Goal: Task Accomplishment & Management: Manage account settings

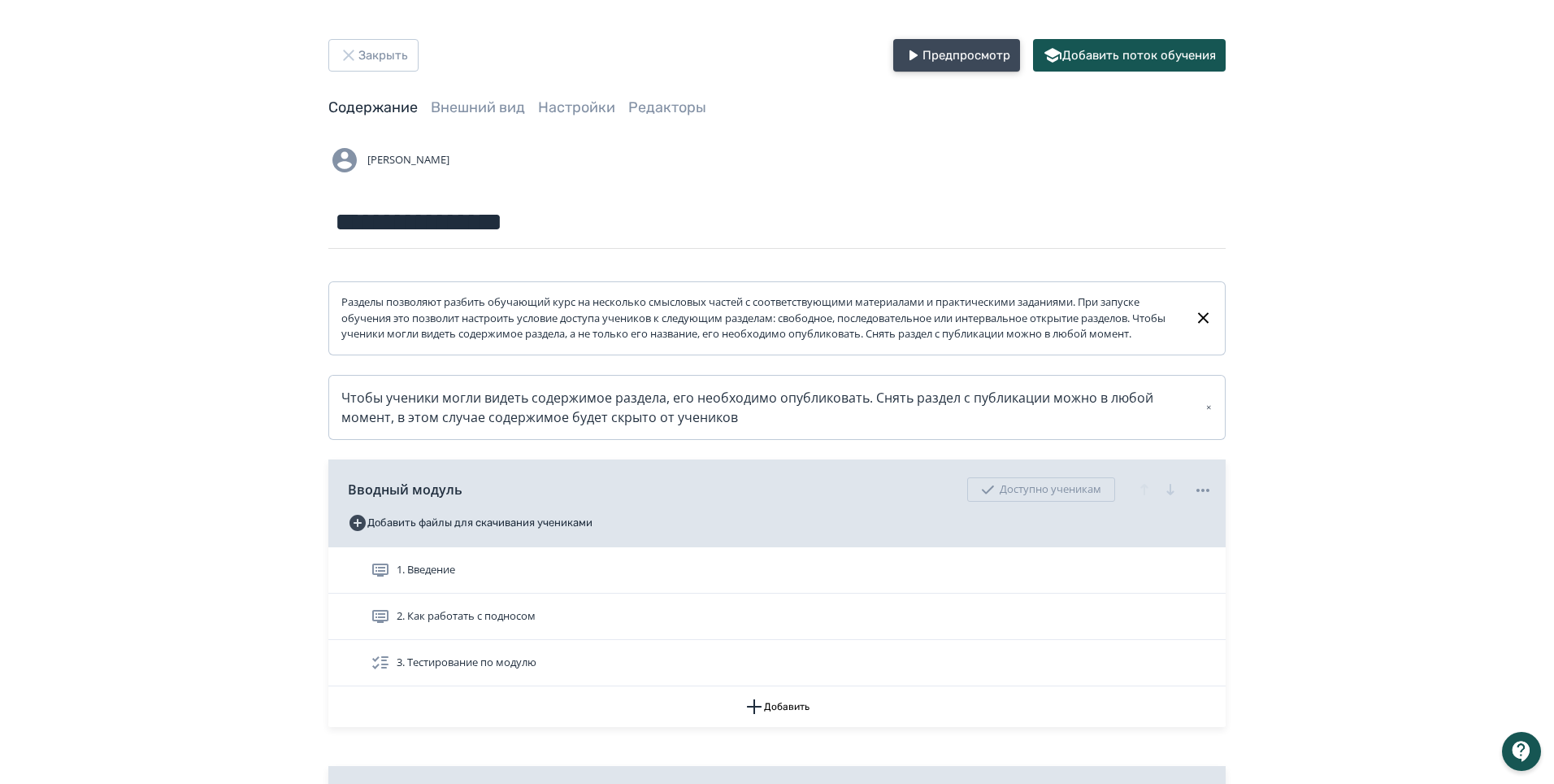
click at [931, 65] on button "Предпросмотр" at bounding box center [956, 55] width 126 height 33
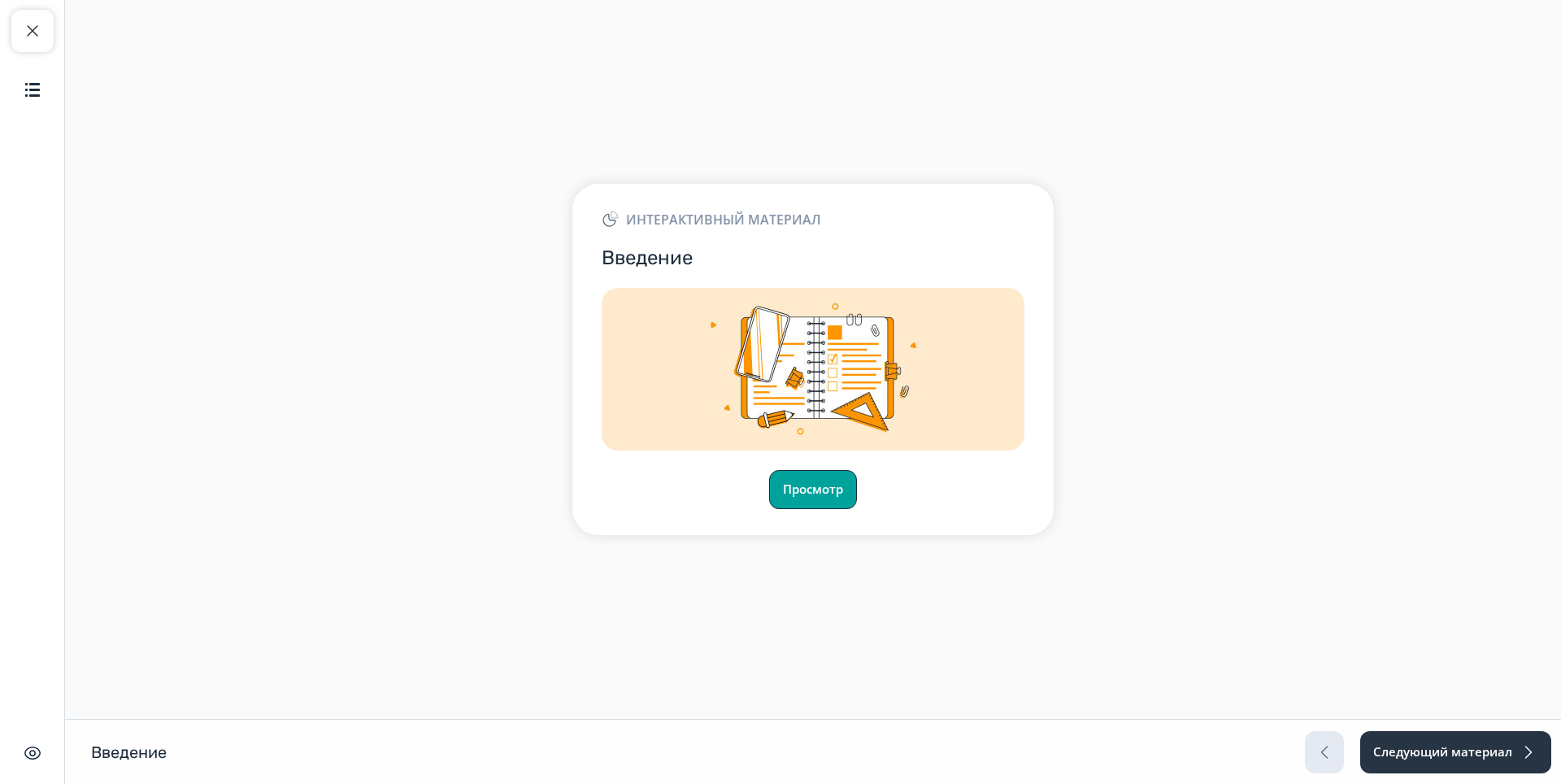
click at [796, 502] on button "Просмотр" at bounding box center [813, 490] width 88 height 39
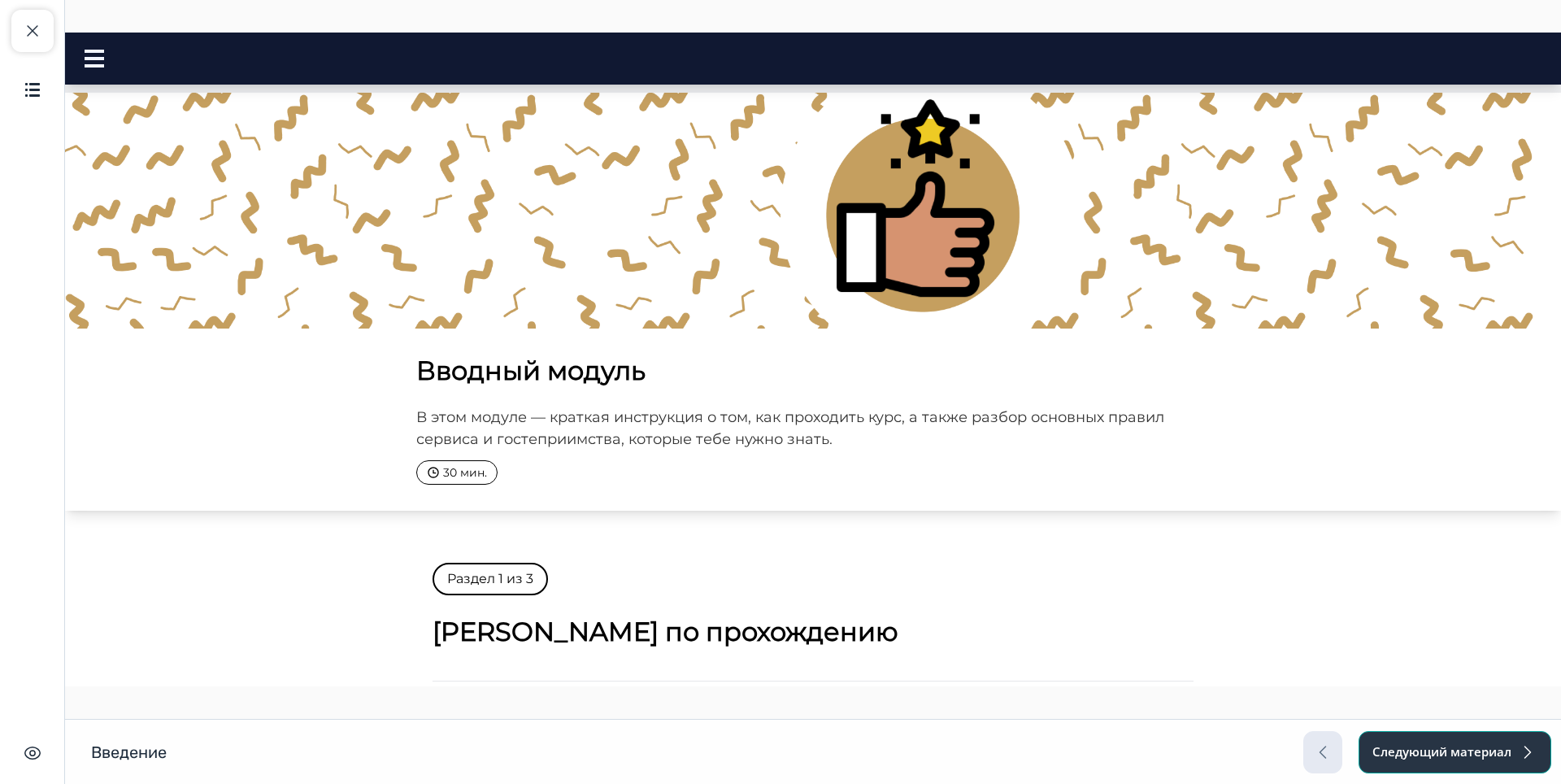
click at [1419, 754] on button "Следующий материал" at bounding box center [1455, 751] width 193 height 42
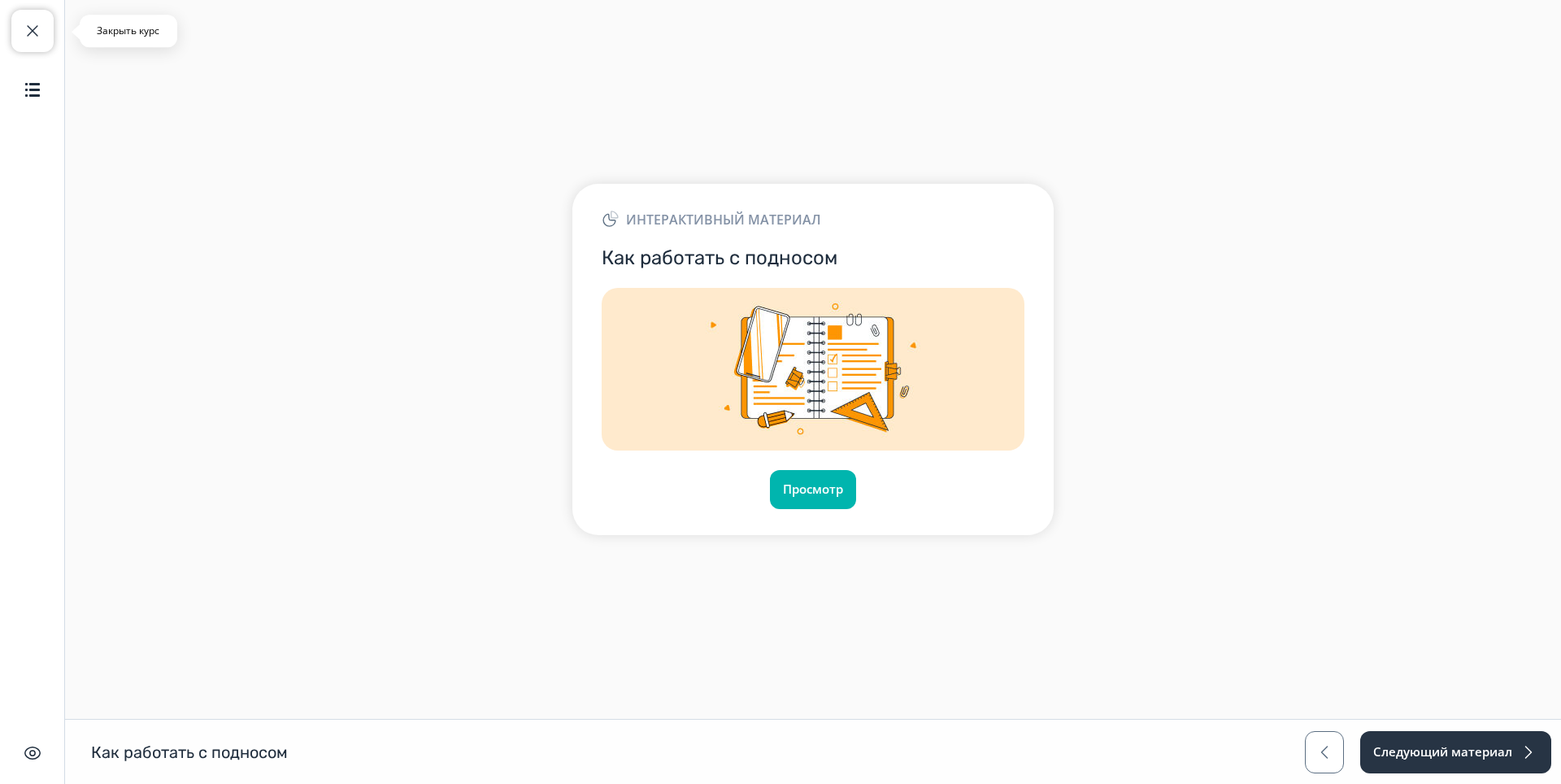
click at [29, 46] on button "Закрыть курс" at bounding box center [32, 30] width 42 height 42
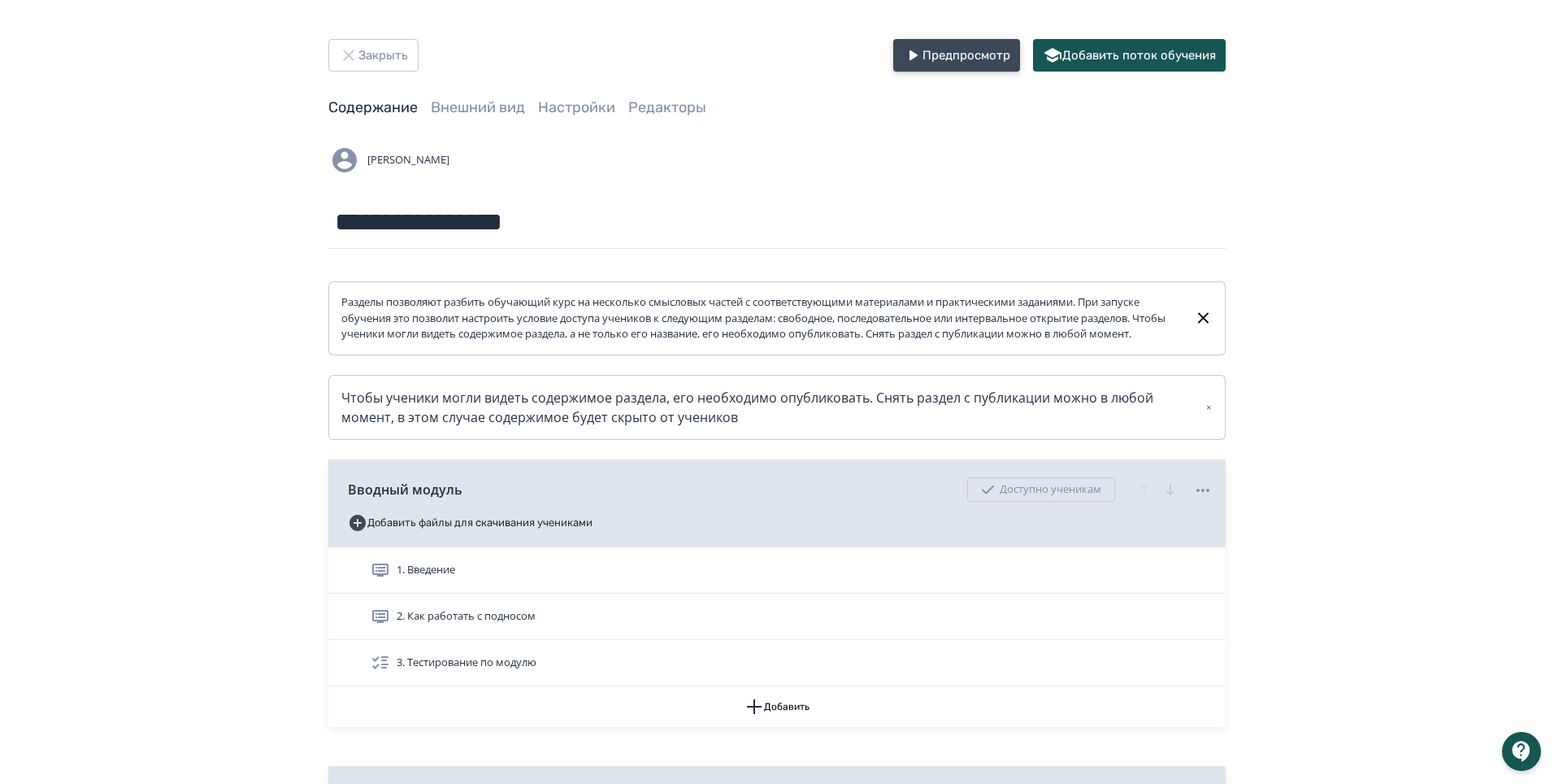
click at [960, 52] on button "Предпросмотр" at bounding box center [956, 55] width 126 height 33
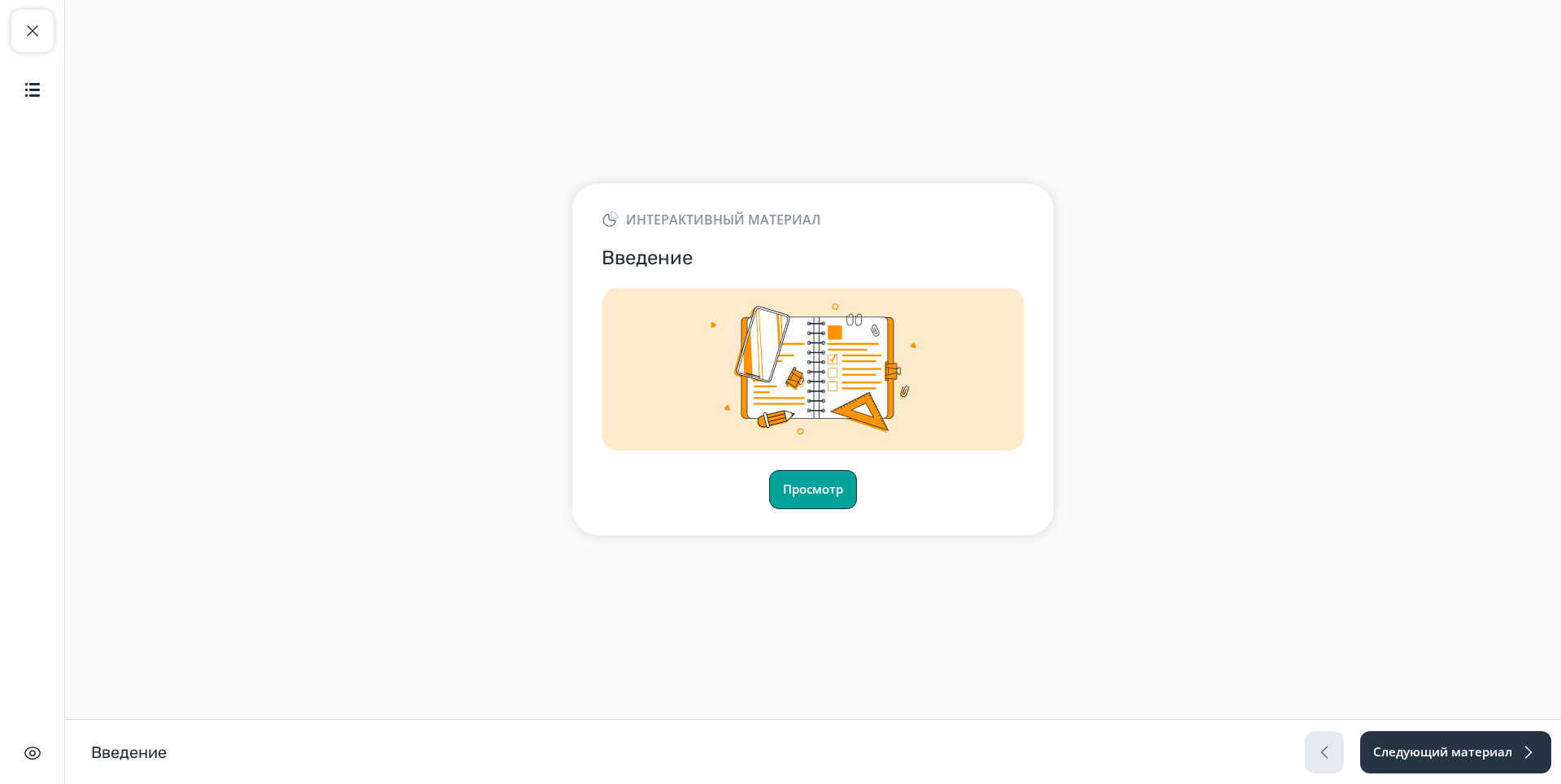
click at [816, 496] on button "Просмотр" at bounding box center [813, 490] width 88 height 39
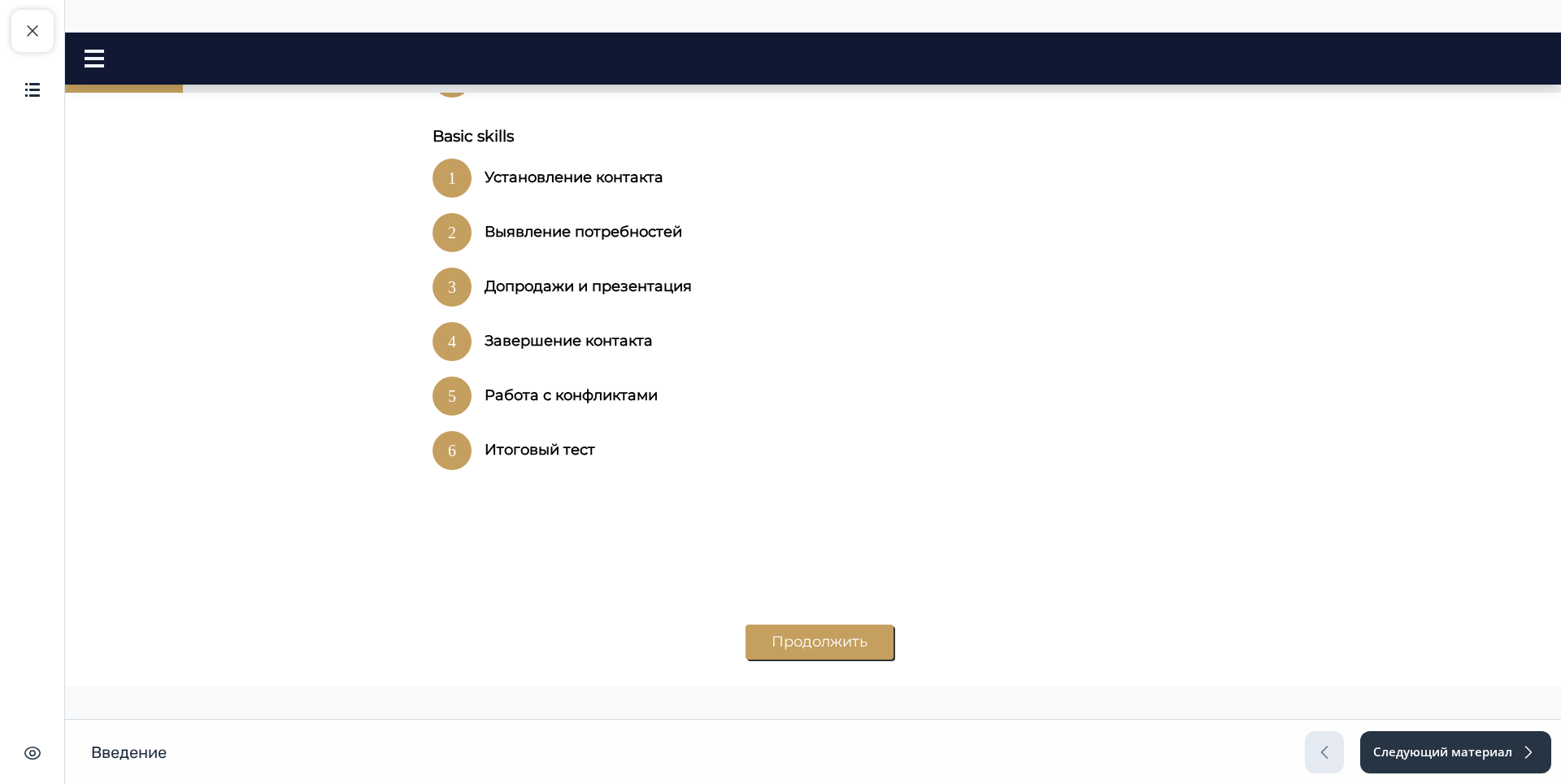
scroll to position [1126, 0]
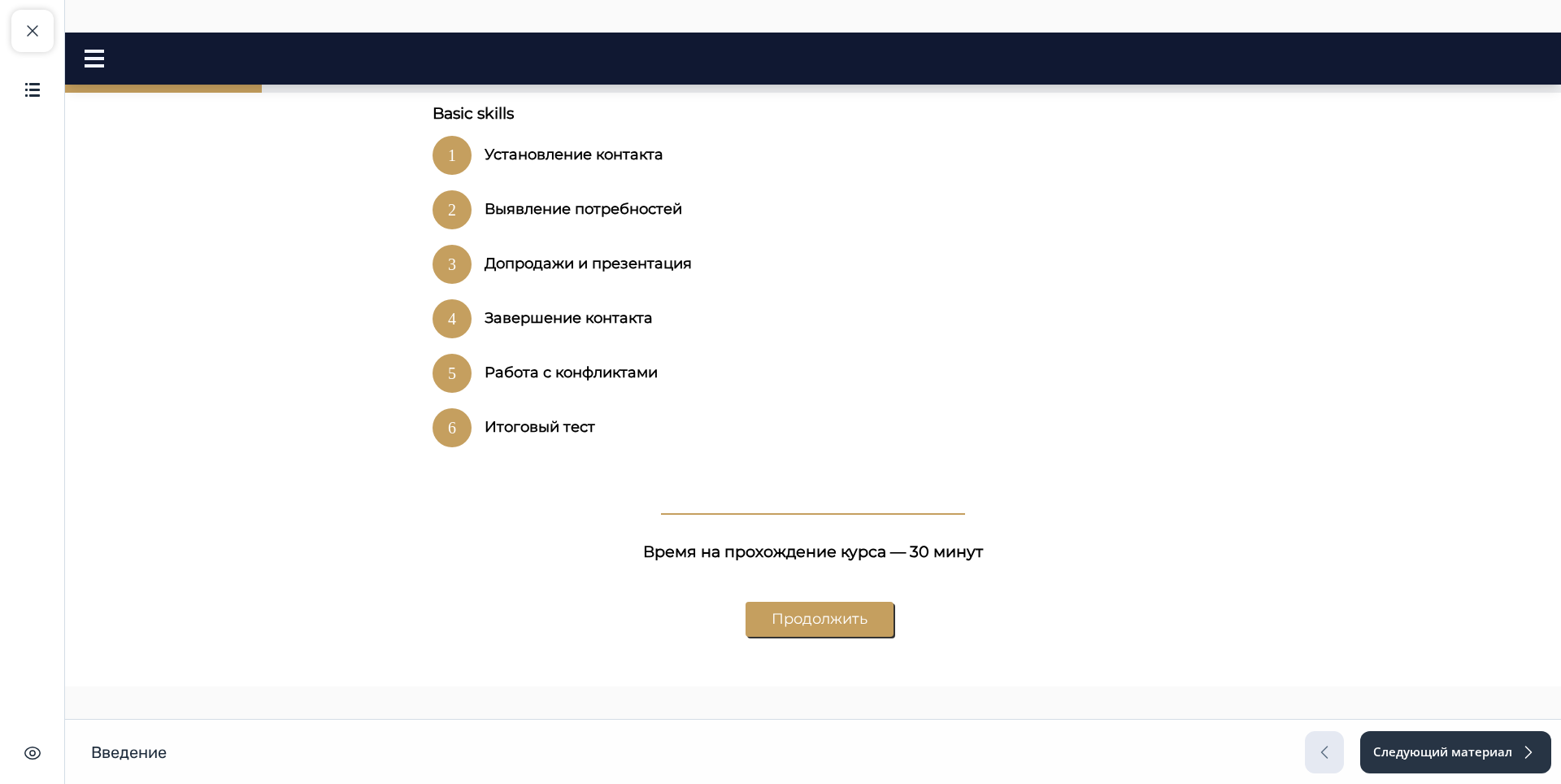
click at [857, 601] on button "Продолжить" at bounding box center [820, 618] width 148 height 35
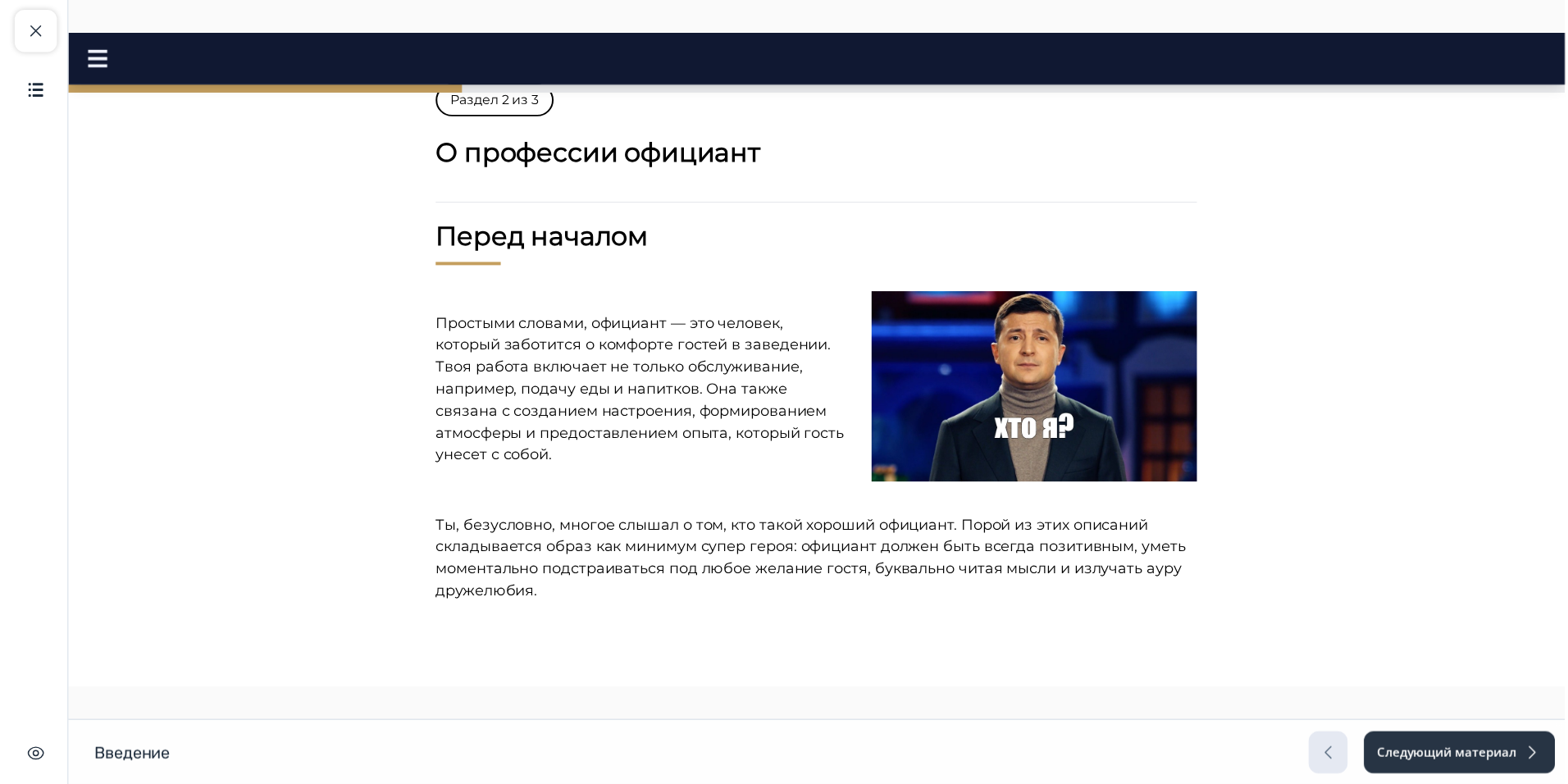
scroll to position [0, 0]
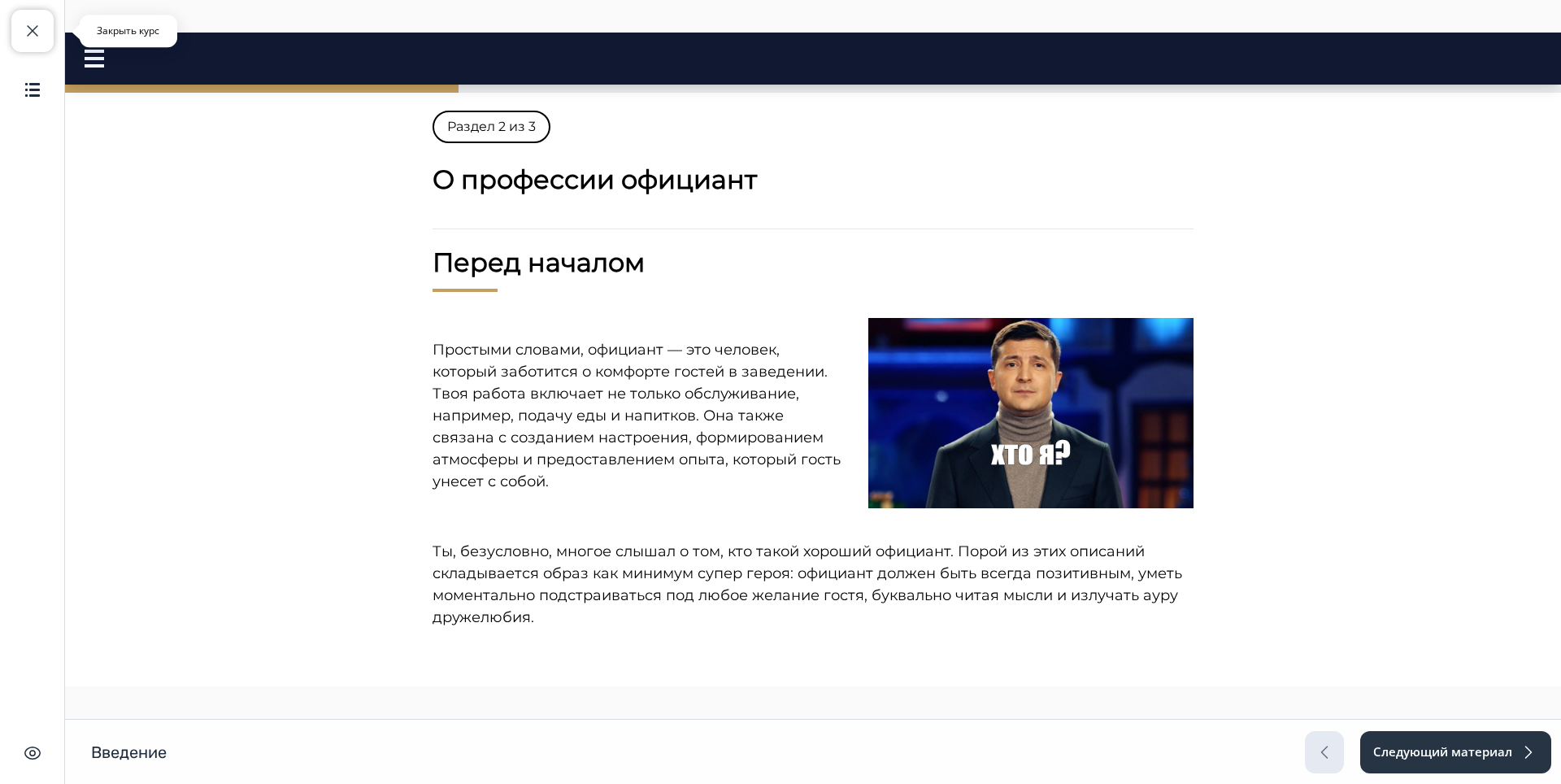
click at [38, 30] on span "button" at bounding box center [32, 31] width 20 height 20
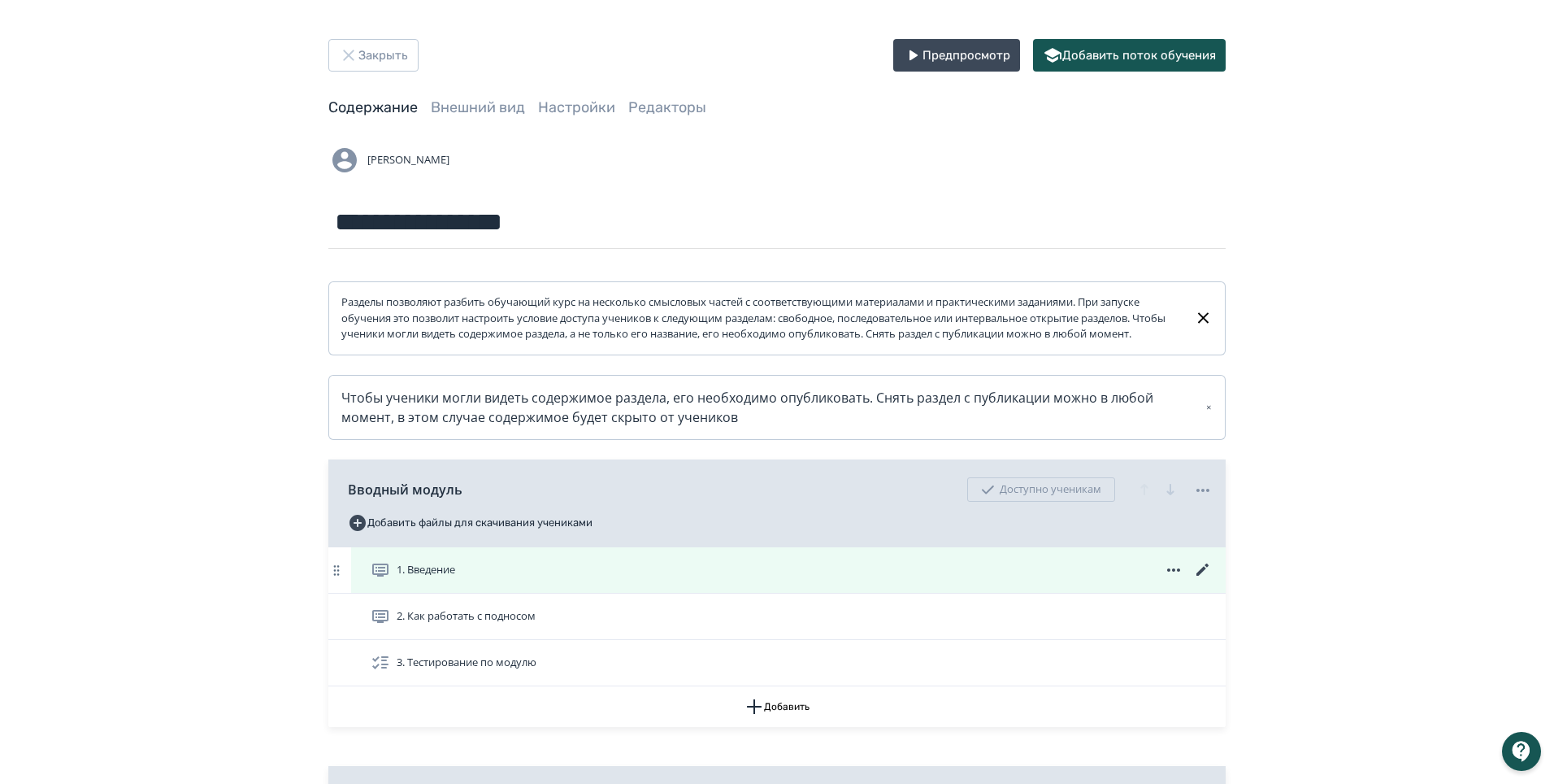
click at [1203, 575] on icon at bounding box center [1203, 569] width 12 height 12
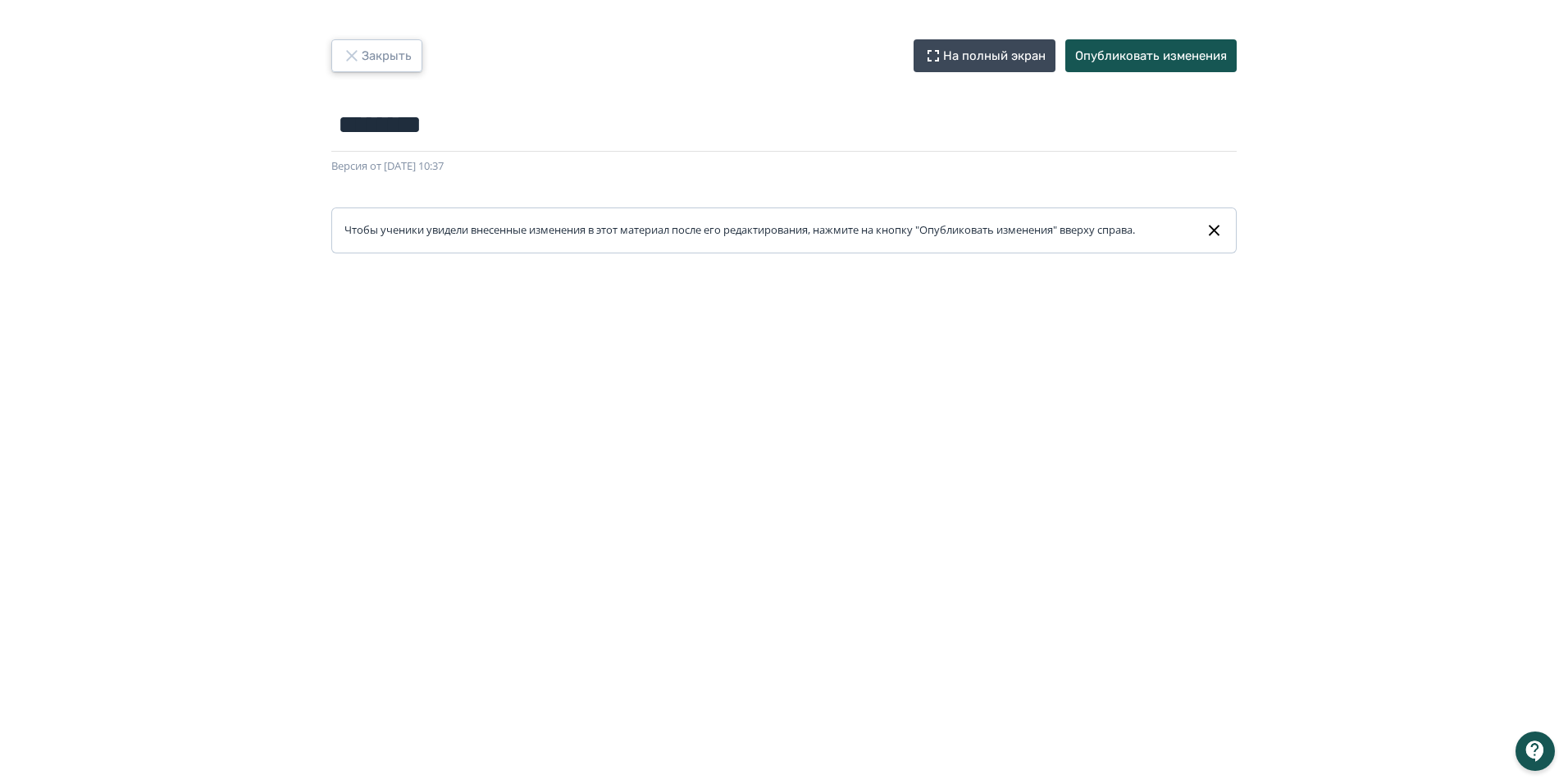
click at [363, 47] on button "Закрыть" at bounding box center [377, 56] width 91 height 33
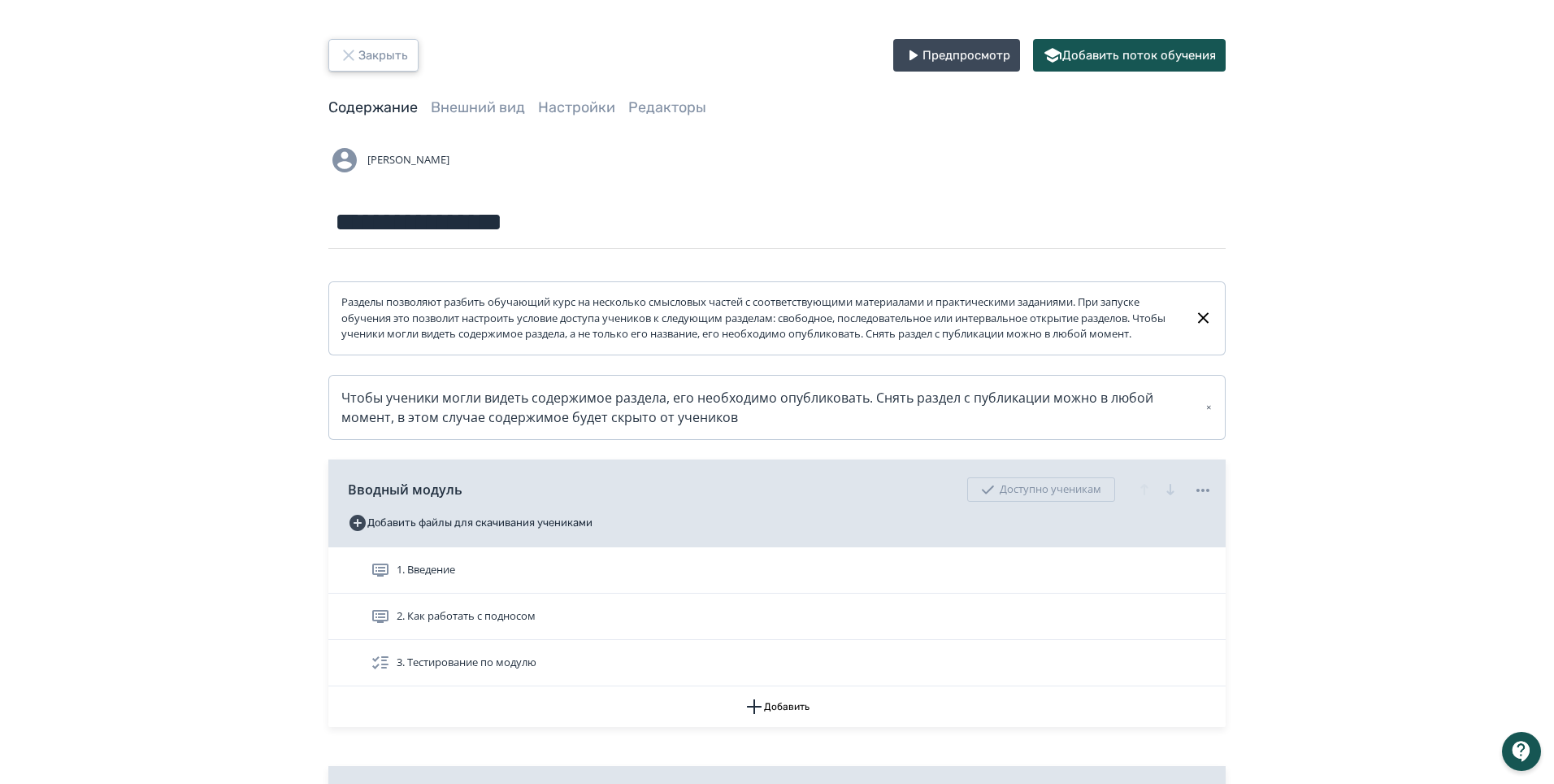
click at [360, 60] on button "Закрыть" at bounding box center [374, 55] width 90 height 33
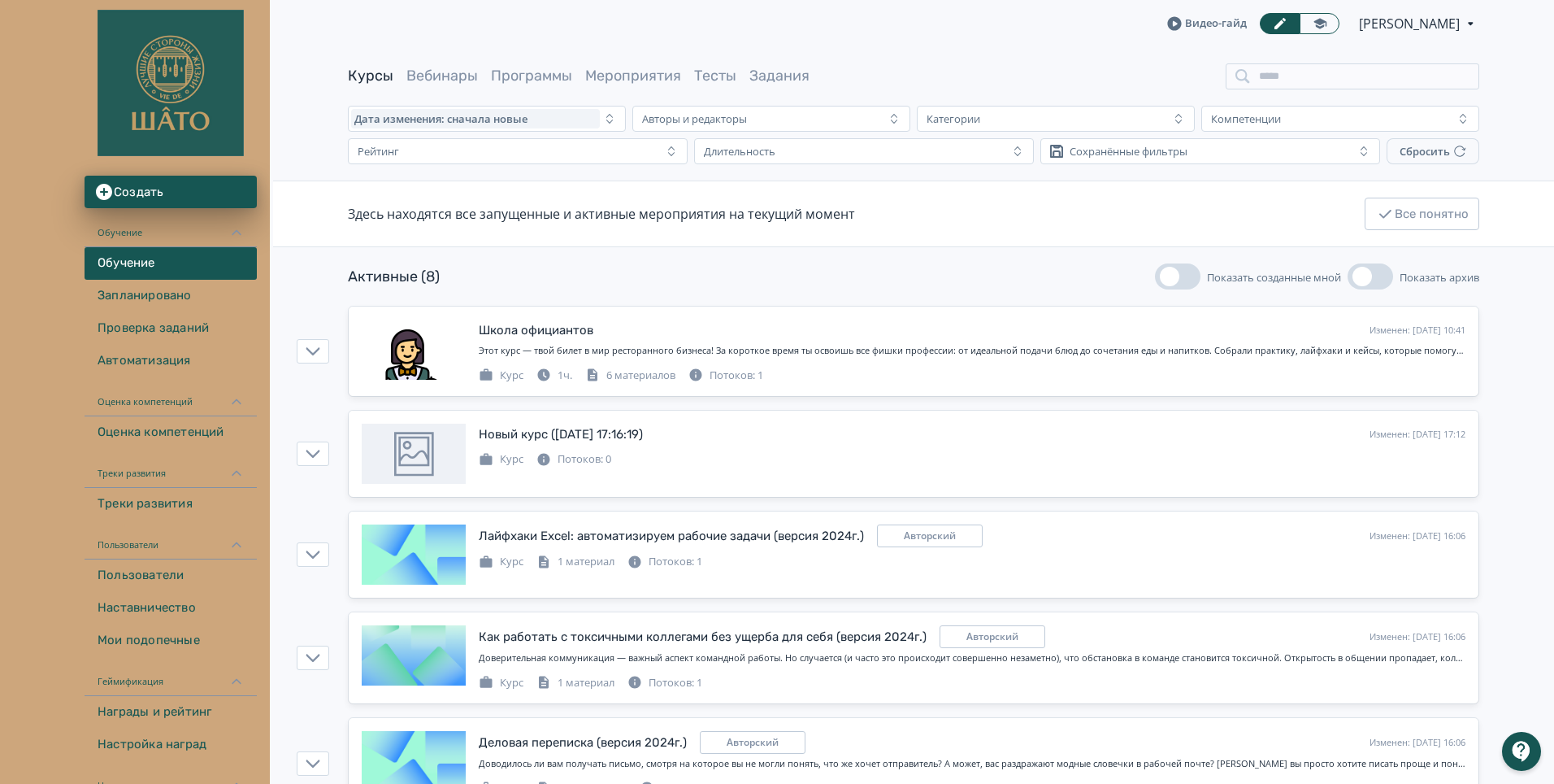
click at [1524, 756] on div at bounding box center [1522, 751] width 39 height 39
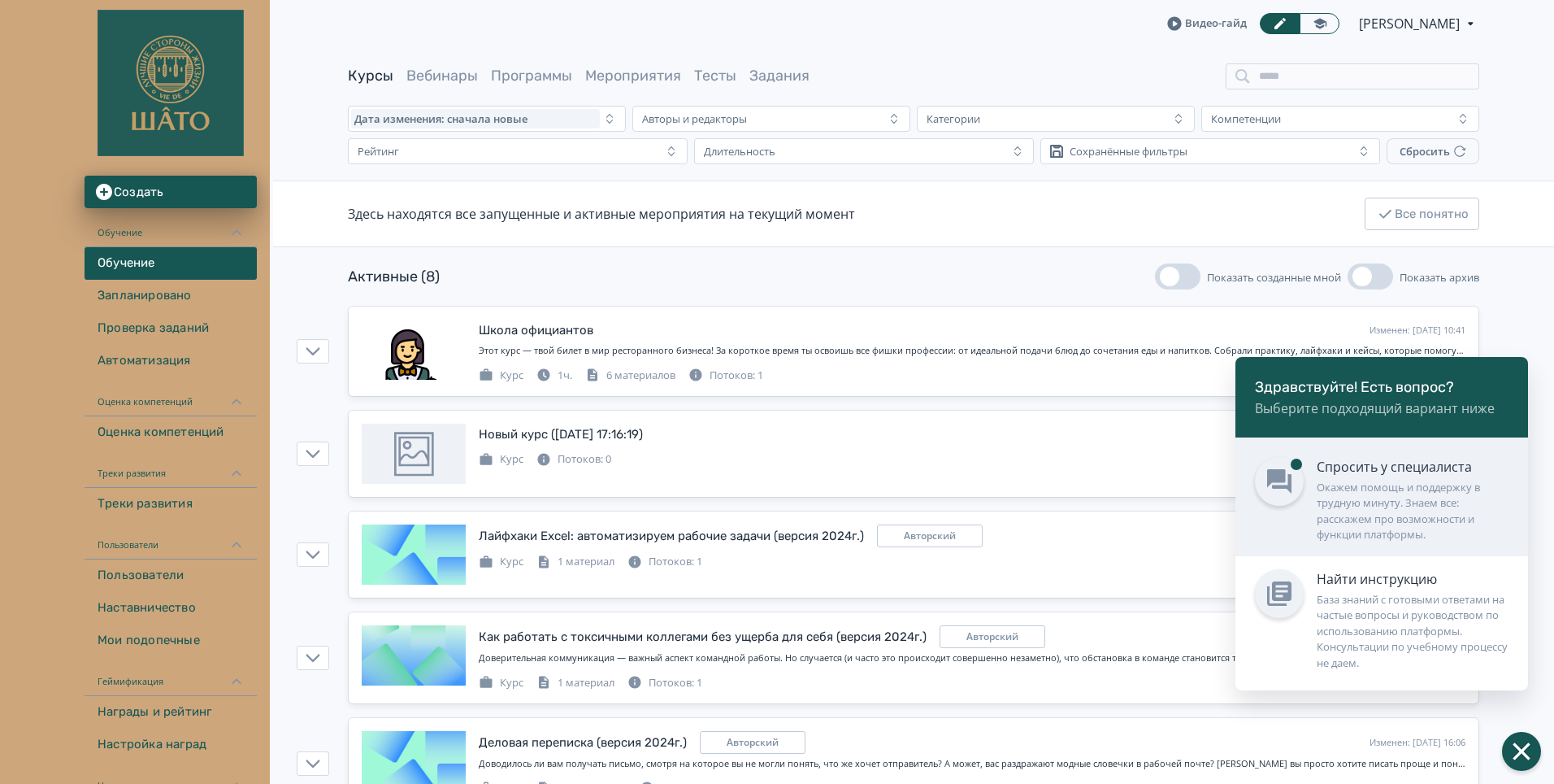
click at [1334, 506] on div "Окажем помощь и поддержку в трудную минуту. Знаем все: расскажем про возможност…" at bounding box center [1413, 511] width 192 height 64
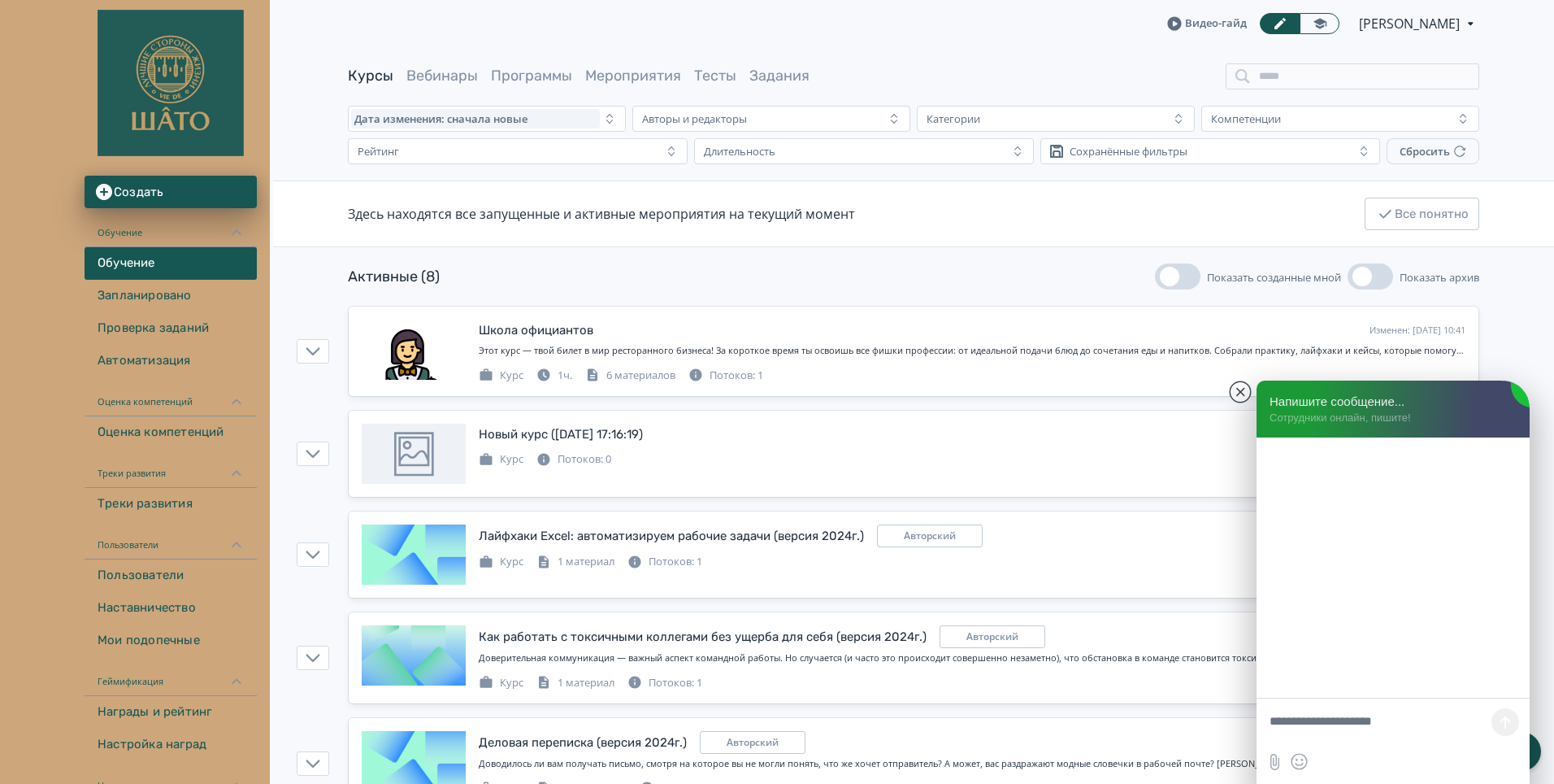
click at [1310, 726] on textarea at bounding box center [1394, 723] width 274 height 49
click at [1339, 741] on textarea "**********" at bounding box center [1394, 710] width 274 height 73
click at [1414, 735] on textarea "**********" at bounding box center [1394, 710] width 274 height 73
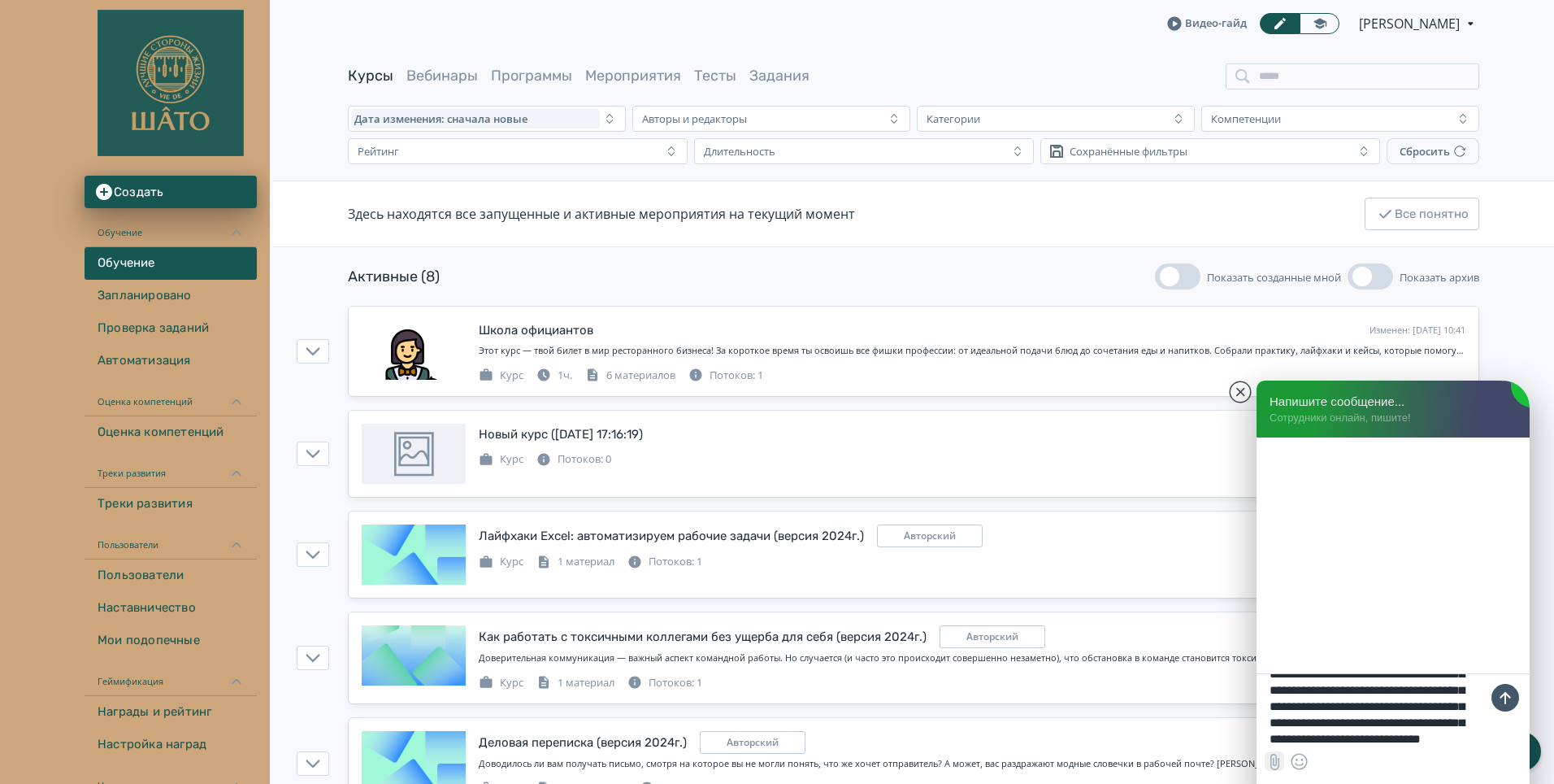
click at [1277, 761] on input "file" at bounding box center [1274, 761] width 20 height 20
click at [1351, 703] on textarea "**********" at bounding box center [1394, 710] width 274 height 73
click at [1369, 724] on textarea "**********" at bounding box center [1394, 710] width 274 height 73
click at [1413, 736] on textarea "**********" at bounding box center [1394, 710] width 274 height 73
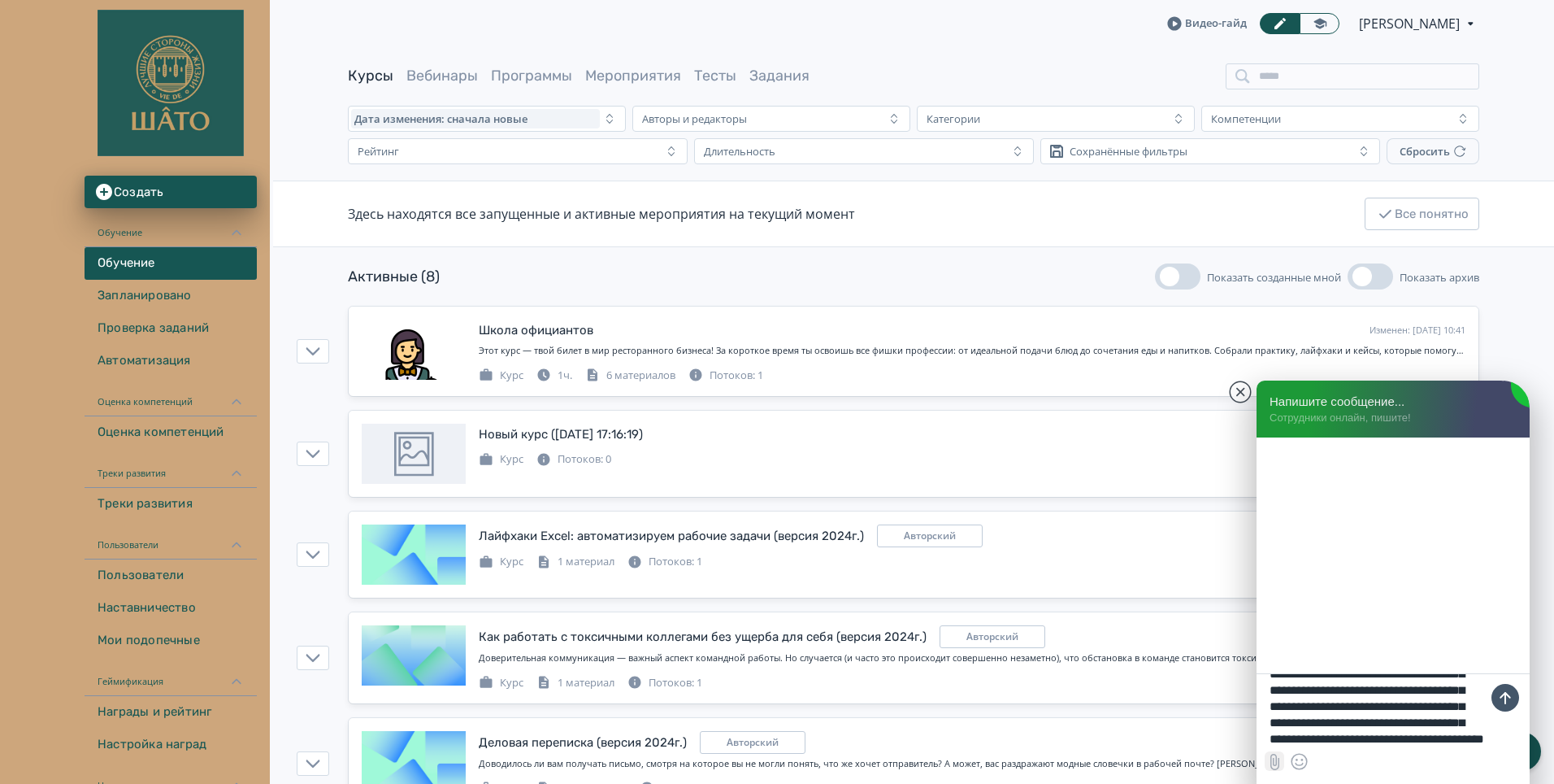
type textarea "**********"
click at [1267, 760] on input "file" at bounding box center [1274, 761] width 20 height 20
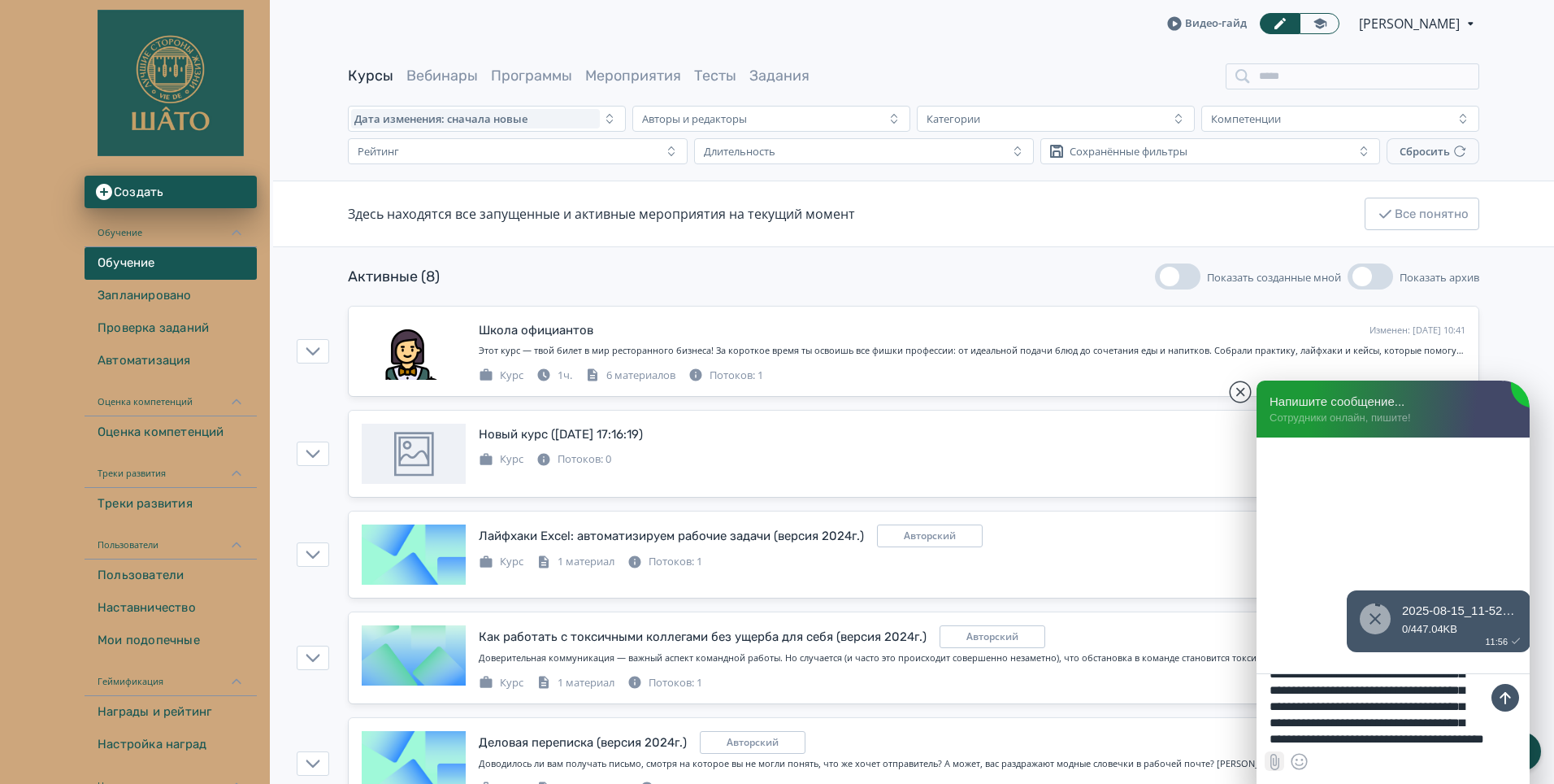
click at [1274, 764] on input "file" at bounding box center [1274, 761] width 20 height 20
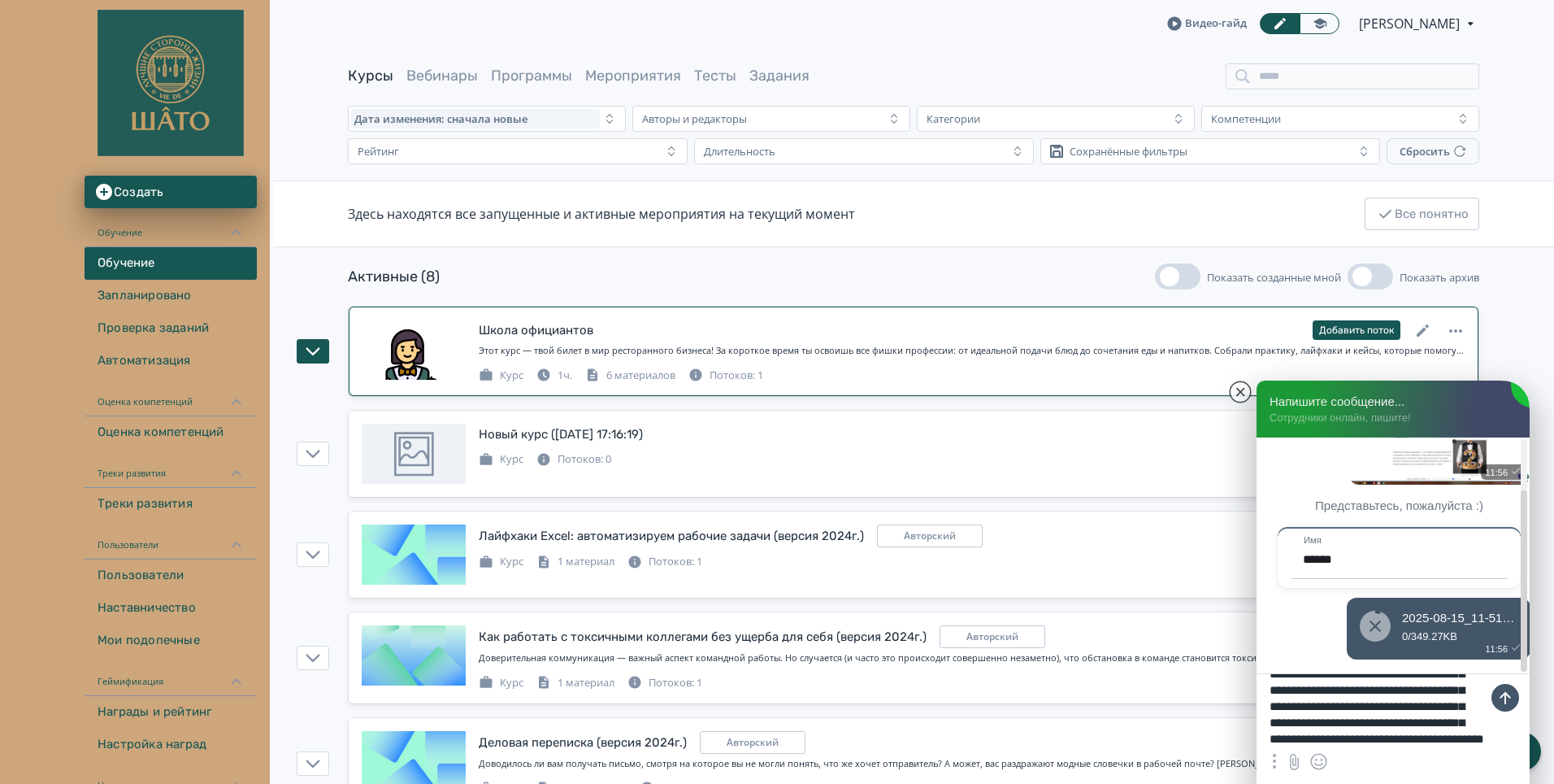
scroll to position [67, 0]
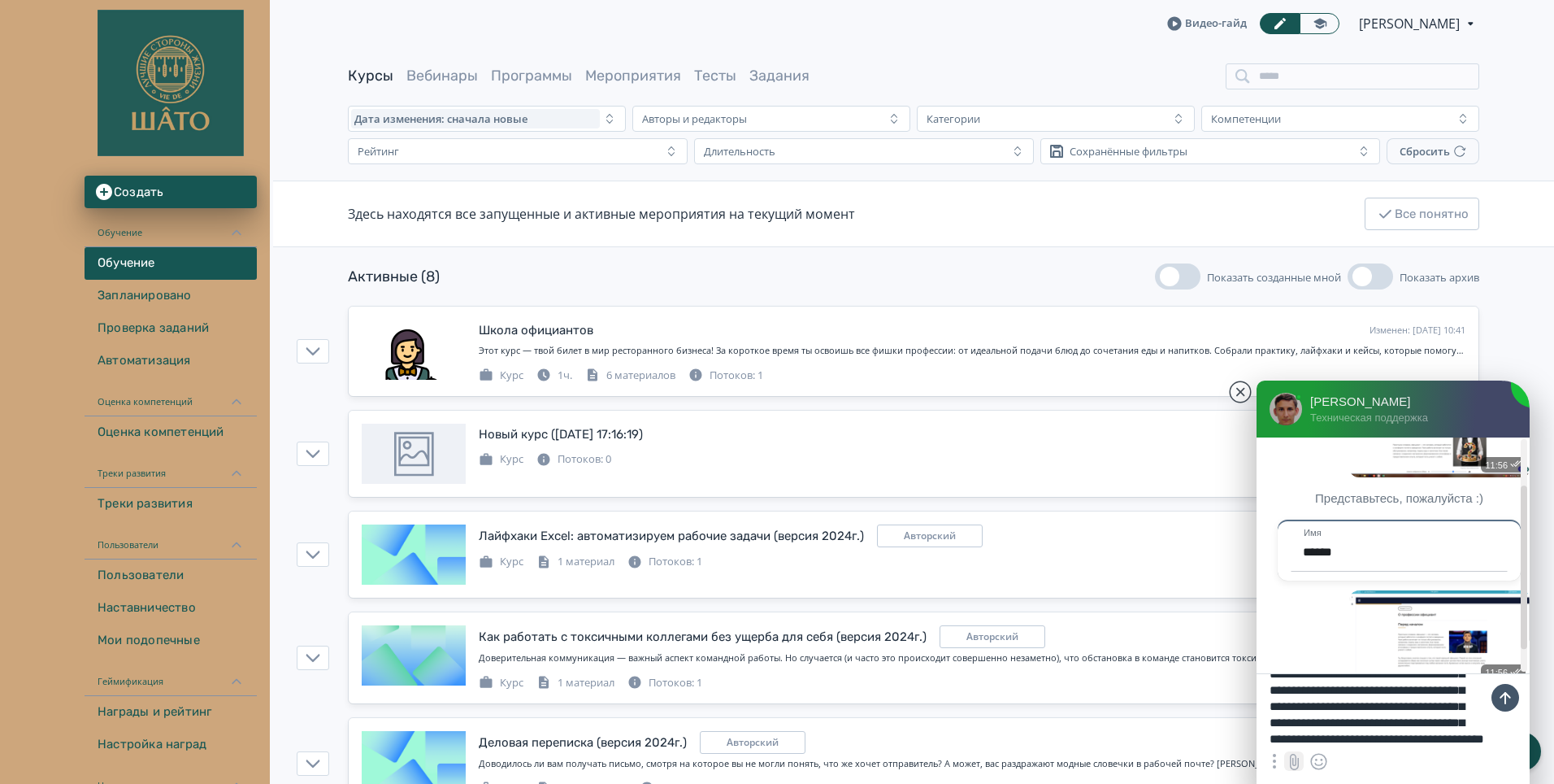
click at [1296, 762] on input "file" at bounding box center [1294, 761] width 20 height 20
type input "**********"
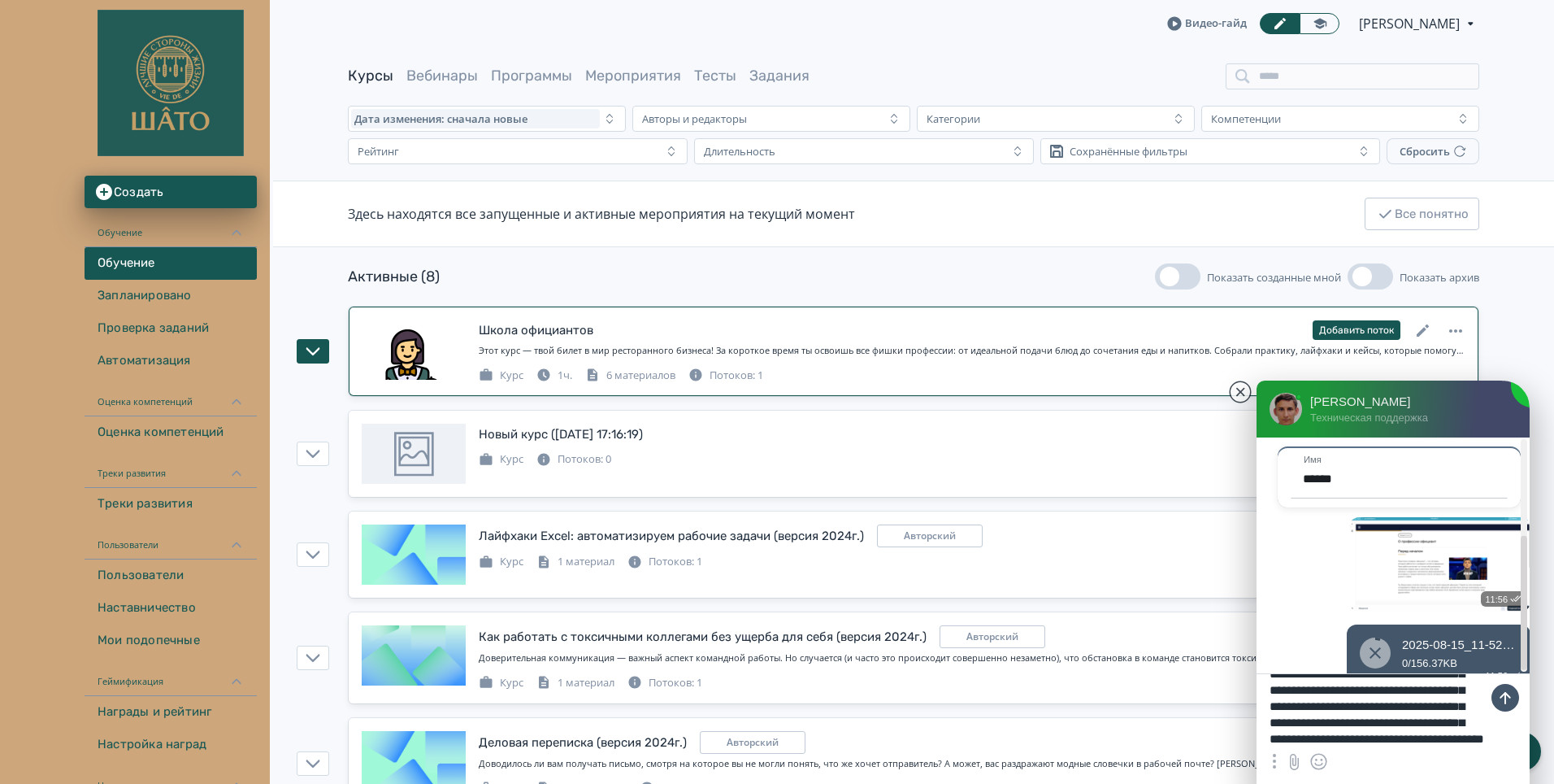
scroll to position [175, 0]
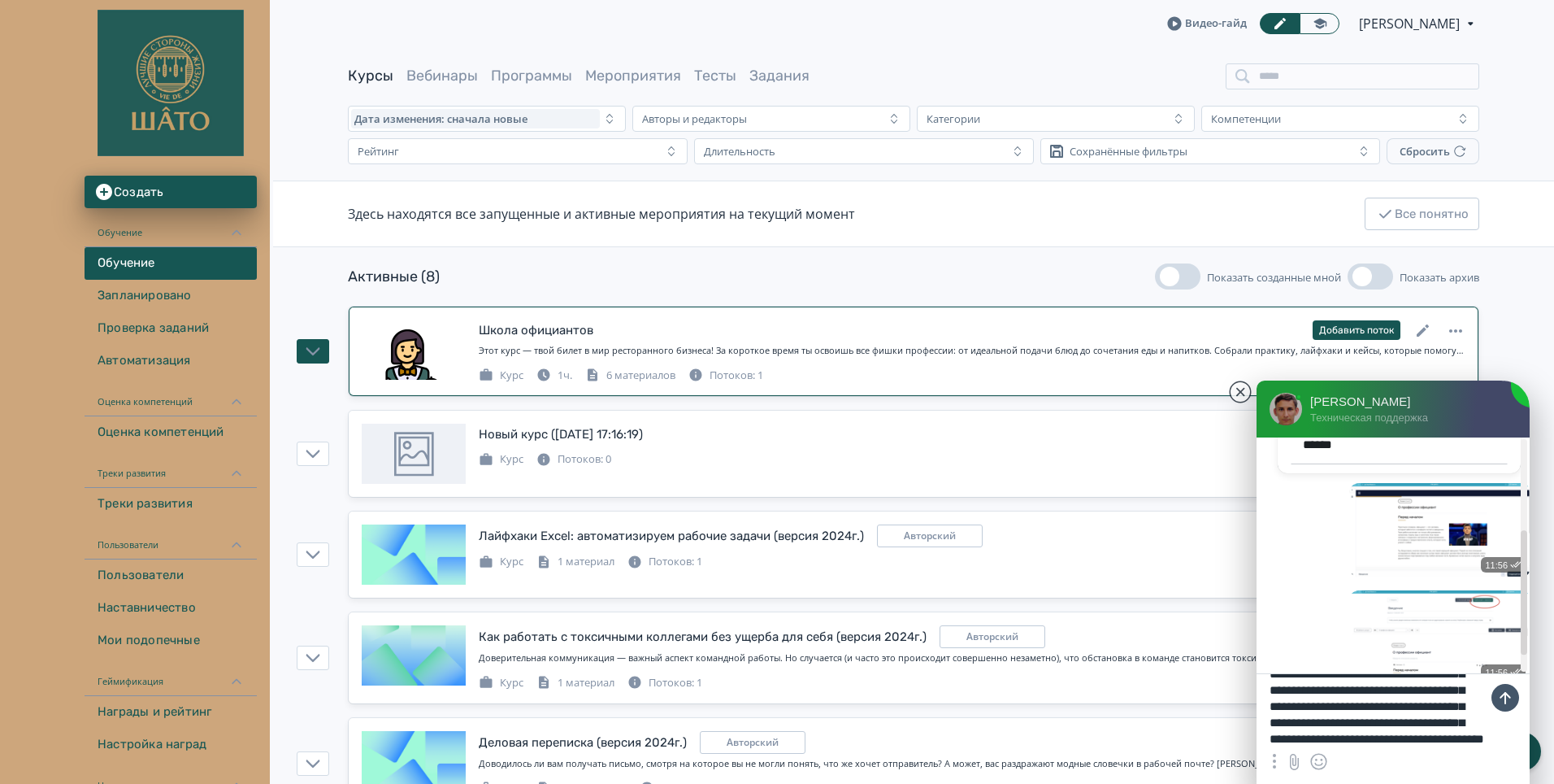
click at [1353, 742] on textarea "**********" at bounding box center [1394, 710] width 274 height 73
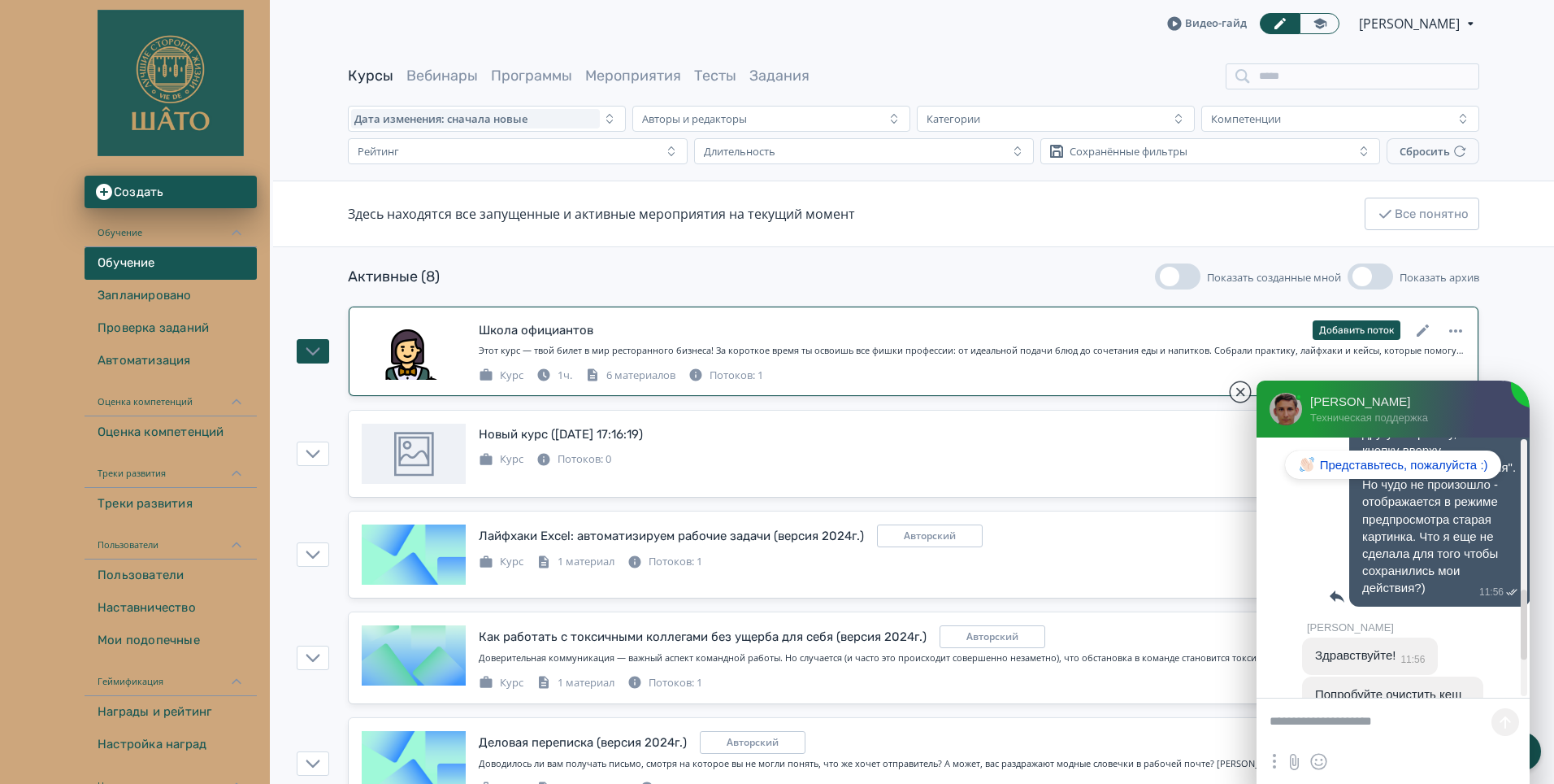
scroll to position [697, 0]
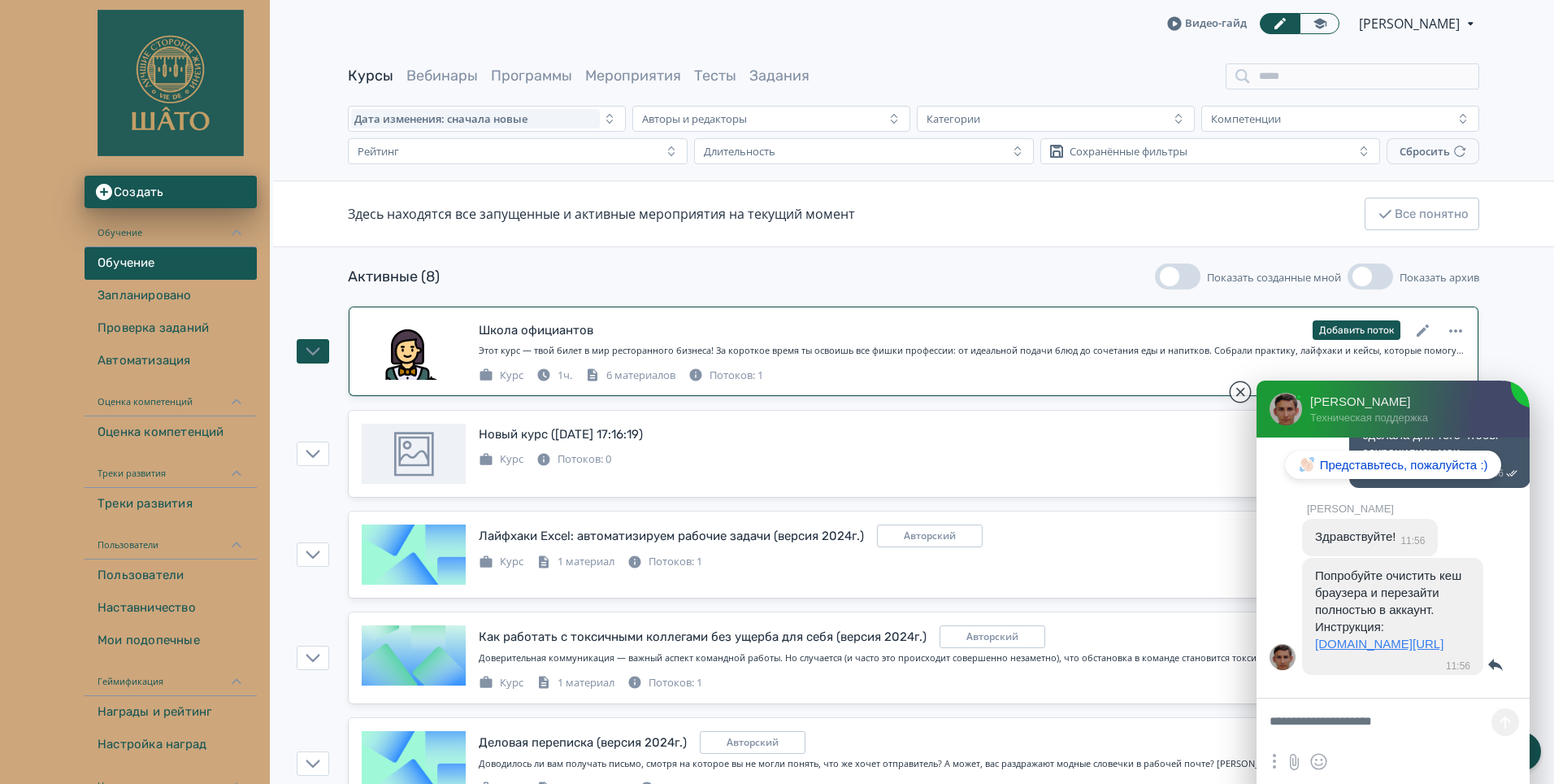
click at [1385, 637] on link "[DOMAIN_NAME][URL]" at bounding box center [1379, 643] width 128 height 14
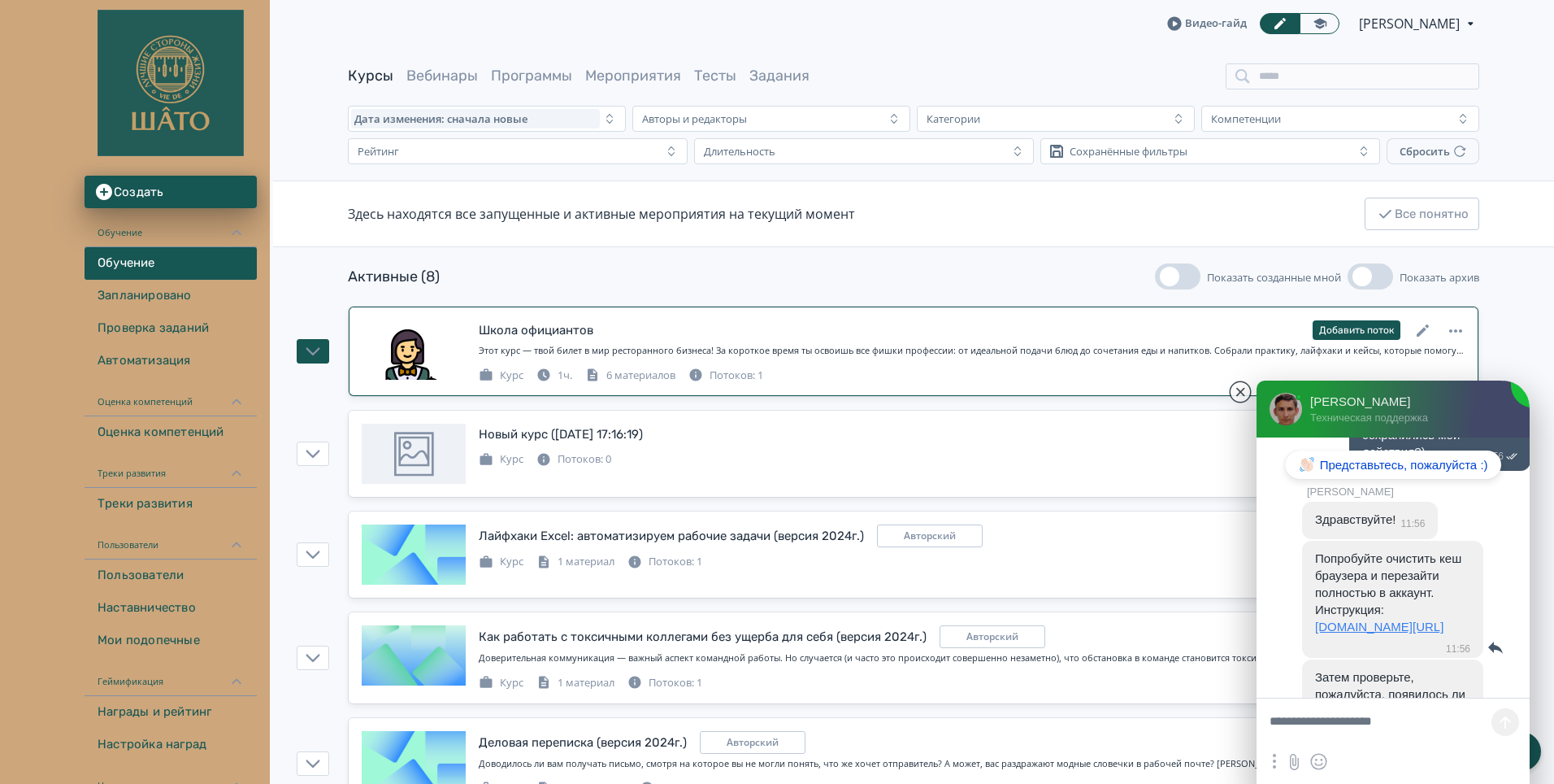
scroll to position [780, 0]
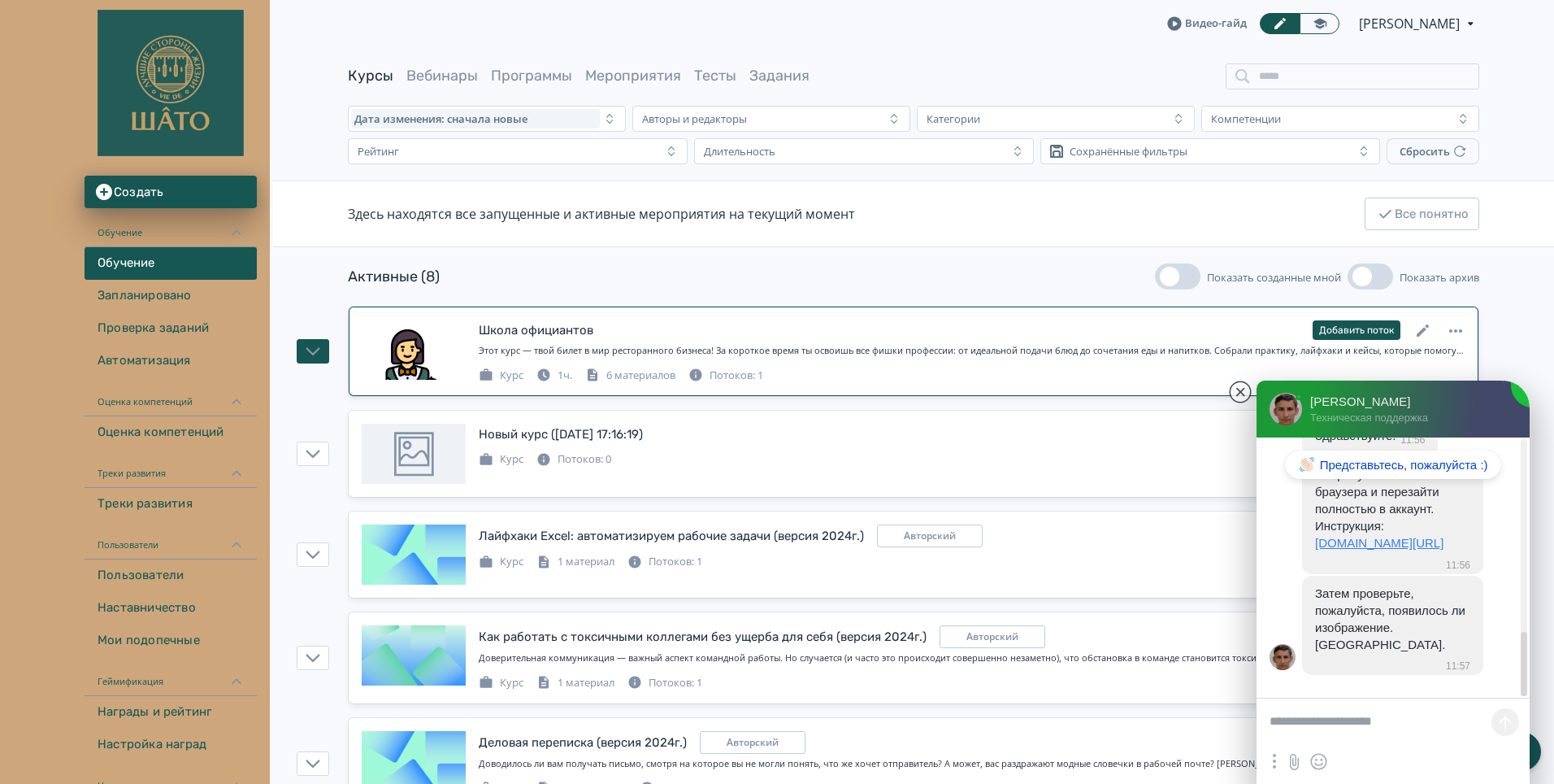
click at [1348, 725] on textarea at bounding box center [1394, 723] width 274 height 49
type textarea "**********"
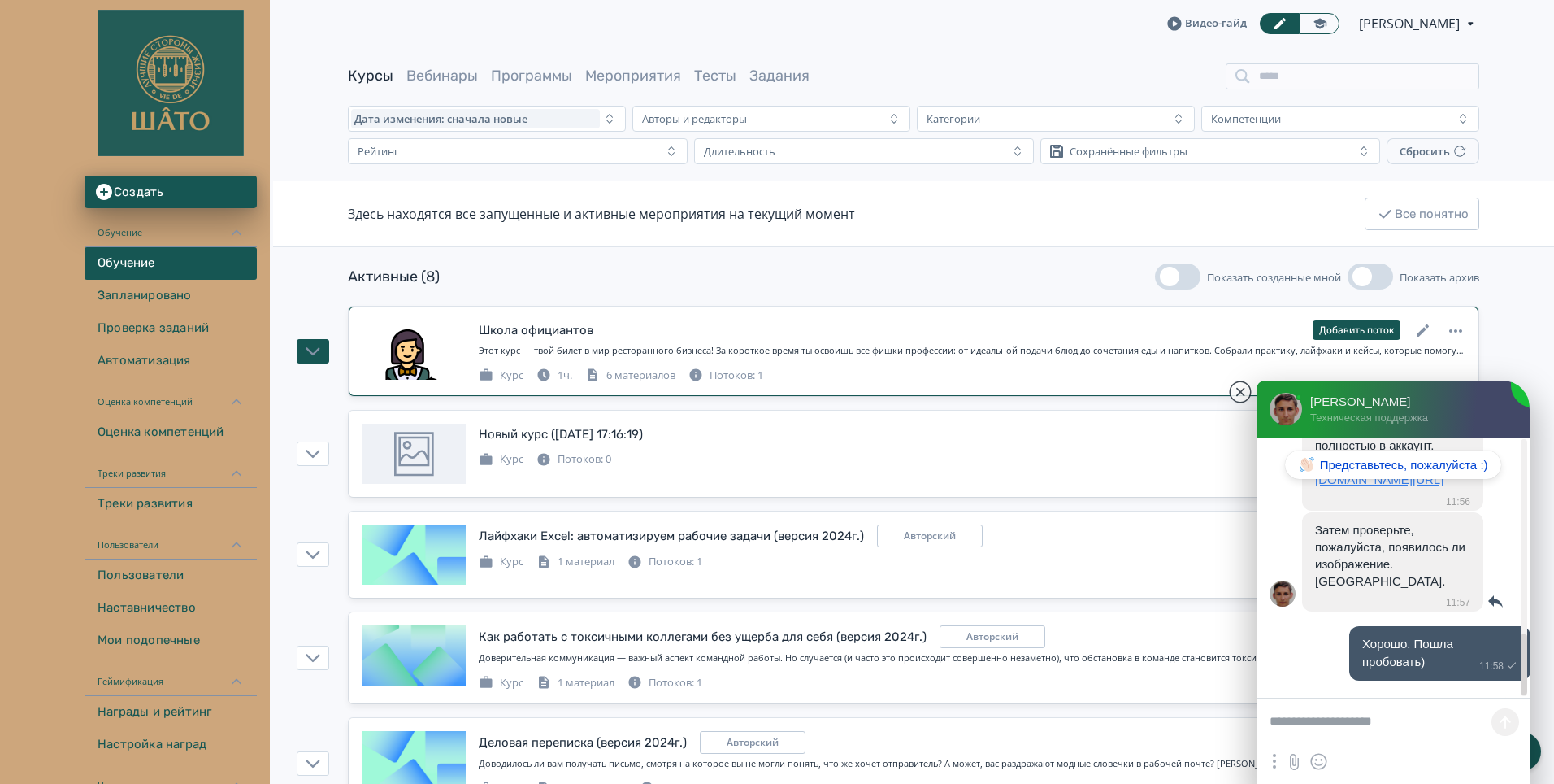
scroll to position [850, 0]
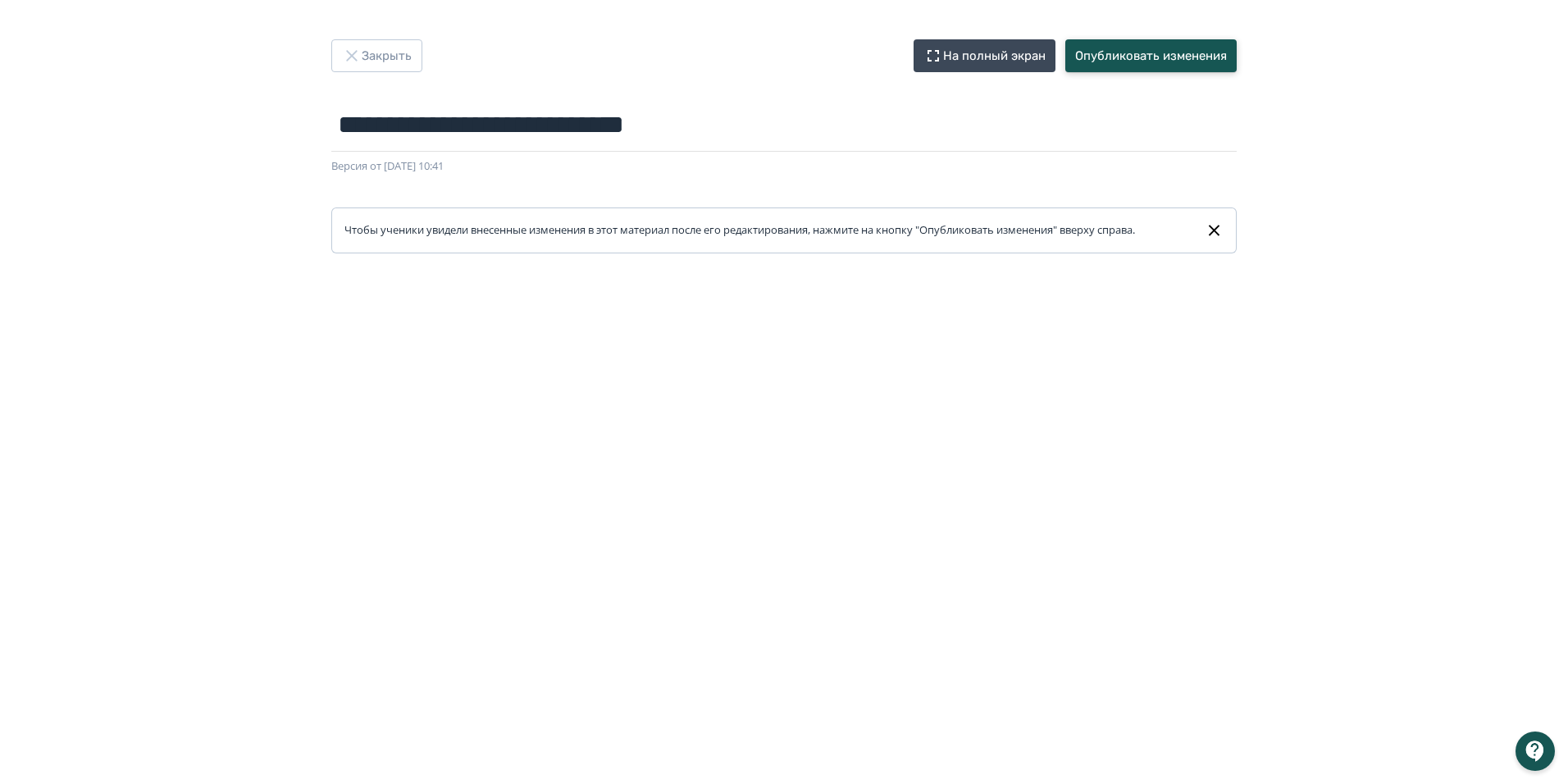
click at [1203, 59] on button "Опубликовать изменения" at bounding box center [1150, 56] width 171 height 33
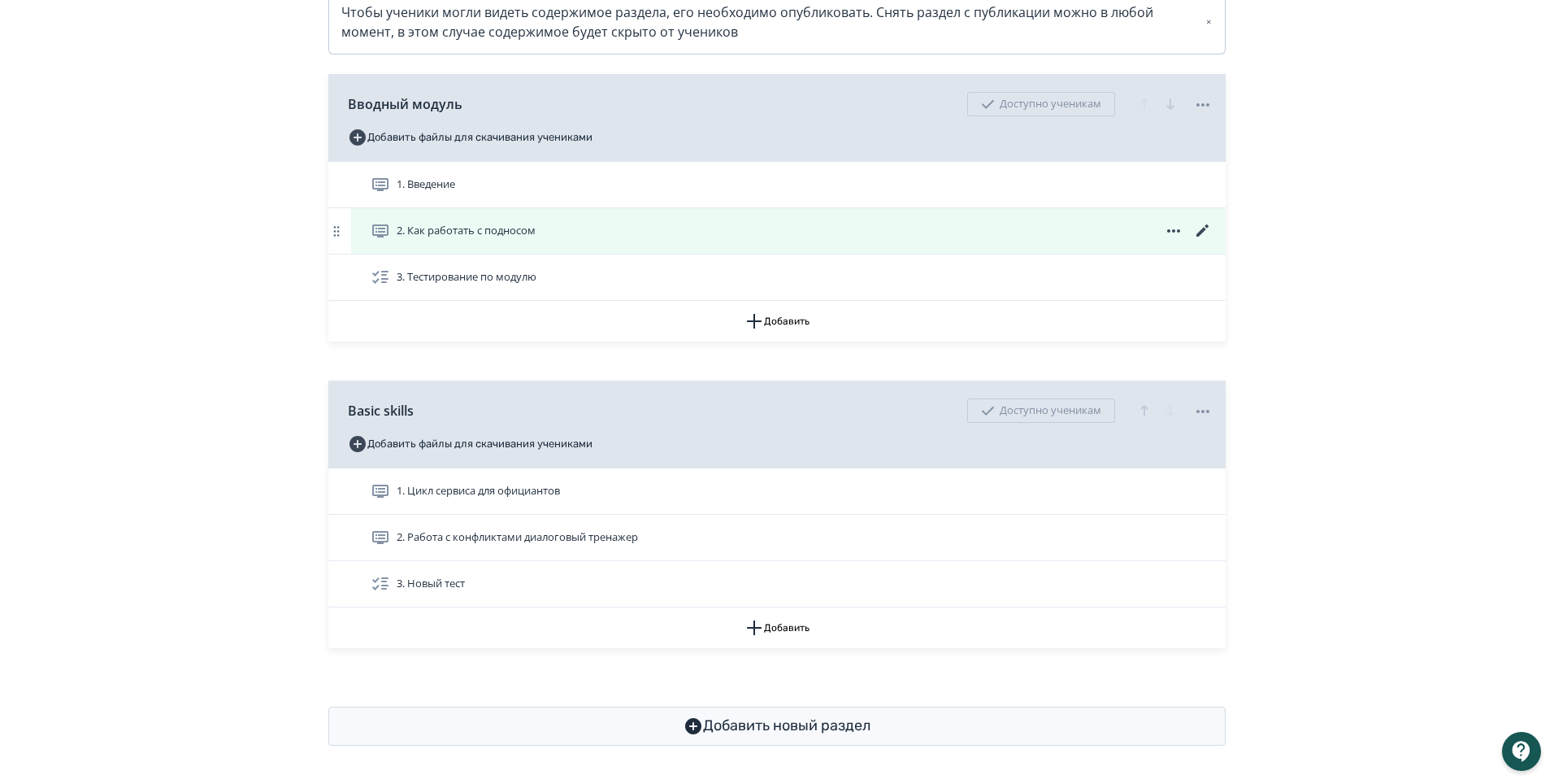
scroll to position [320, 0]
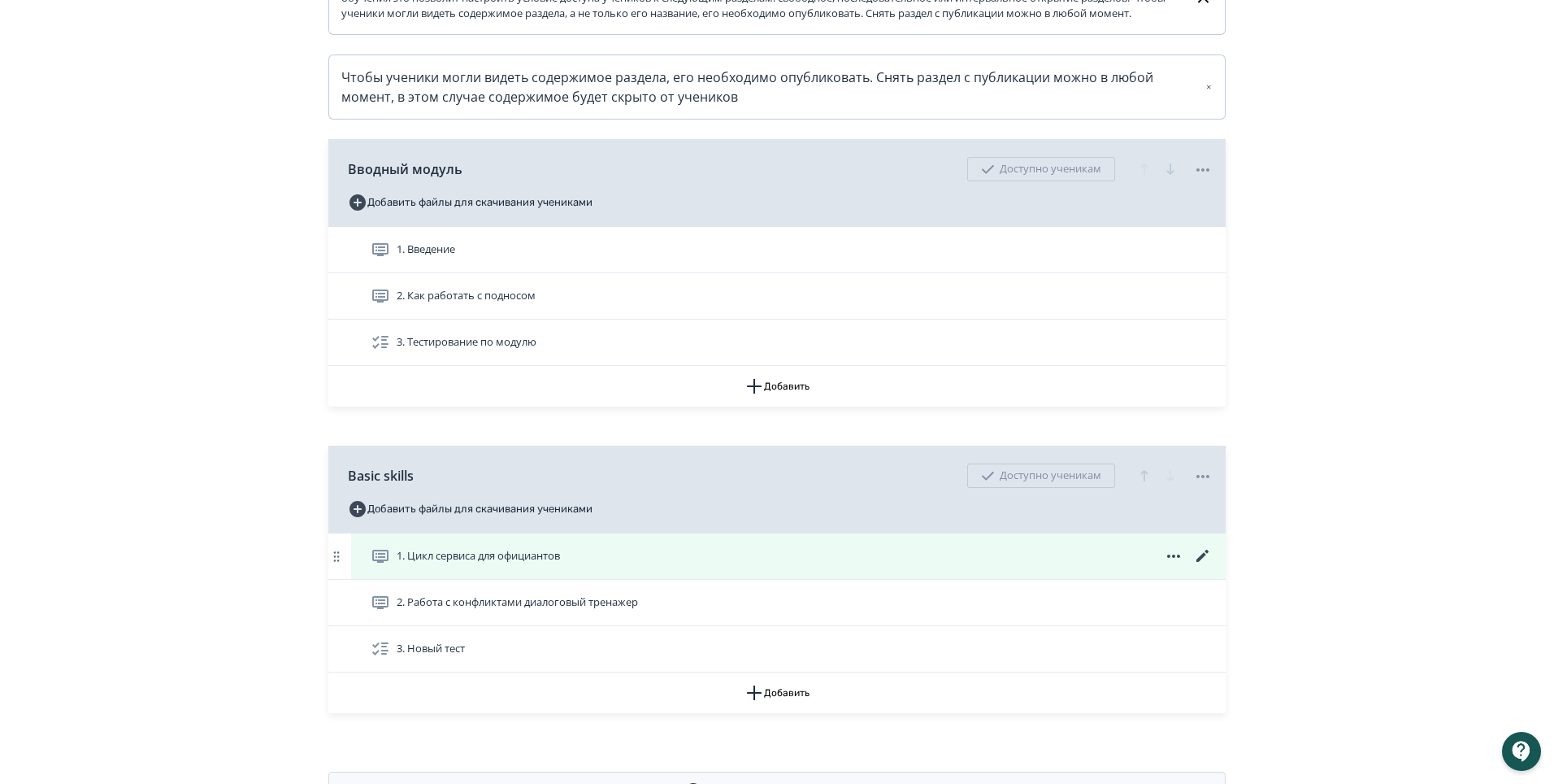
click at [1202, 566] on icon at bounding box center [1203, 555] width 20 height 20
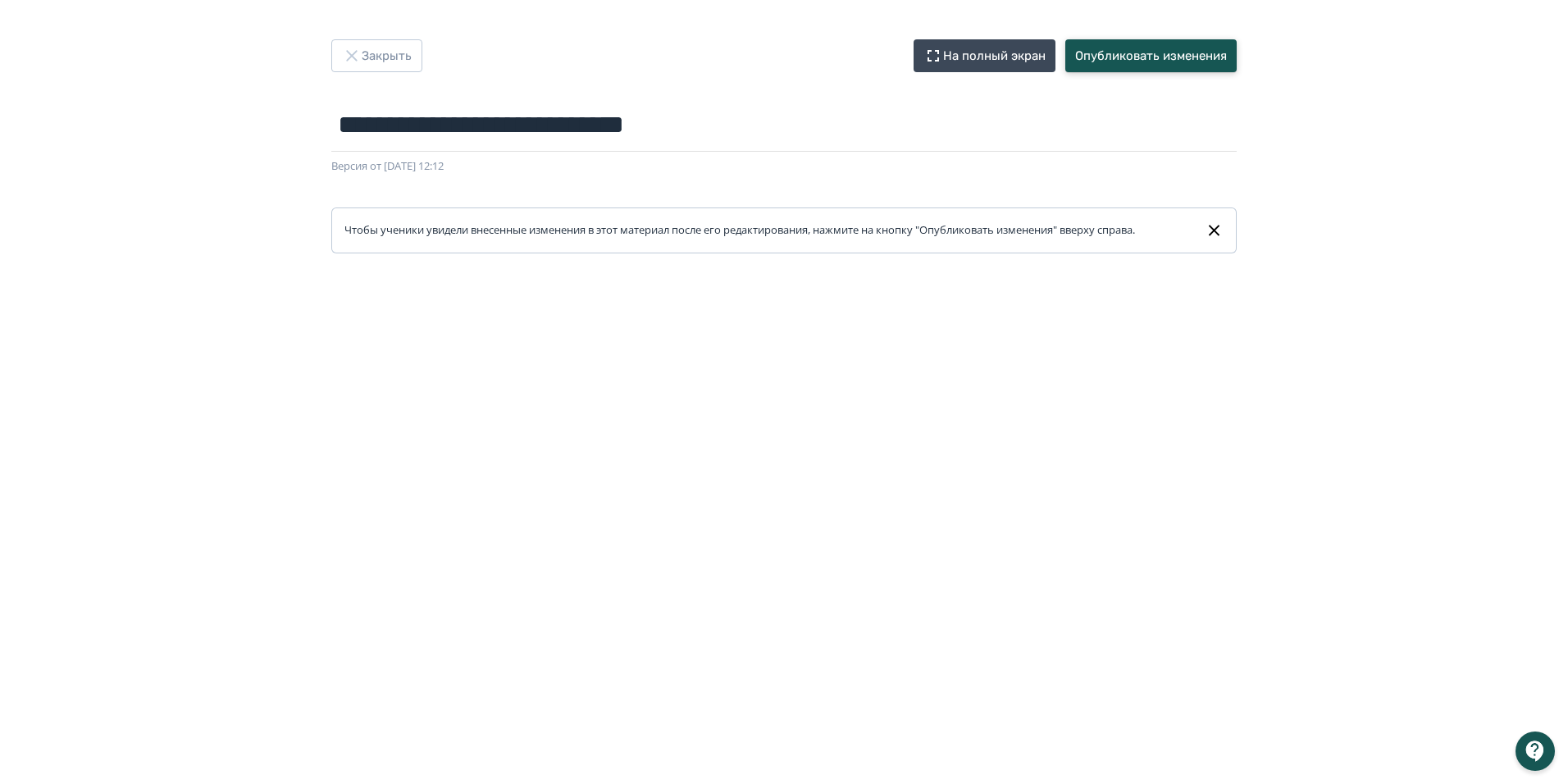
click at [1195, 59] on button "Опубликовать изменения" at bounding box center [1150, 56] width 171 height 33
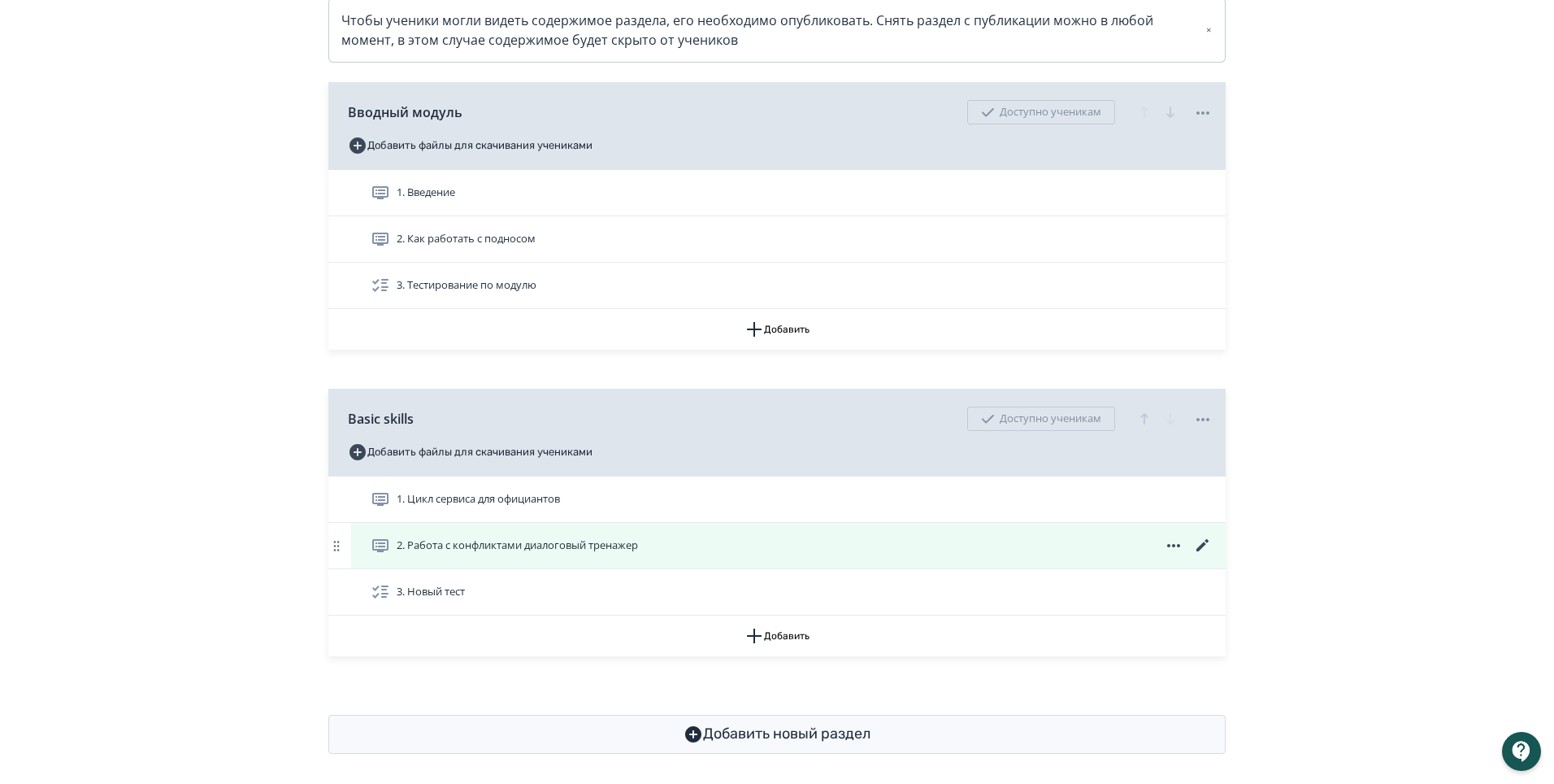
scroll to position [402, 0]
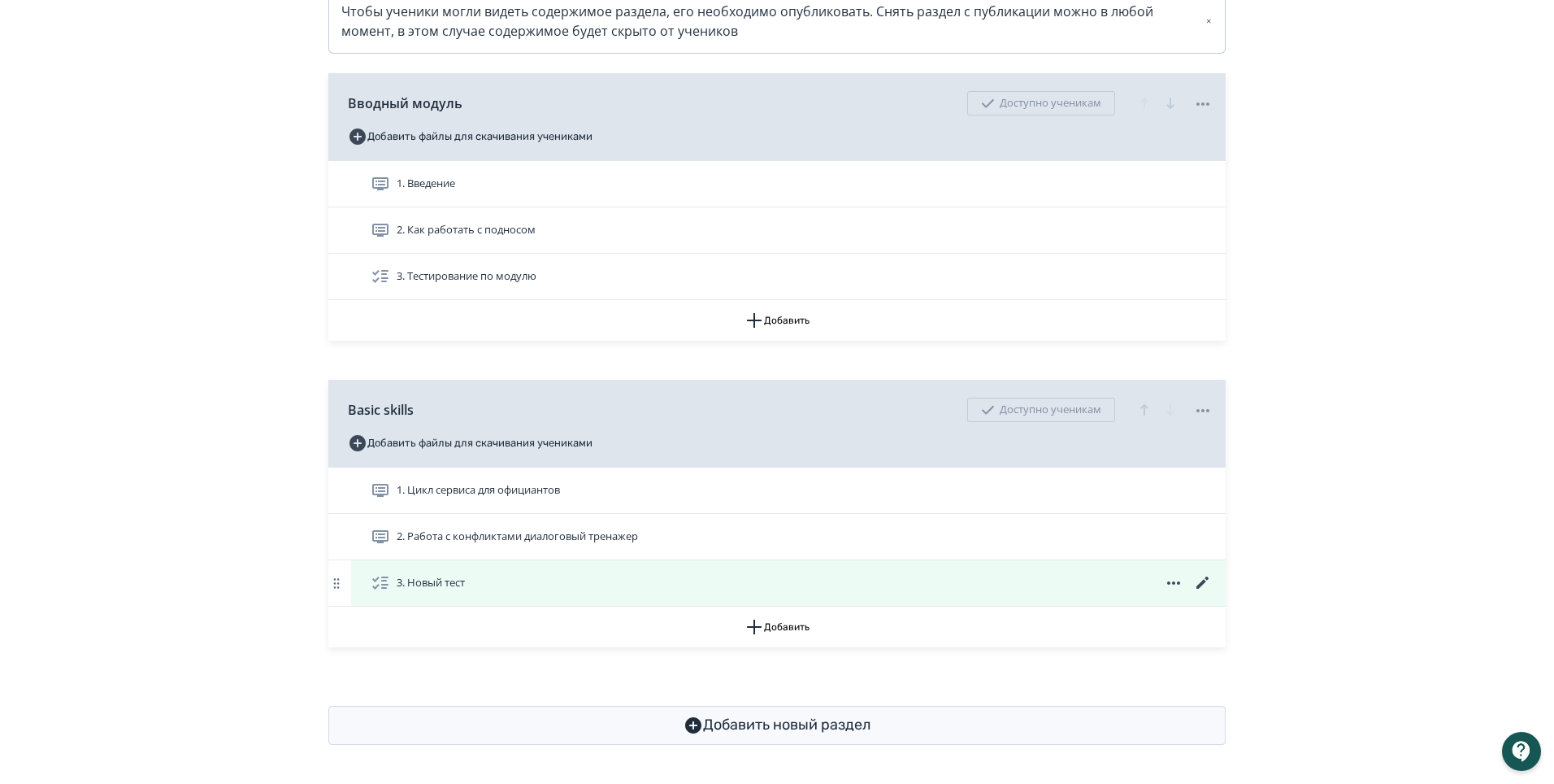
click at [1206, 580] on icon at bounding box center [1203, 582] width 12 height 12
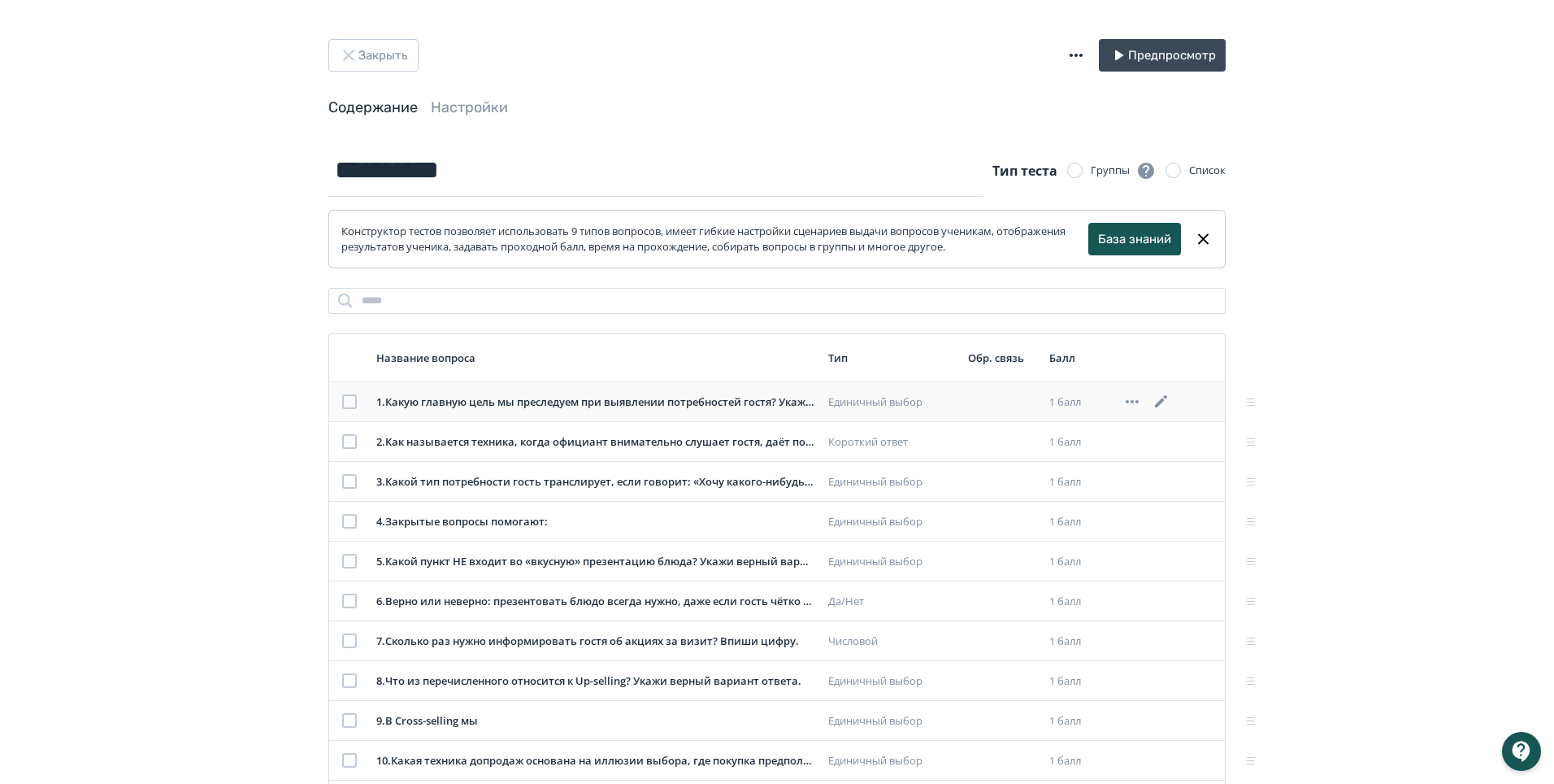
click at [1167, 405] on icon at bounding box center [1162, 401] width 20 height 20
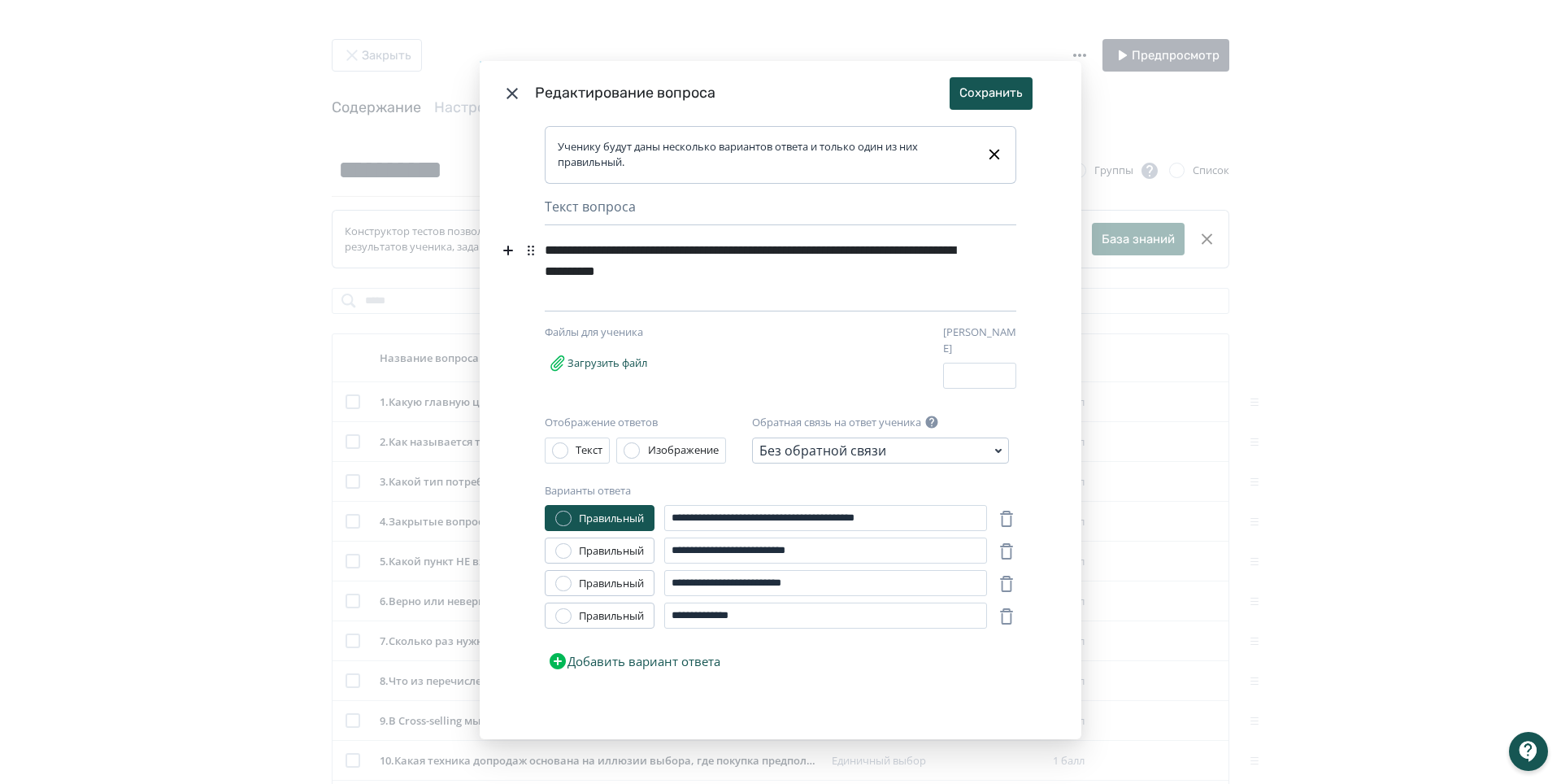
click at [731, 276] on div "**********" at bounding box center [755, 261] width 422 height 52
click at [670, 271] on div "**********" at bounding box center [755, 261] width 422 height 52
click at [974, 108] on button "Сохранить" at bounding box center [991, 93] width 83 height 33
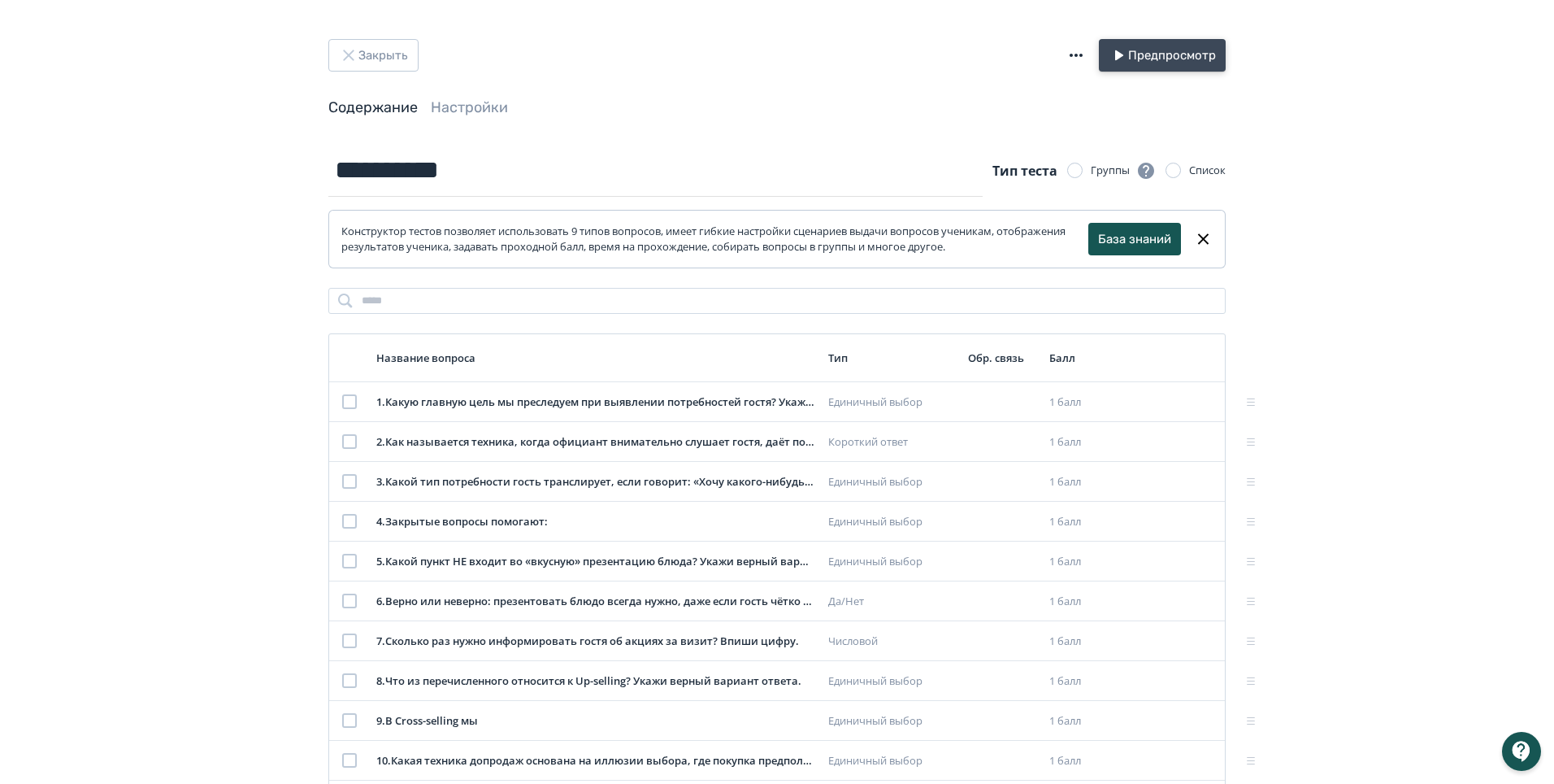
click at [1147, 66] on button "Предпросмотр" at bounding box center [1162, 55] width 126 height 33
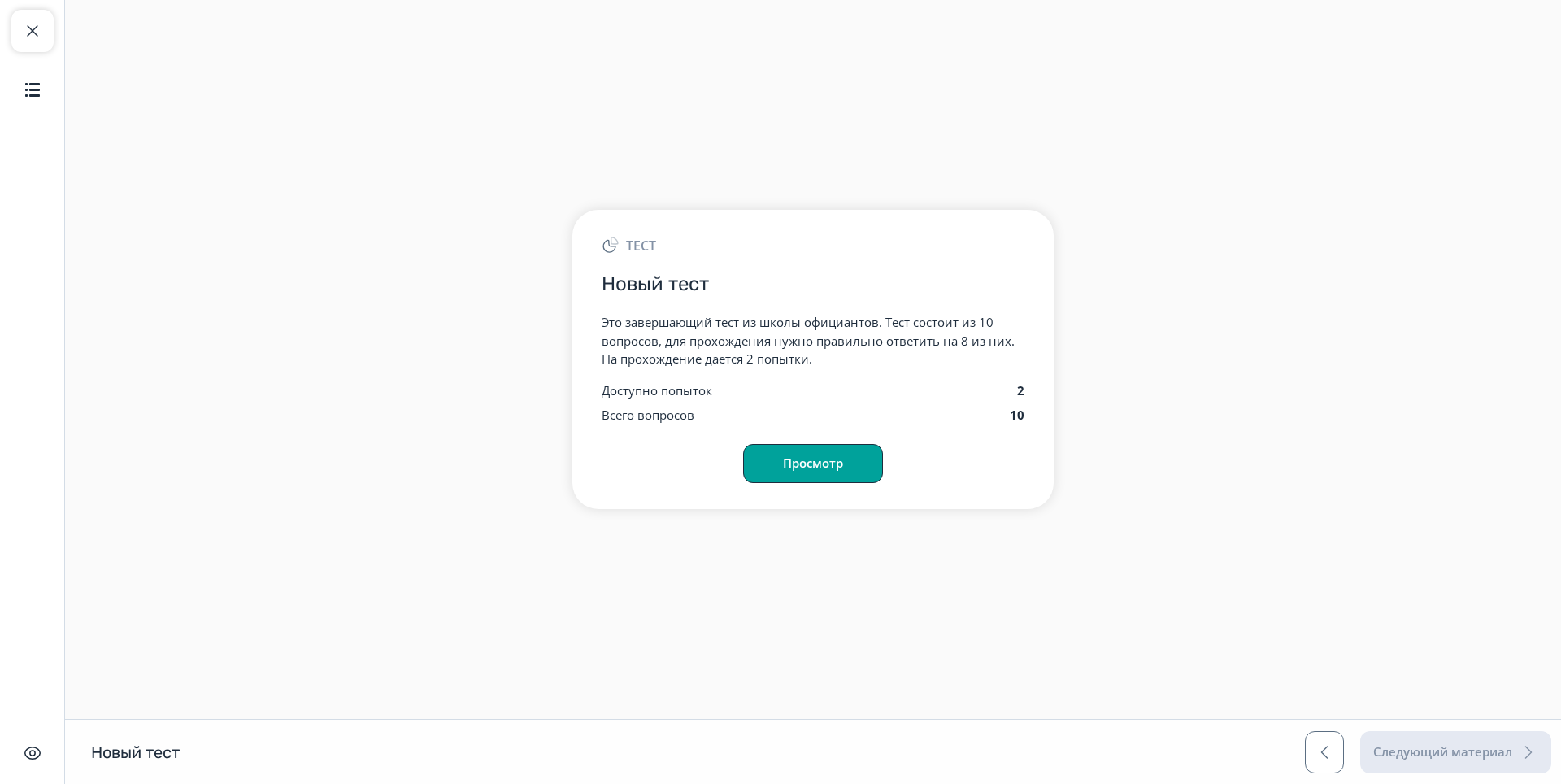
click at [861, 473] on button "Просмотр" at bounding box center [812, 464] width 140 height 39
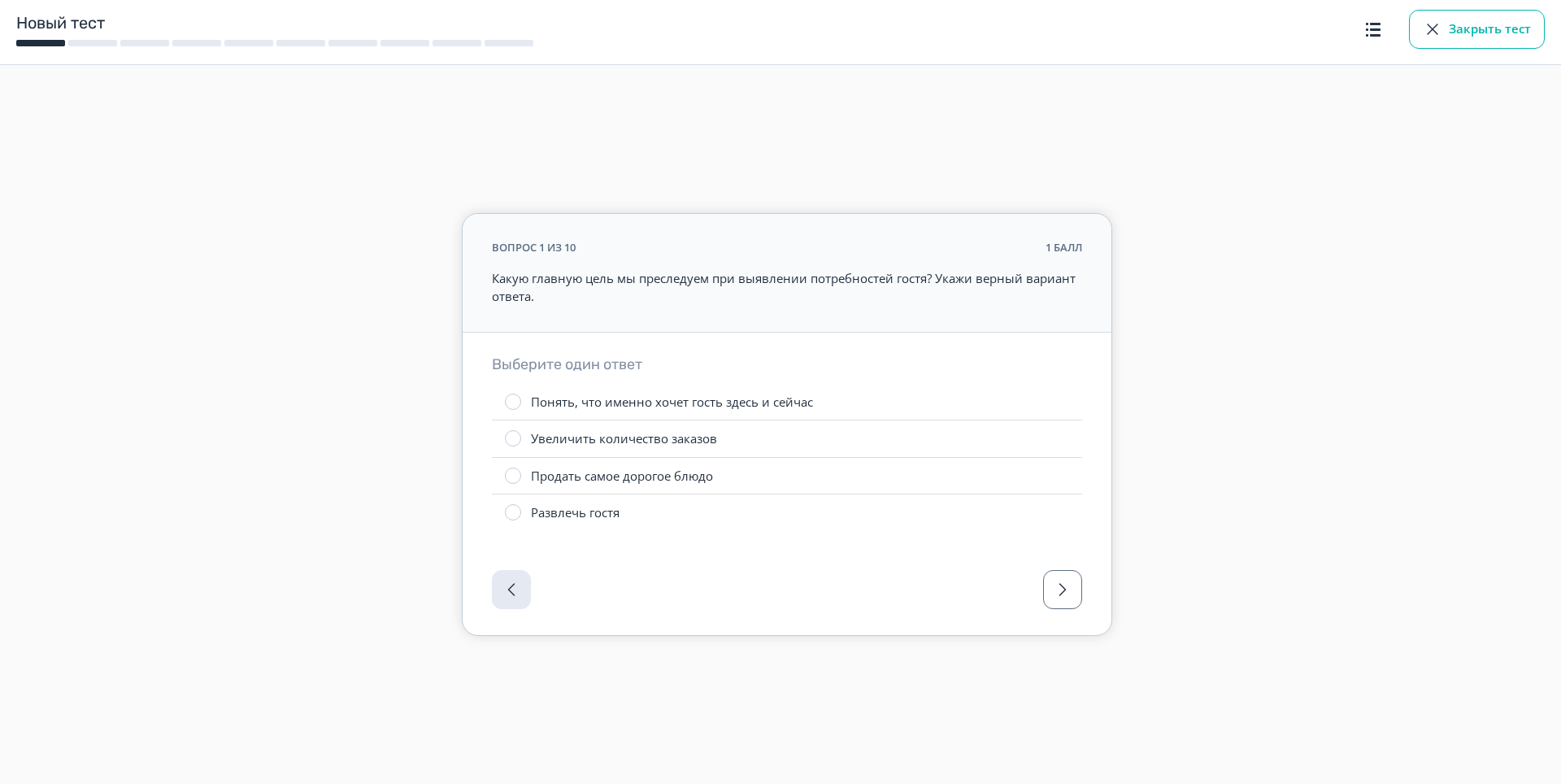
click at [1444, 34] on button "Закрыть тест" at bounding box center [1477, 29] width 136 height 39
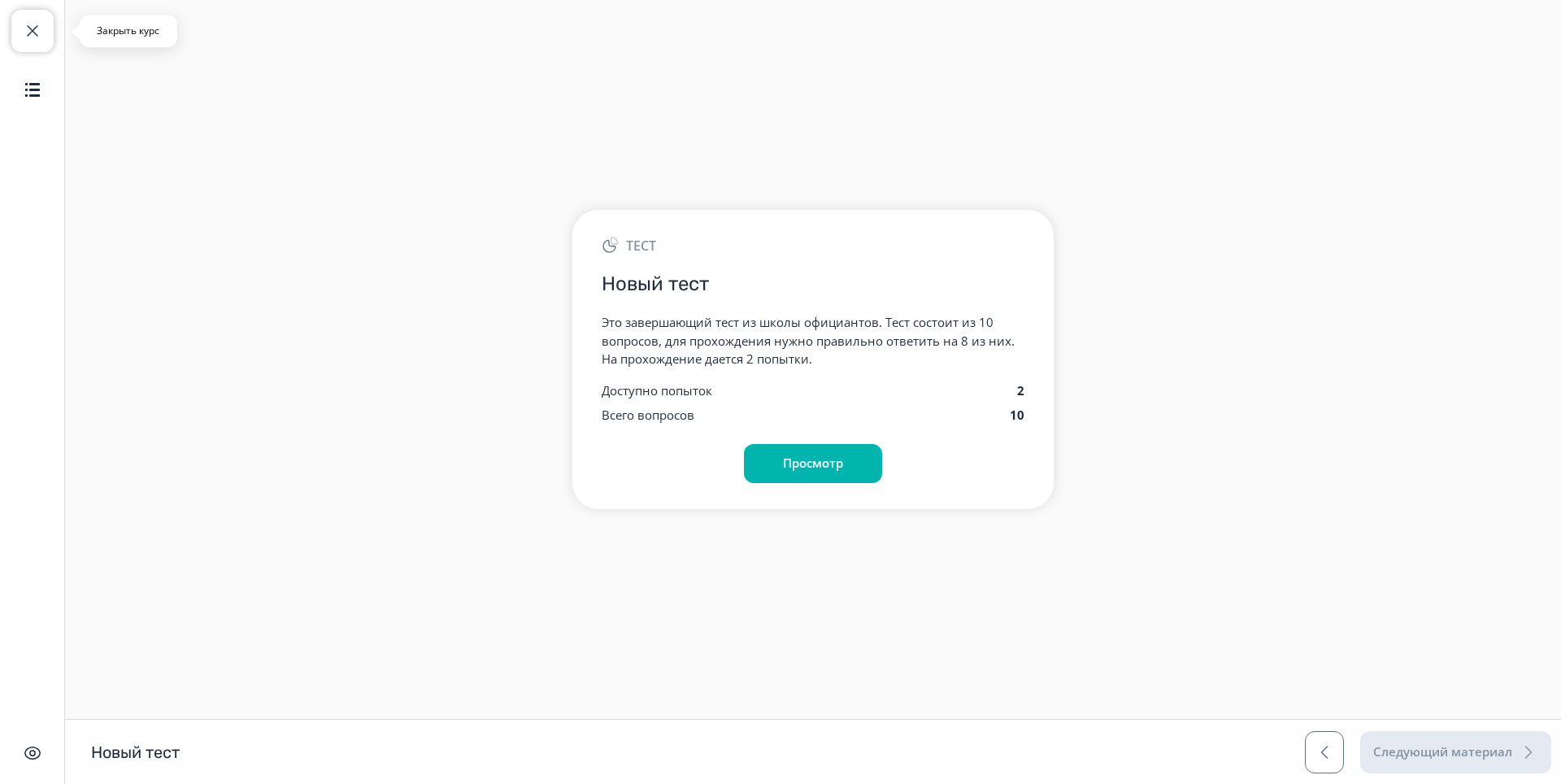
click at [27, 42] on button "Закрыть курс" at bounding box center [32, 30] width 42 height 42
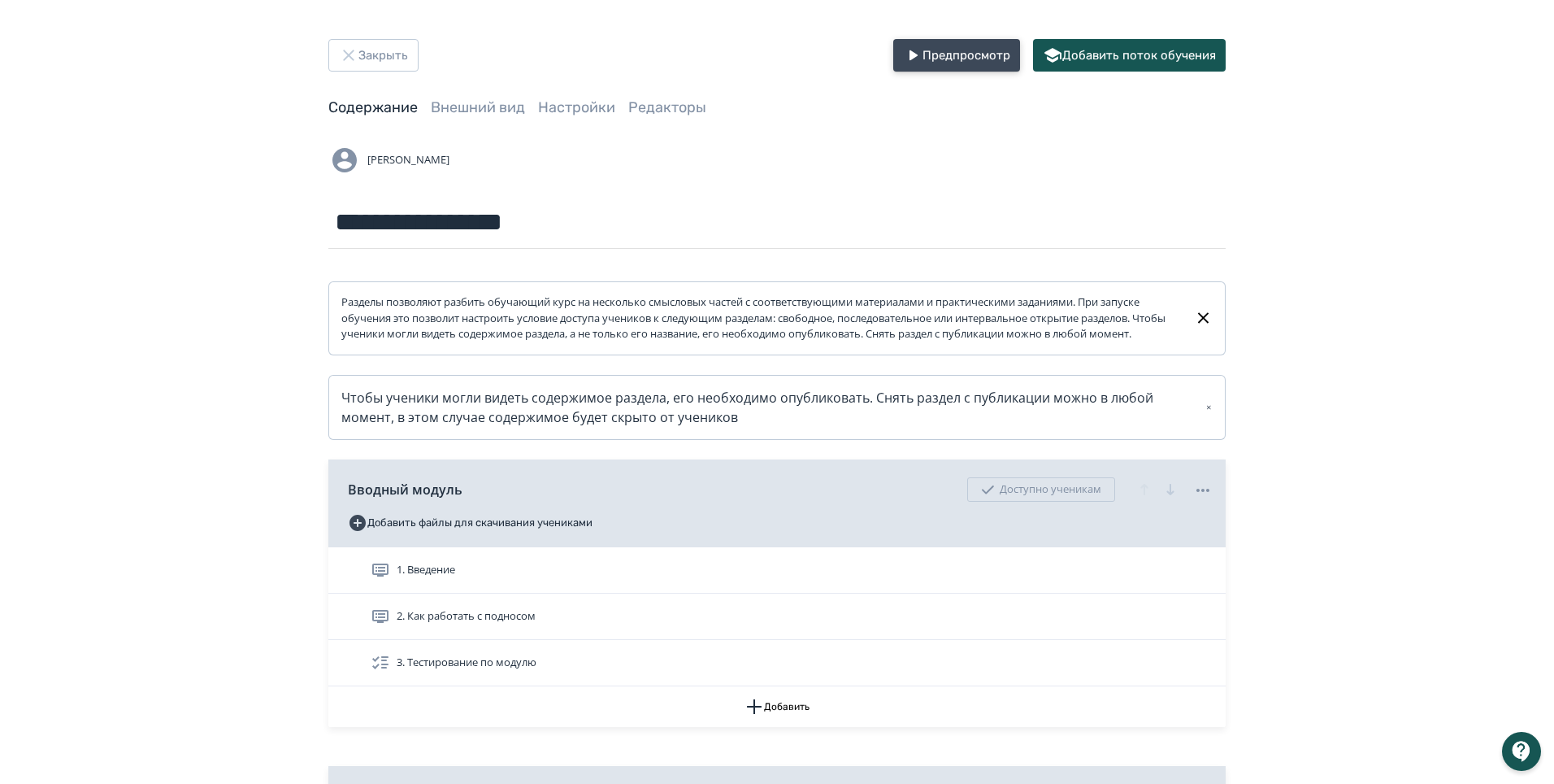
click at [923, 52] on icon "button" at bounding box center [912, 55] width 20 height 20
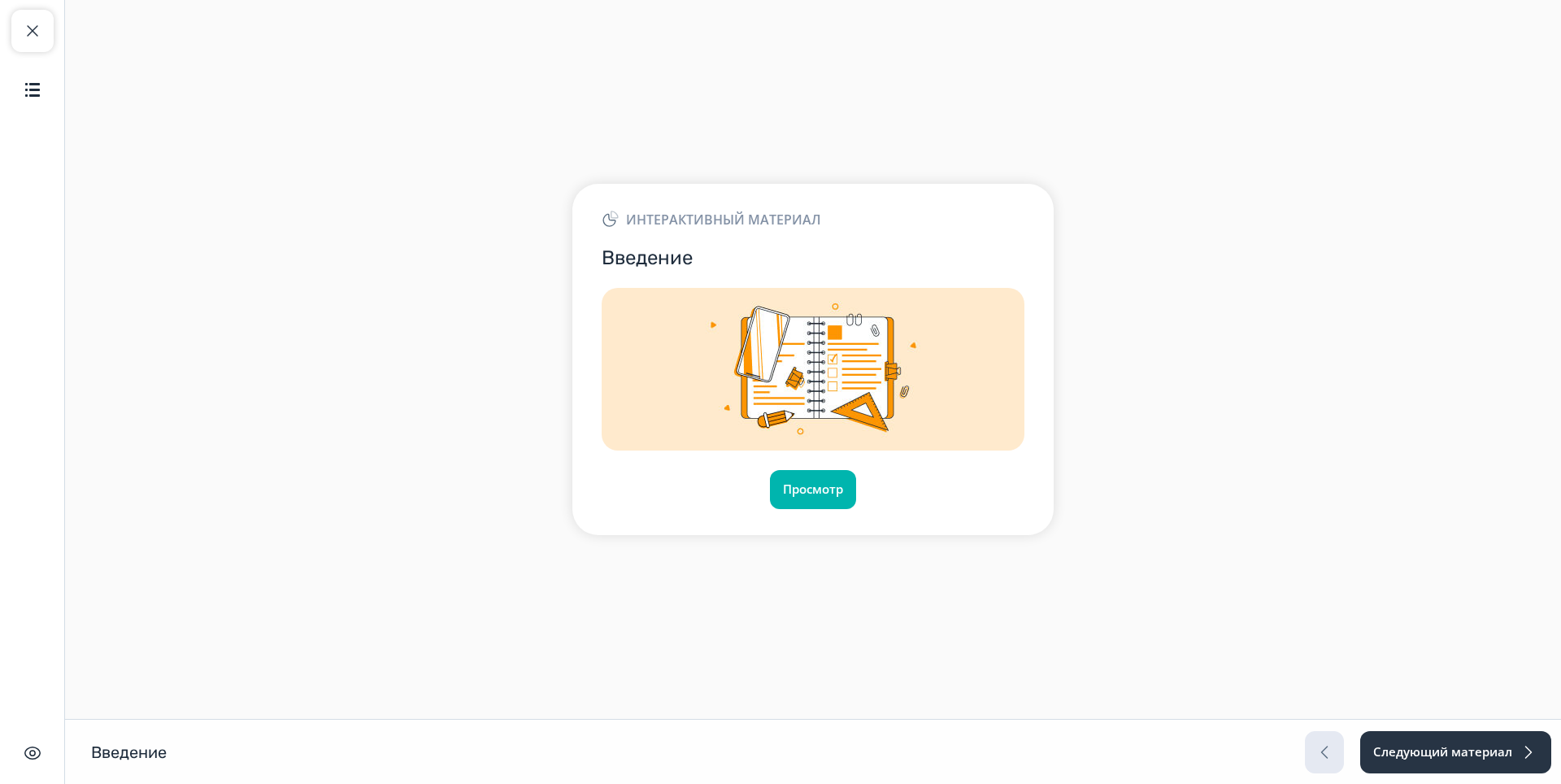
click at [802, 510] on div "Интерактивный материал Введение Просмотр" at bounding box center [813, 359] width 482 height 350
click at [799, 497] on button "Просмотр" at bounding box center [813, 490] width 88 height 39
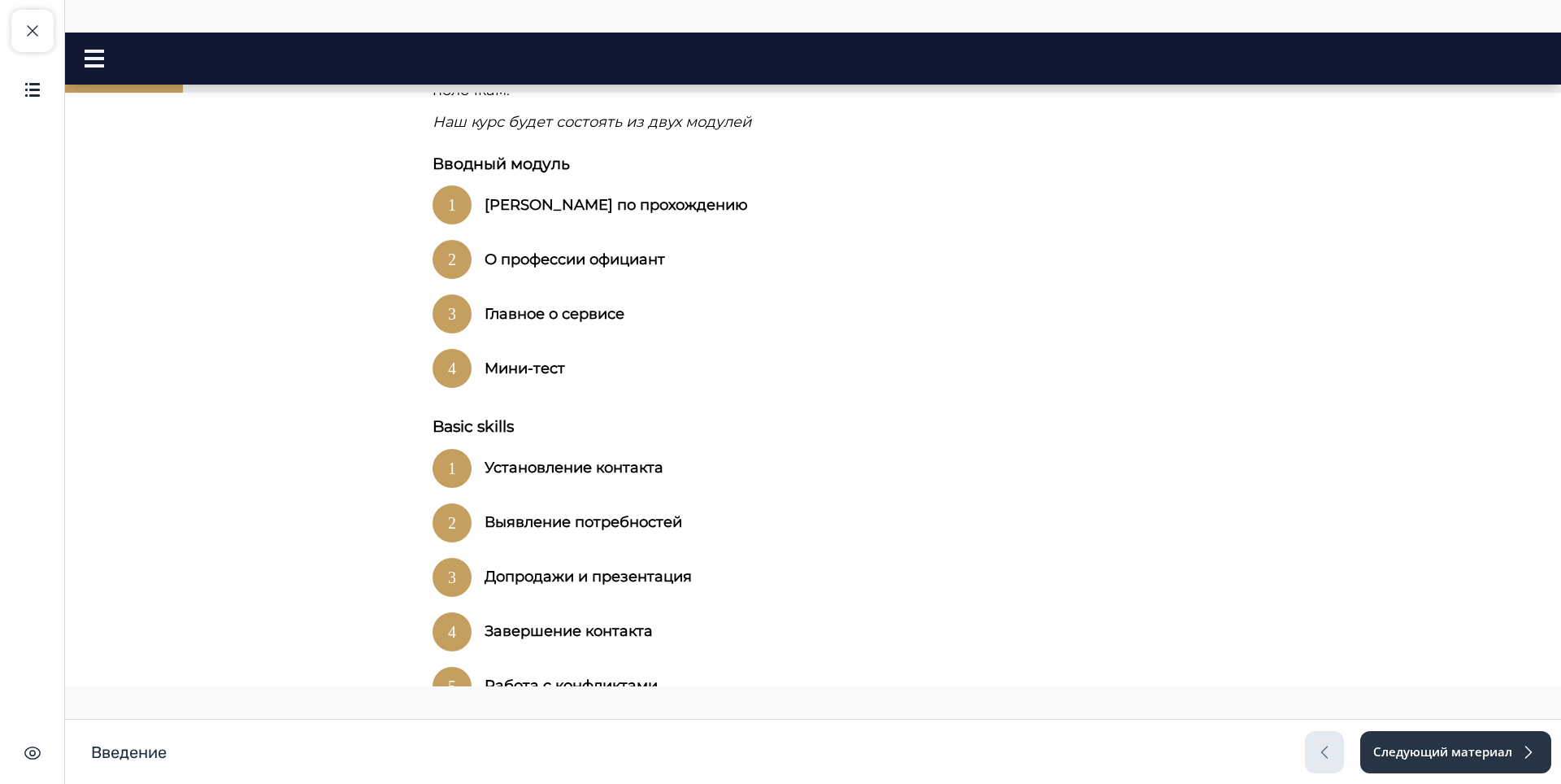
scroll to position [1126, 0]
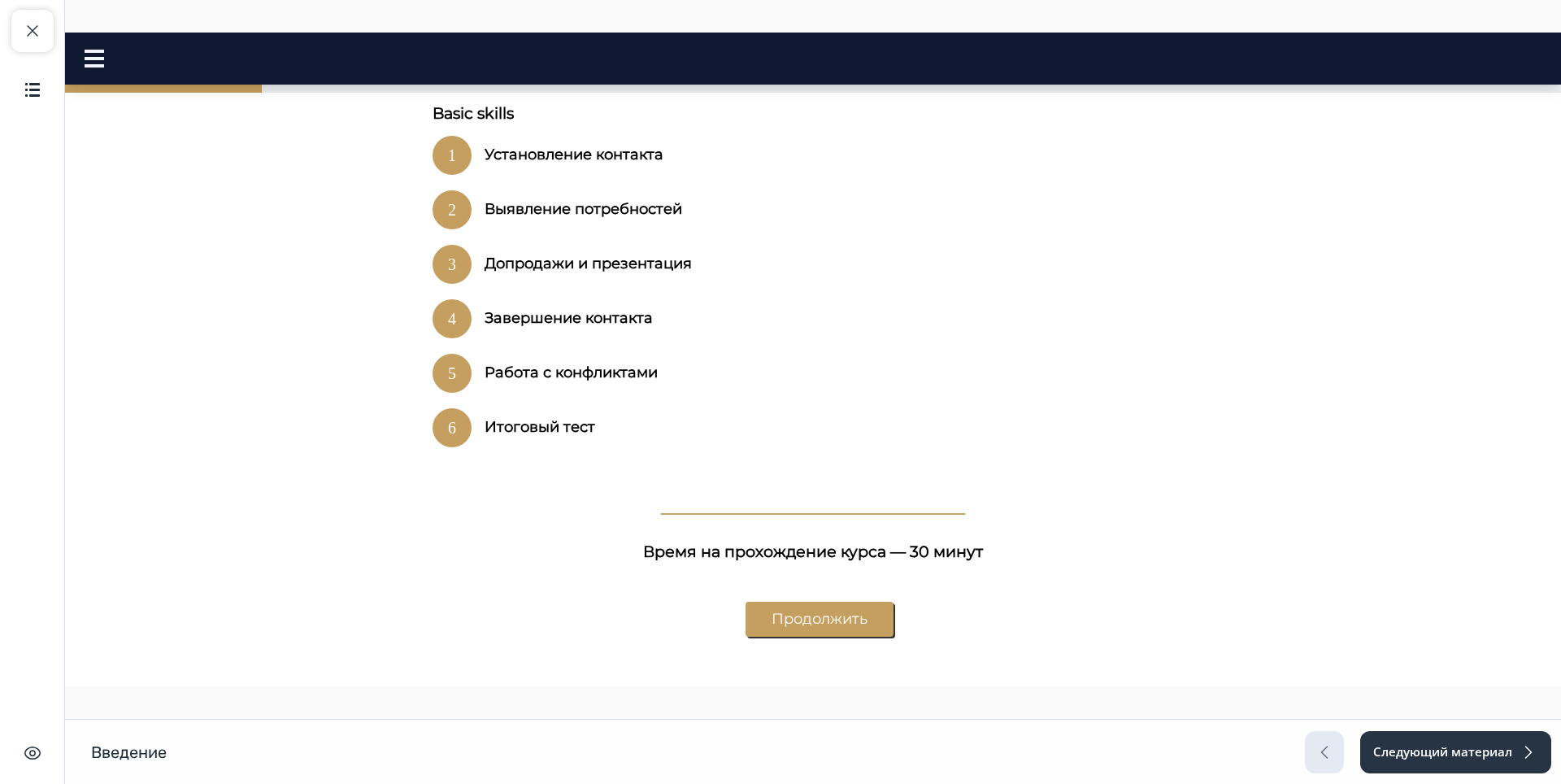
click at [802, 601] on button "Продолжить" at bounding box center [820, 618] width 148 height 35
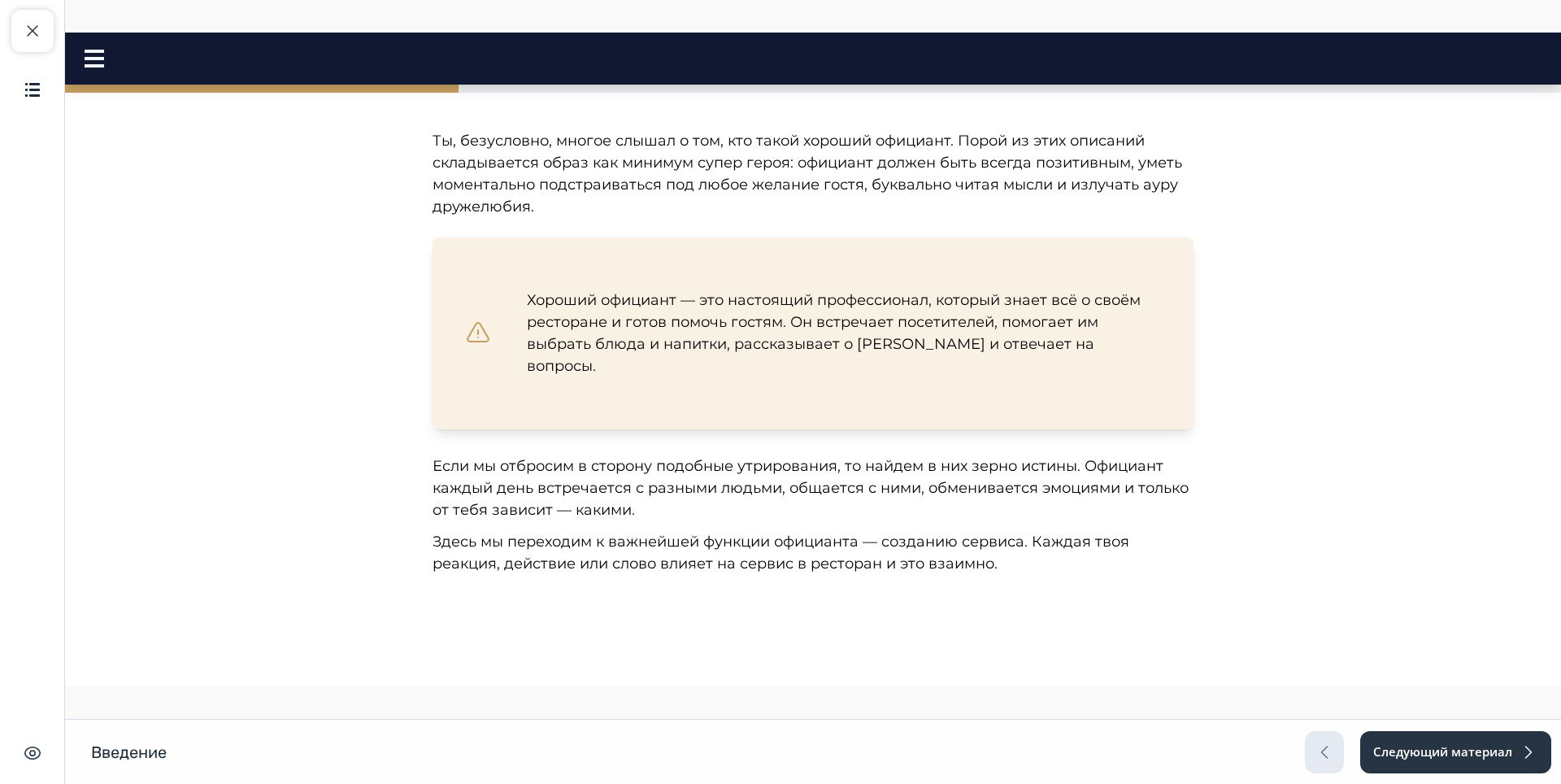
scroll to position [407, 0]
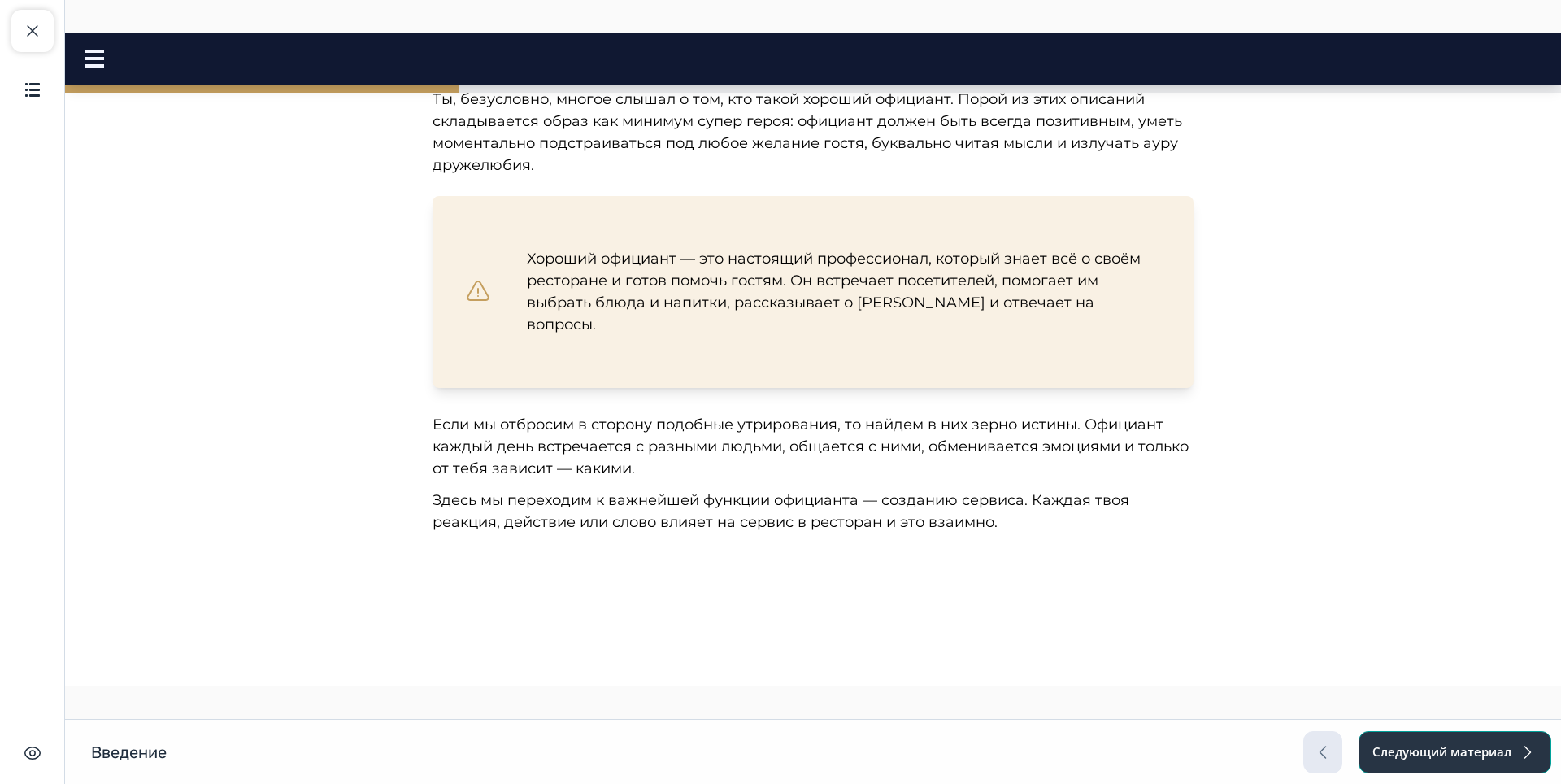
click at [1486, 769] on button "Следующий материал" at bounding box center [1455, 751] width 193 height 42
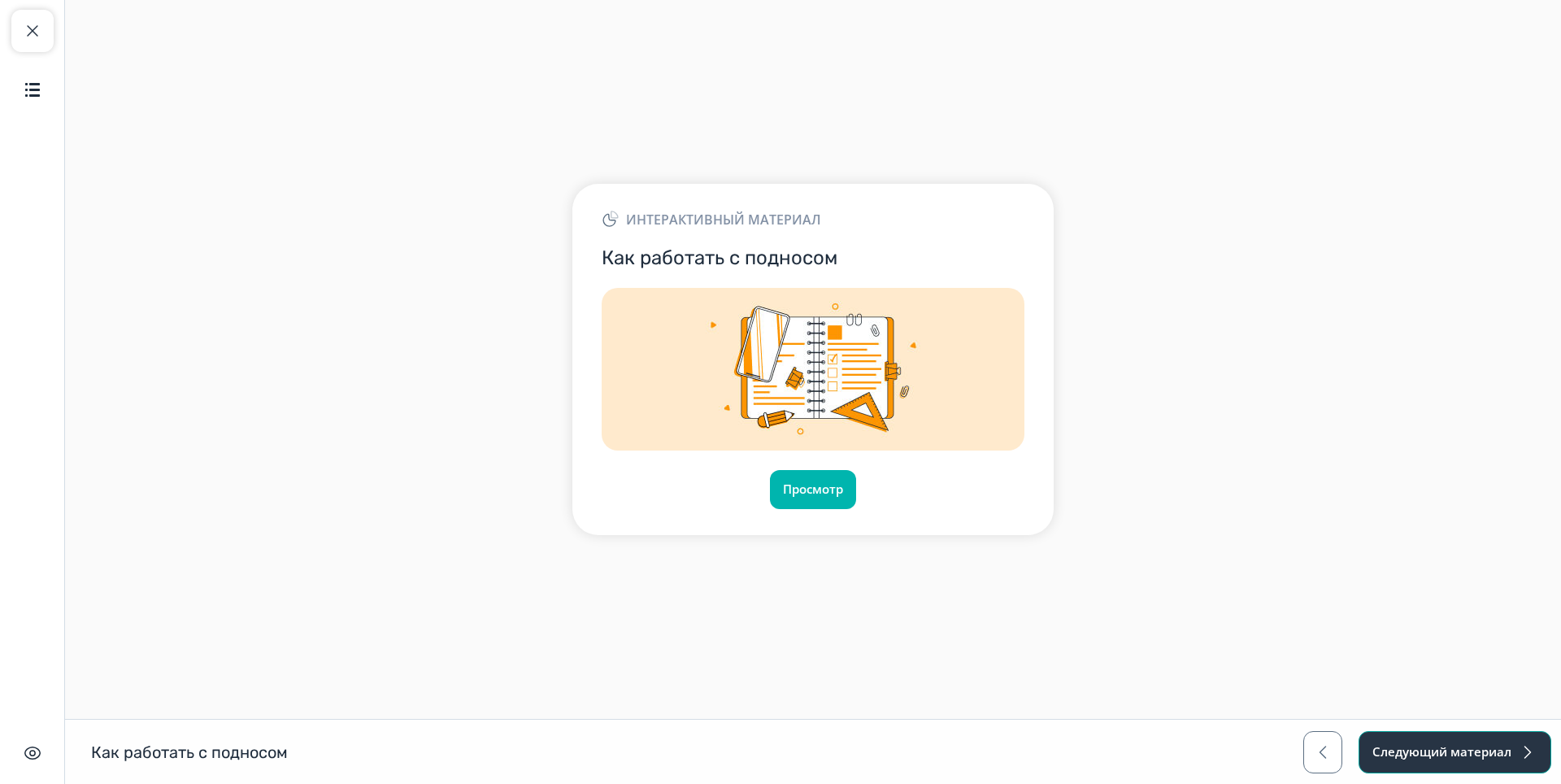
click at [1455, 753] on button "Следующий материал" at bounding box center [1455, 751] width 193 height 42
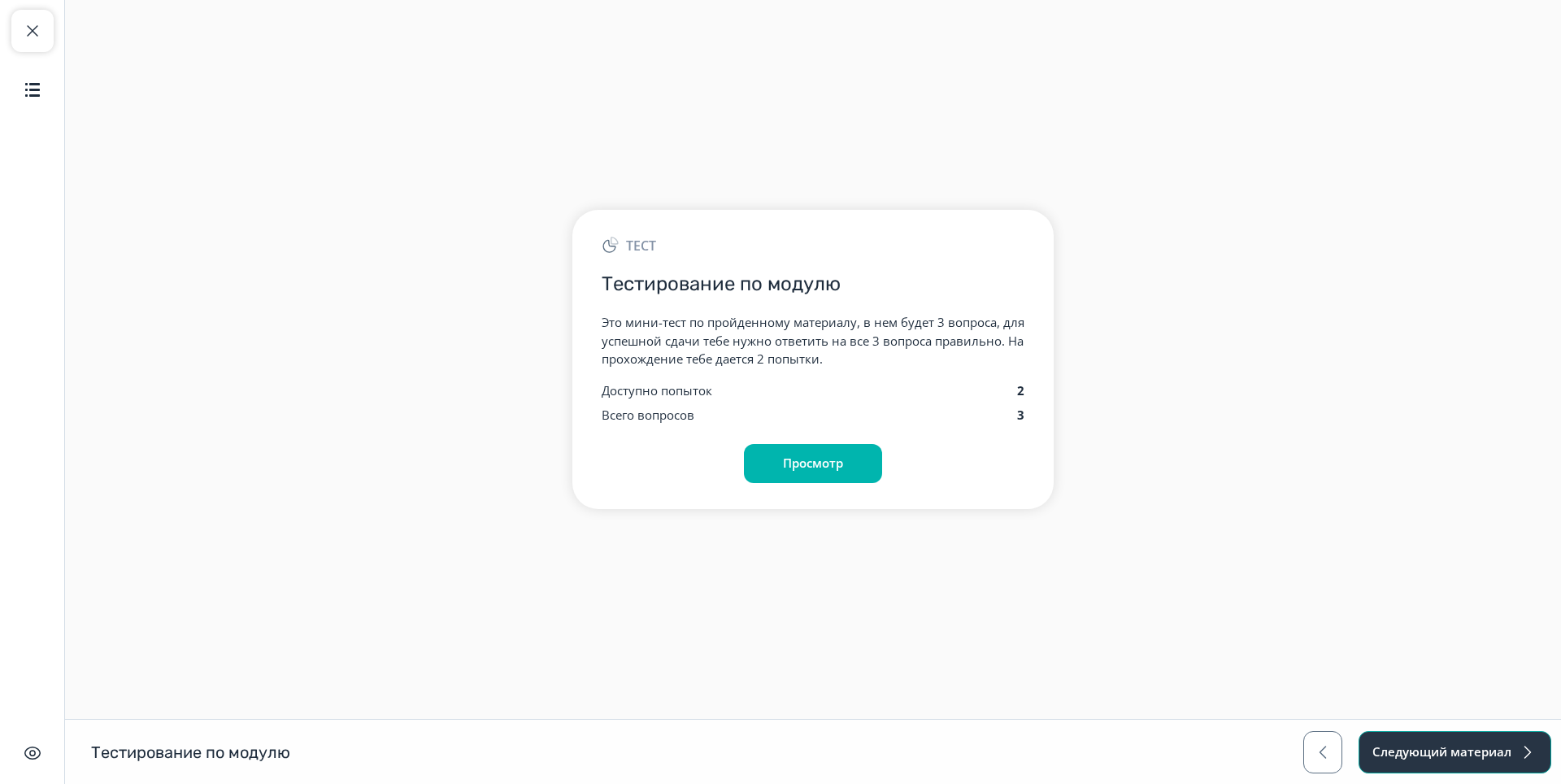
click at [1481, 748] on button "Следующий материал" at bounding box center [1455, 751] width 193 height 42
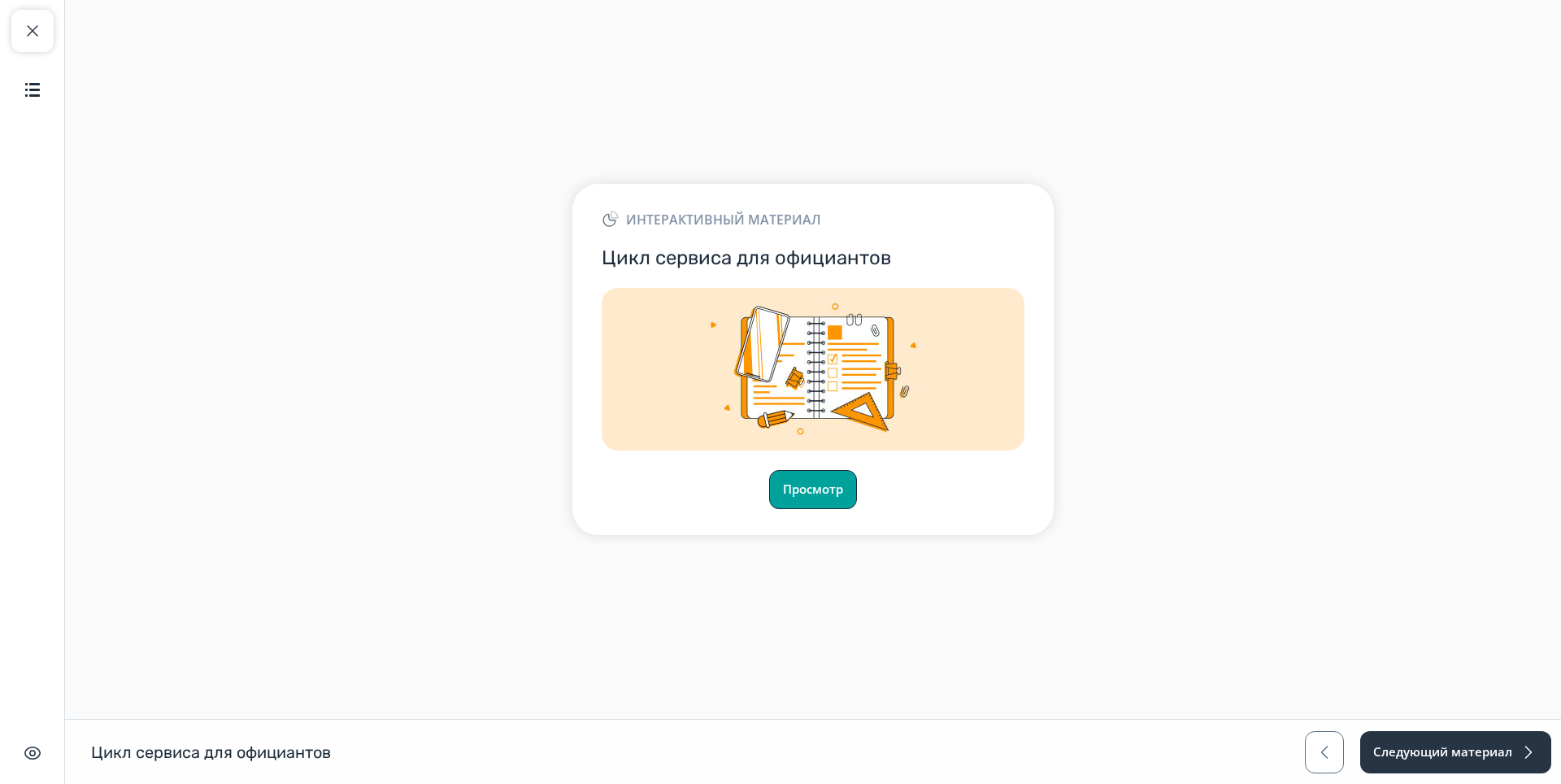
click at [834, 496] on button "Просмотр" at bounding box center [813, 490] width 88 height 39
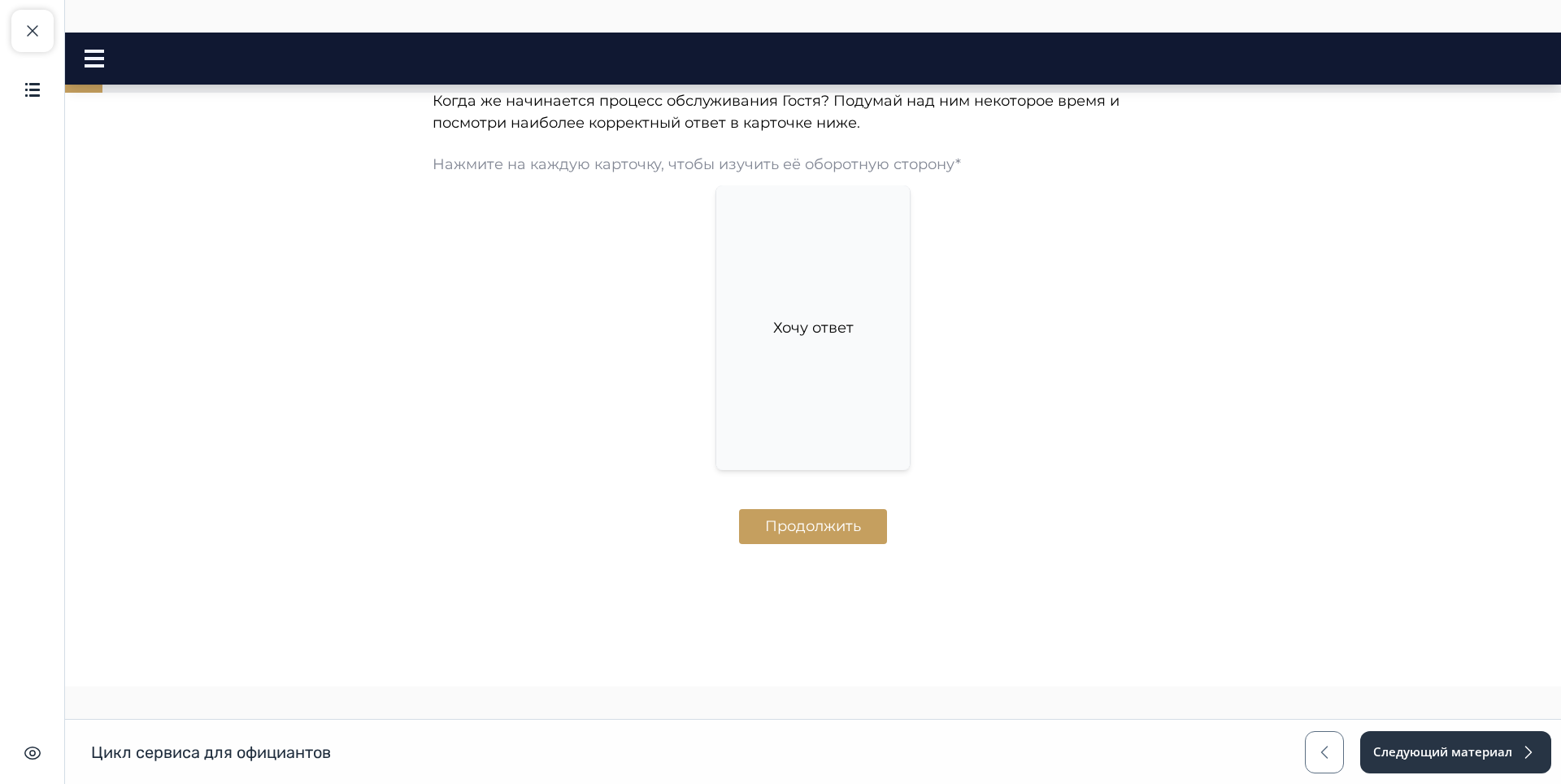
scroll to position [853, 0]
click at [822, 541] on button "Продолжить" at bounding box center [813, 525] width 148 height 35
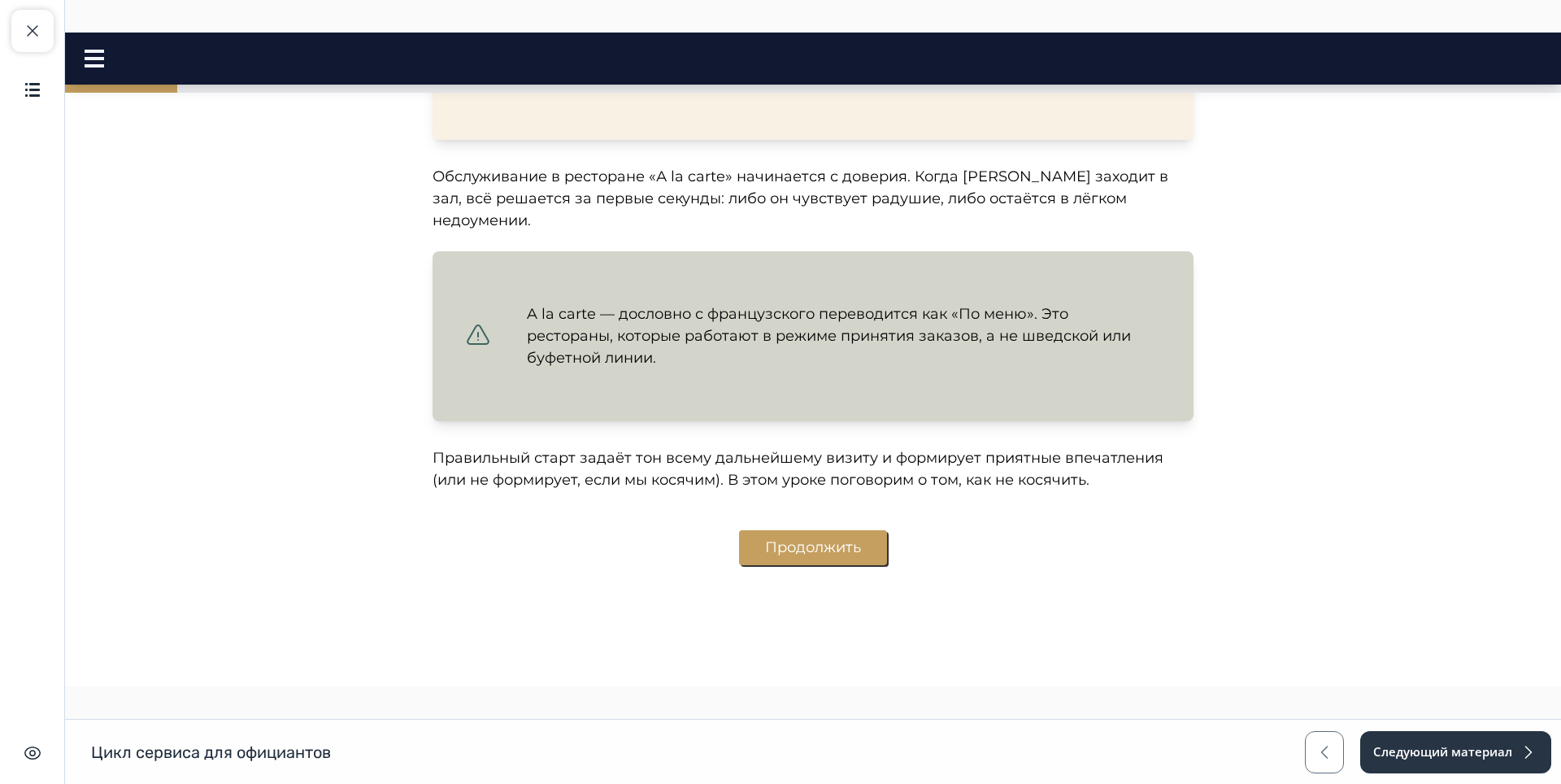
click at [821, 534] on button "Продолжить" at bounding box center [813, 547] width 148 height 35
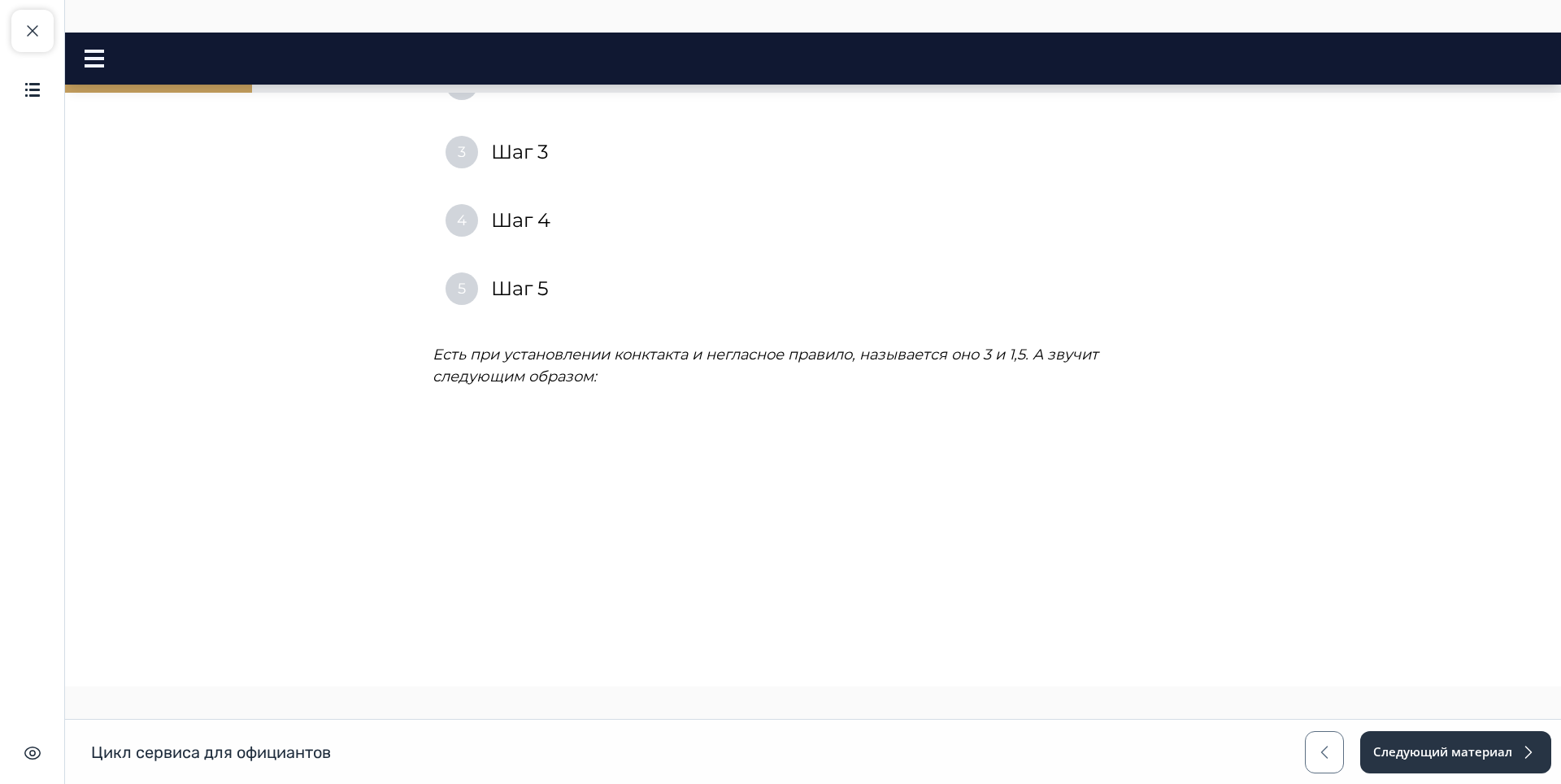
scroll to position [3127, 0]
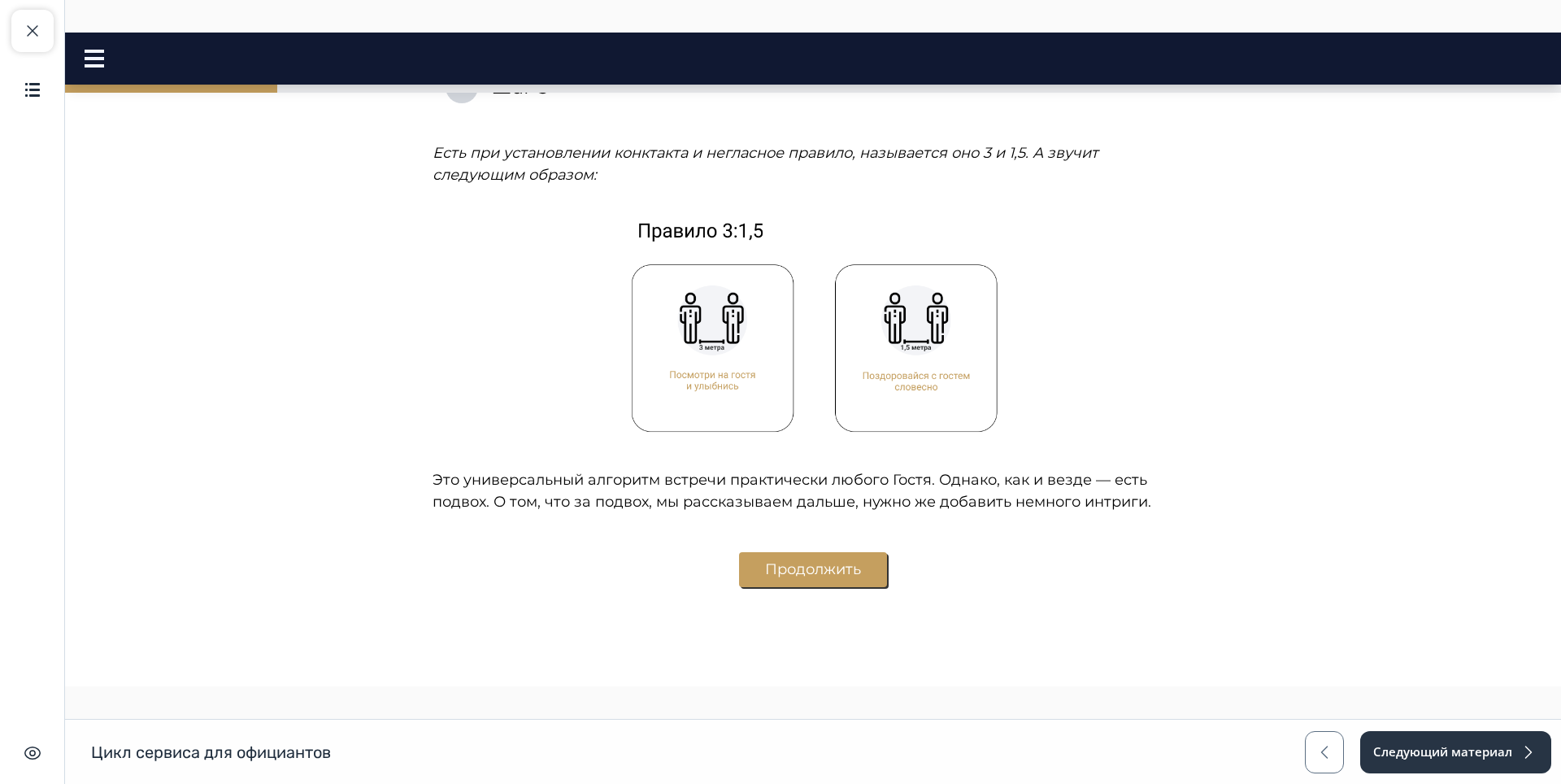
click at [819, 552] on button "Продолжить" at bounding box center [813, 569] width 148 height 35
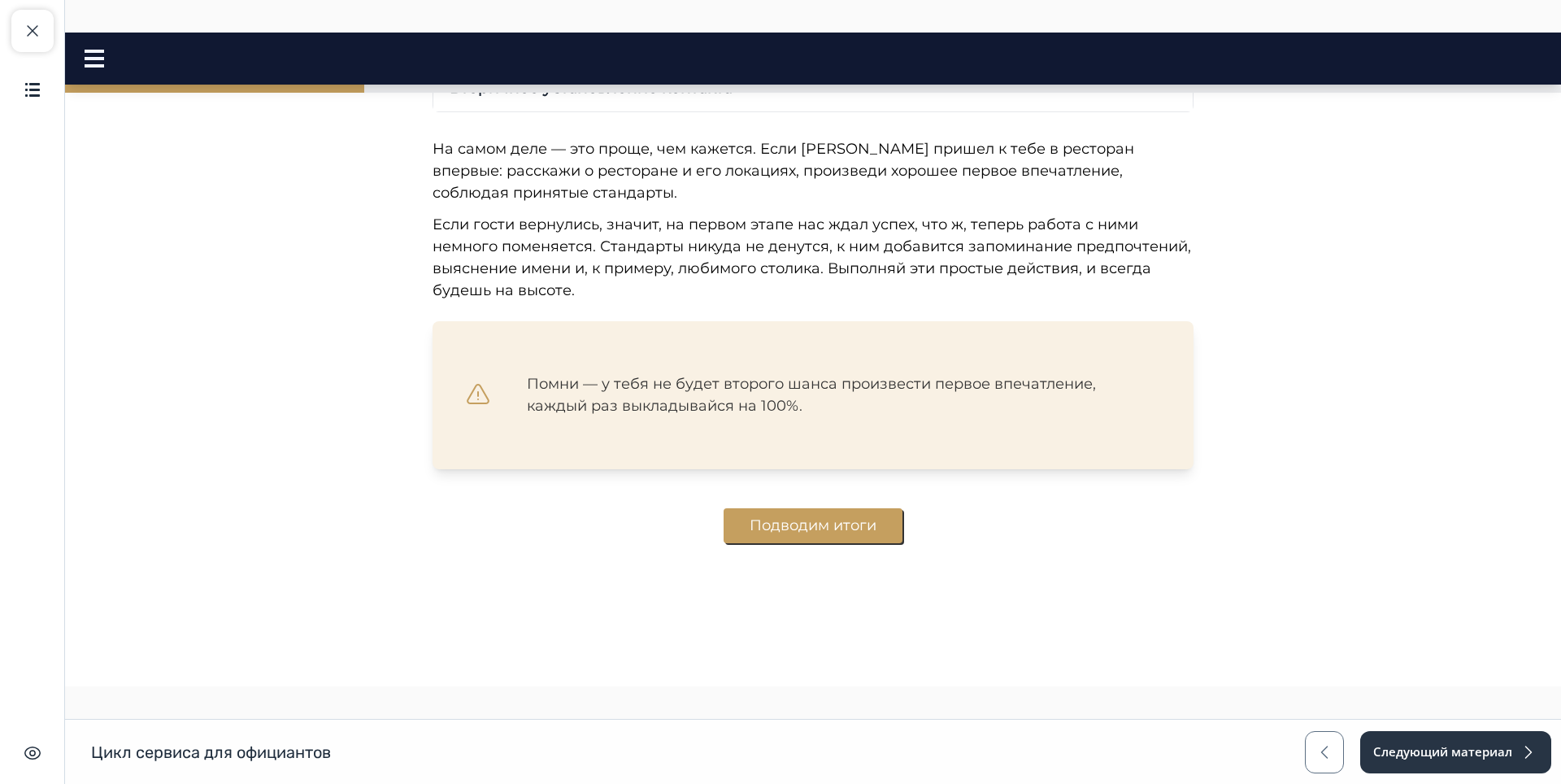
click at [811, 538] on button "Подводим итоги" at bounding box center [812, 525] width 179 height 35
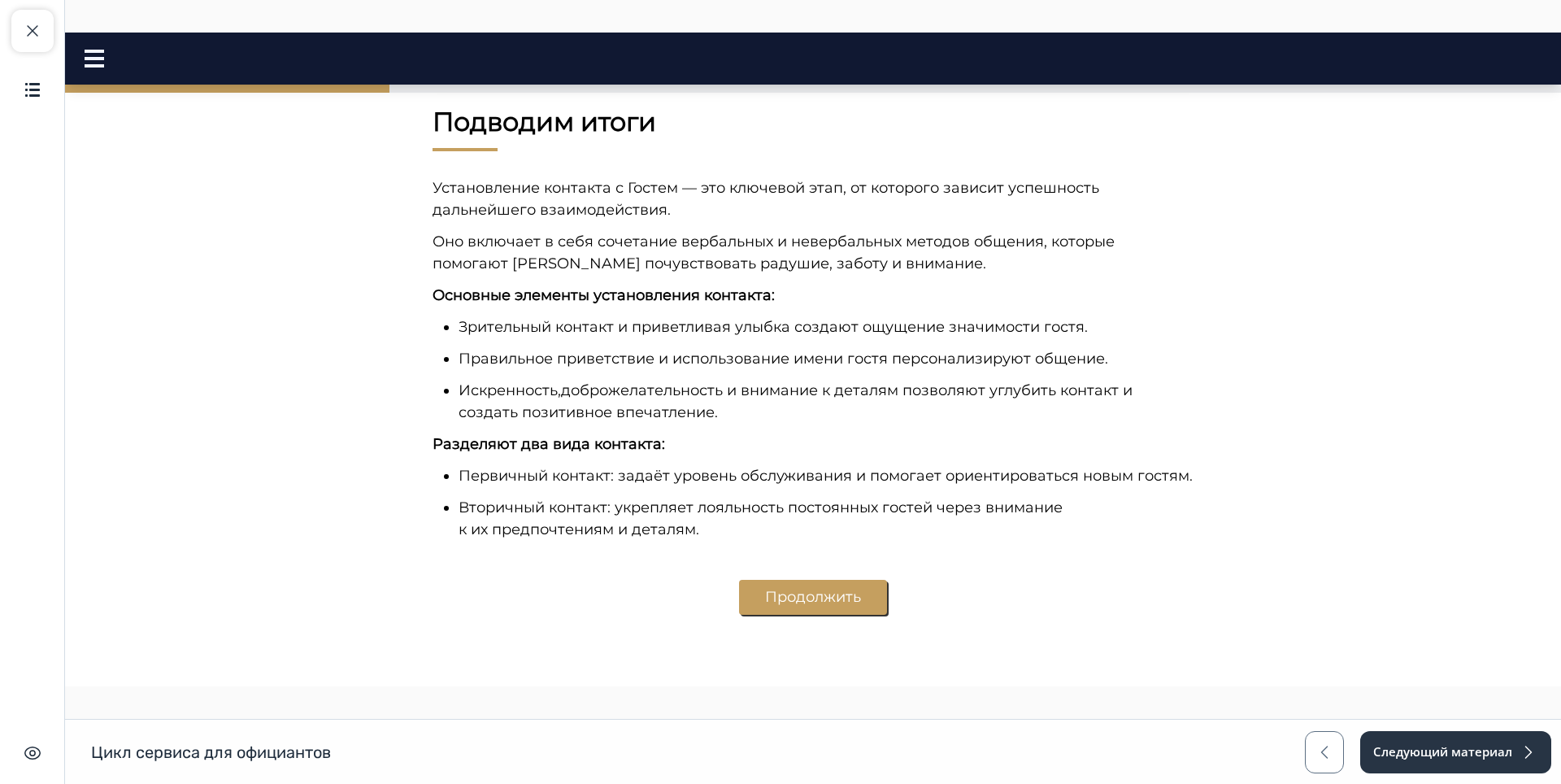
click at [794, 593] on button "Продолжить" at bounding box center [813, 597] width 148 height 35
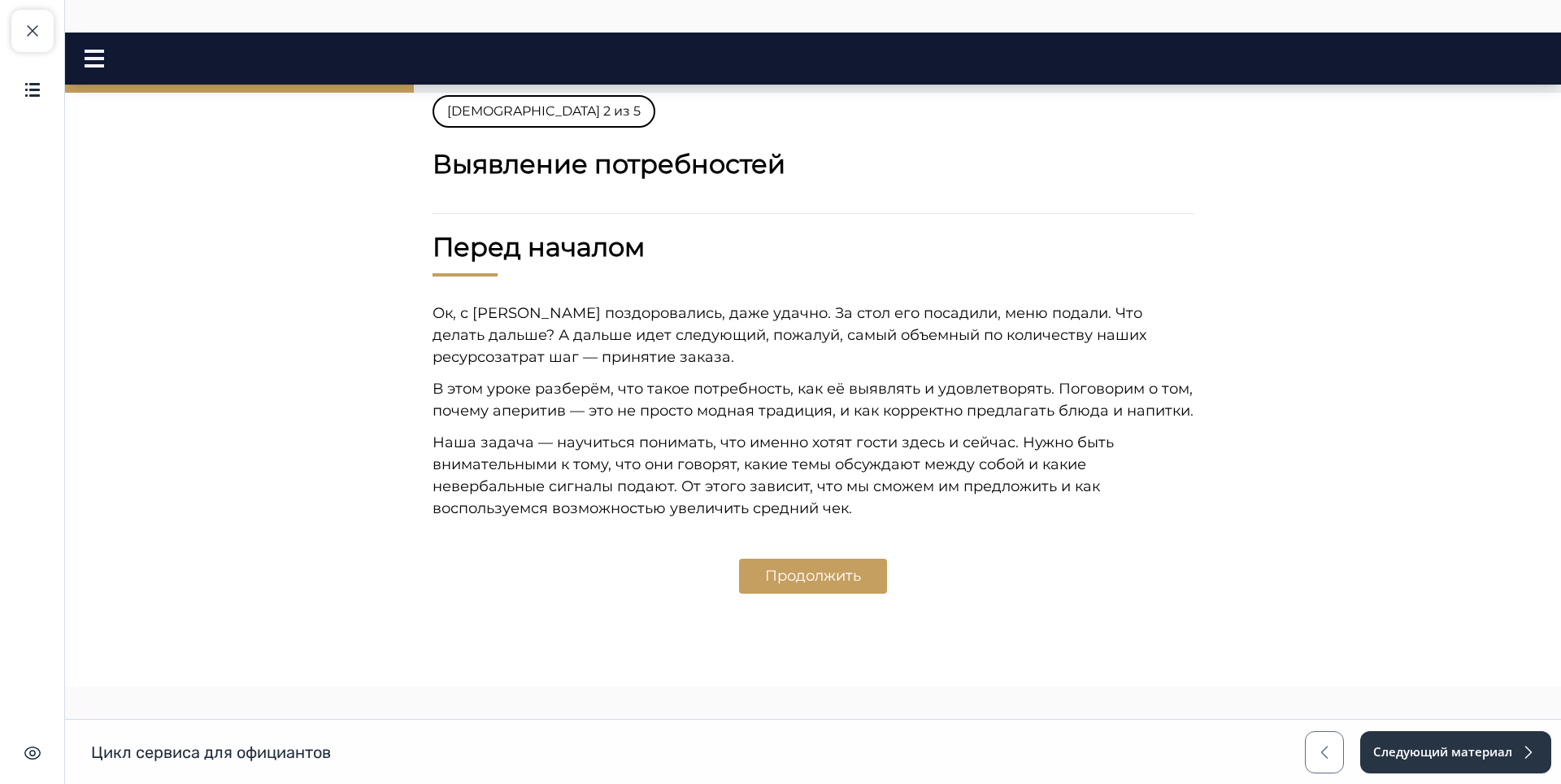
scroll to position [0, 0]
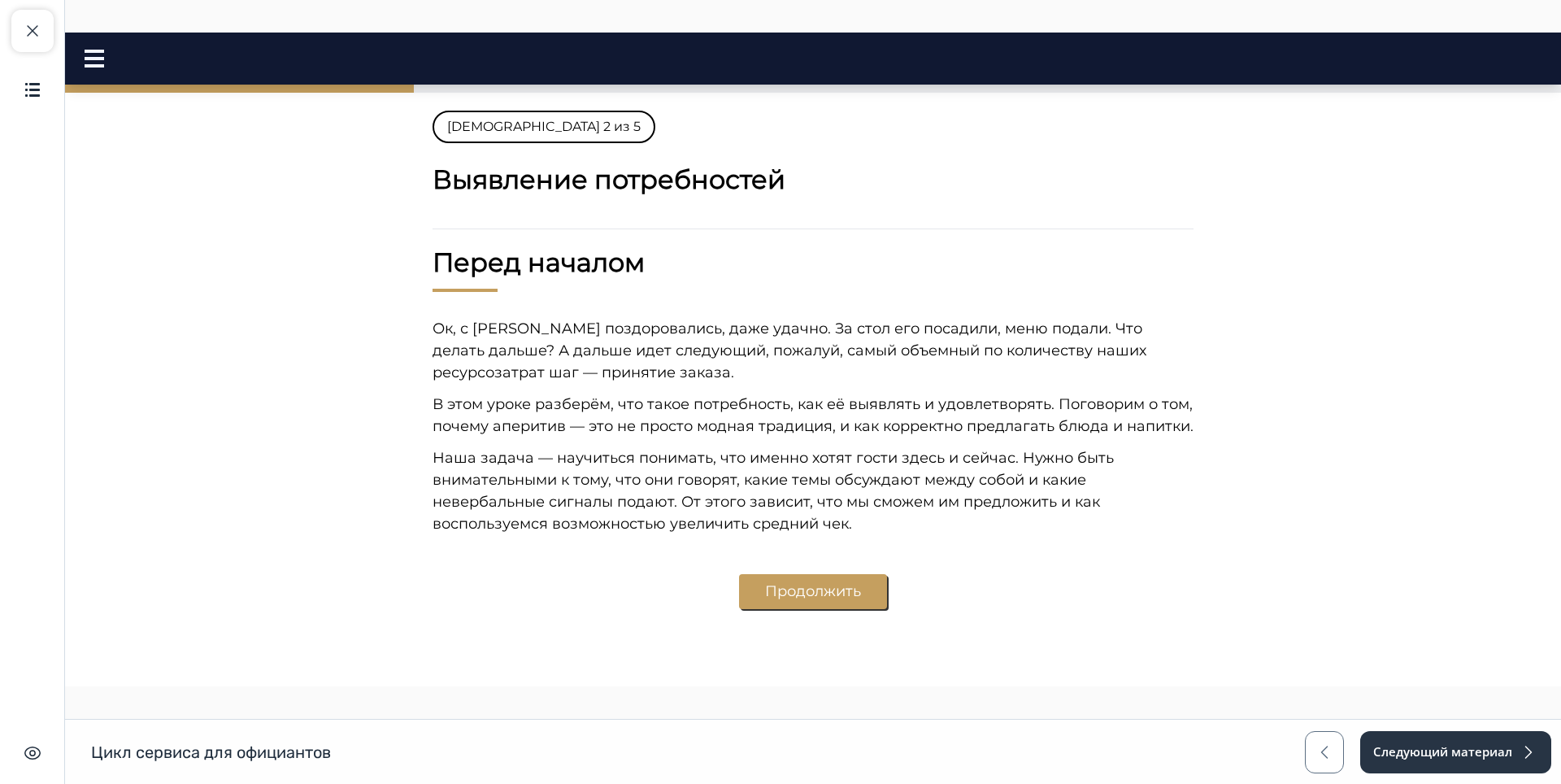
click at [791, 594] on button "Продолжить" at bounding box center [813, 591] width 148 height 35
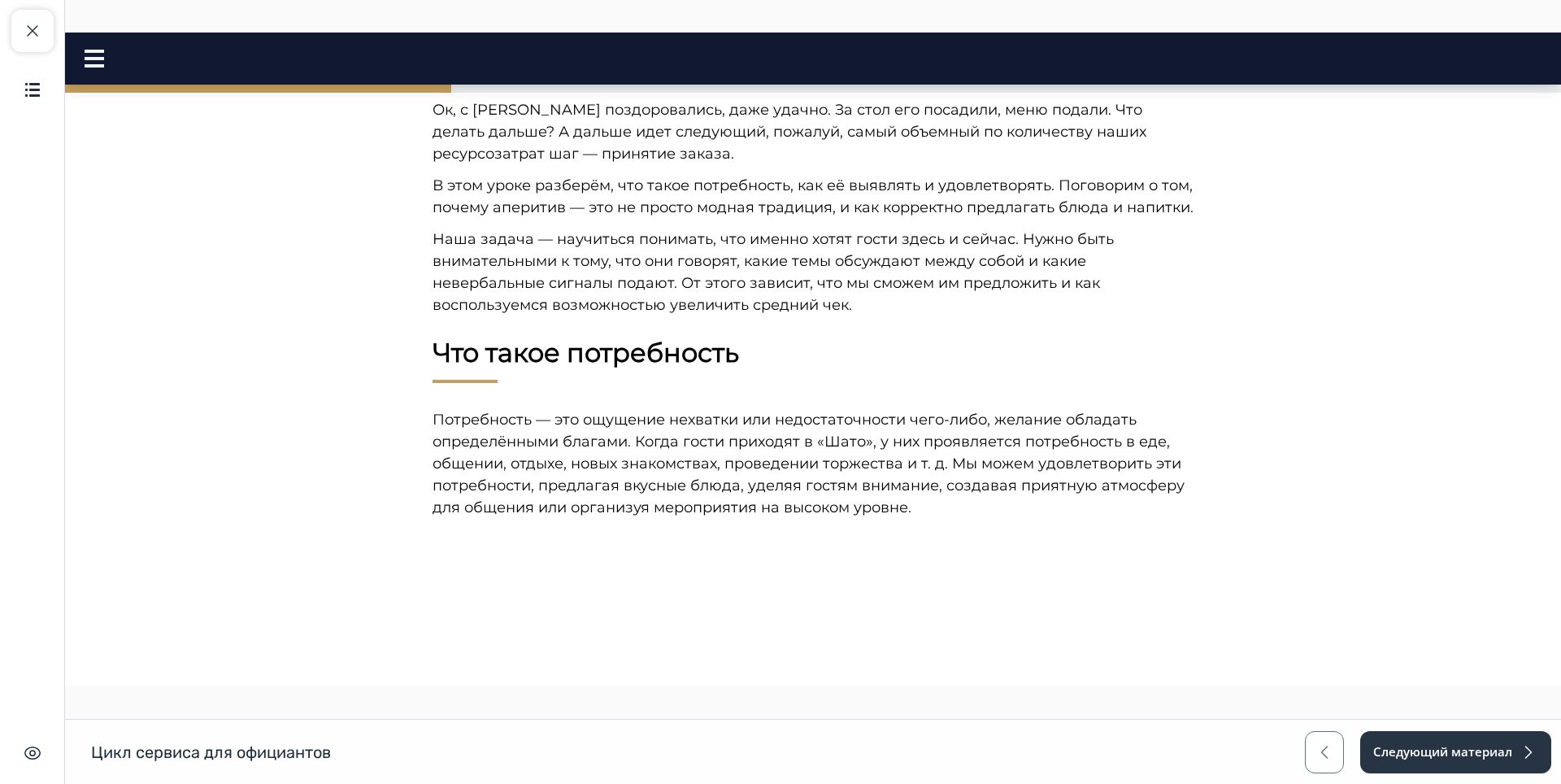
scroll to position [788, 0]
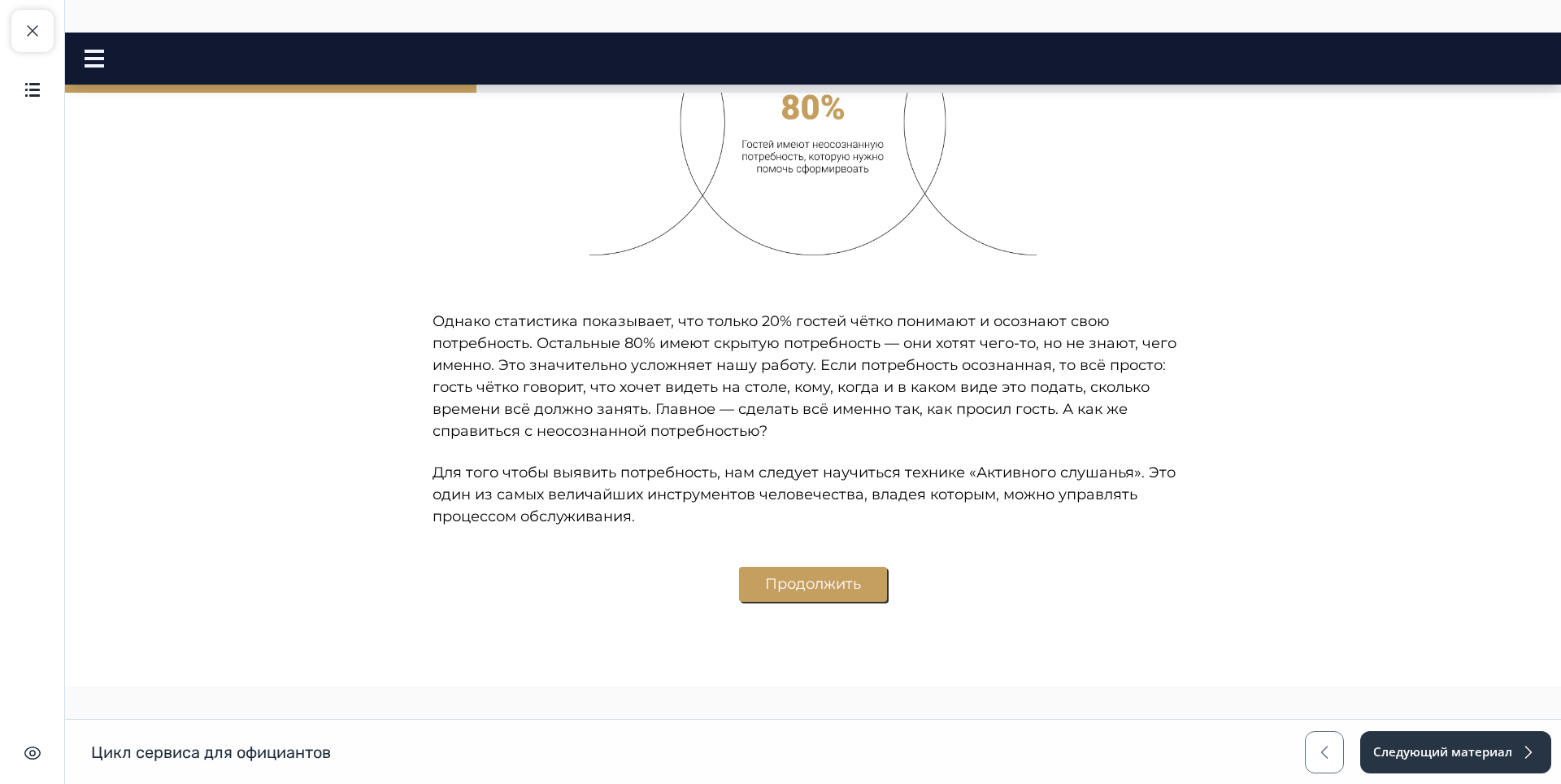
click at [788, 577] on button "Продолжить" at bounding box center [813, 584] width 148 height 35
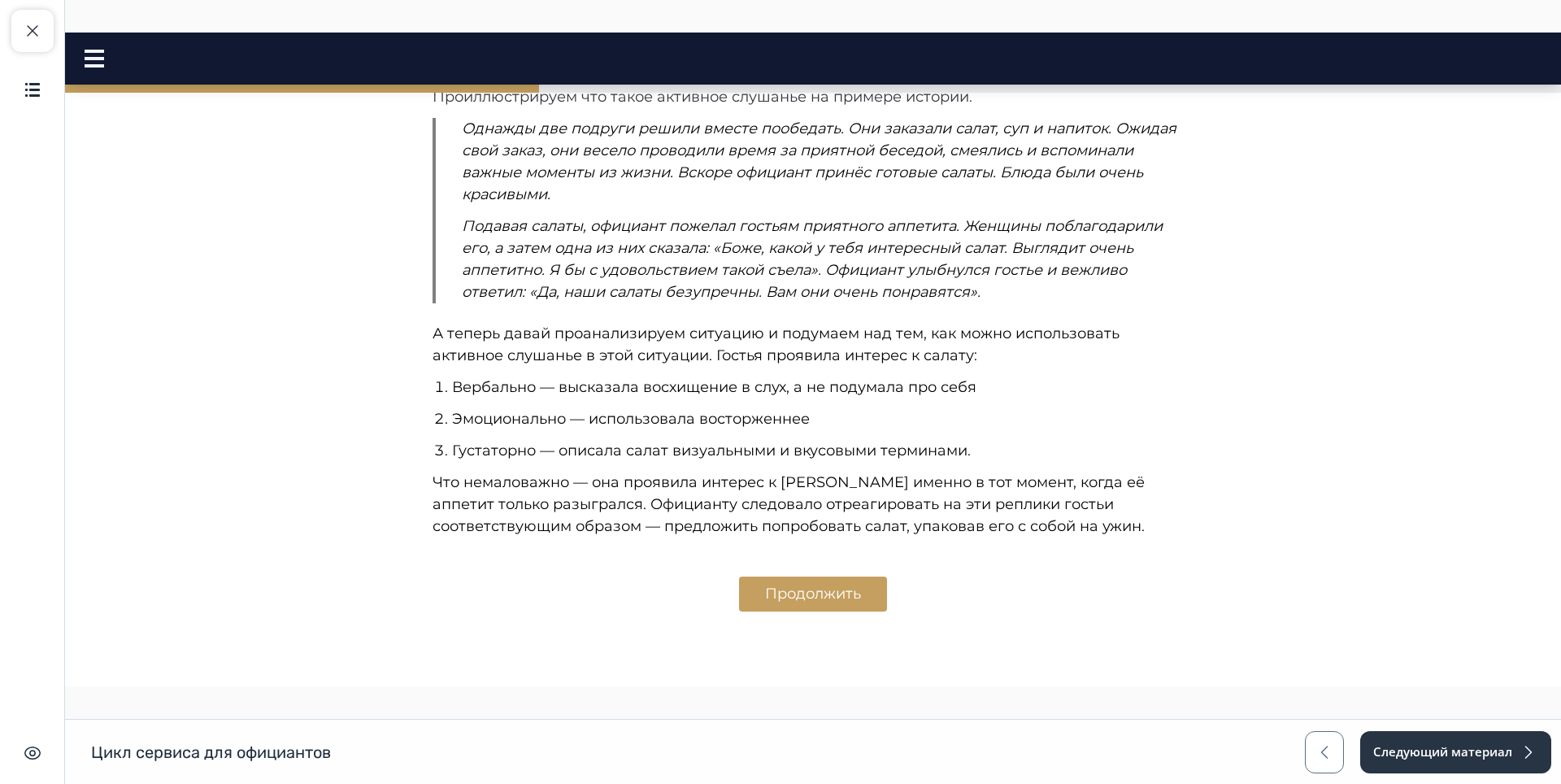
scroll to position [1707, 0]
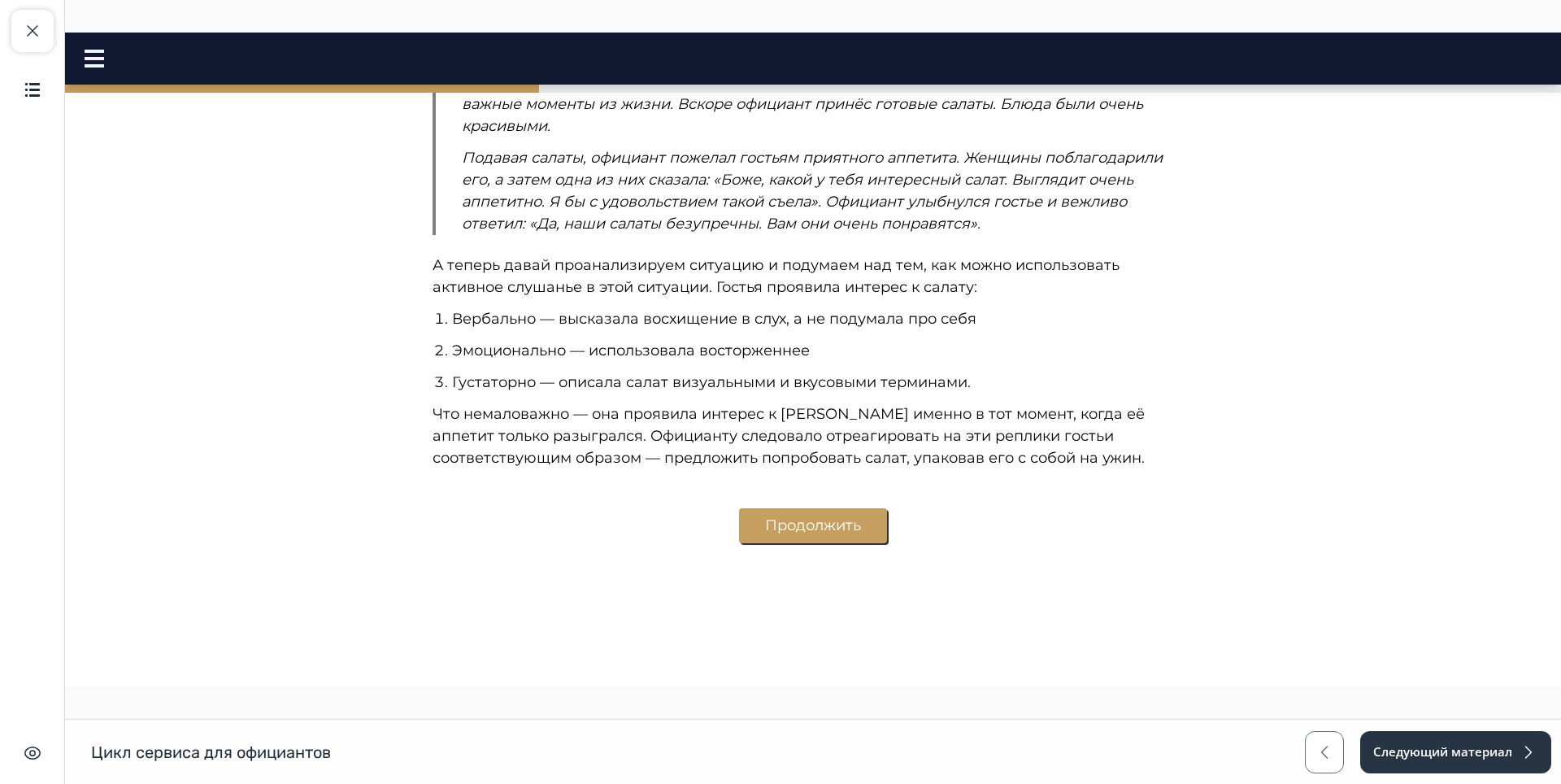
click at [789, 526] on button "Продолжить" at bounding box center [813, 525] width 148 height 35
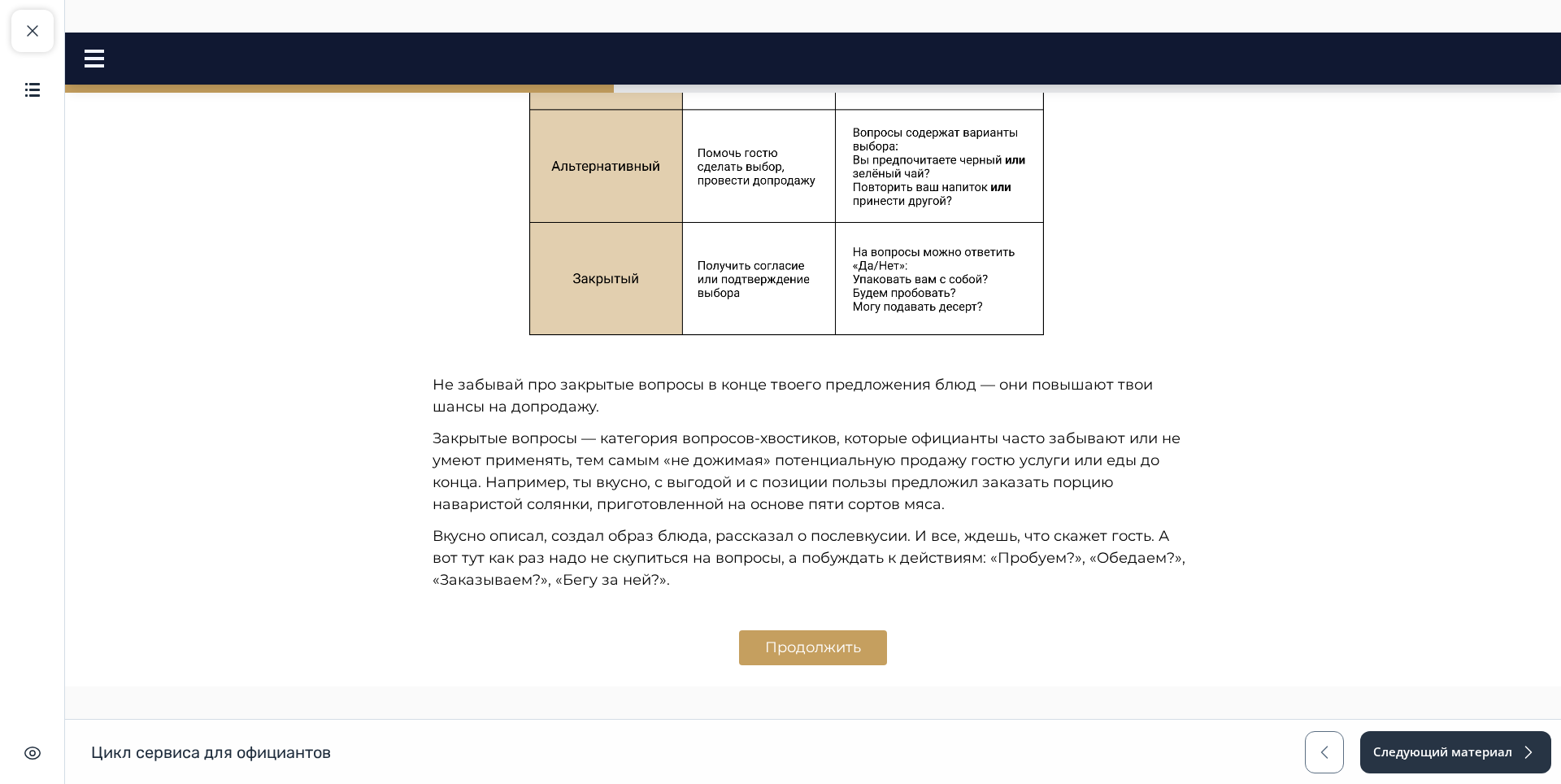
scroll to position [3012, 0]
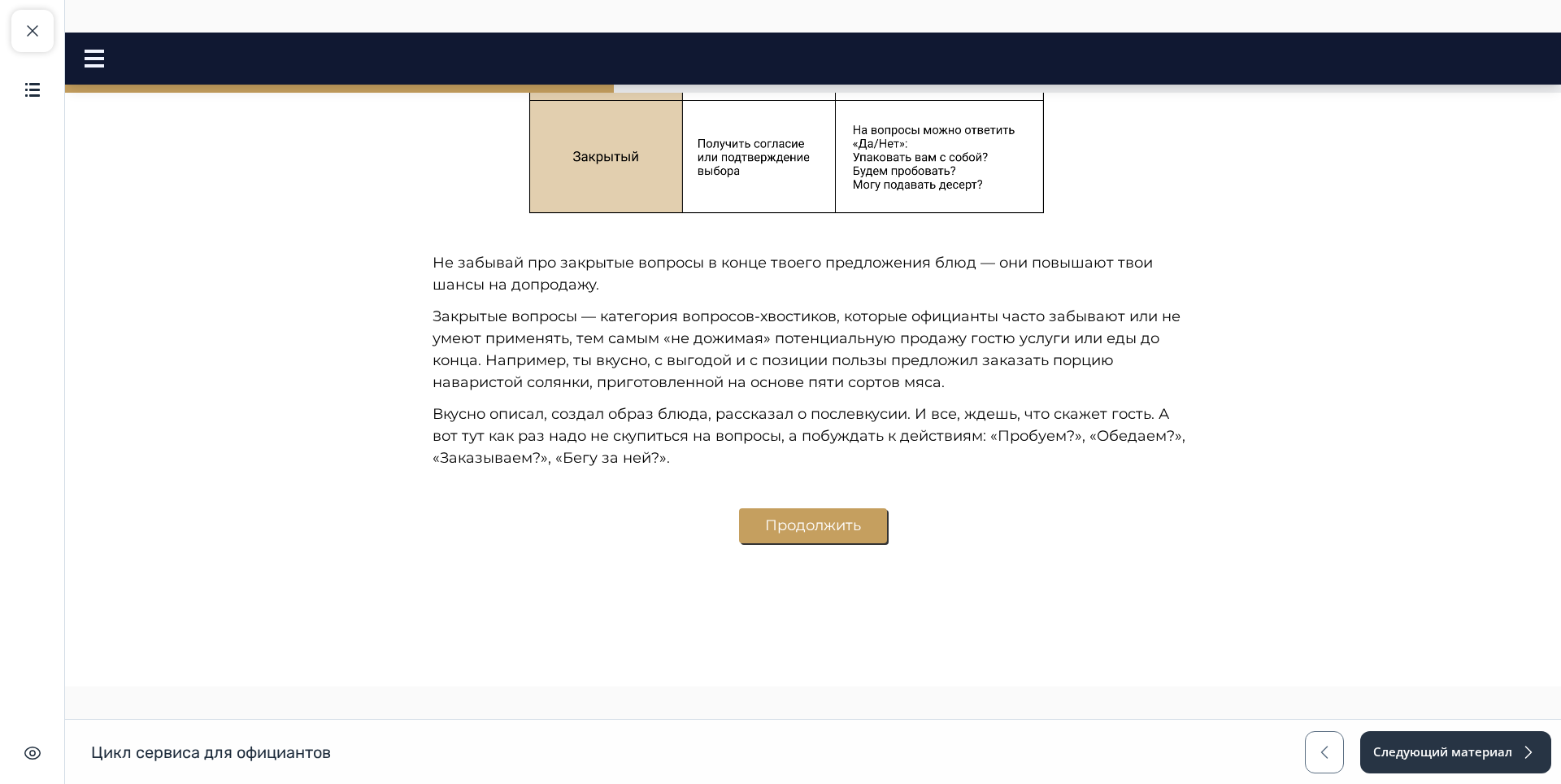
click at [784, 529] on button "Продолжить" at bounding box center [813, 525] width 148 height 35
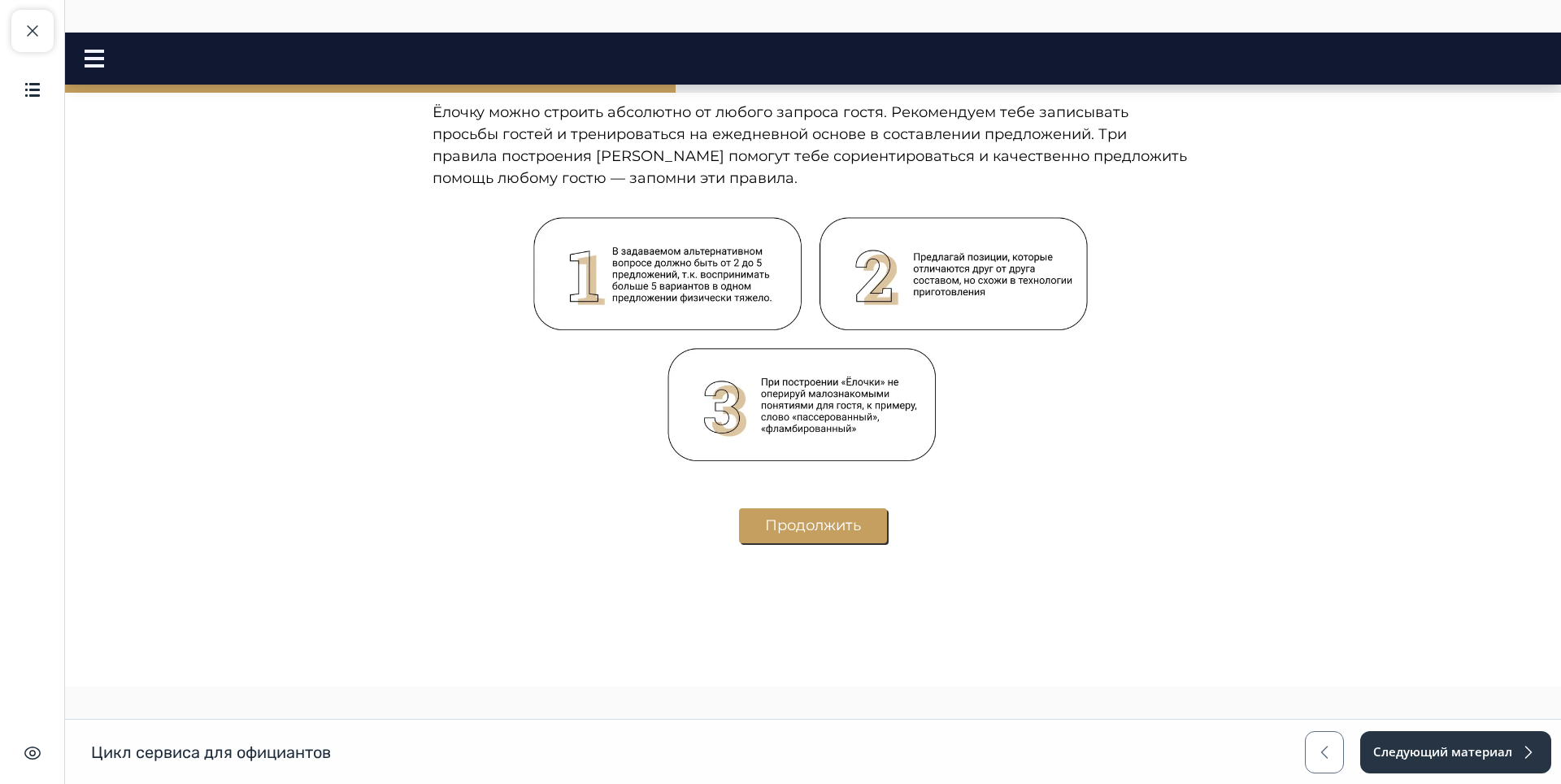
click at [785, 532] on button "Продолжить" at bounding box center [813, 525] width 148 height 35
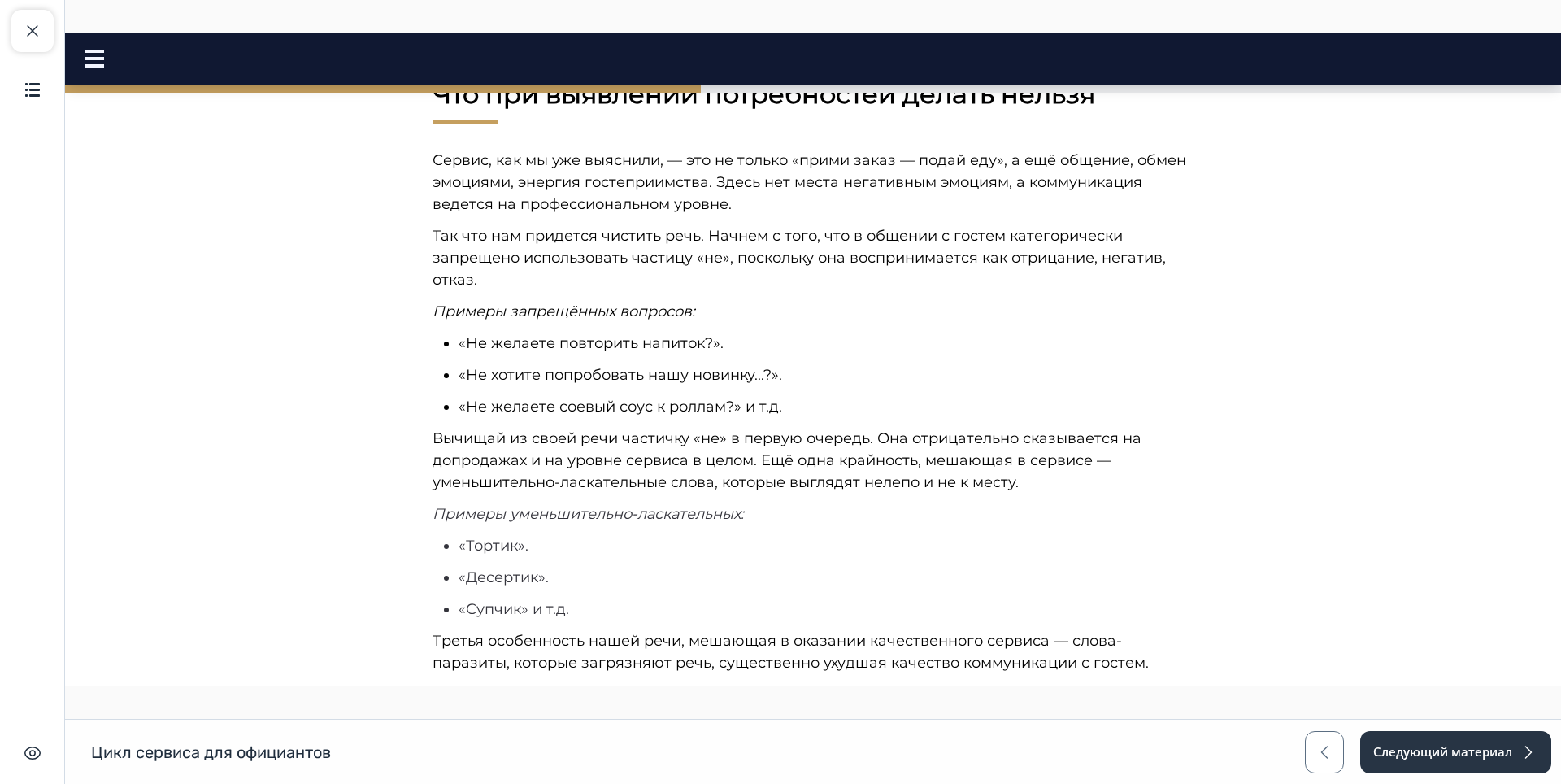
scroll to position [4883, 0]
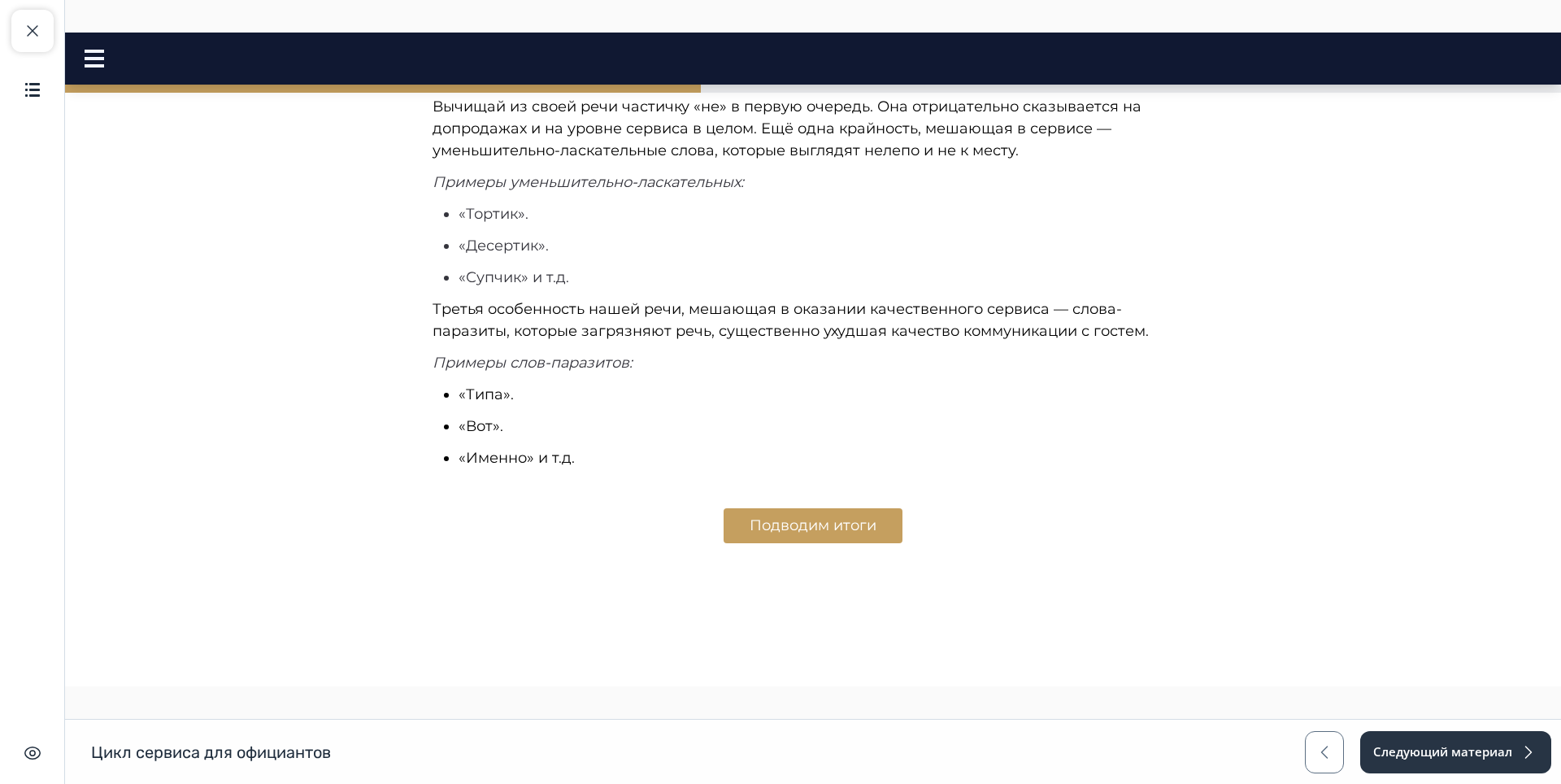
click at [777, 532] on button "Подводим итоги" at bounding box center [812, 525] width 179 height 35
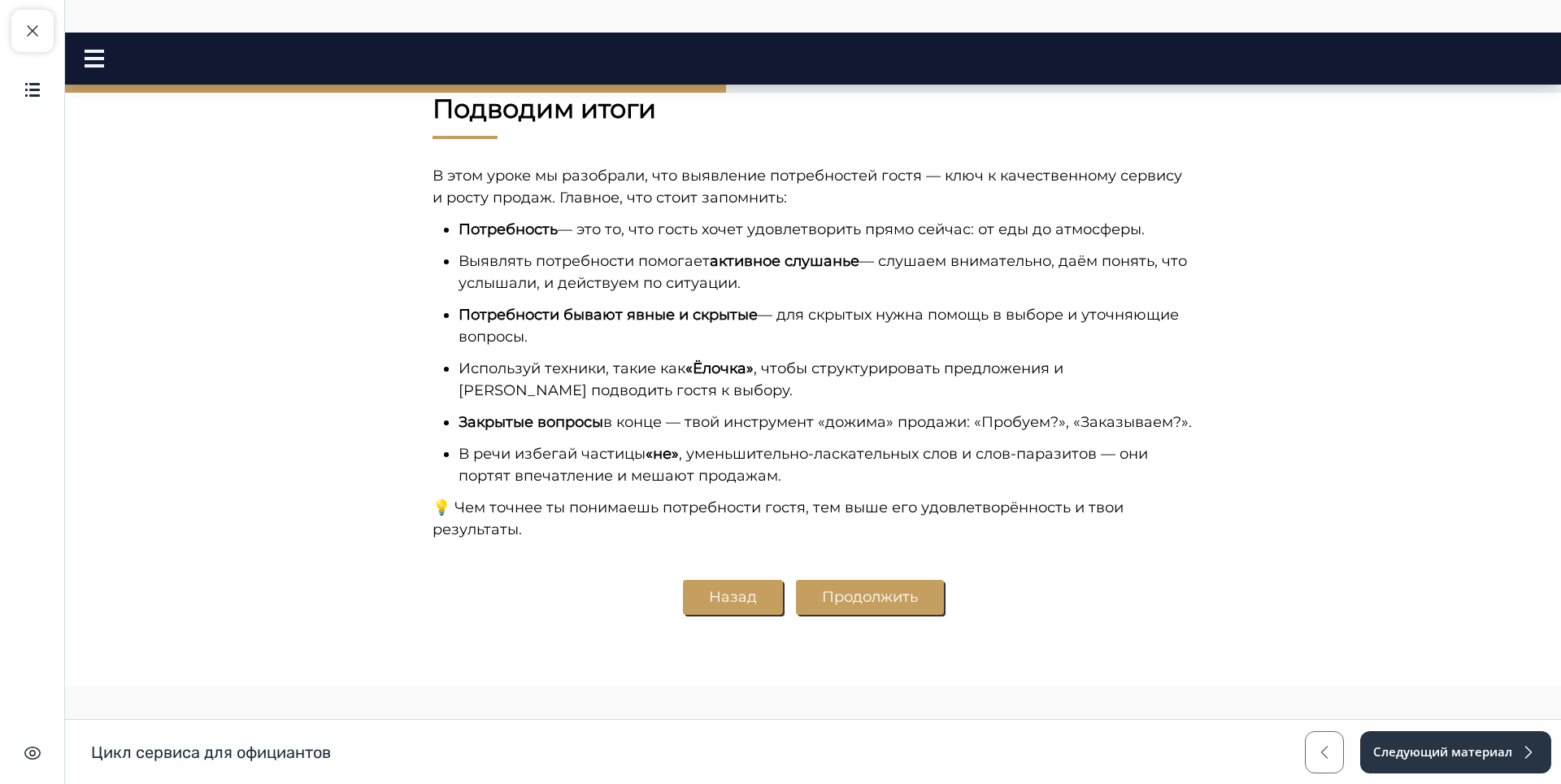
scroll to position [5302, 0]
click at [874, 594] on button "Продолжить" at bounding box center [870, 597] width 148 height 35
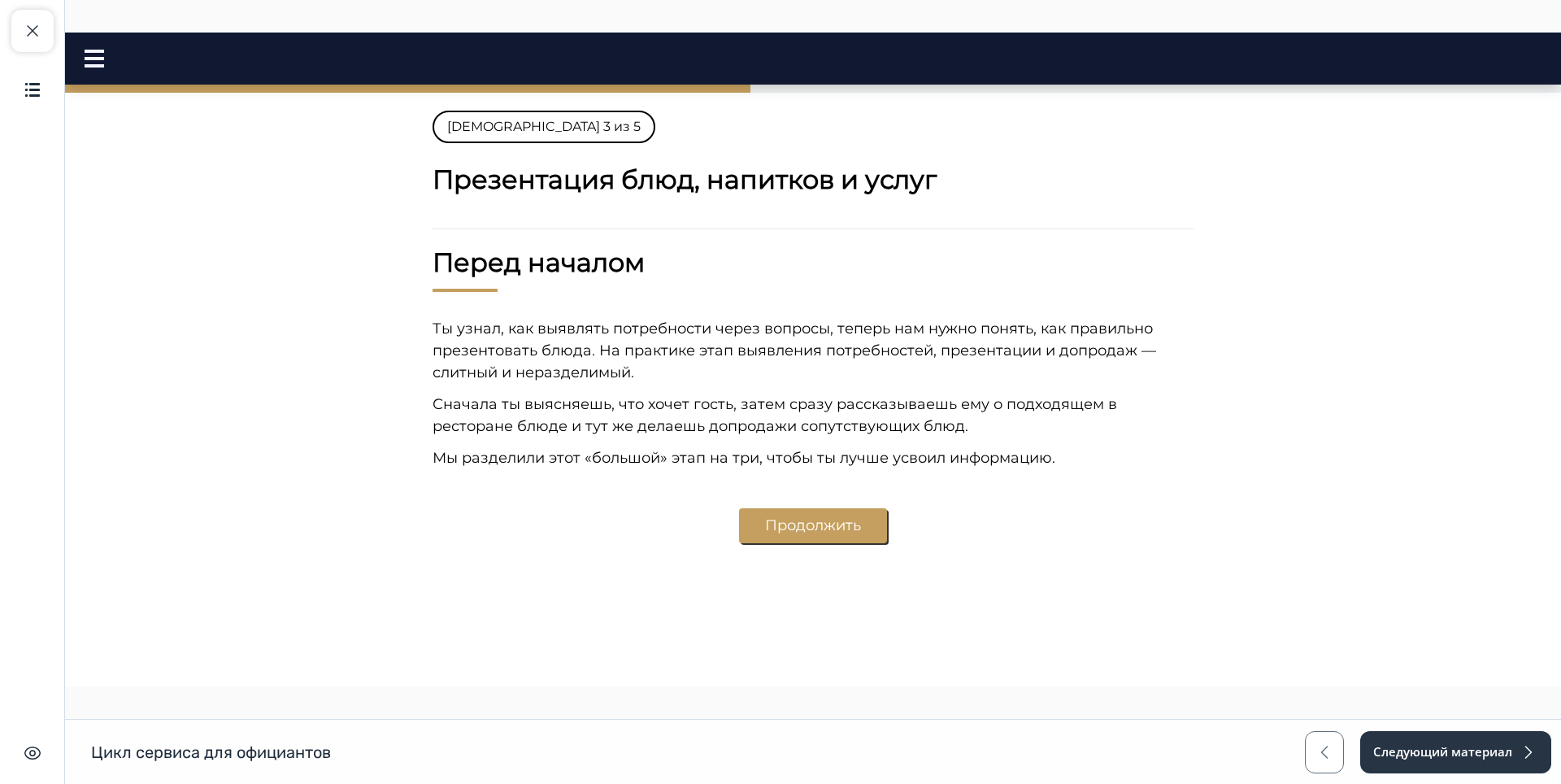
click at [846, 536] on button "Продолжить" at bounding box center [813, 525] width 148 height 35
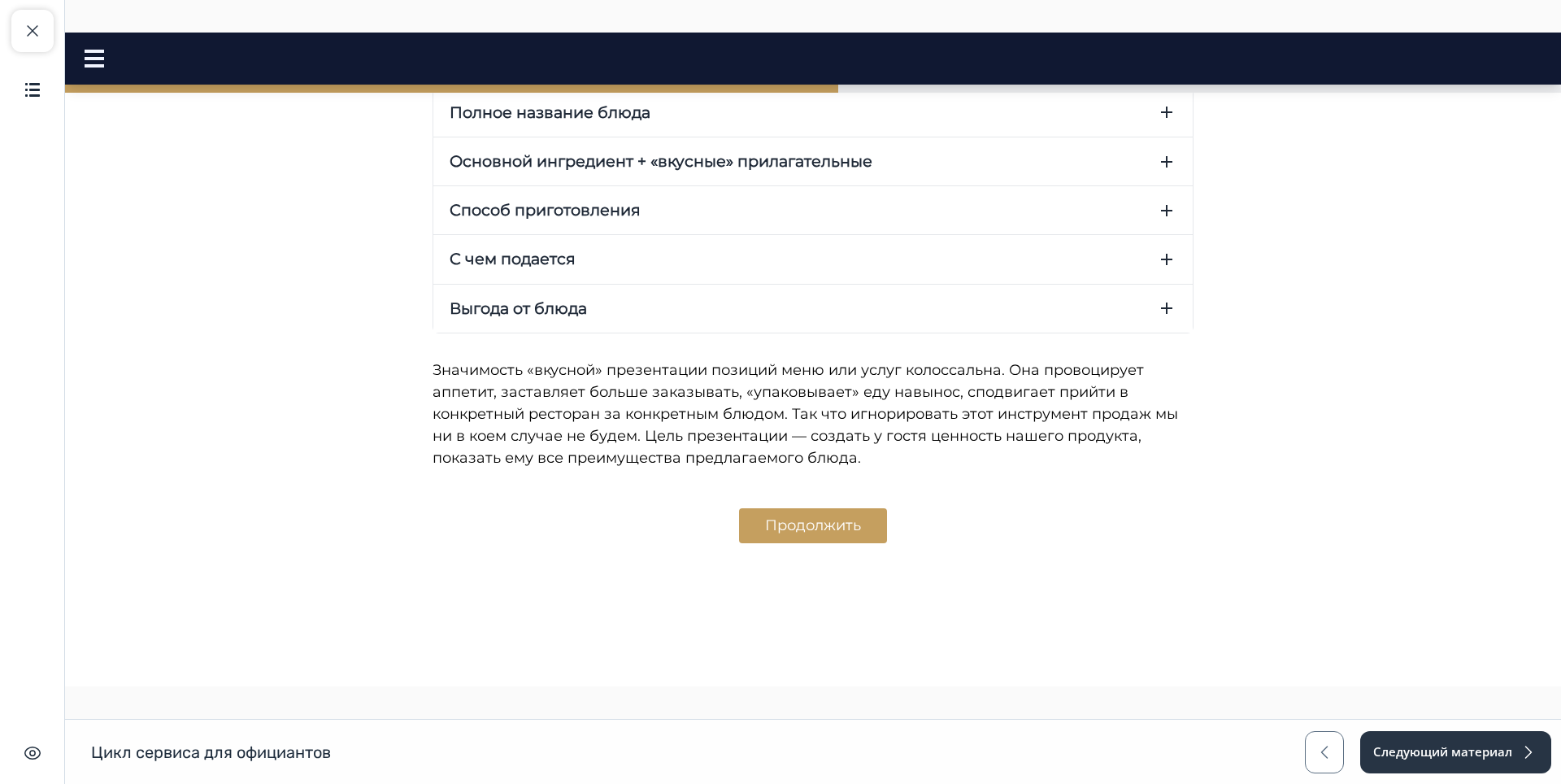
scroll to position [1190, 0]
click at [827, 542] on button "Продолжить" at bounding box center [813, 525] width 148 height 35
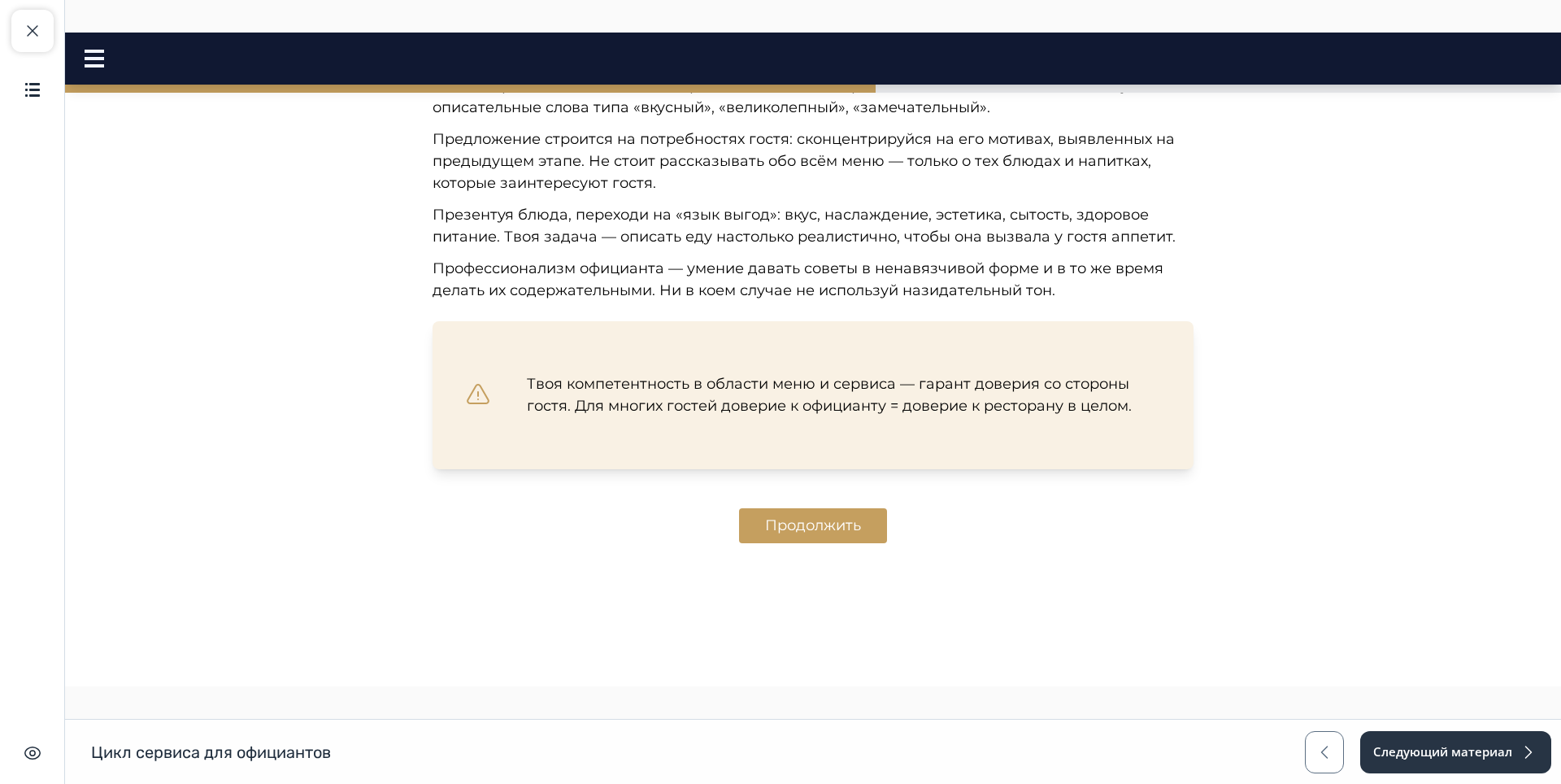
scroll to position [1698, 0]
click at [787, 531] on button "Продолжить" at bounding box center [813, 525] width 148 height 35
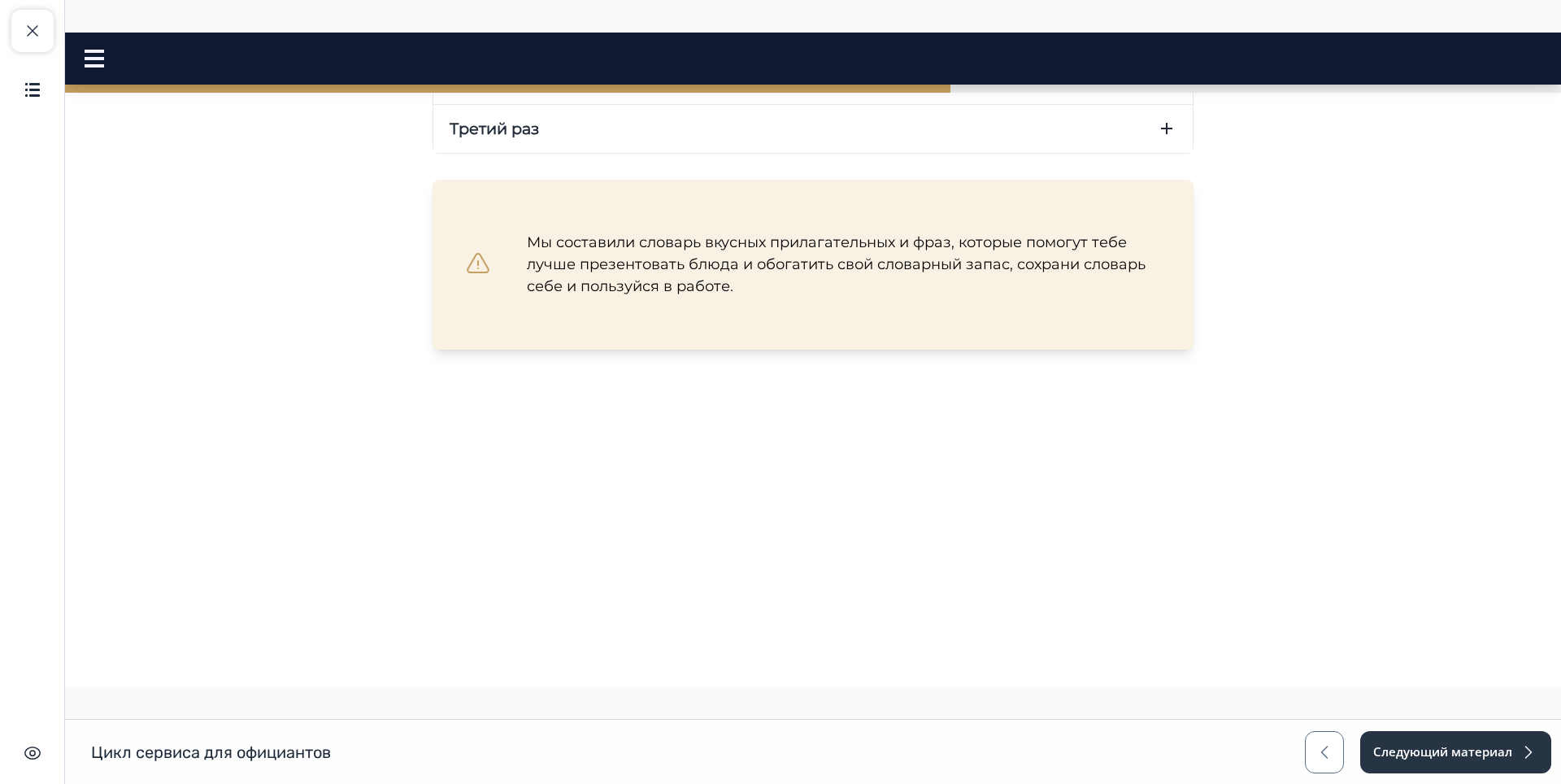
scroll to position [2345, 0]
click at [1159, 139] on icon "button" at bounding box center [1167, 128] width 20 height 20
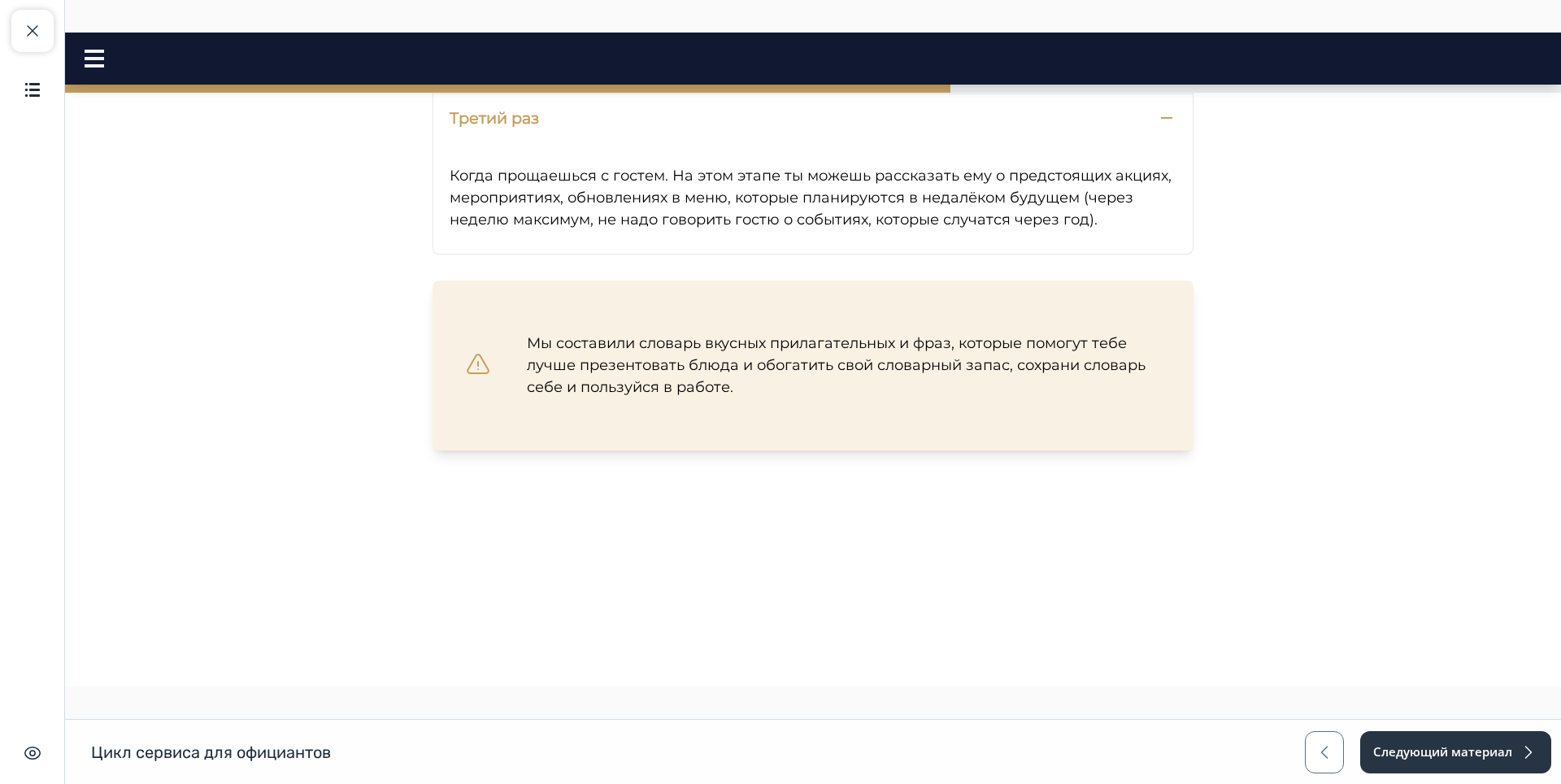
click at [1143, 93] on button "Второй раз" at bounding box center [813, 68] width 760 height 48
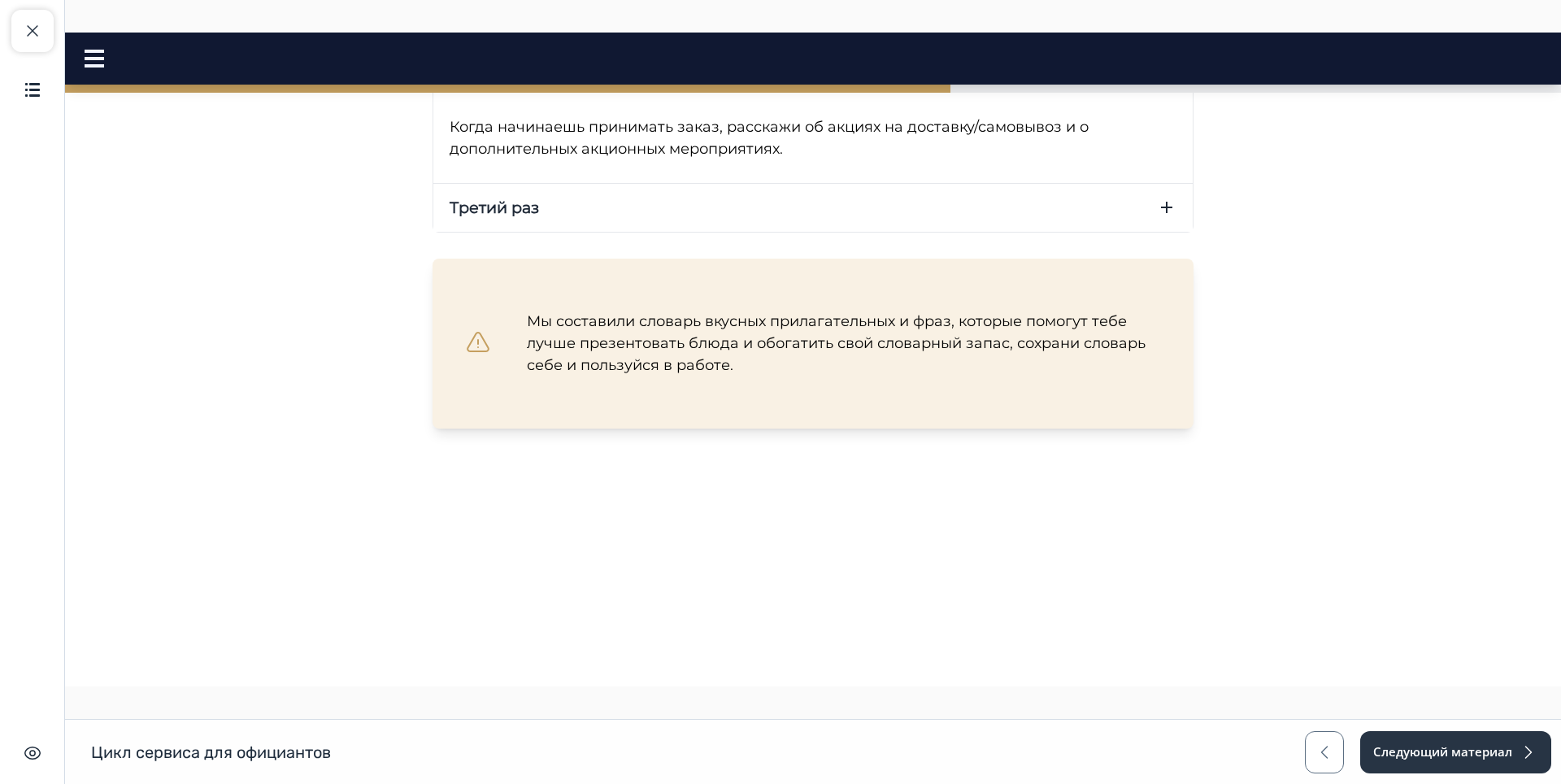
click at [1159, 231] on button "Третий раз" at bounding box center [813, 207] width 760 height 48
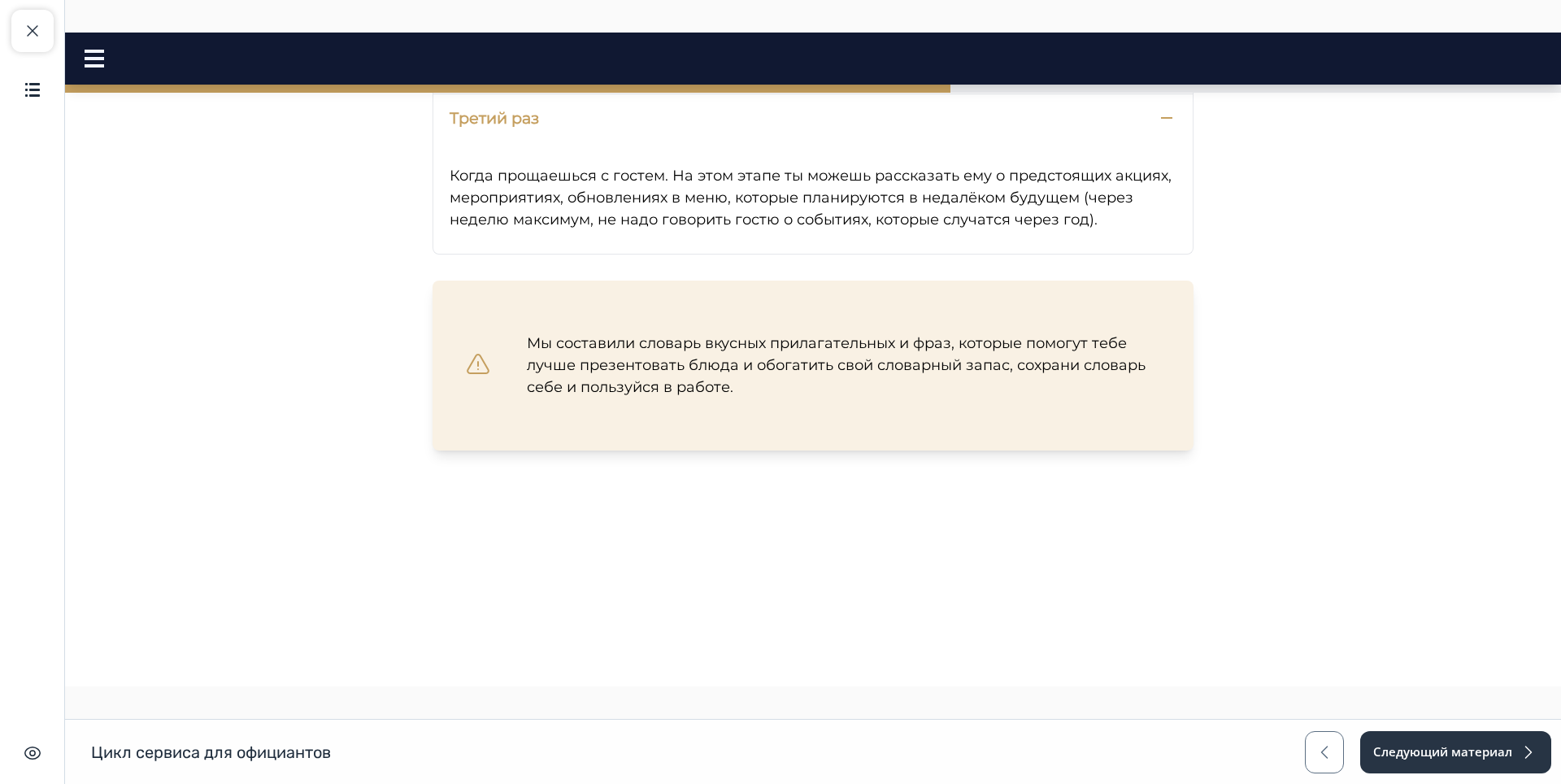
click at [1157, 127] on icon "button" at bounding box center [1167, 117] width 20 height 20
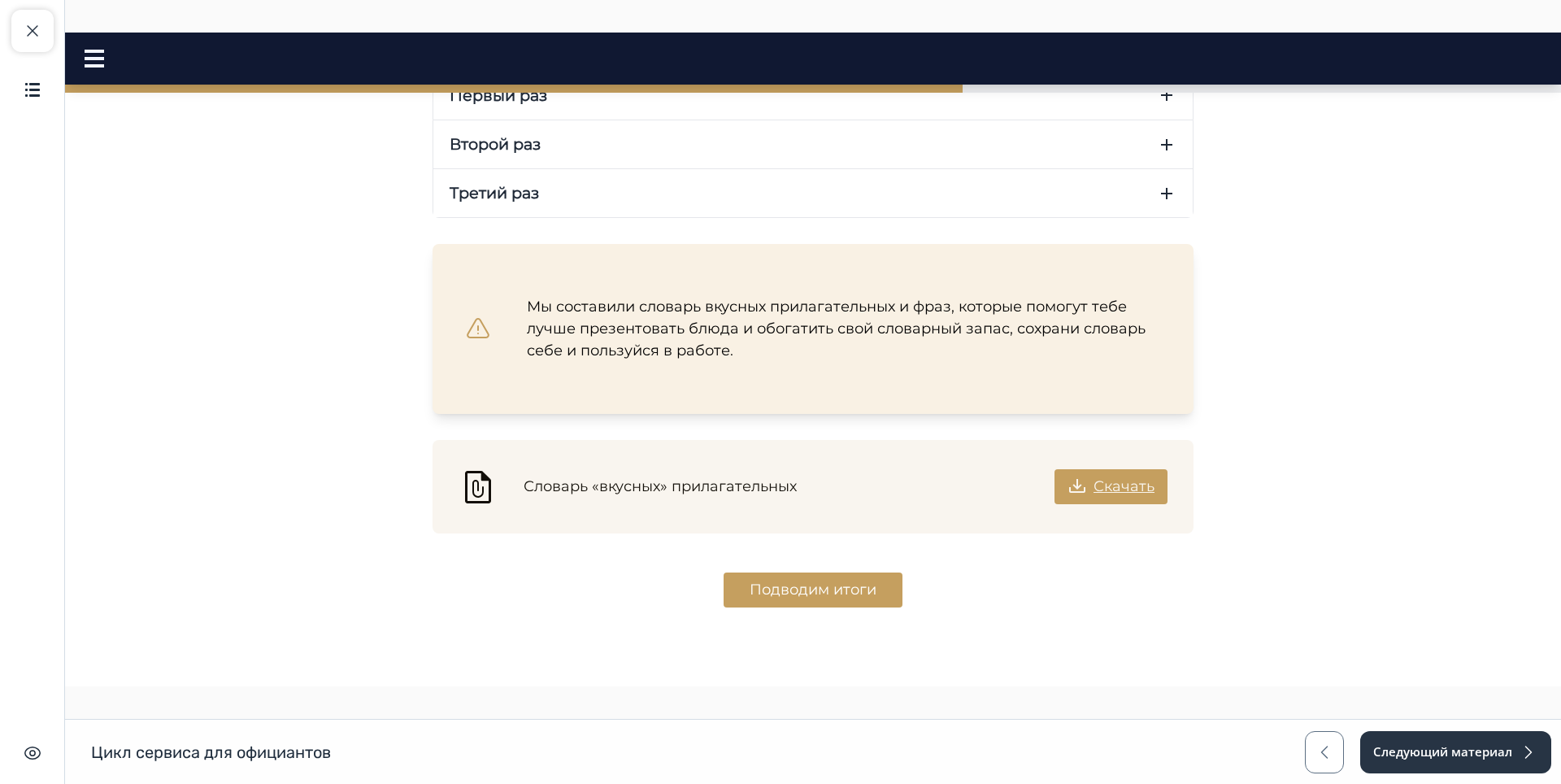
scroll to position [2648, 0]
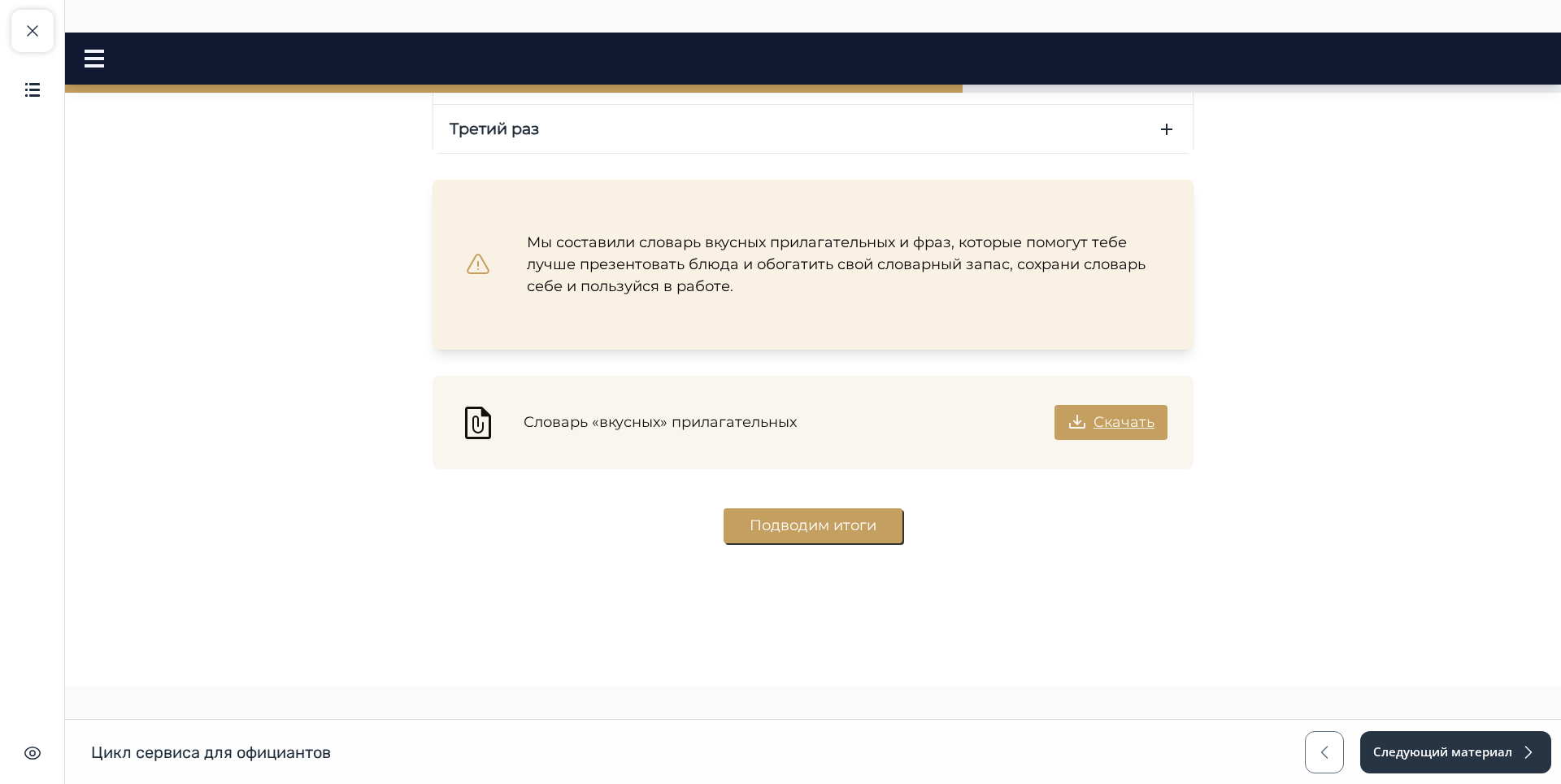
click at [791, 530] on button "Подводим итоги" at bounding box center [812, 525] width 179 height 35
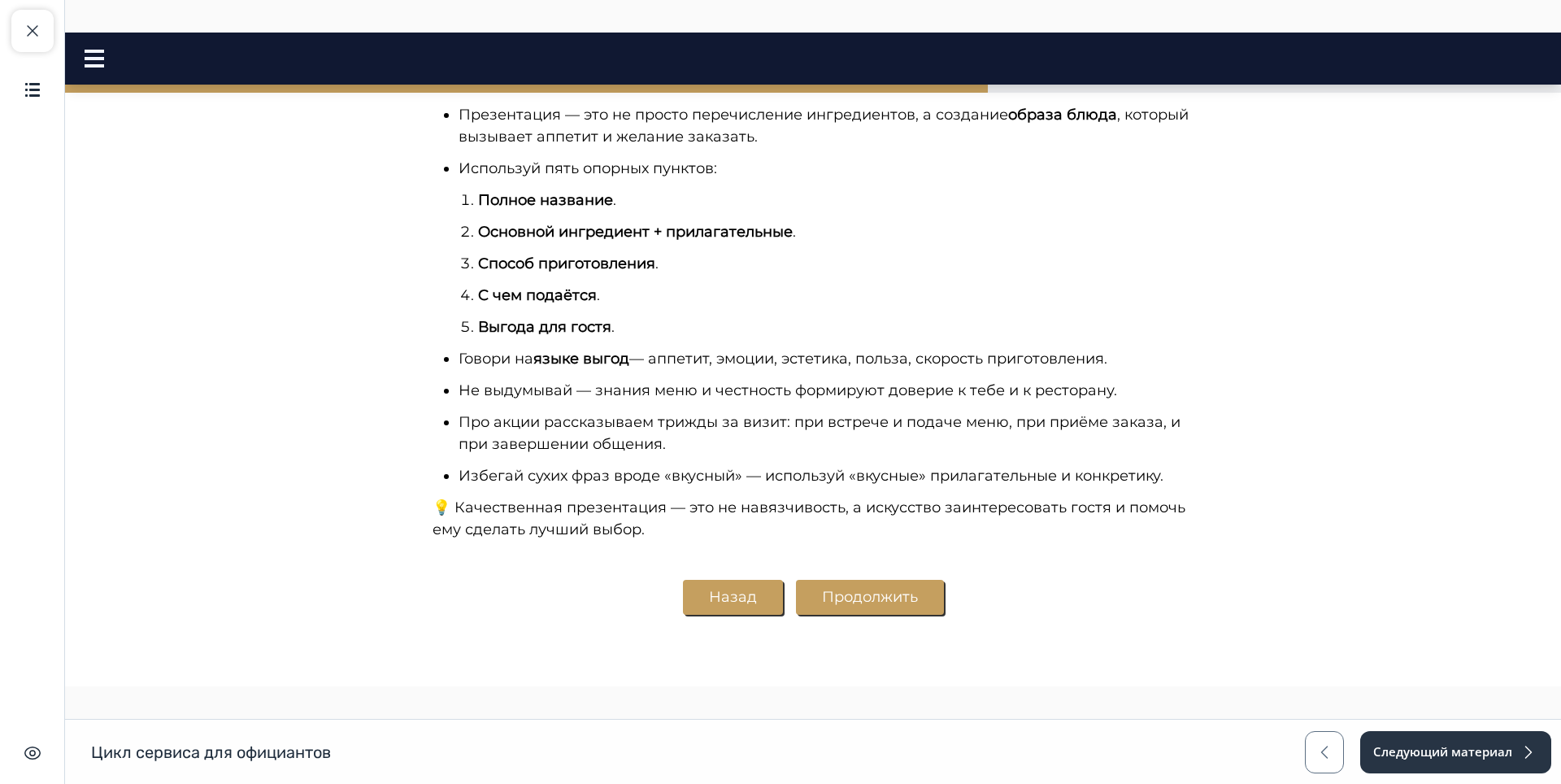
click at [866, 613] on button "Продолжить" at bounding box center [870, 597] width 148 height 35
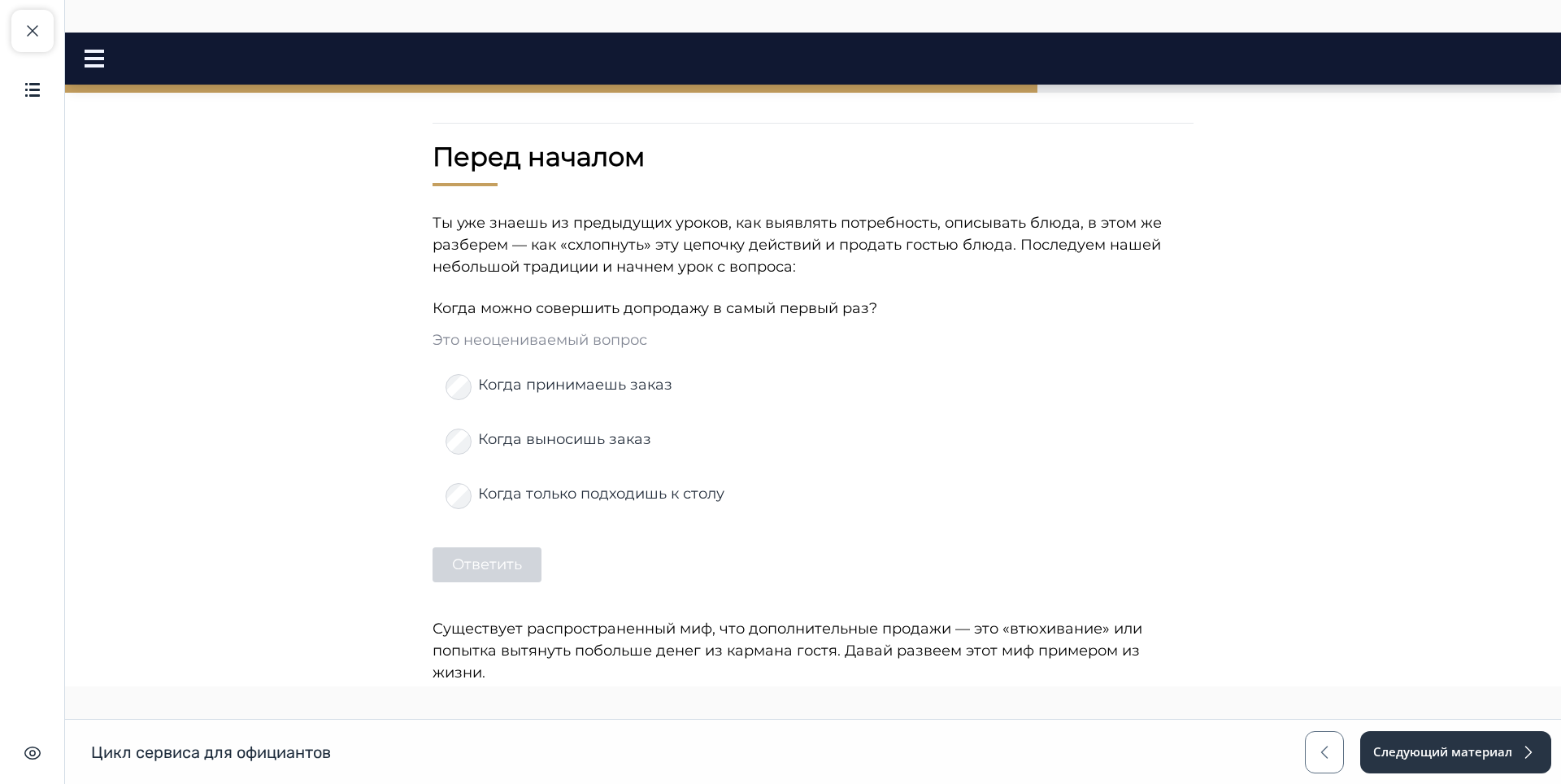
scroll to position [406, 0]
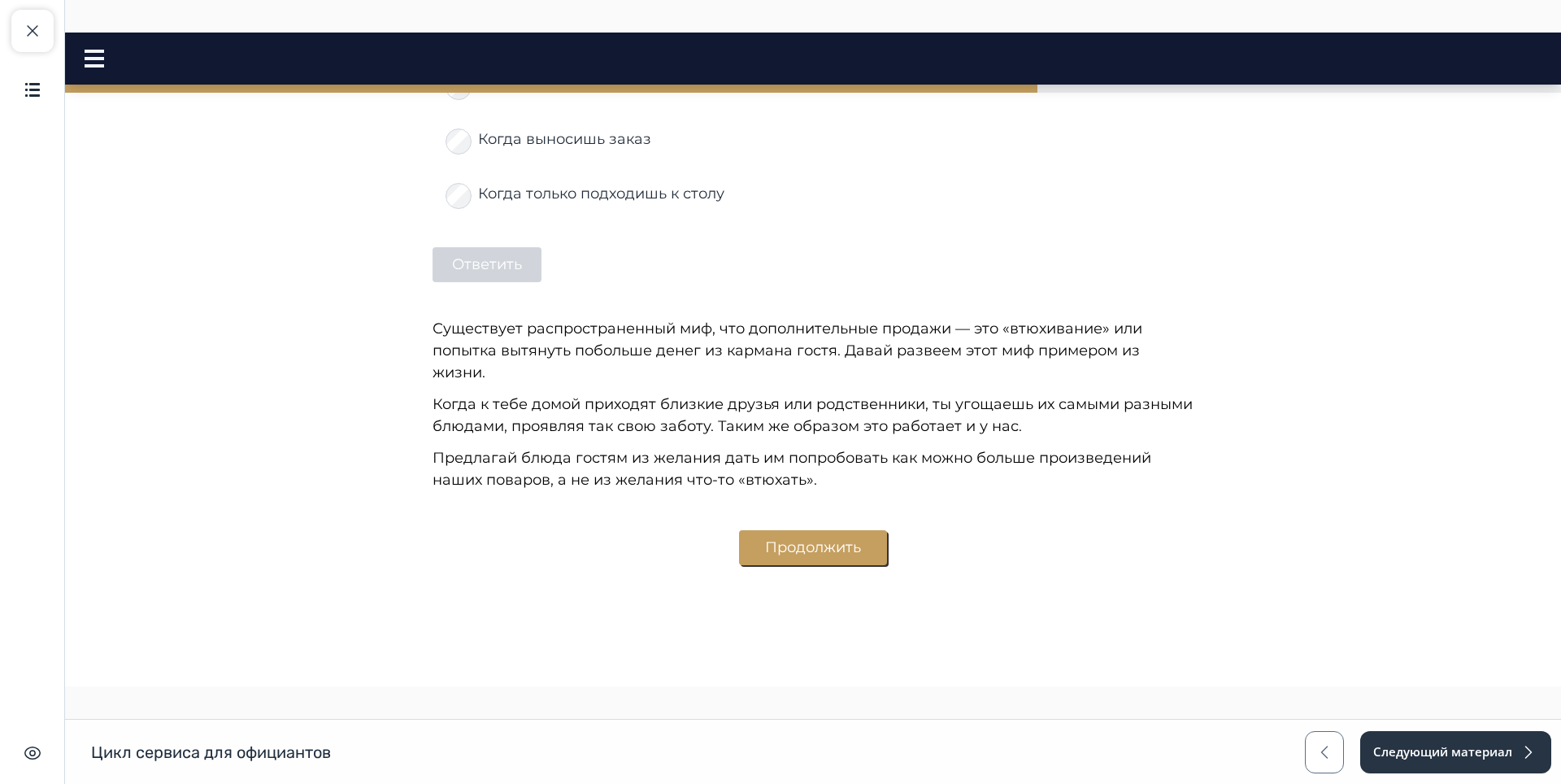
click at [811, 530] on button "Продолжить" at bounding box center [813, 547] width 148 height 35
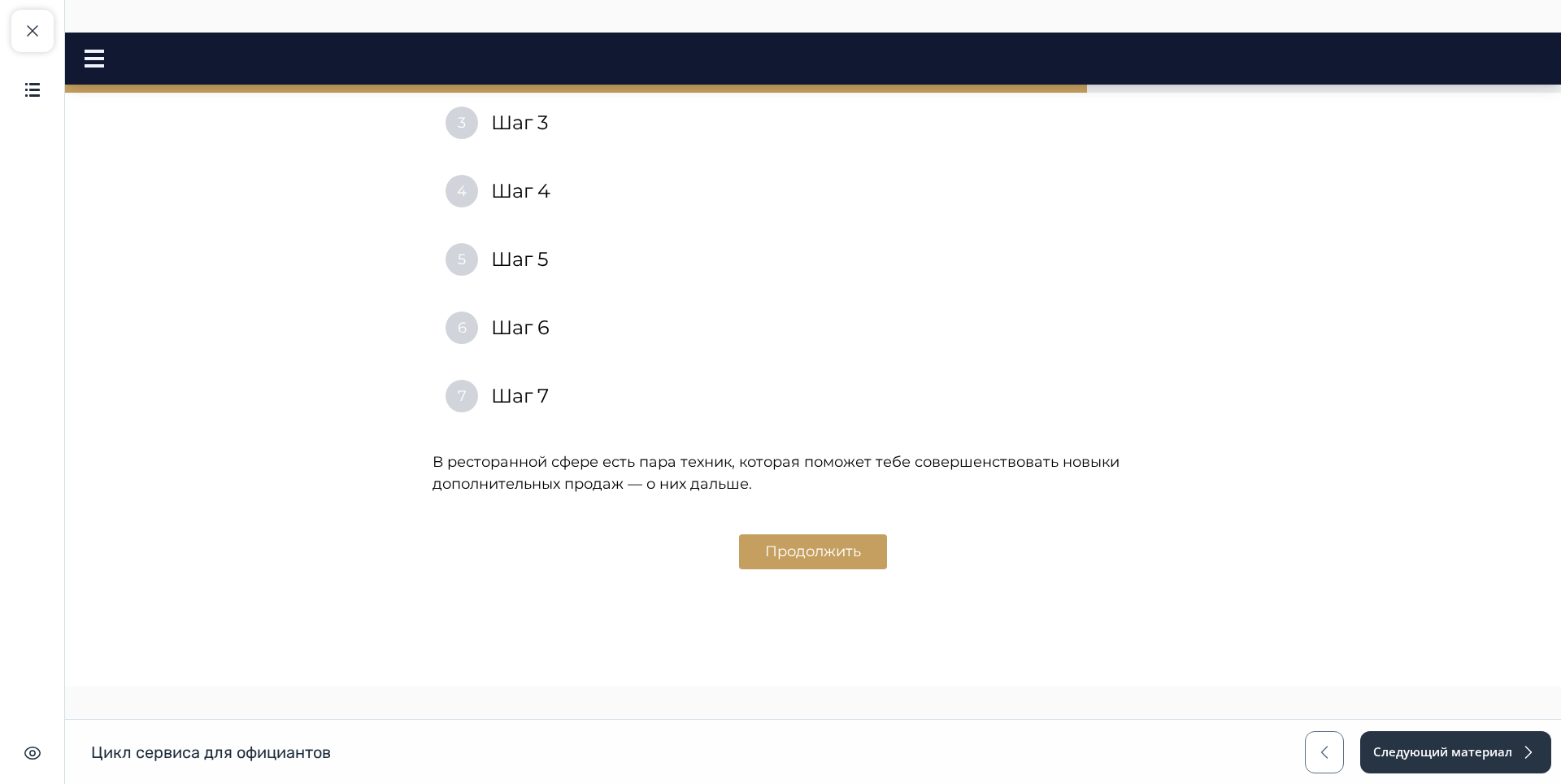
scroll to position [1305, 0]
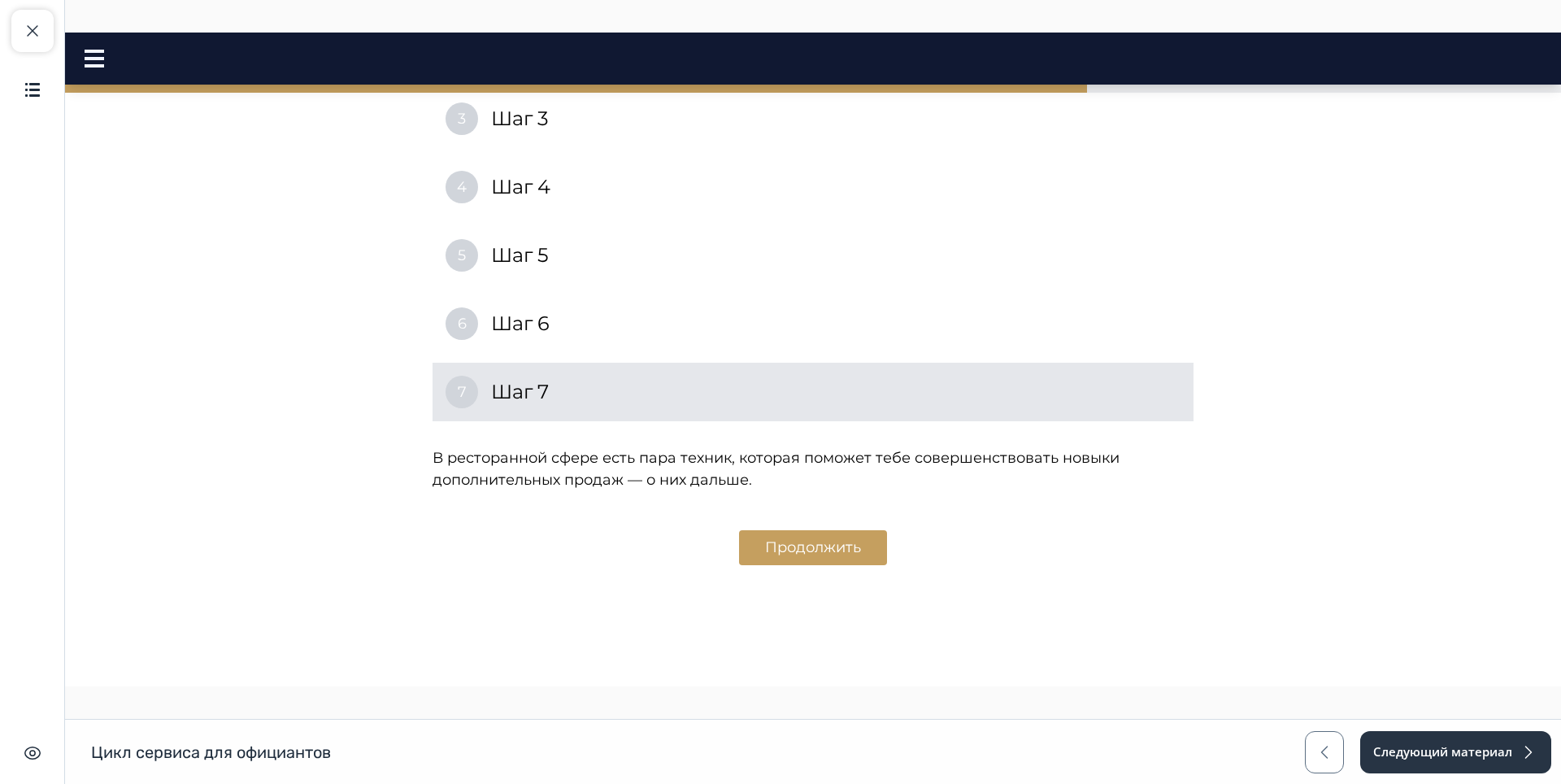
click at [468, 376] on div "7" at bounding box center [462, 392] width 33 height 33
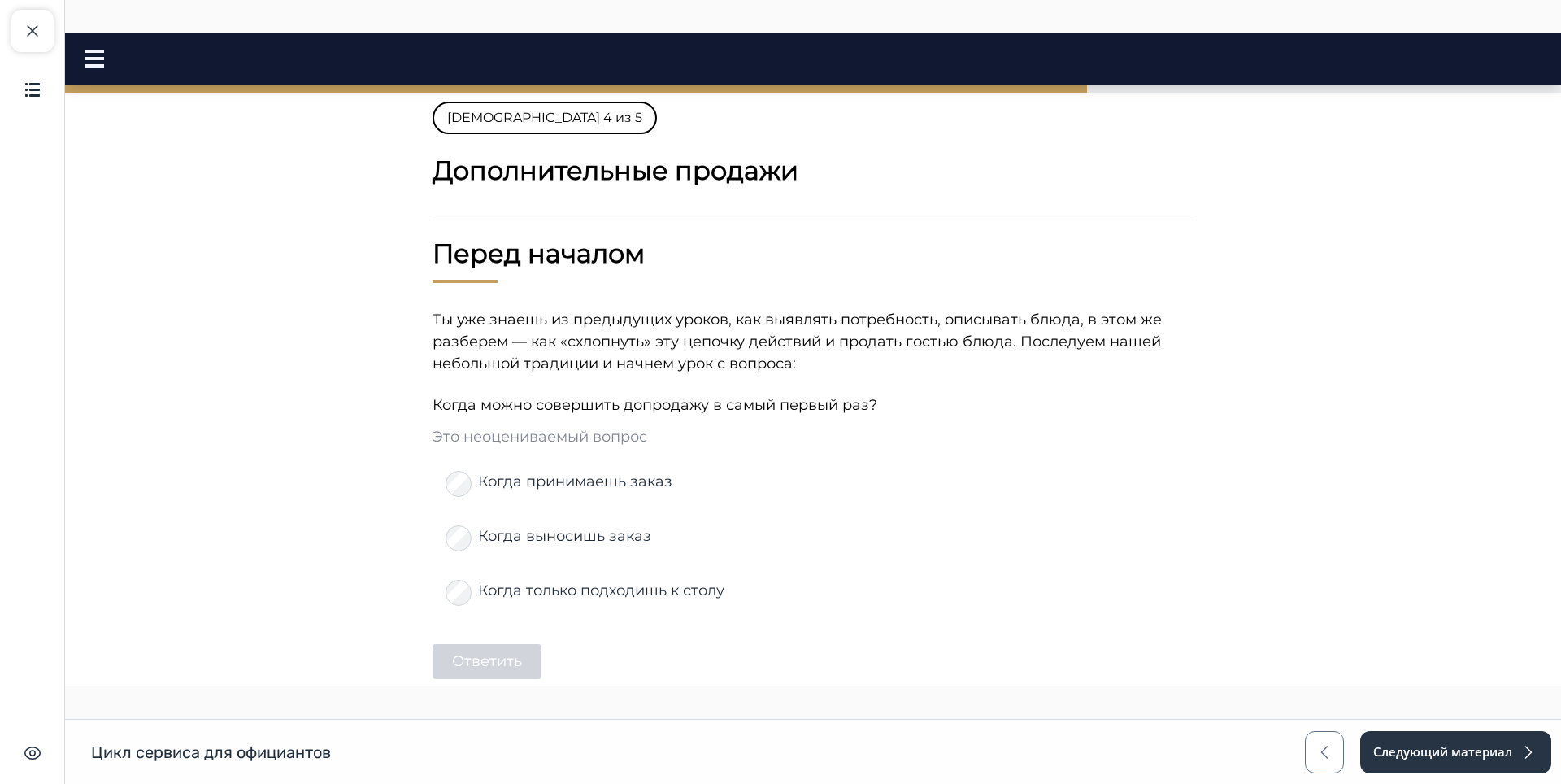
scroll to position [0, 0]
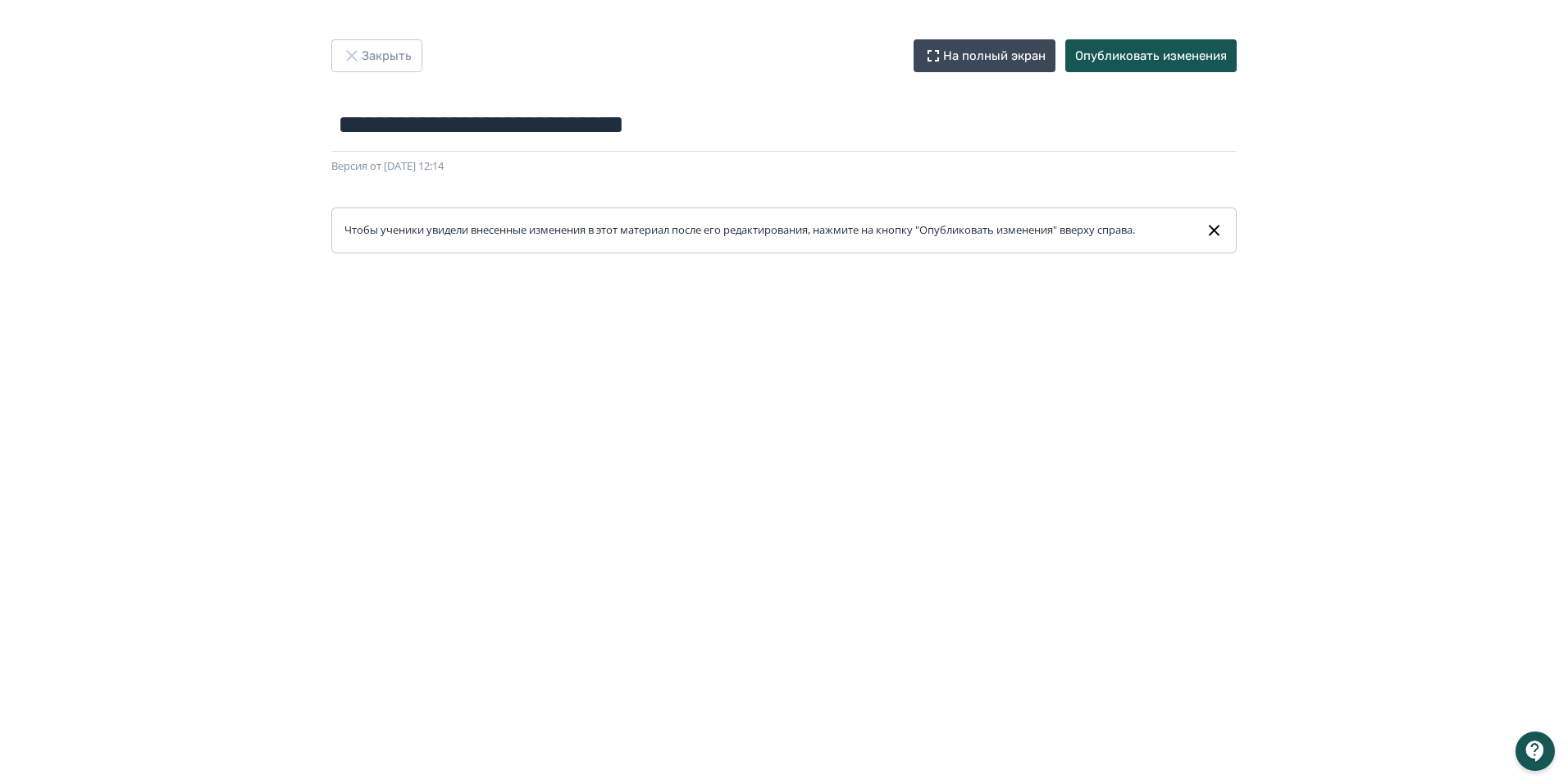
scroll to position [10814, 0]
click at [1148, 56] on button "Опубликовать изменения" at bounding box center [1150, 56] width 171 height 33
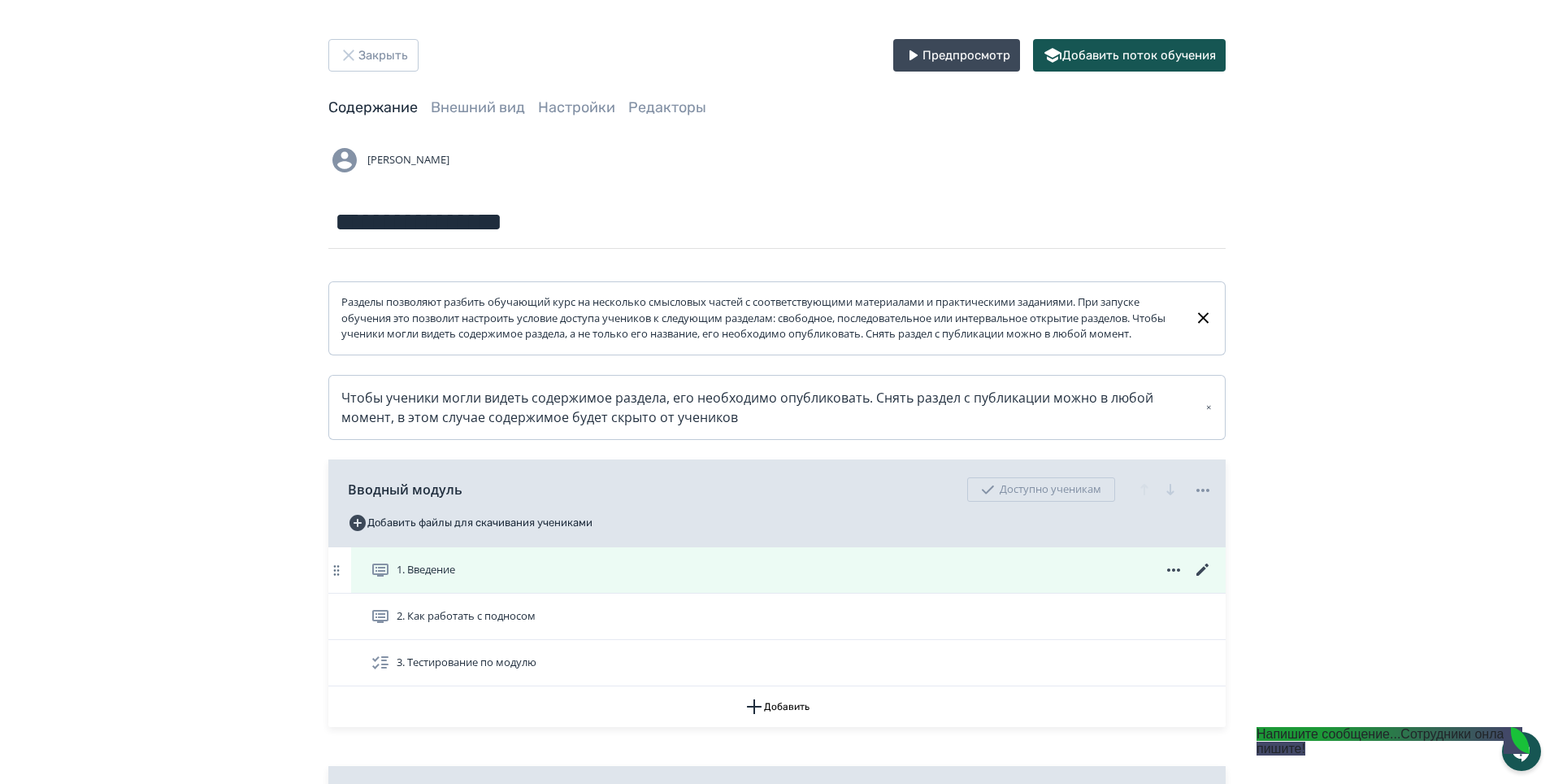
click at [1203, 580] on icon at bounding box center [1203, 570] width 20 height 20
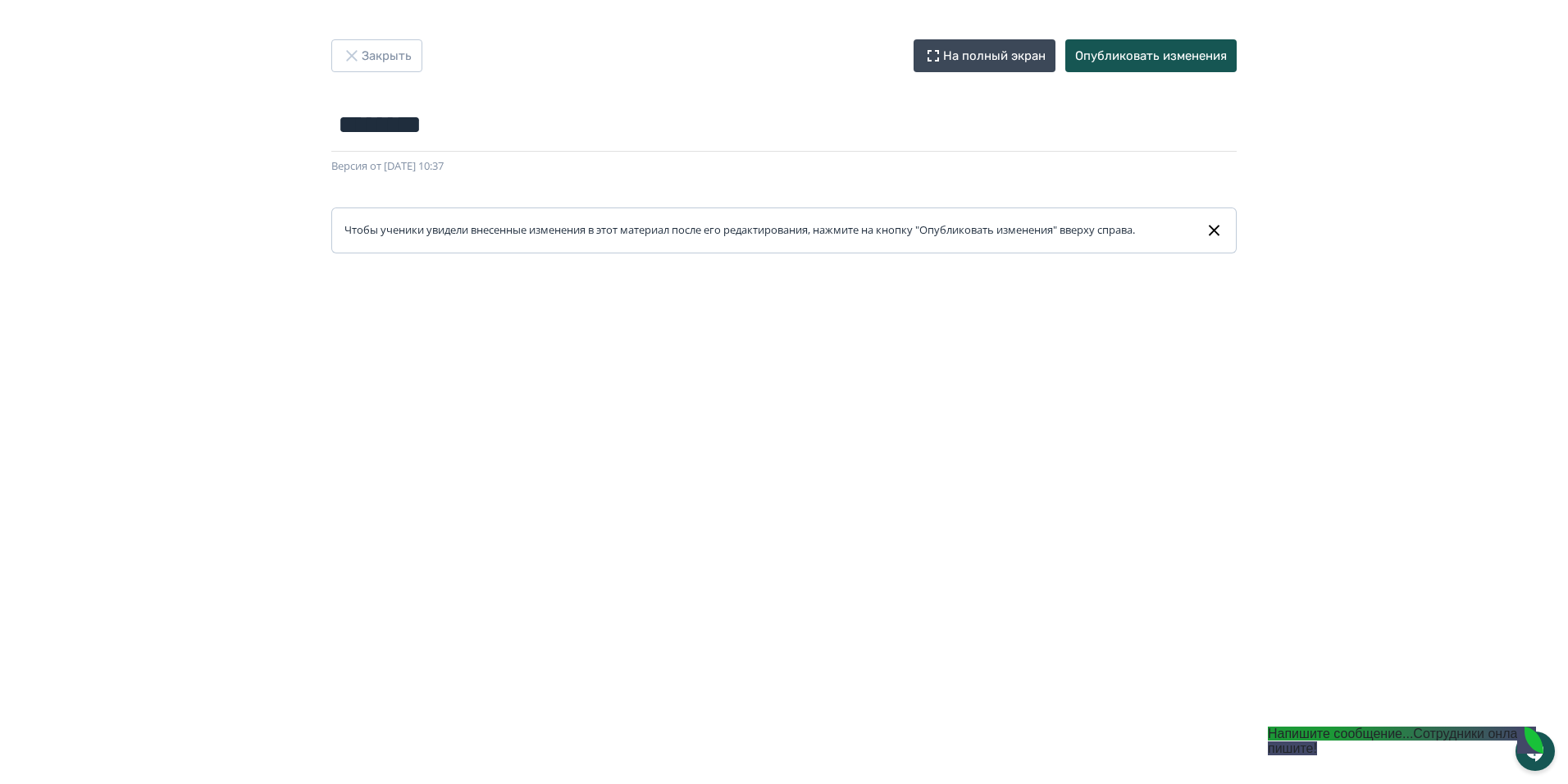
click at [1497, 92] on div "Закрыть На полный экран Опубликовать изменения ******** Название задания... Вер…" at bounding box center [784, 392] width 1568 height 705
click at [370, 59] on button "Закрыть" at bounding box center [377, 56] width 91 height 33
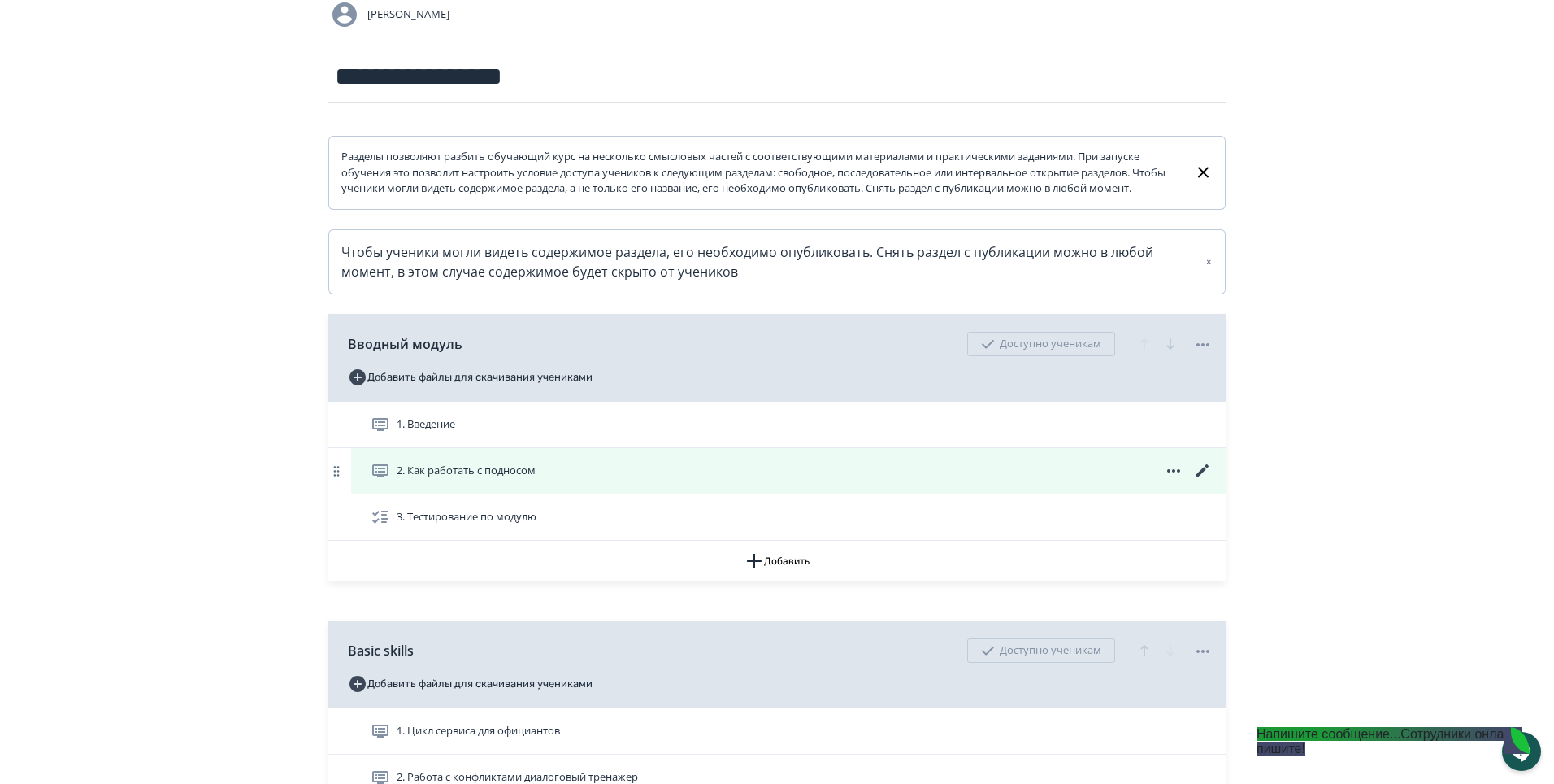
scroll to position [244, 0]
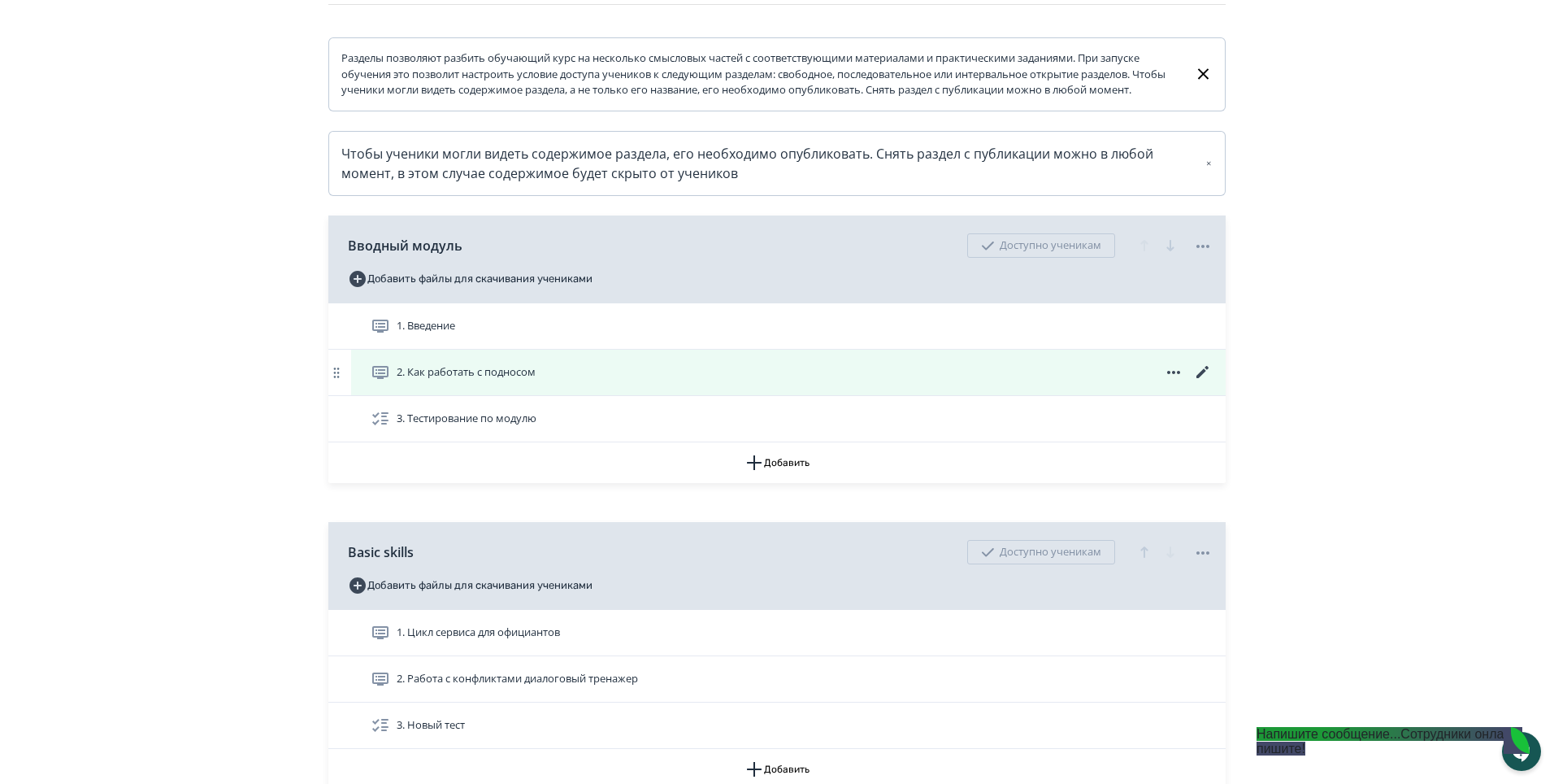
click at [1195, 382] on icon at bounding box center [1203, 372] width 20 height 20
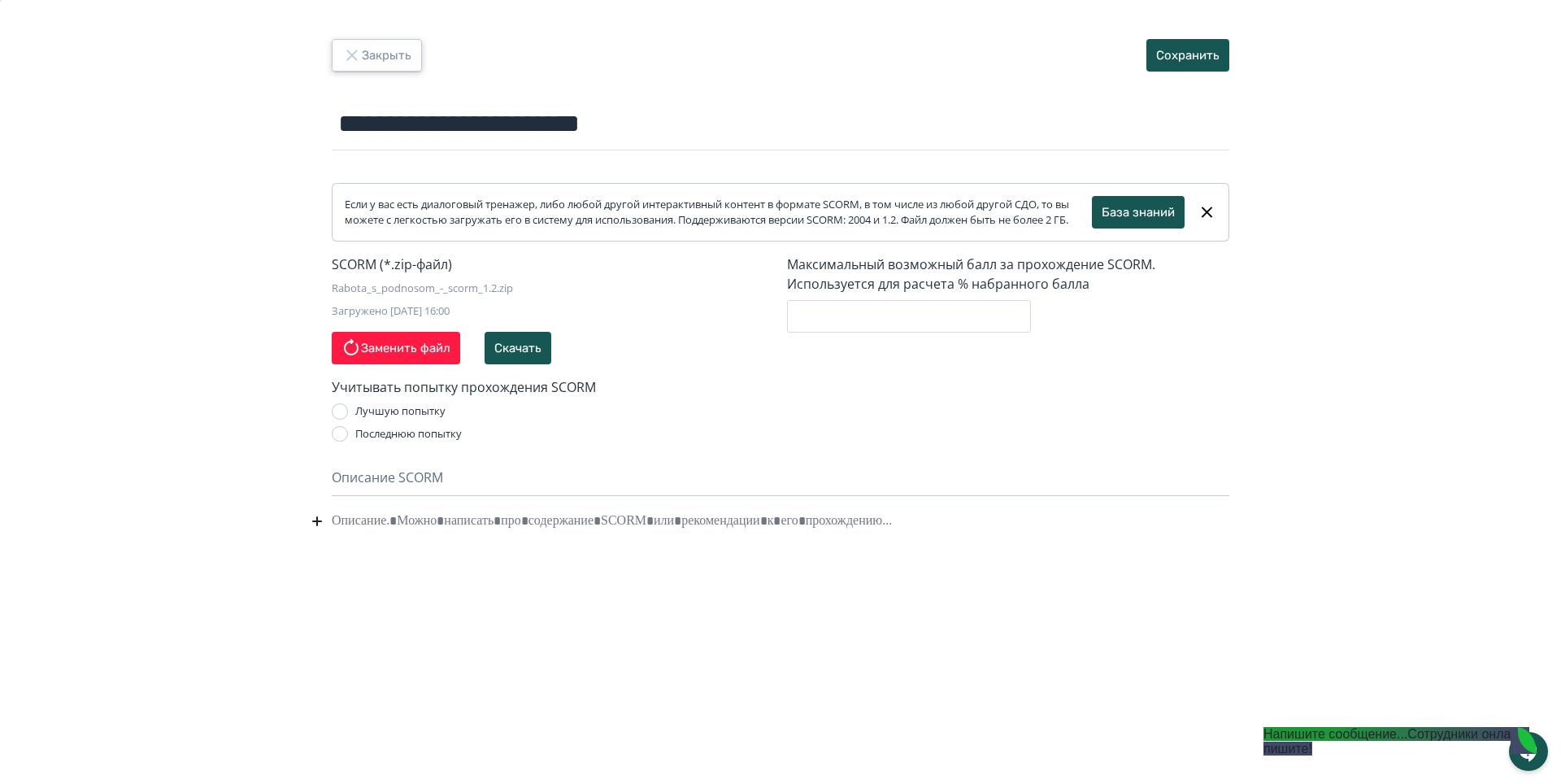
click at [379, 52] on button "Закрыть" at bounding box center [377, 55] width 90 height 33
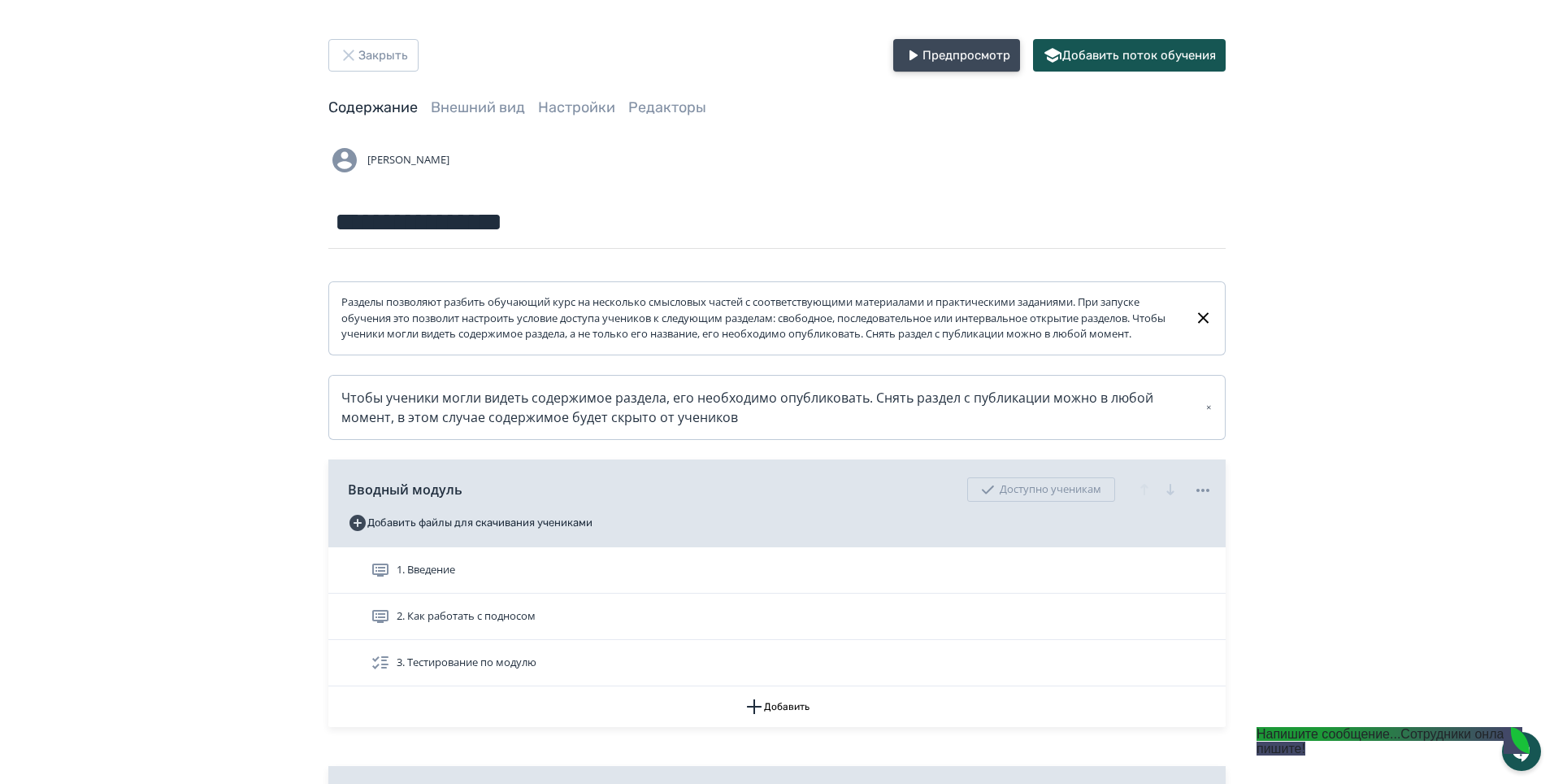
drag, startPoint x: 978, startPoint y: 55, endPoint x: 975, endPoint y: 65, distance: 10.4
click at [976, 55] on button "Предпросмотр" at bounding box center [956, 55] width 126 height 33
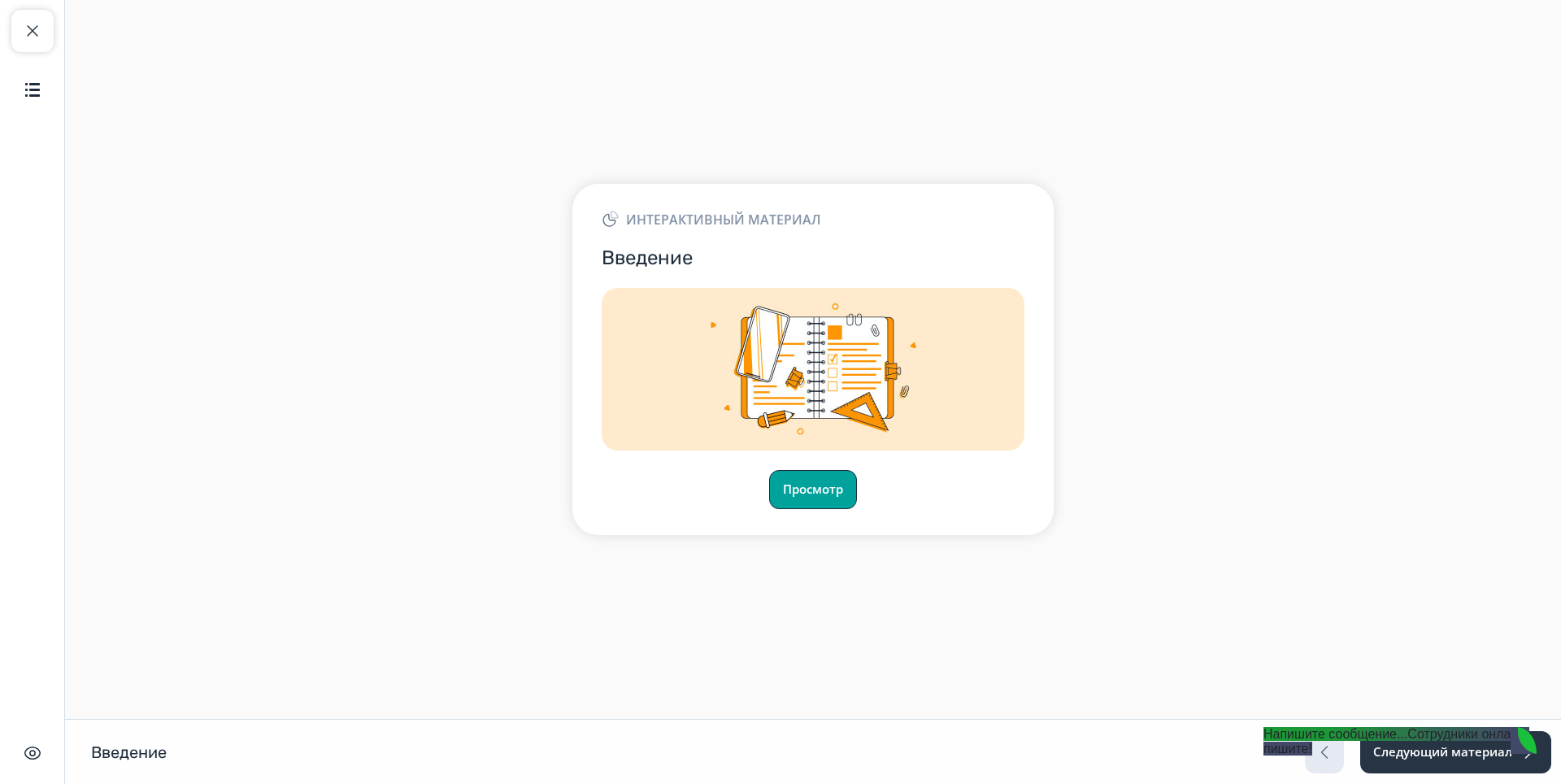
click at [846, 489] on button "Просмотр" at bounding box center [813, 490] width 88 height 39
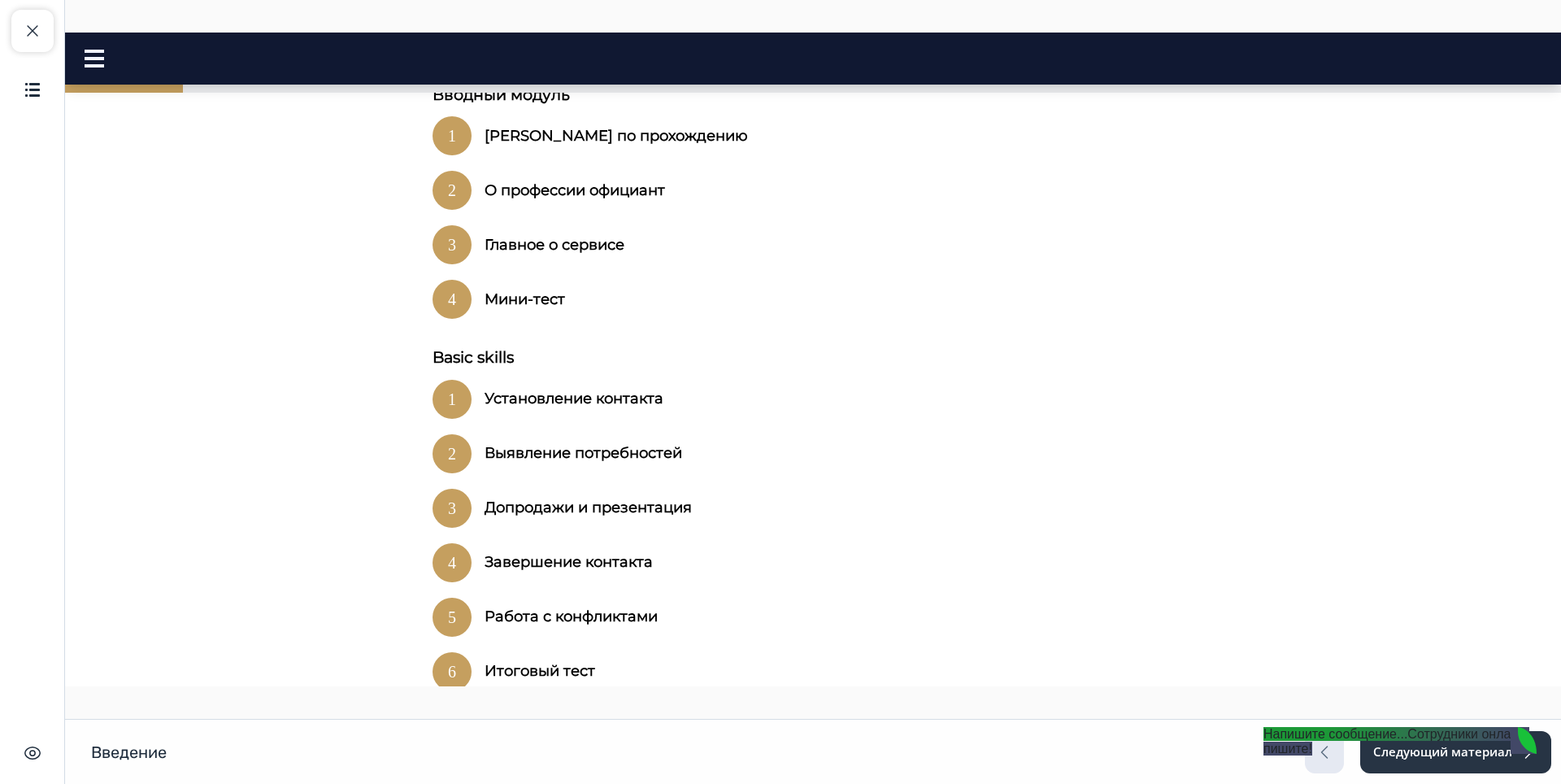
scroll to position [1126, 0]
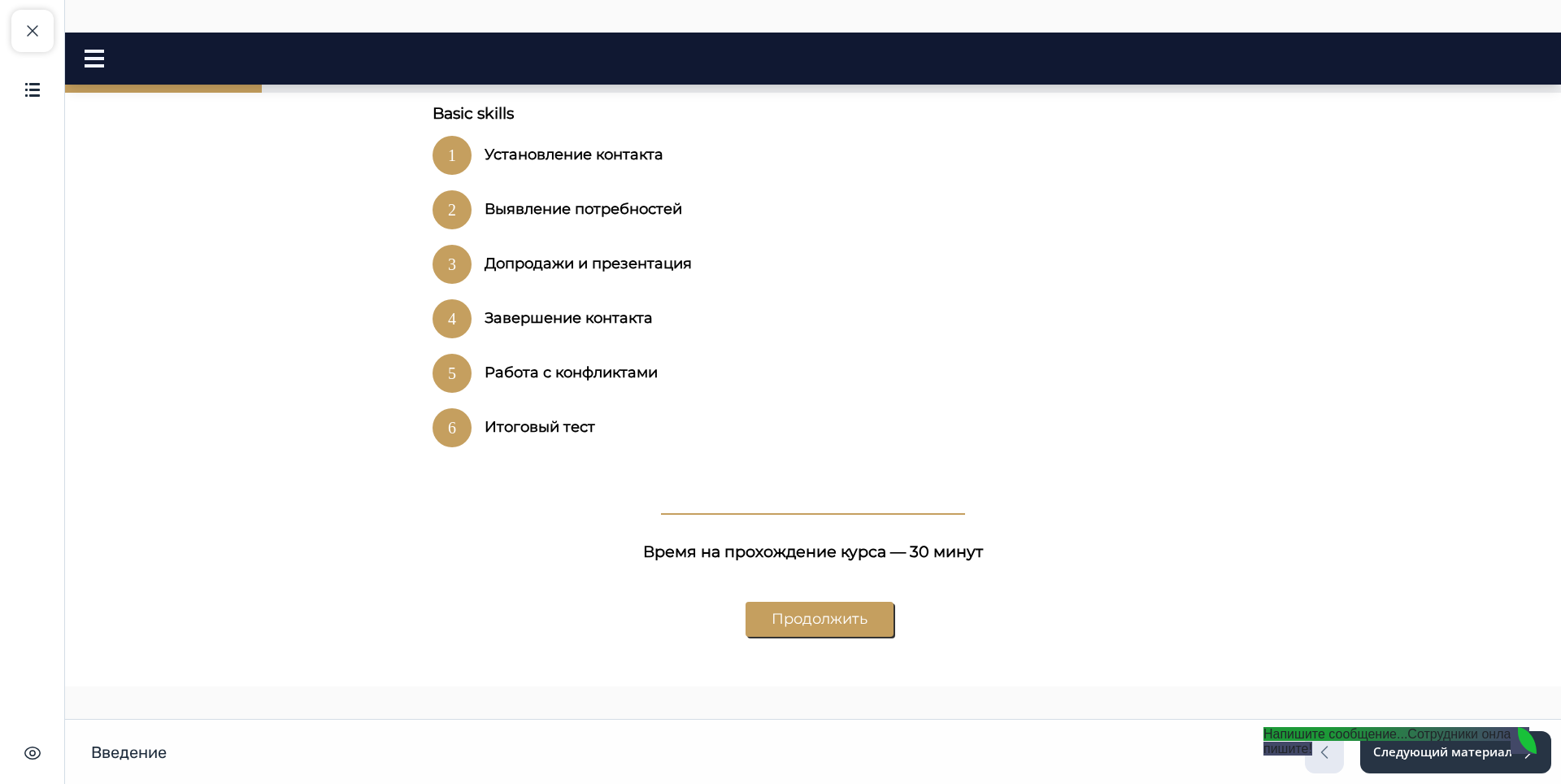
click at [748, 601] on button "Продолжить" at bounding box center [820, 618] width 148 height 35
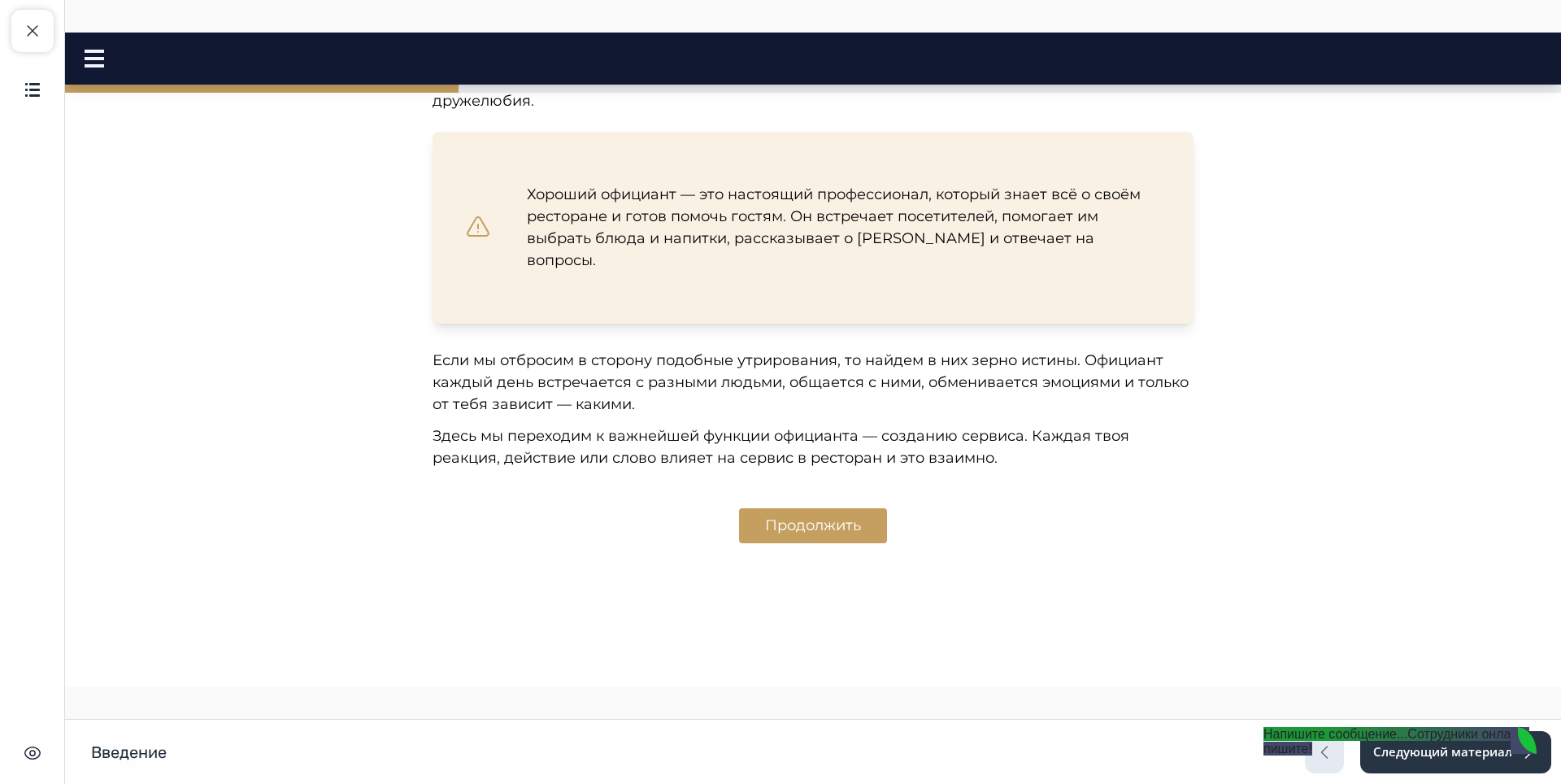
scroll to position [588, 0]
click at [856, 525] on button "Продолжить" at bounding box center [813, 525] width 148 height 35
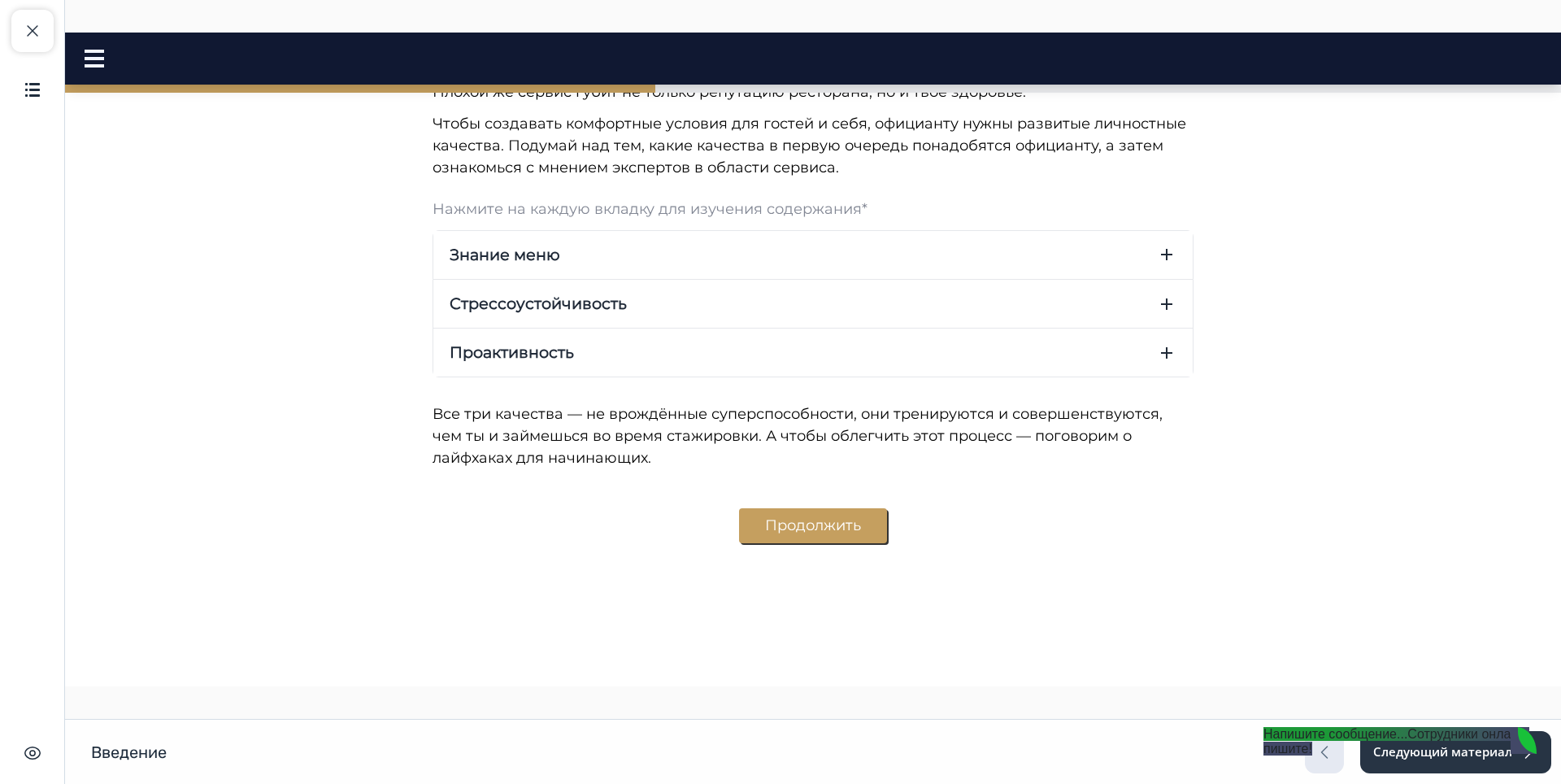
scroll to position [1456, 0]
click at [789, 526] on button "Продолжить" at bounding box center [813, 525] width 148 height 35
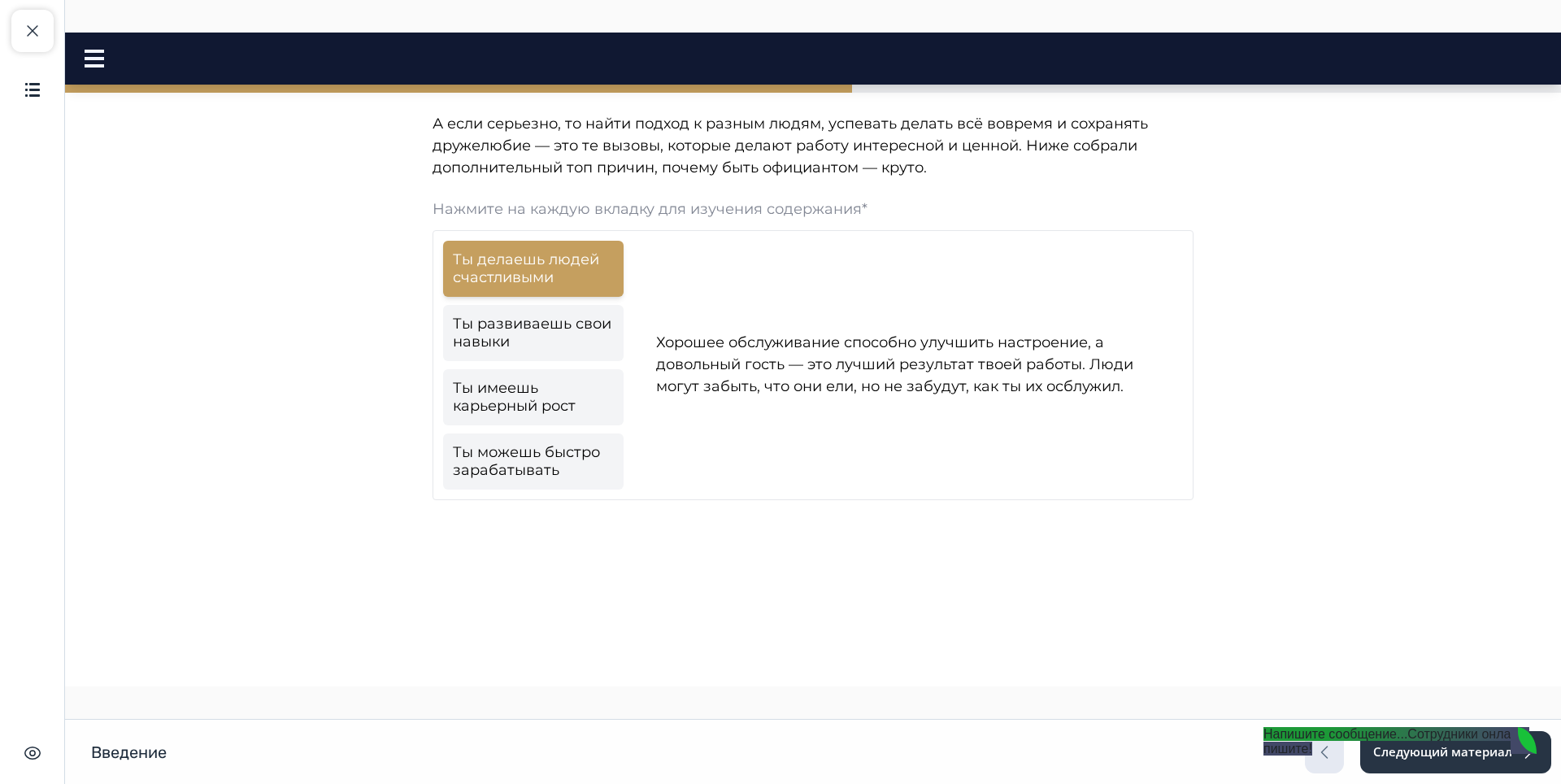
scroll to position [2226, 0]
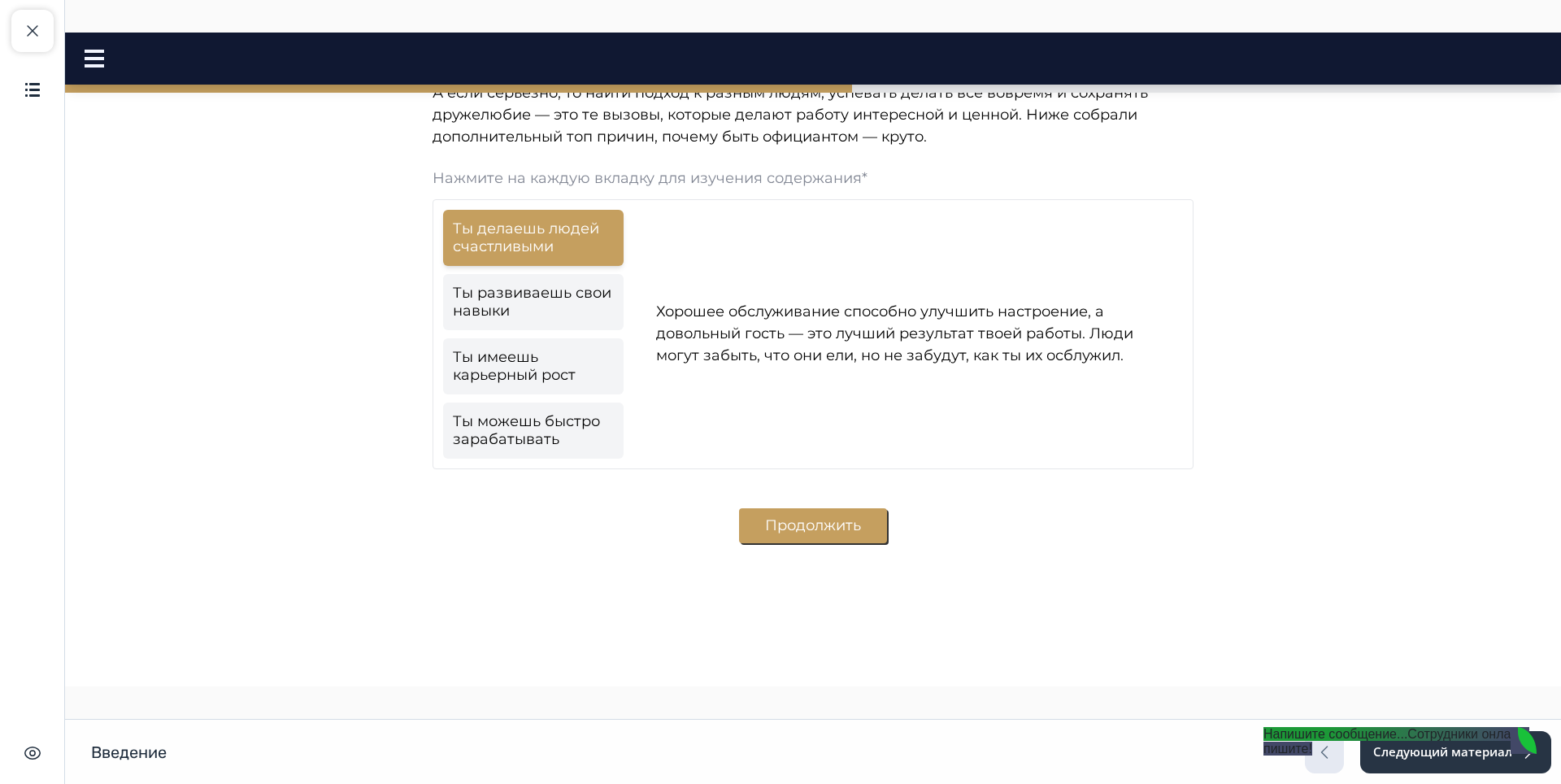
click at [807, 525] on button "Продолжить" at bounding box center [813, 525] width 148 height 35
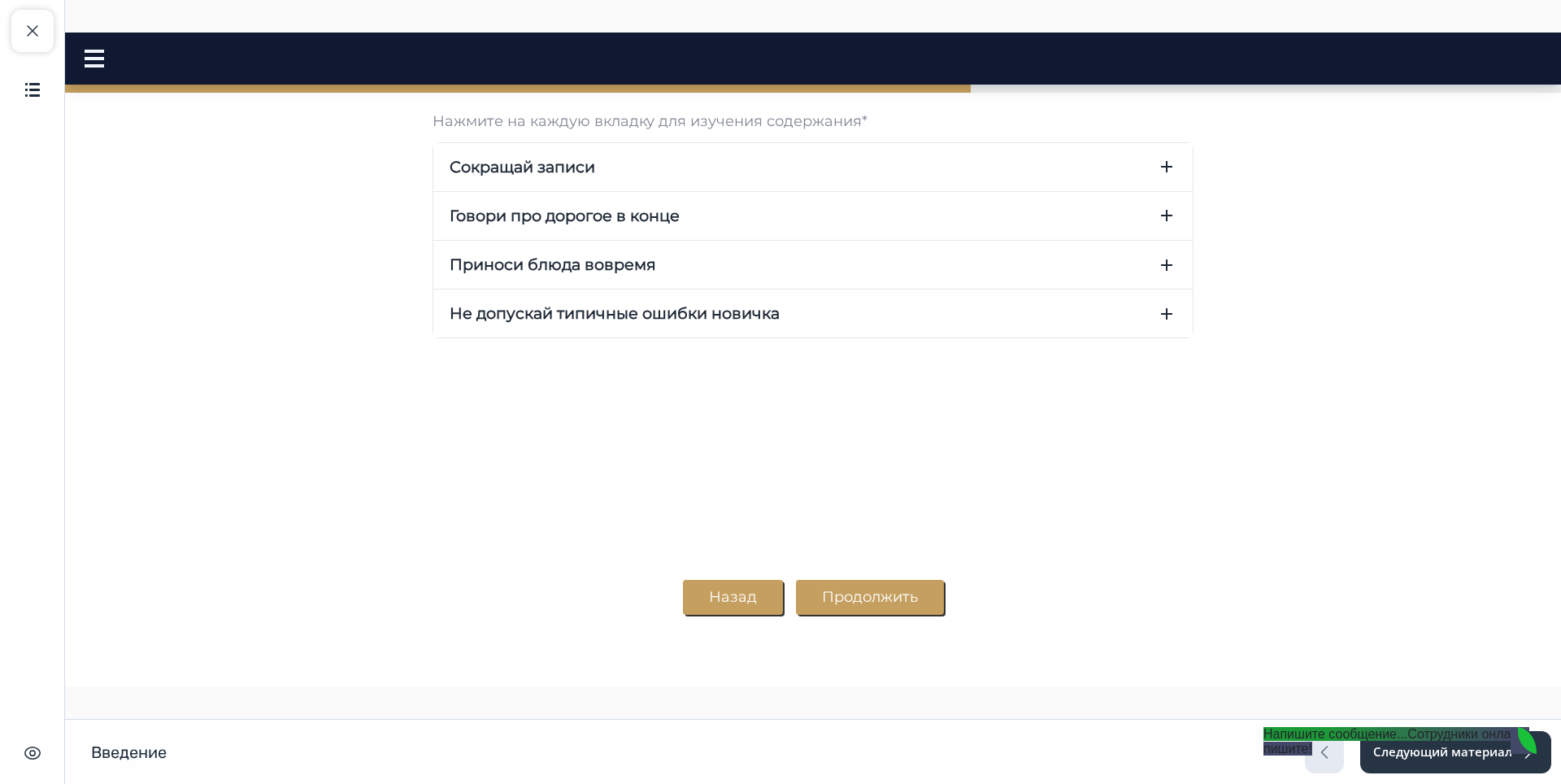
scroll to position [2726, 0]
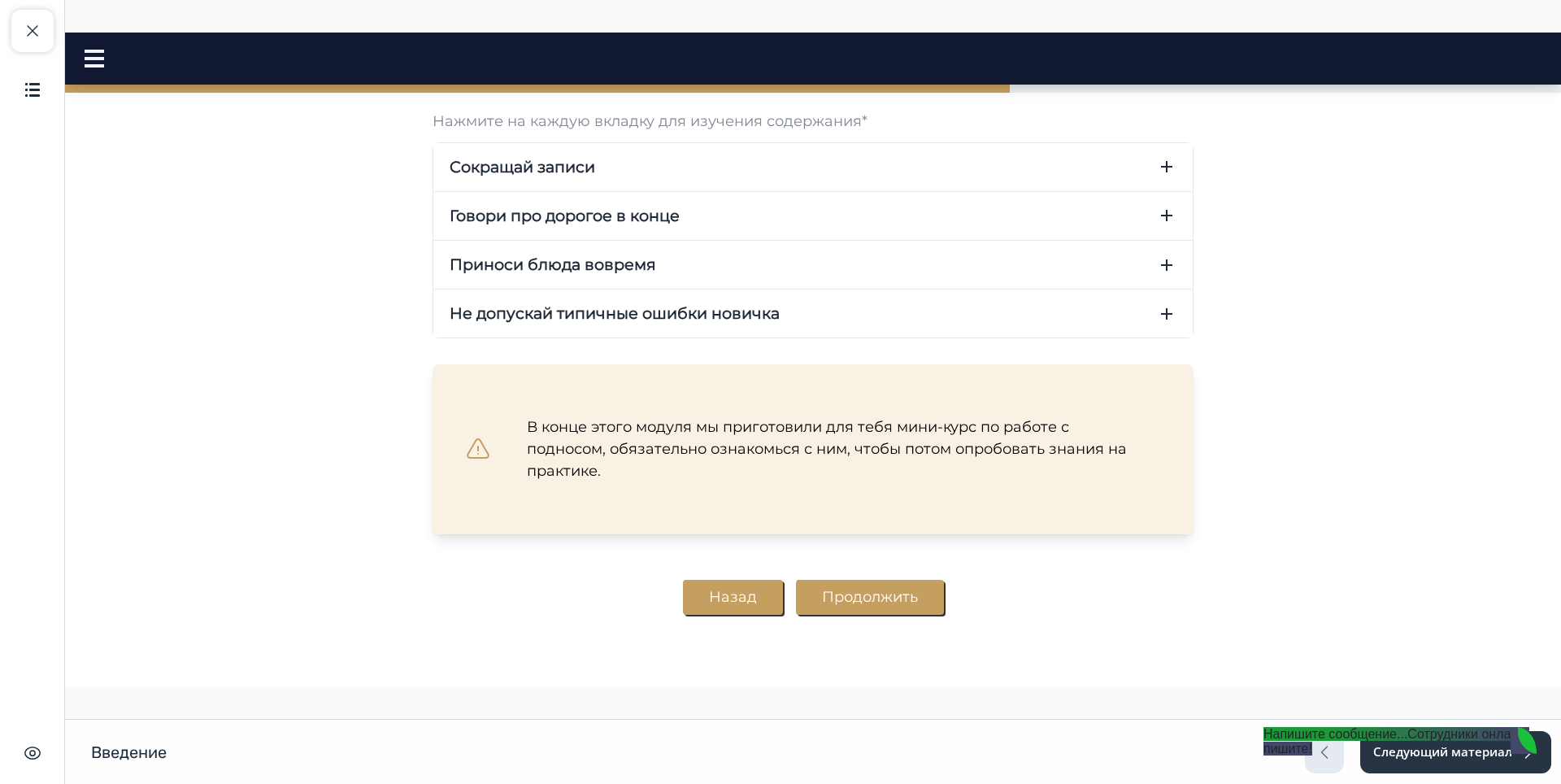
click at [866, 601] on button "Продолжить" at bounding box center [870, 597] width 148 height 35
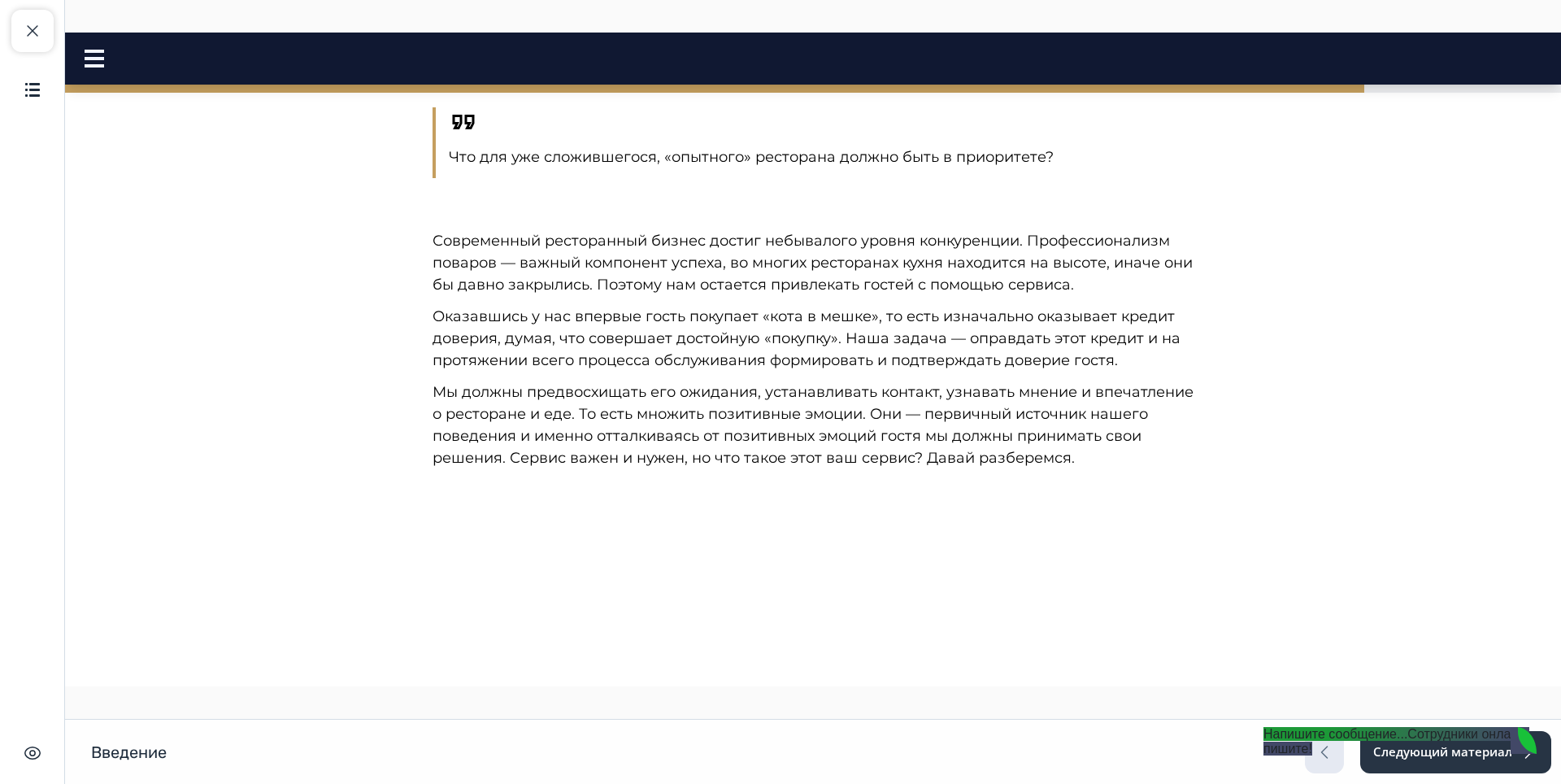
scroll to position [1271, 0]
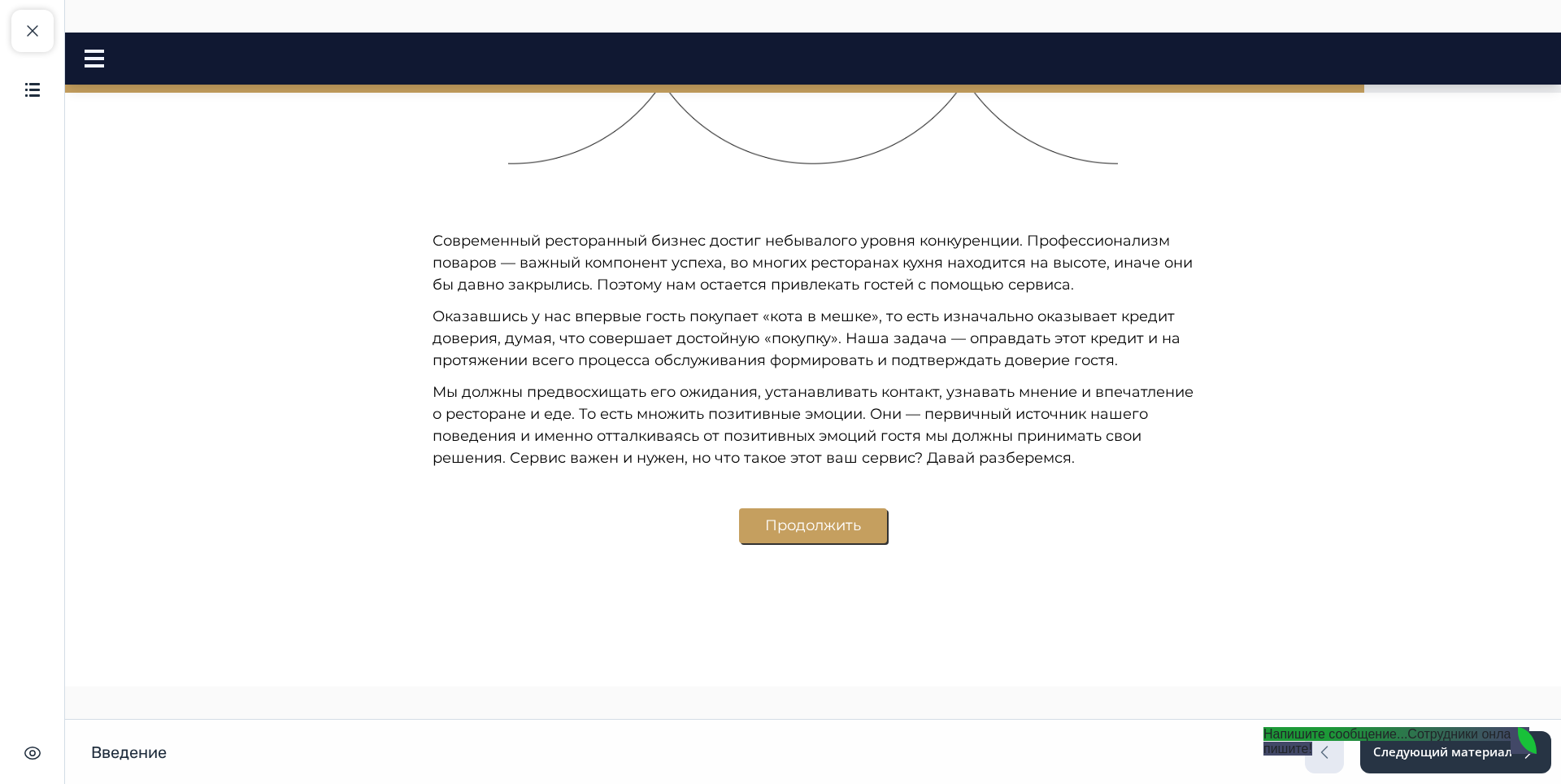
click at [779, 534] on button "Продолжить" at bounding box center [813, 525] width 148 height 35
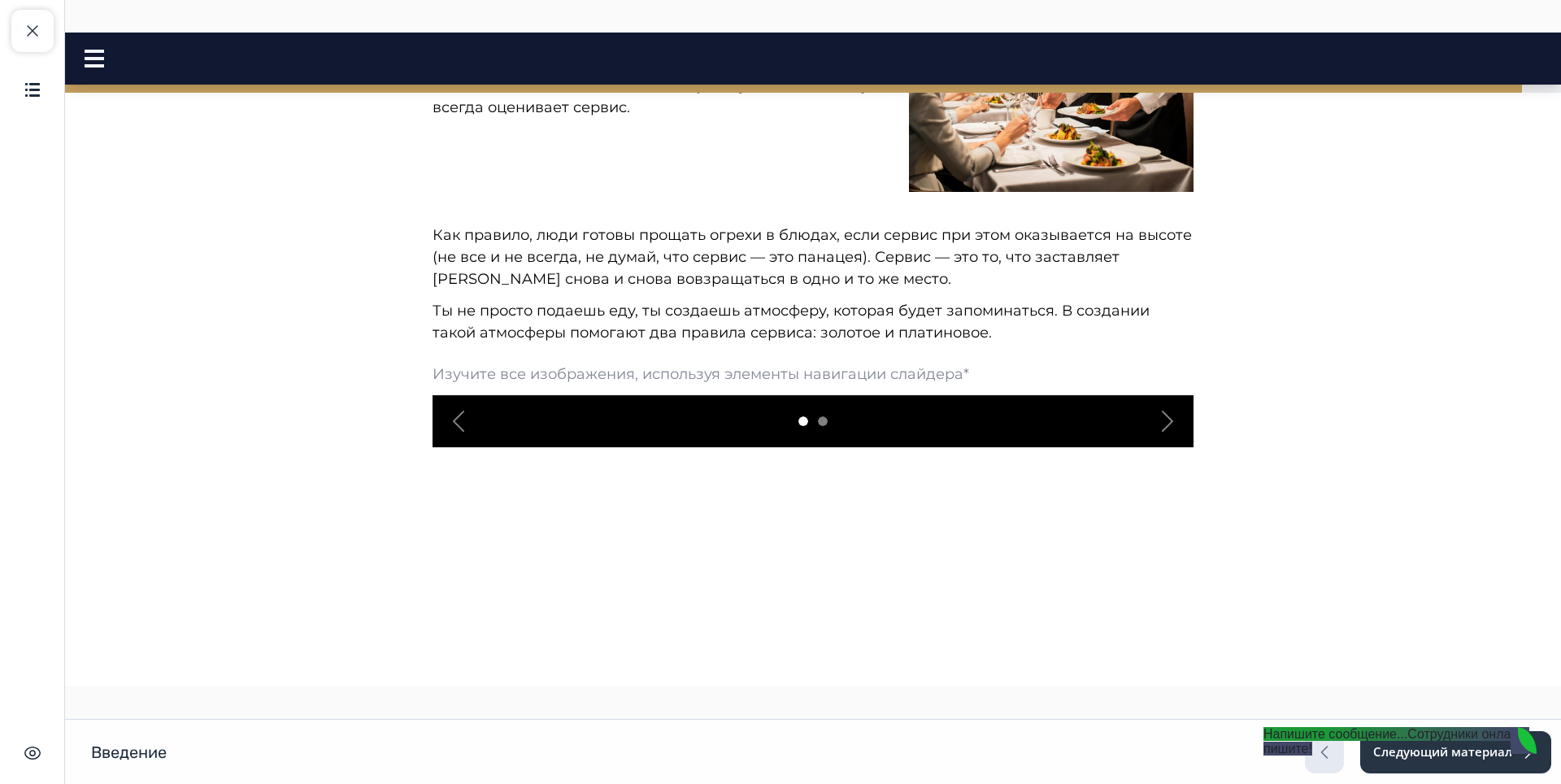
scroll to position [2111, 0]
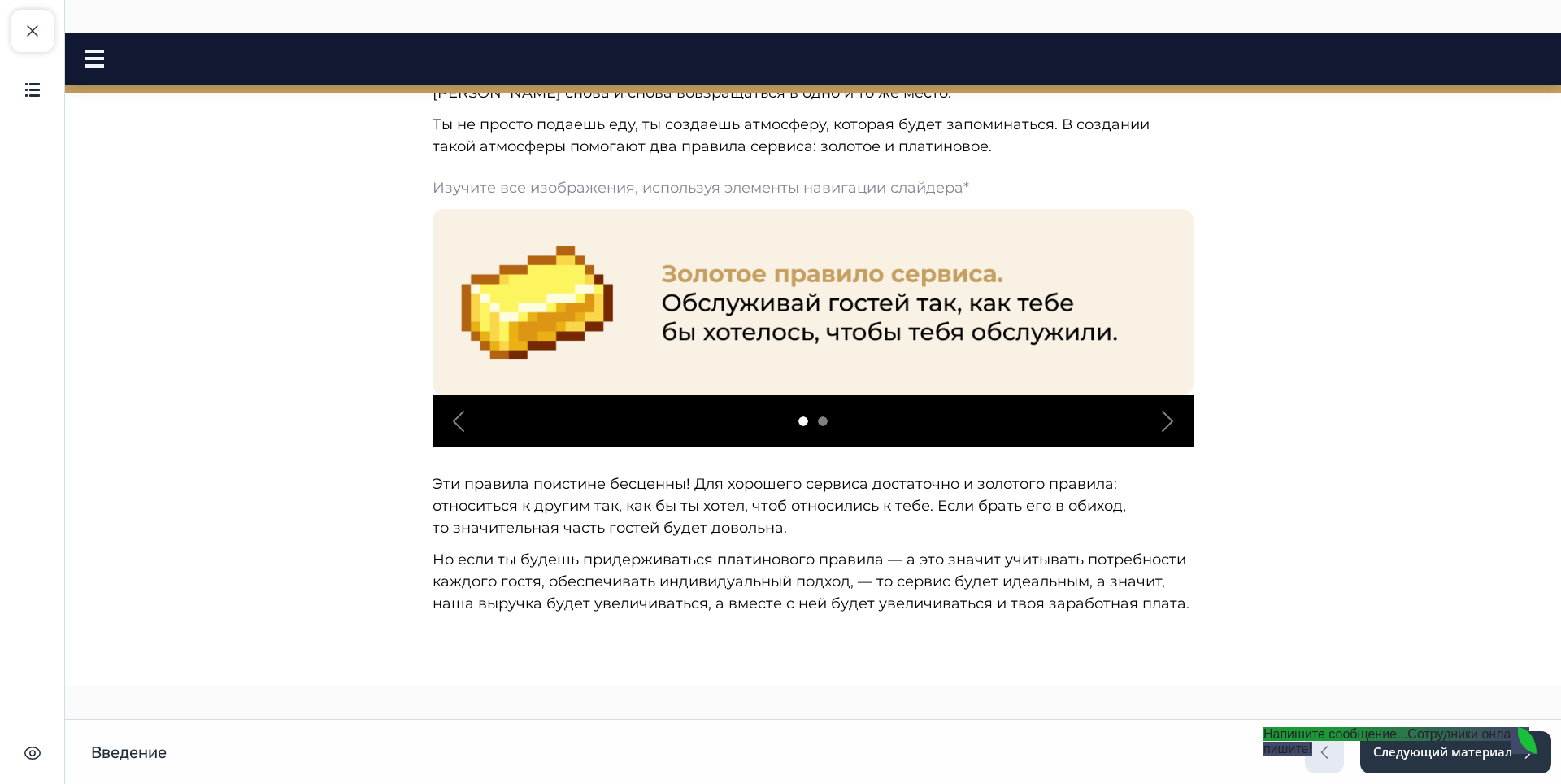
click at [1274, 738] on jdiv "Напишите сообщение... Сотрудники онлайн, пишите!" at bounding box center [1397, 741] width 266 height 28
drag, startPoint x: 1497, startPoint y: 735, endPoint x: 1455, endPoint y: 700, distance: 54.7
click at [1455, 700] on body "**********" at bounding box center [780, 392] width 1561 height 784
click at [1542, 739] on button "Следующий материал" at bounding box center [1455, 751] width 193 height 42
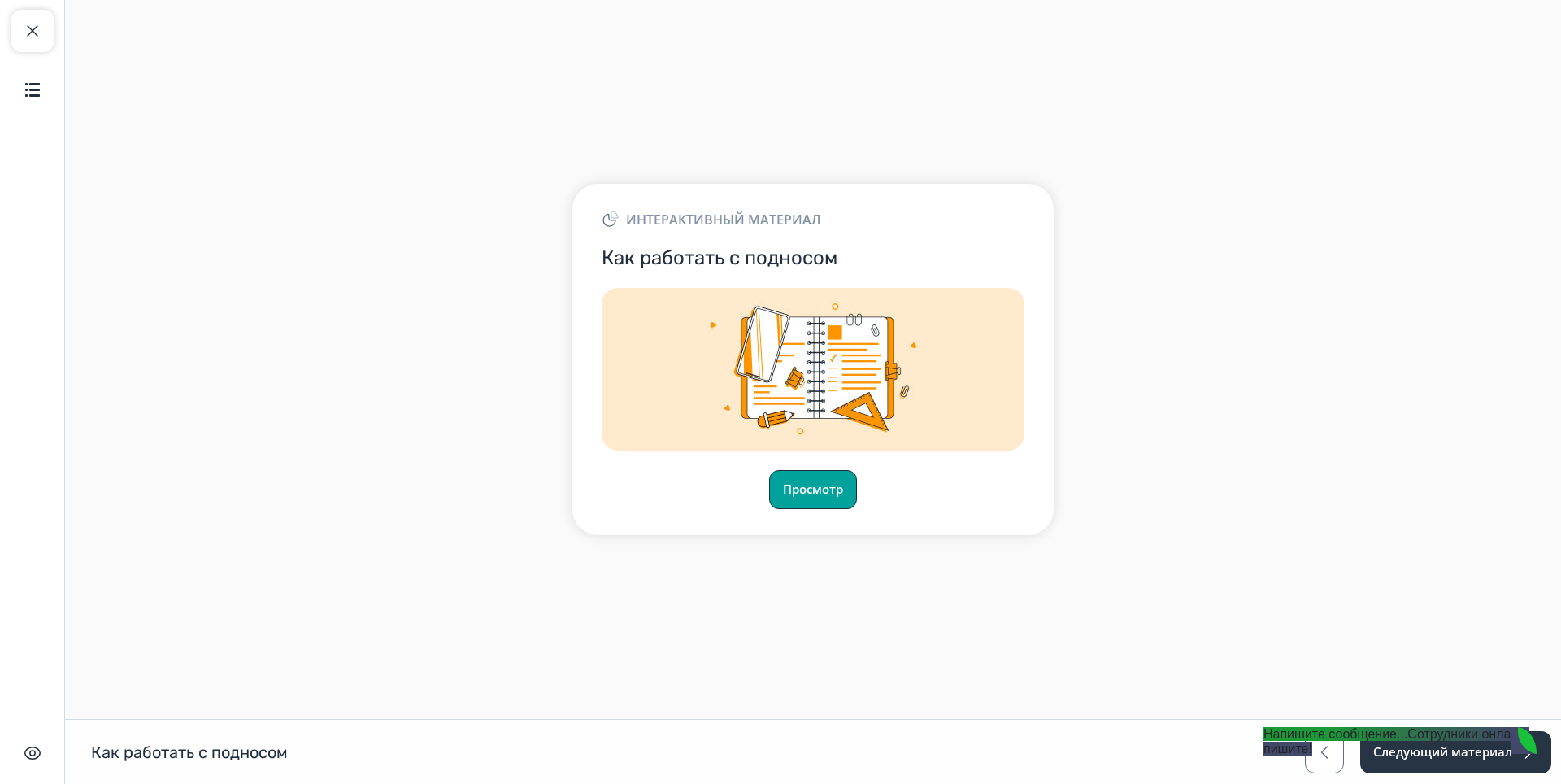
click at [825, 495] on button "Просмотр" at bounding box center [813, 490] width 88 height 39
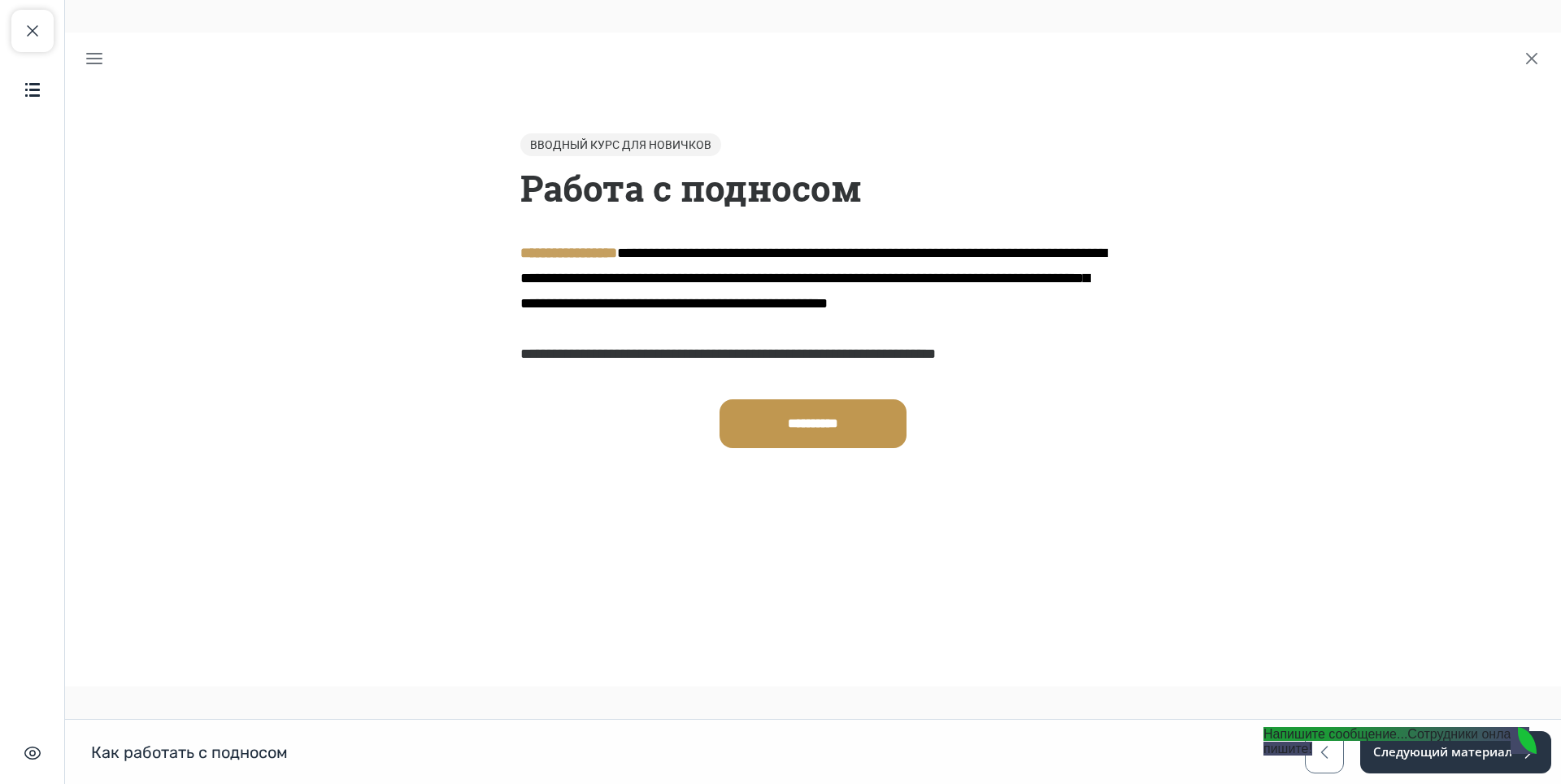
click at [788, 429] on span "**********" at bounding box center [813, 422] width 51 height 12
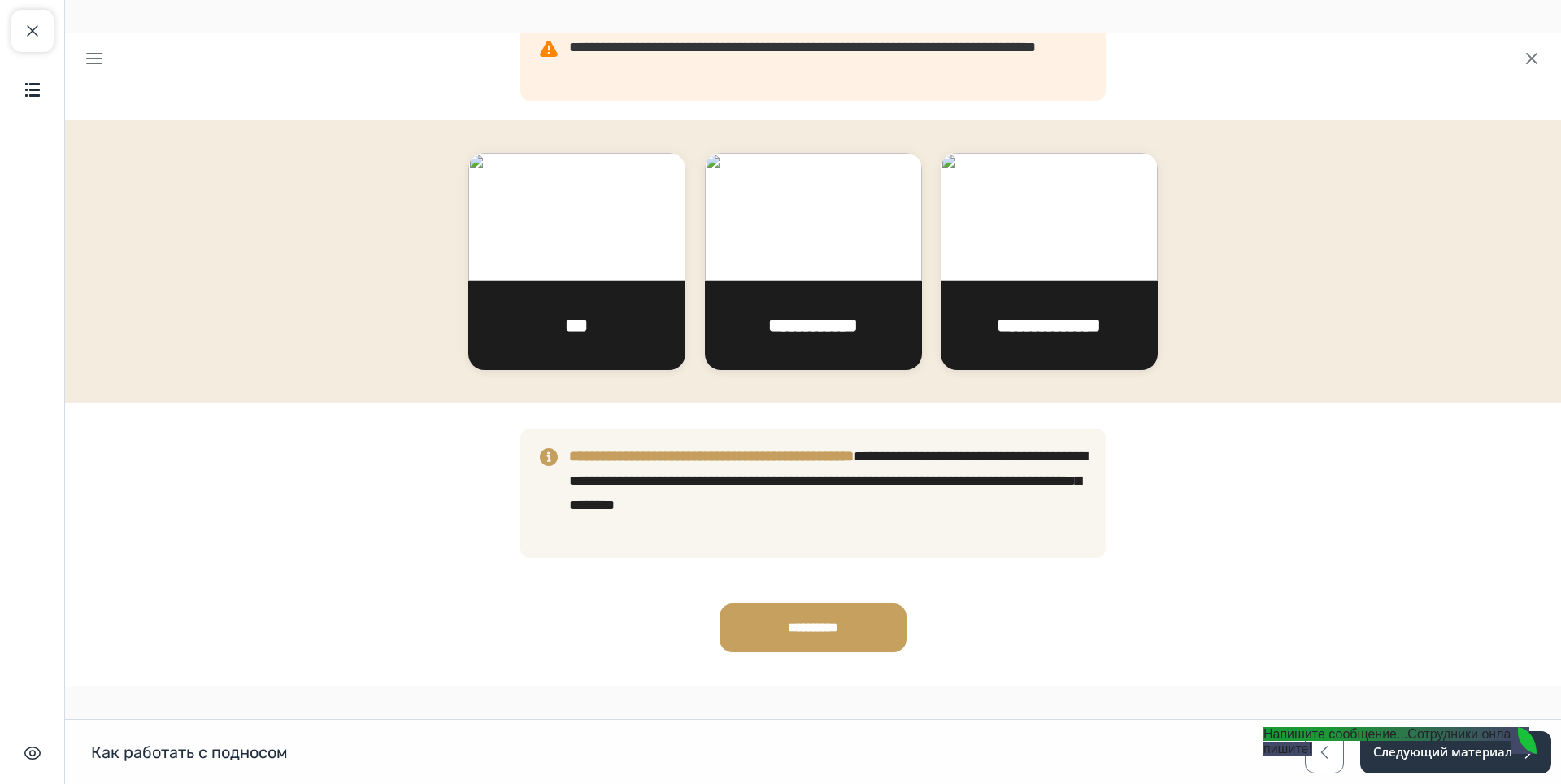
scroll to position [480, 0]
click at [756, 630] on p "**********" at bounding box center [813, 627] width 146 height 18
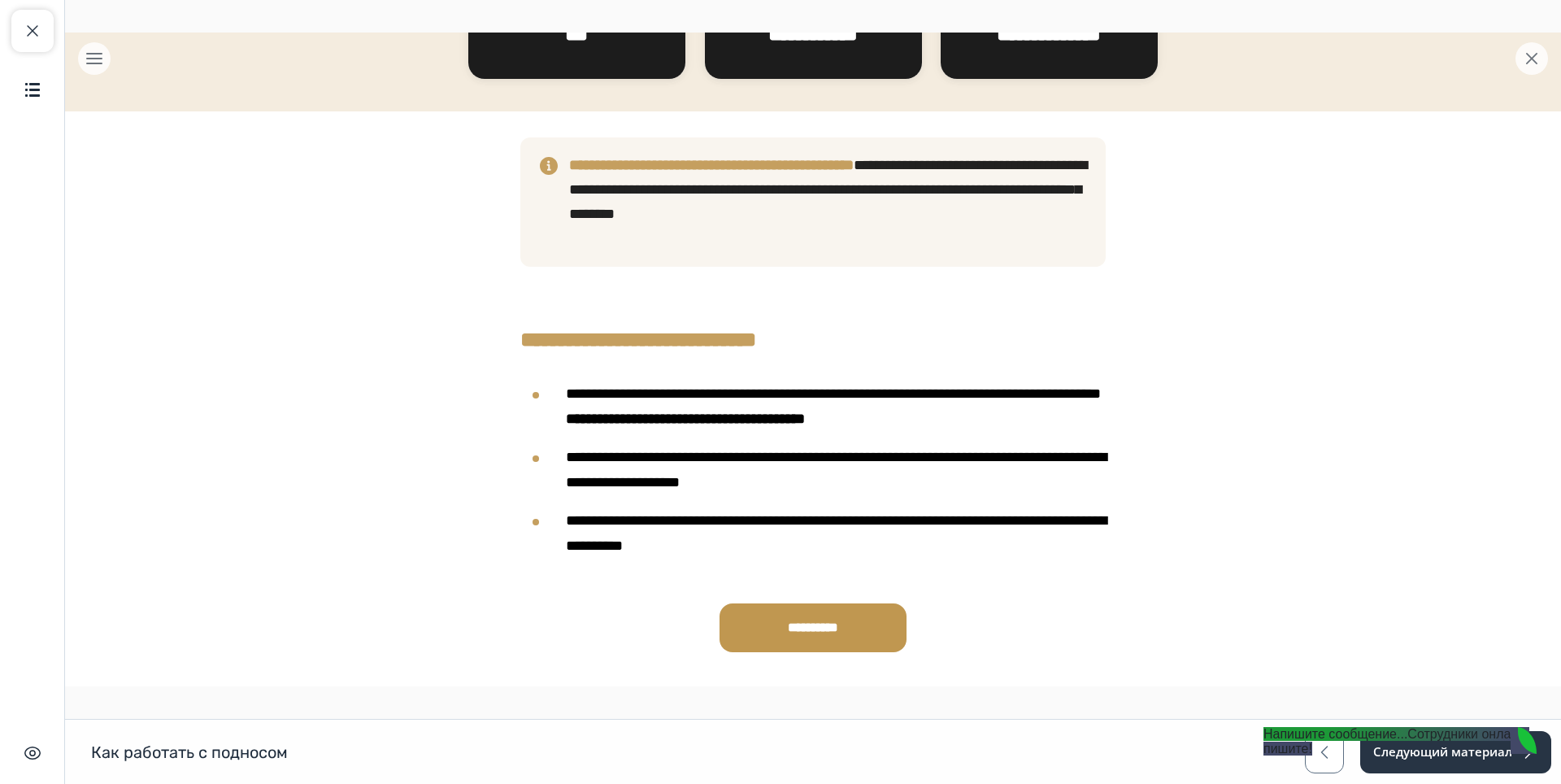
click at [813, 629] on span "**********" at bounding box center [813, 627] width 51 height 12
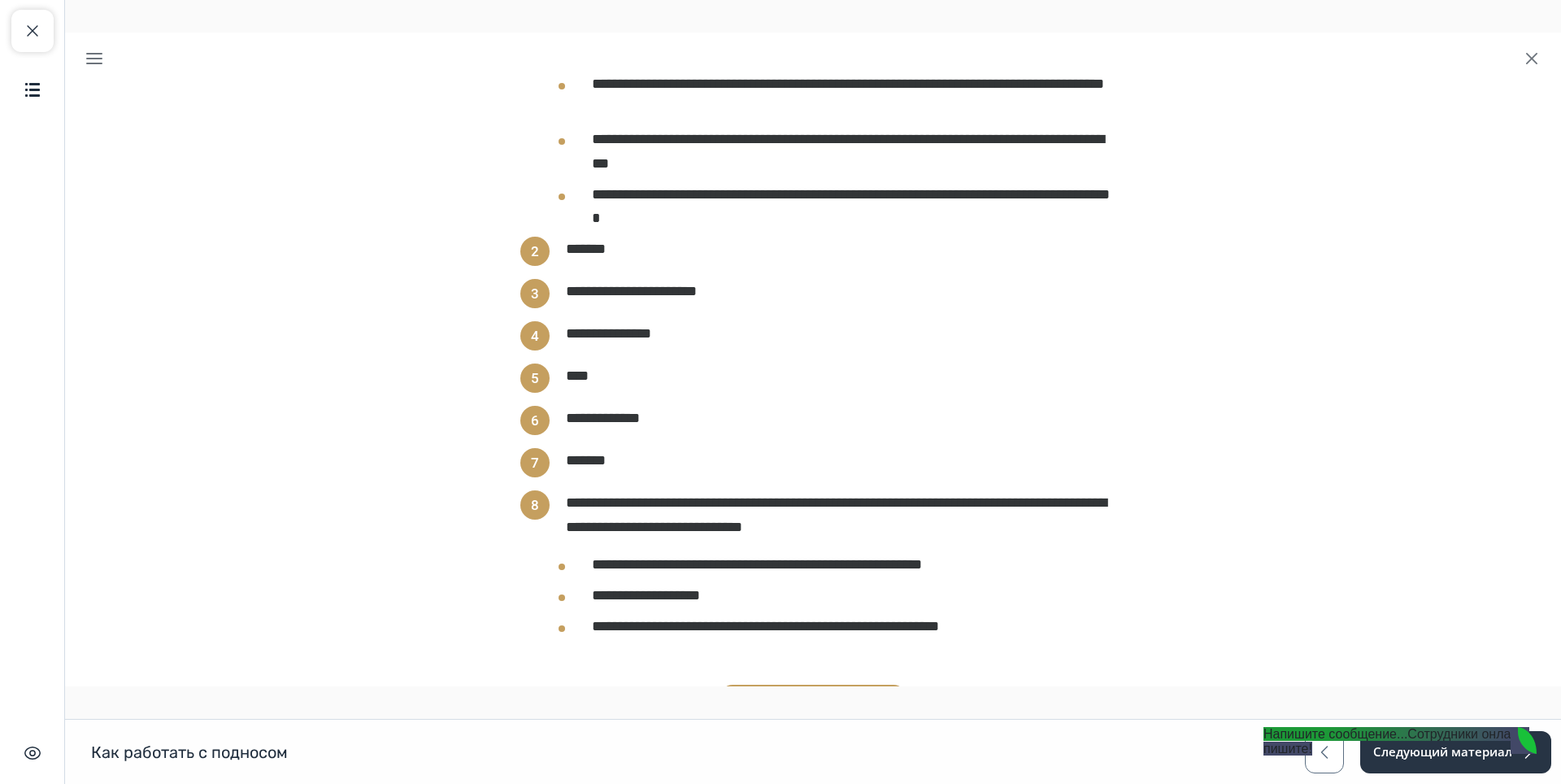
scroll to position [2208, 0]
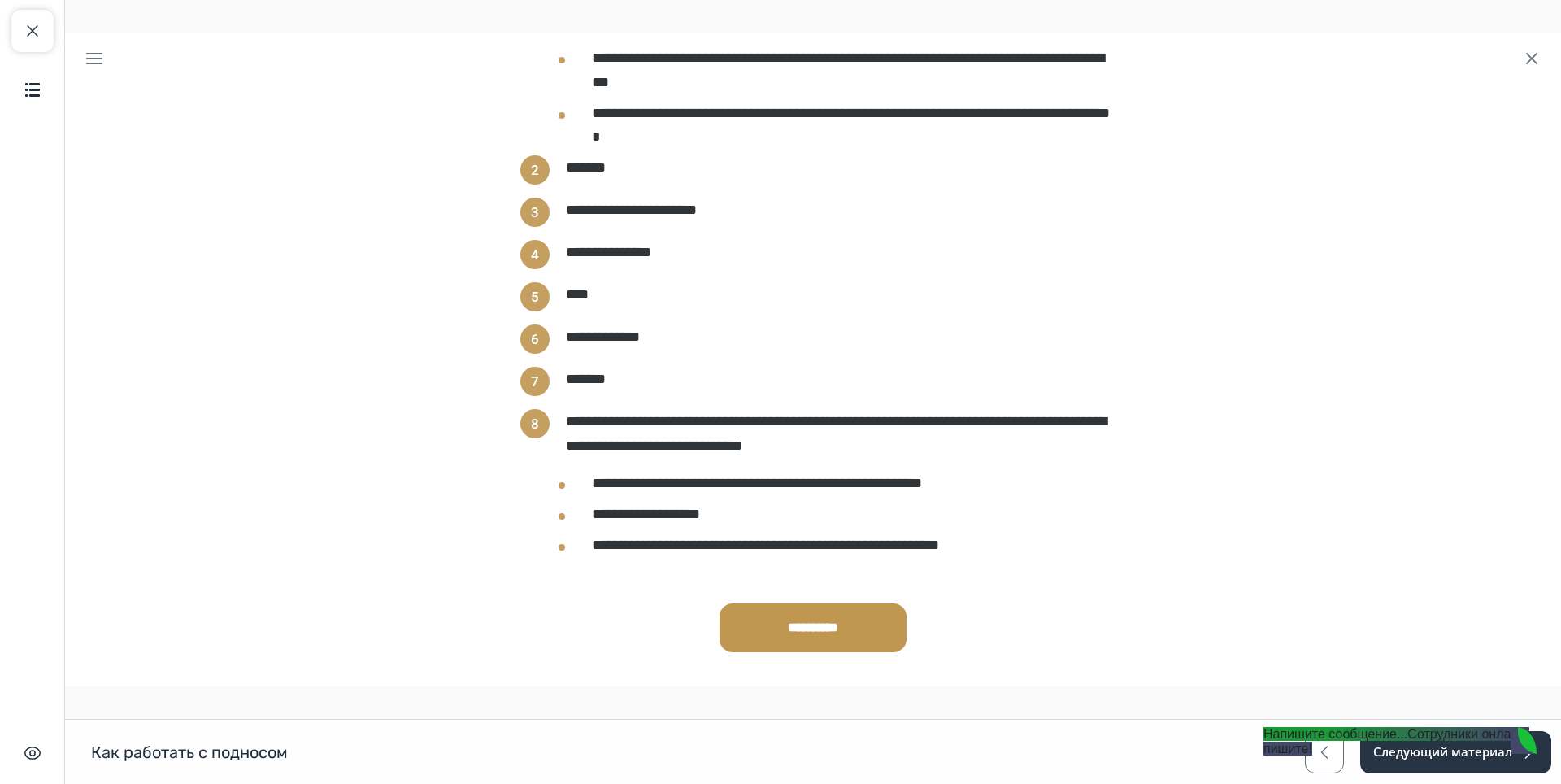
click at [807, 637] on div "**********" at bounding box center [813, 628] width 146 height 44
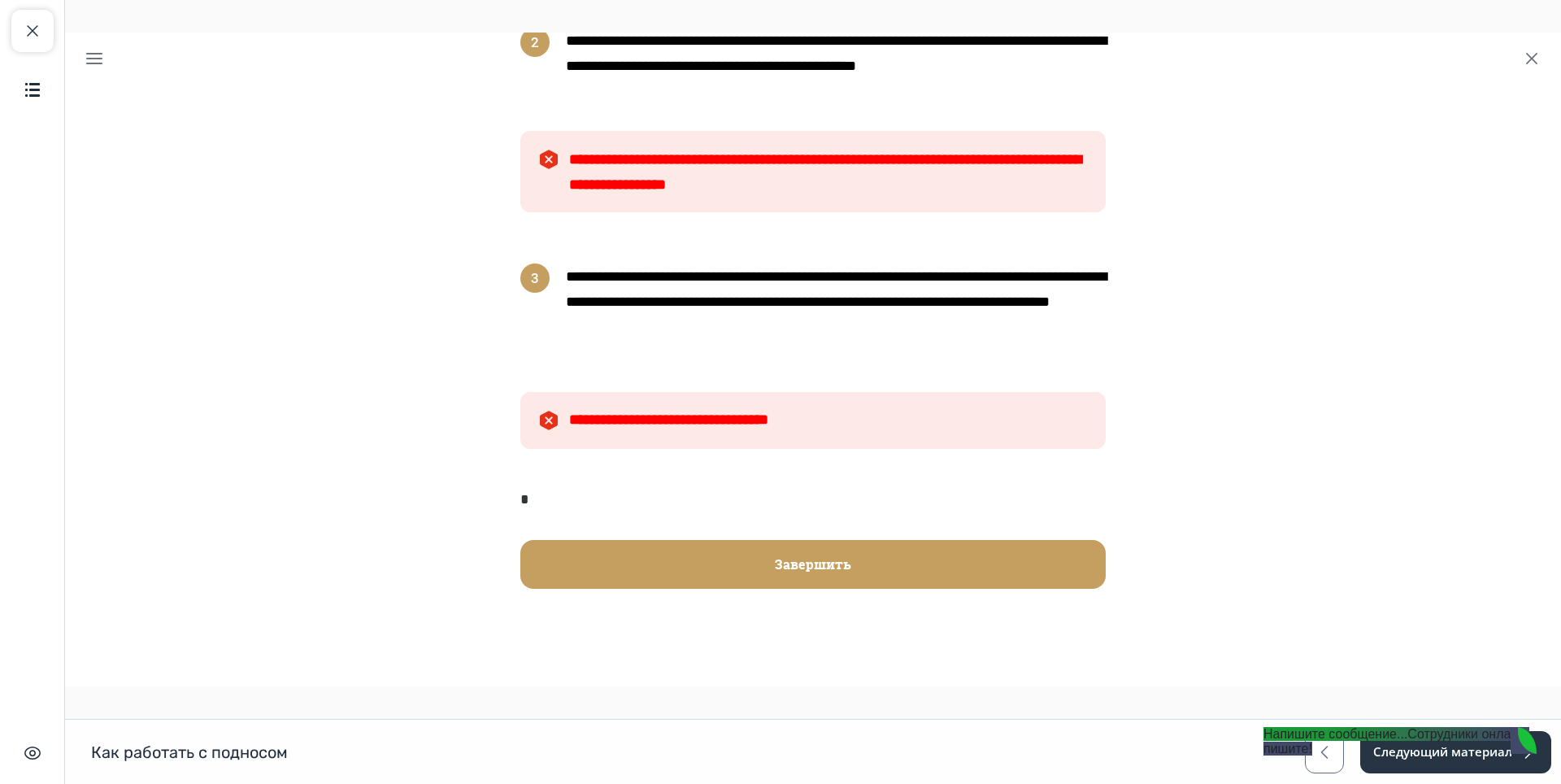
scroll to position [2978, 0]
click at [576, 557] on button "Завершить" at bounding box center [812, 564] width 586 height 49
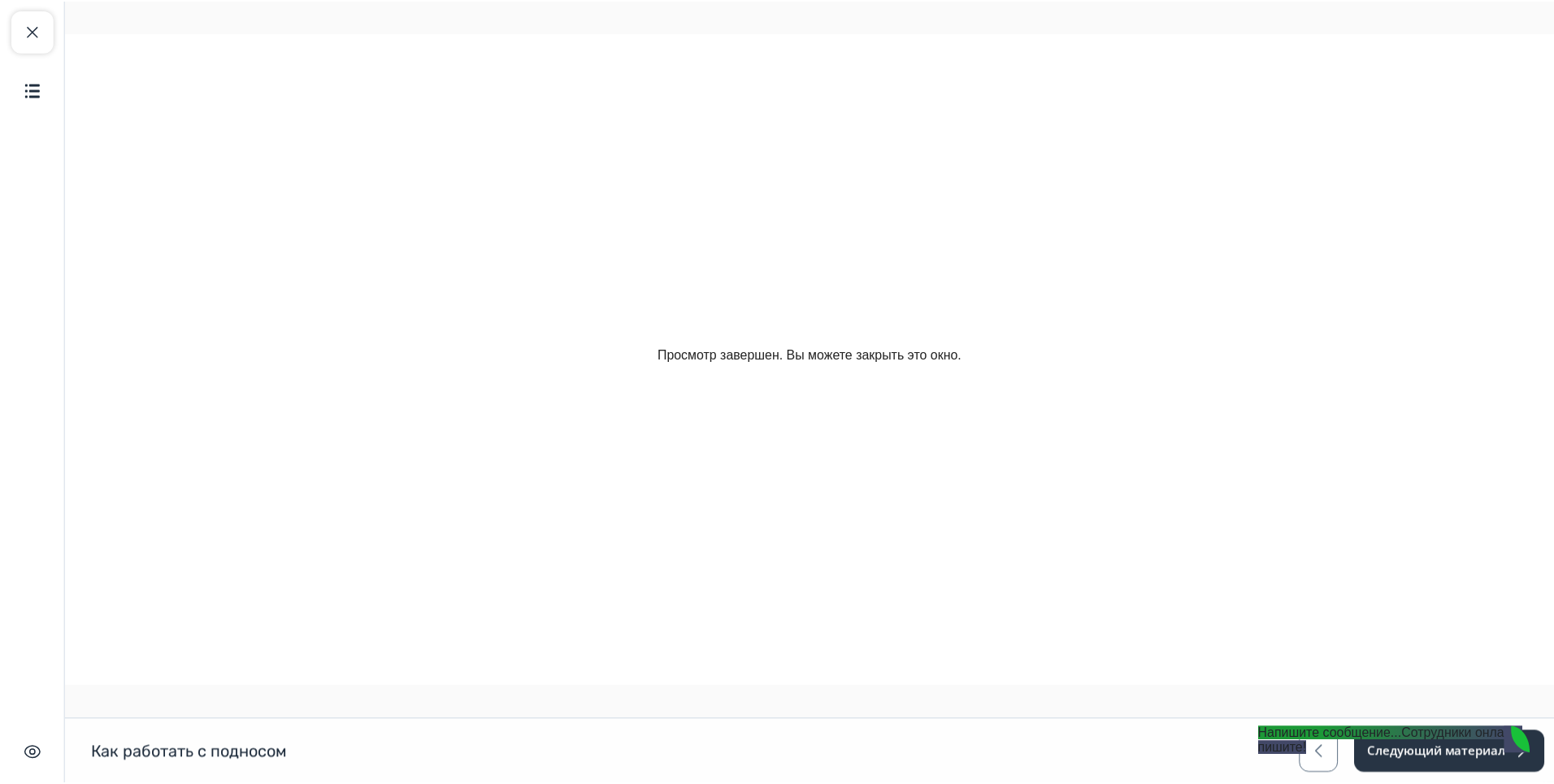
scroll to position [0, 0]
click at [897, 510] on body "Просмотр завершен. Вы можете закрыть это окно." at bounding box center [812, 360] width 1483 height 641
click at [52, 36] on button "Закрыть курс" at bounding box center [32, 30] width 42 height 42
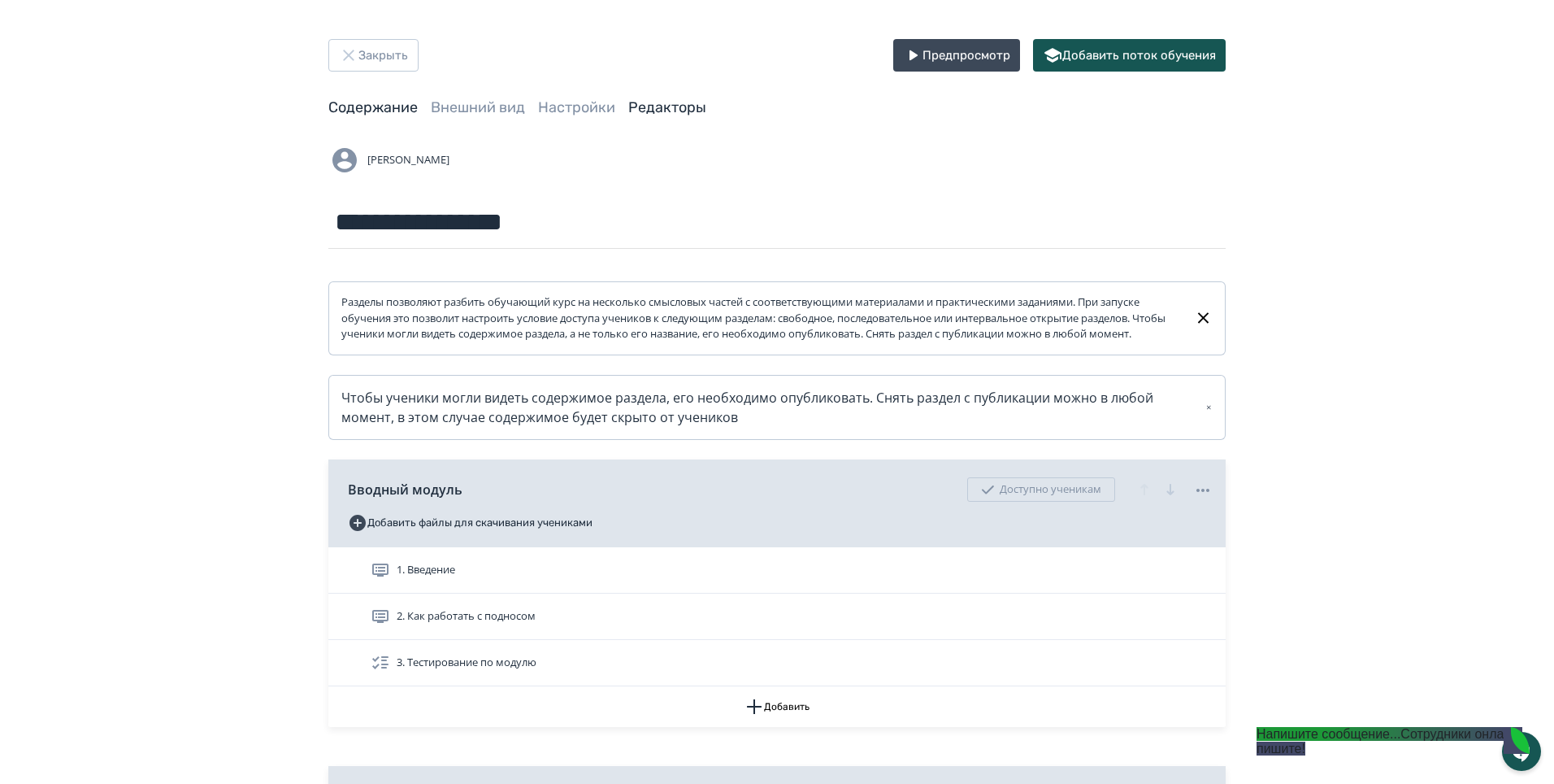
click at [666, 112] on link "Редакторы" at bounding box center [667, 107] width 78 height 18
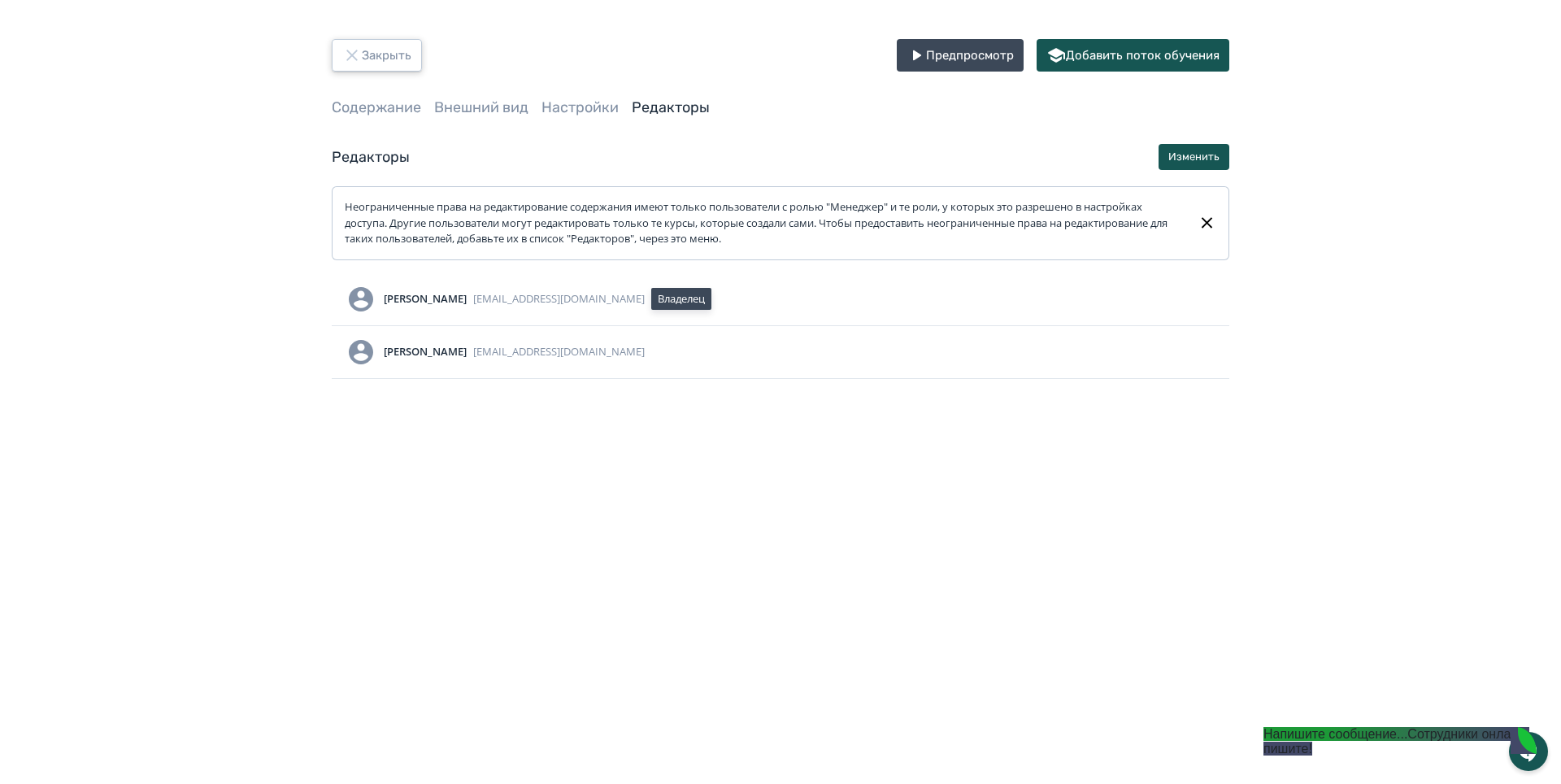
click at [357, 65] on button "Закрыть" at bounding box center [377, 55] width 90 height 33
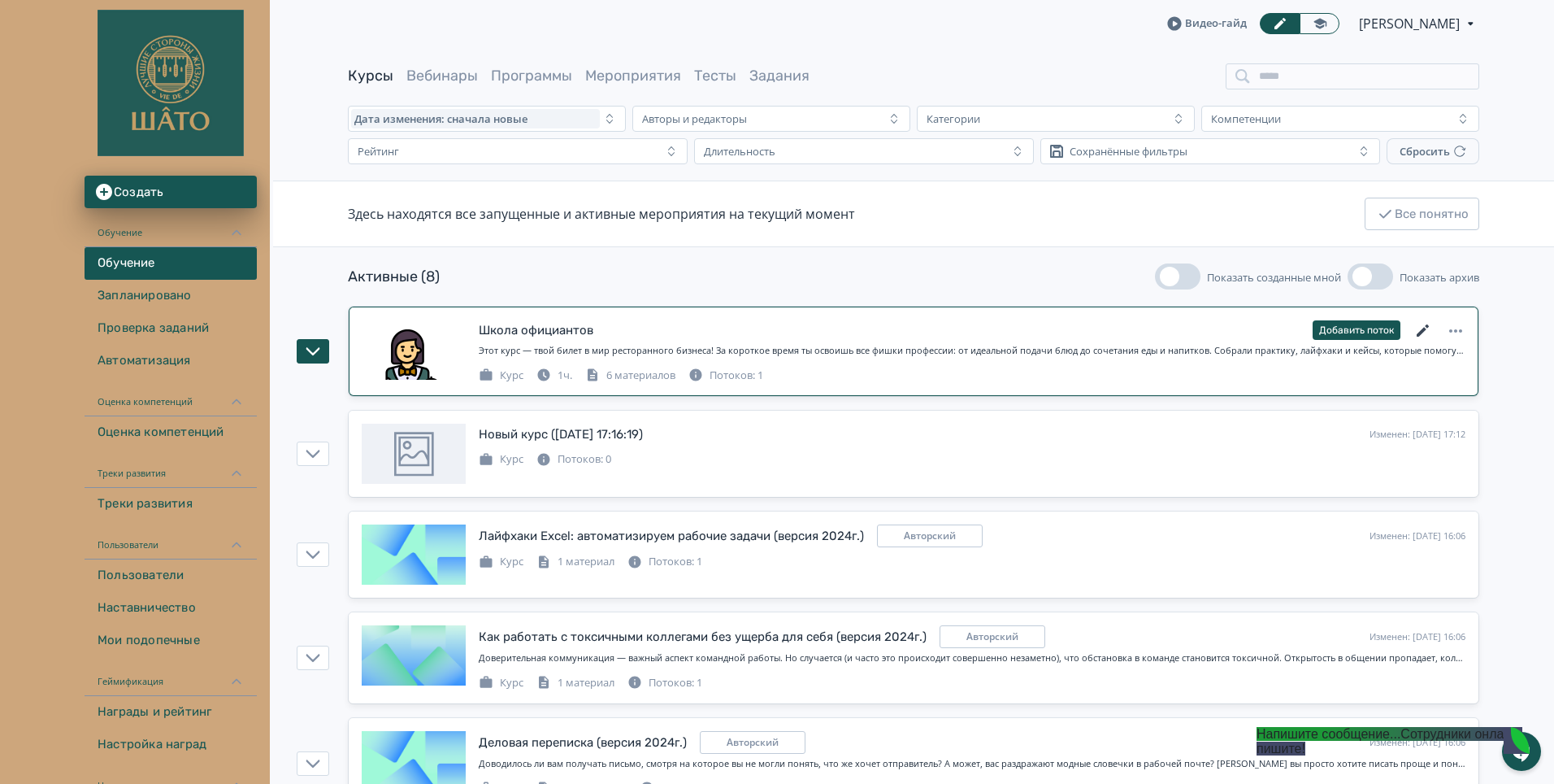
click at [1416, 332] on icon at bounding box center [1423, 331] width 20 height 20
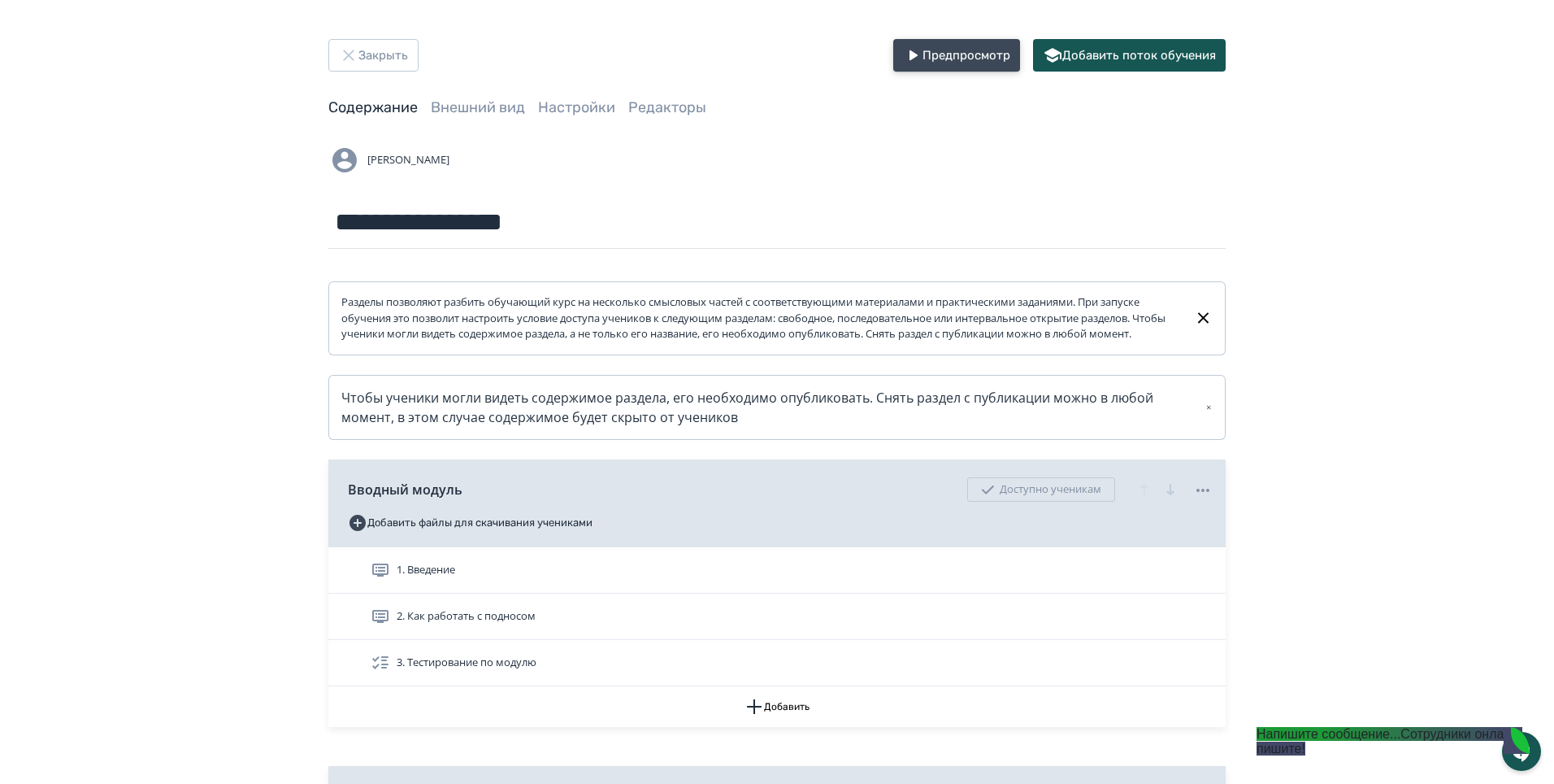
click at [999, 61] on button "Предпросмотр" at bounding box center [956, 55] width 126 height 33
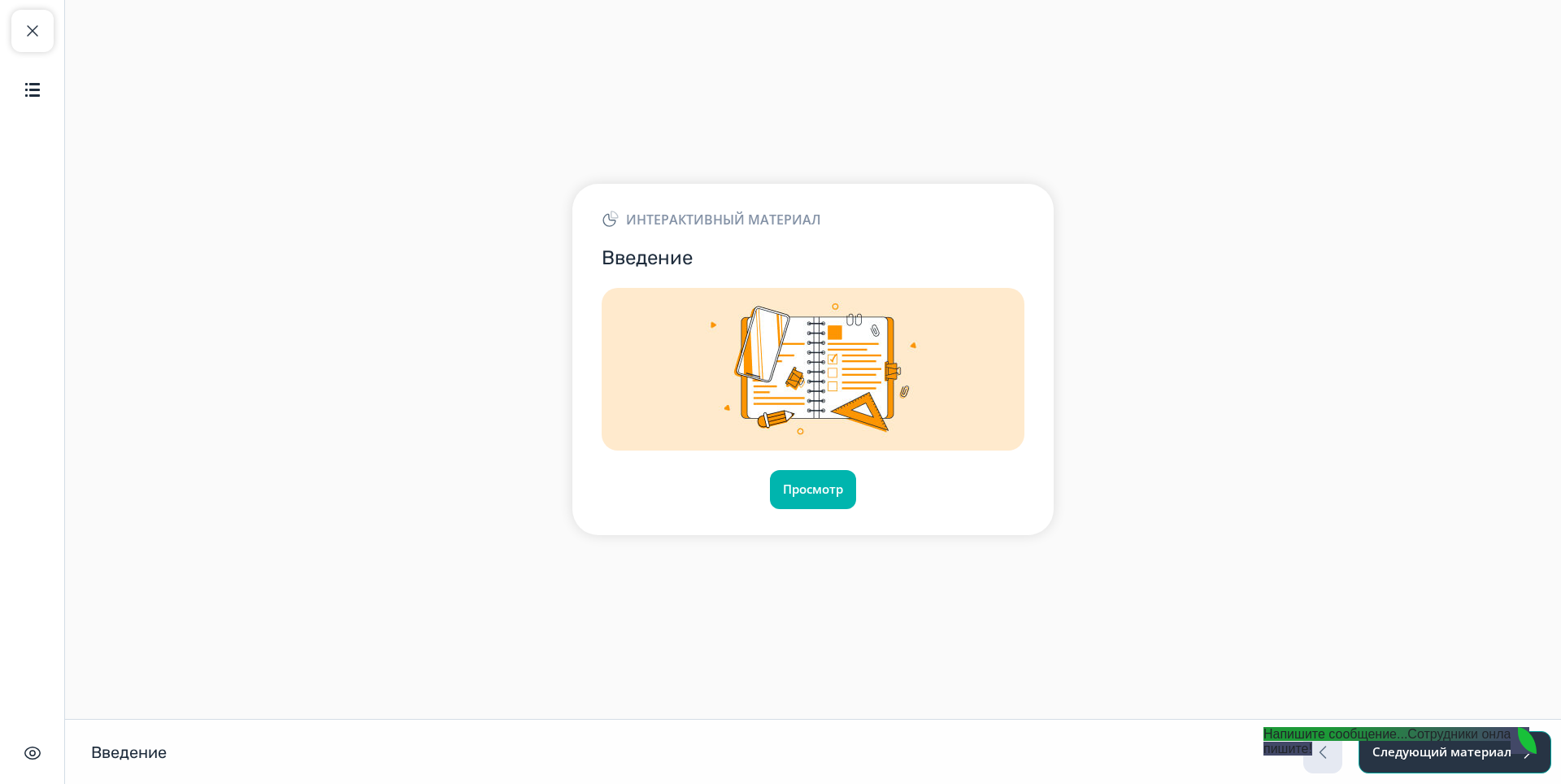
click at [1546, 746] on button "Следующий материал" at bounding box center [1455, 751] width 193 height 42
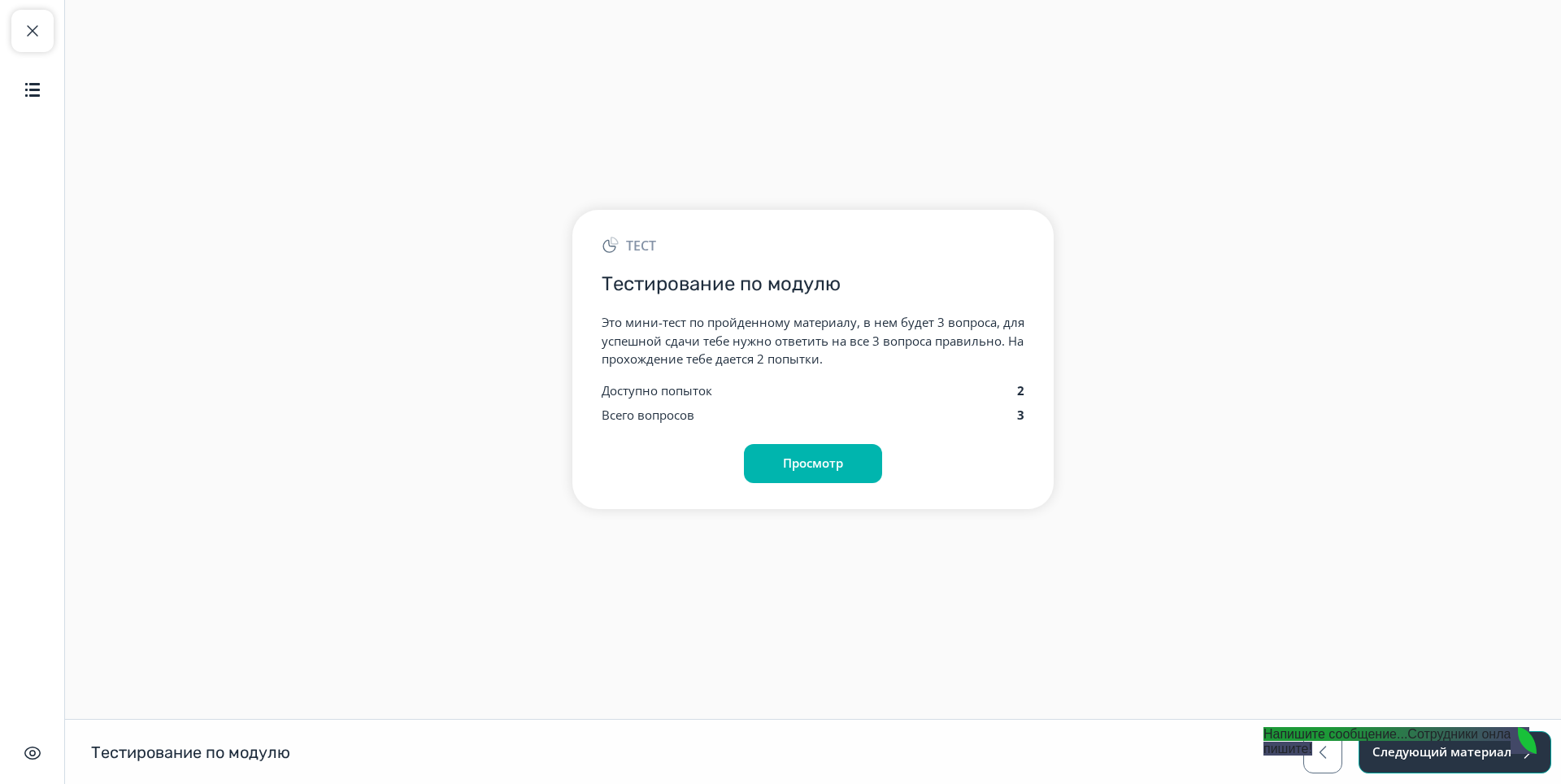
click at [1546, 745] on button "Следующий материал" at bounding box center [1455, 751] width 193 height 42
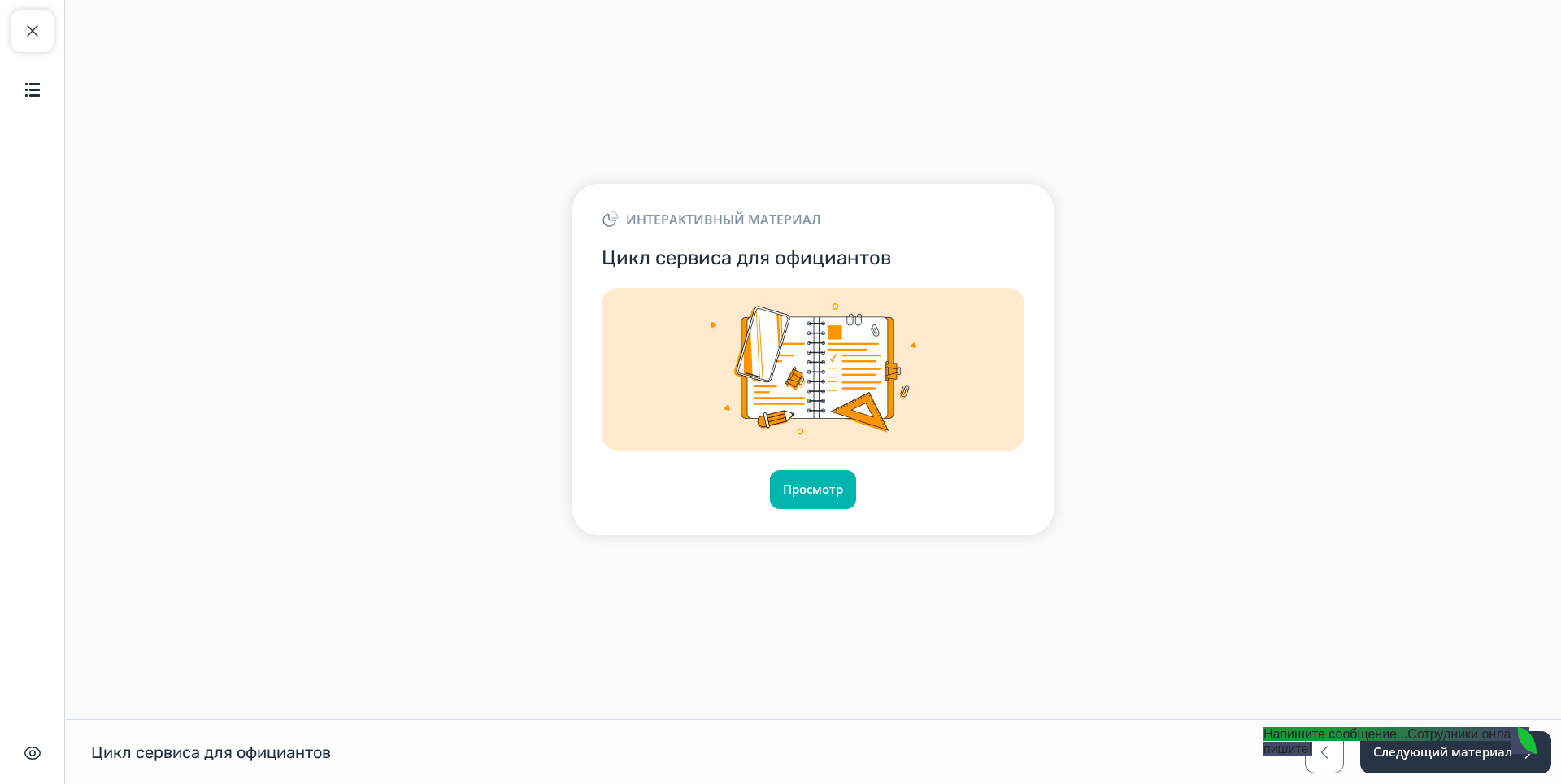
click at [768, 483] on div "Просмотр" at bounding box center [812, 490] width 423 height 39
click at [785, 489] on button "Просмотр" at bounding box center [813, 490] width 88 height 39
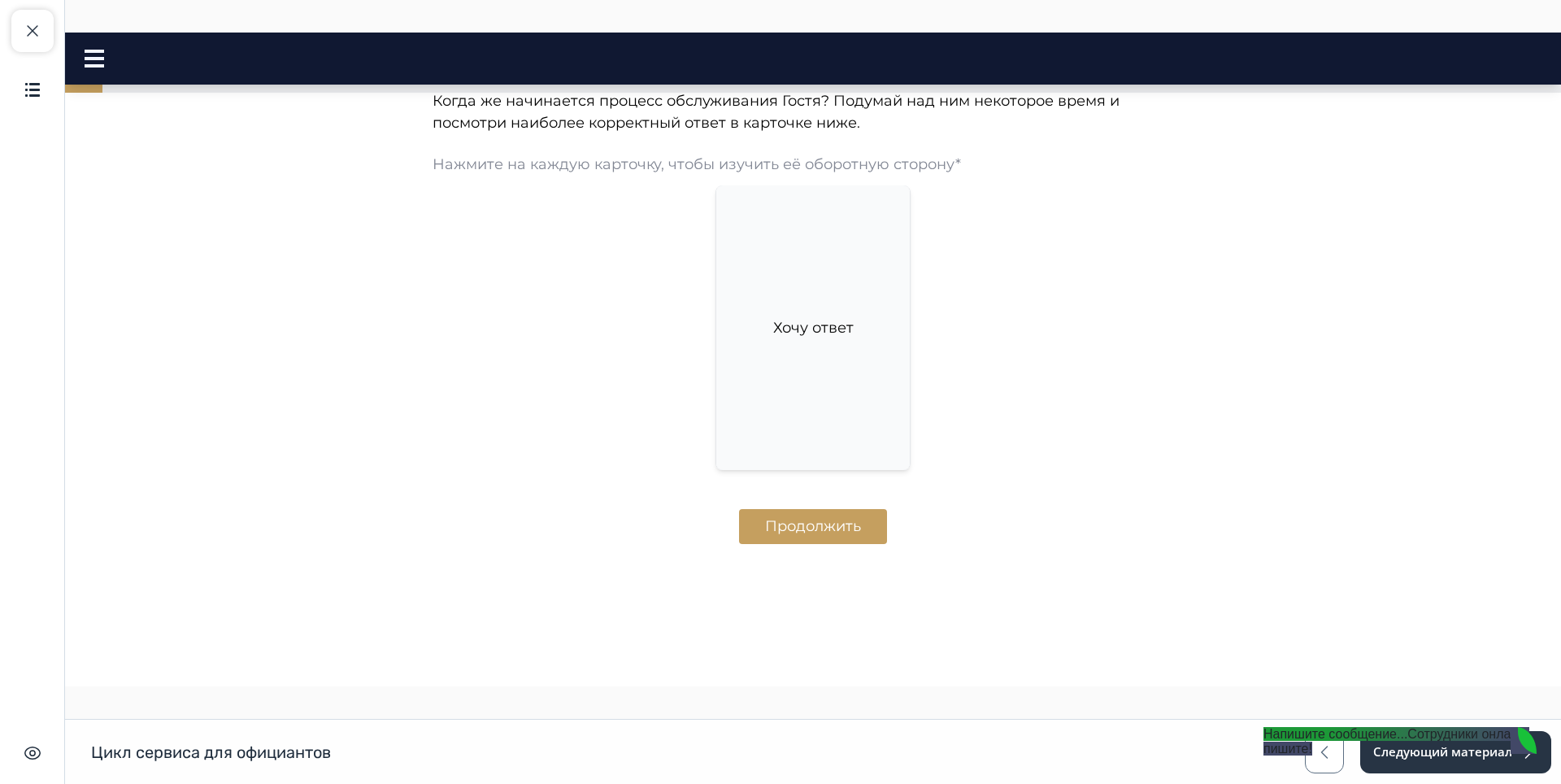
scroll to position [853, 0]
click at [769, 528] on button "Продолжить" at bounding box center [813, 525] width 148 height 35
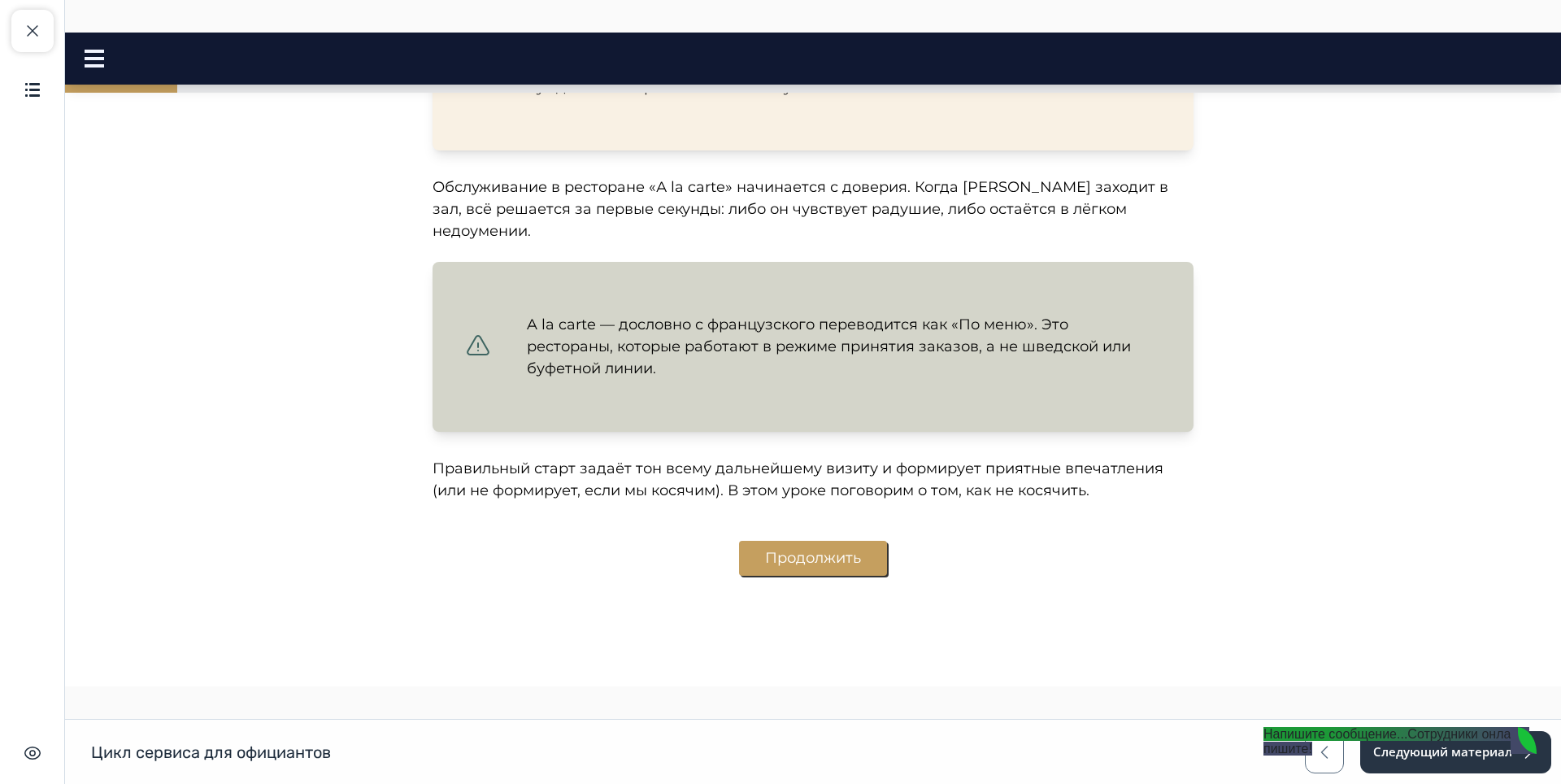
scroll to position [1560, 0]
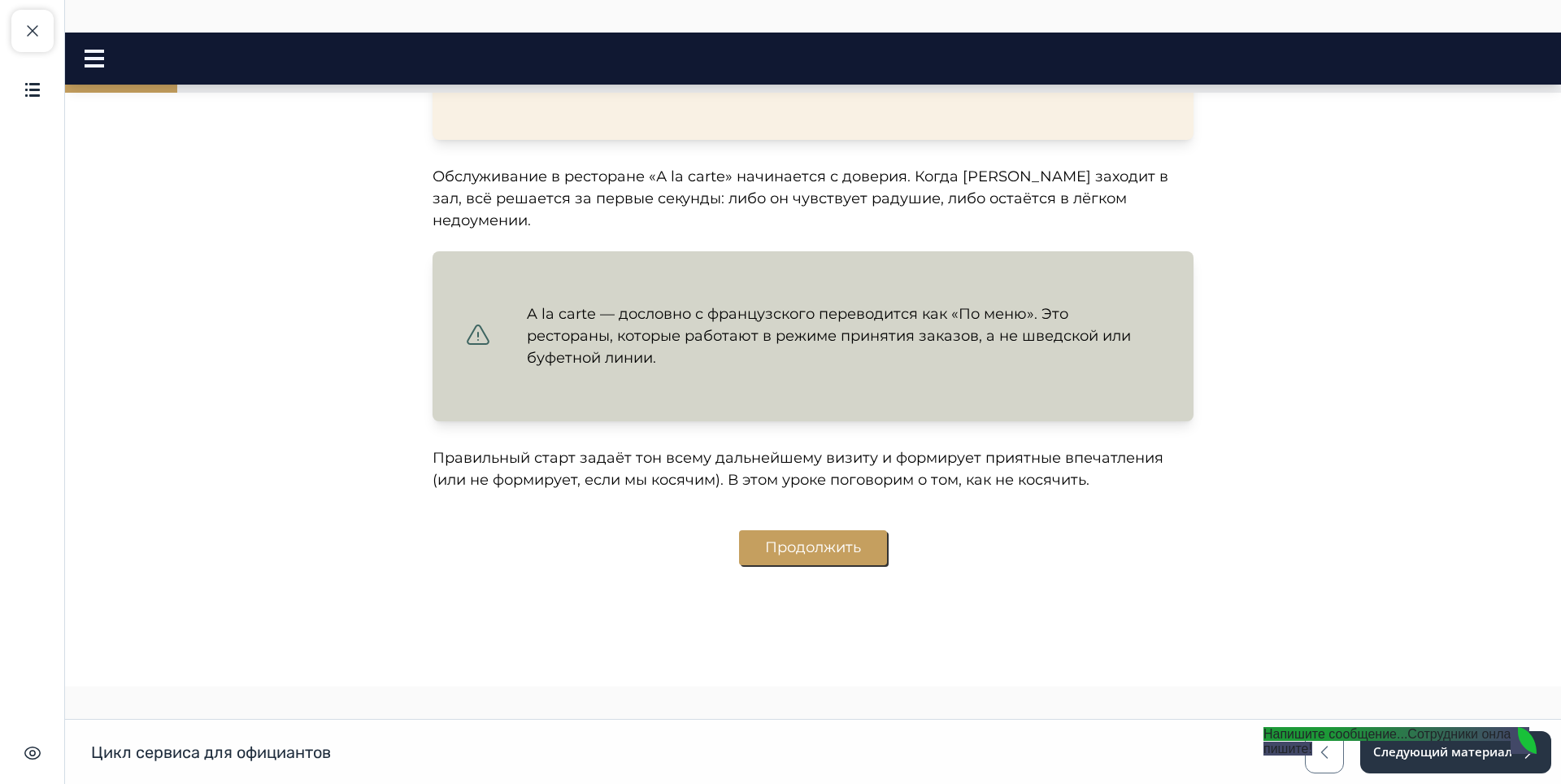
click at [765, 530] on button "Продолжить" at bounding box center [813, 547] width 148 height 35
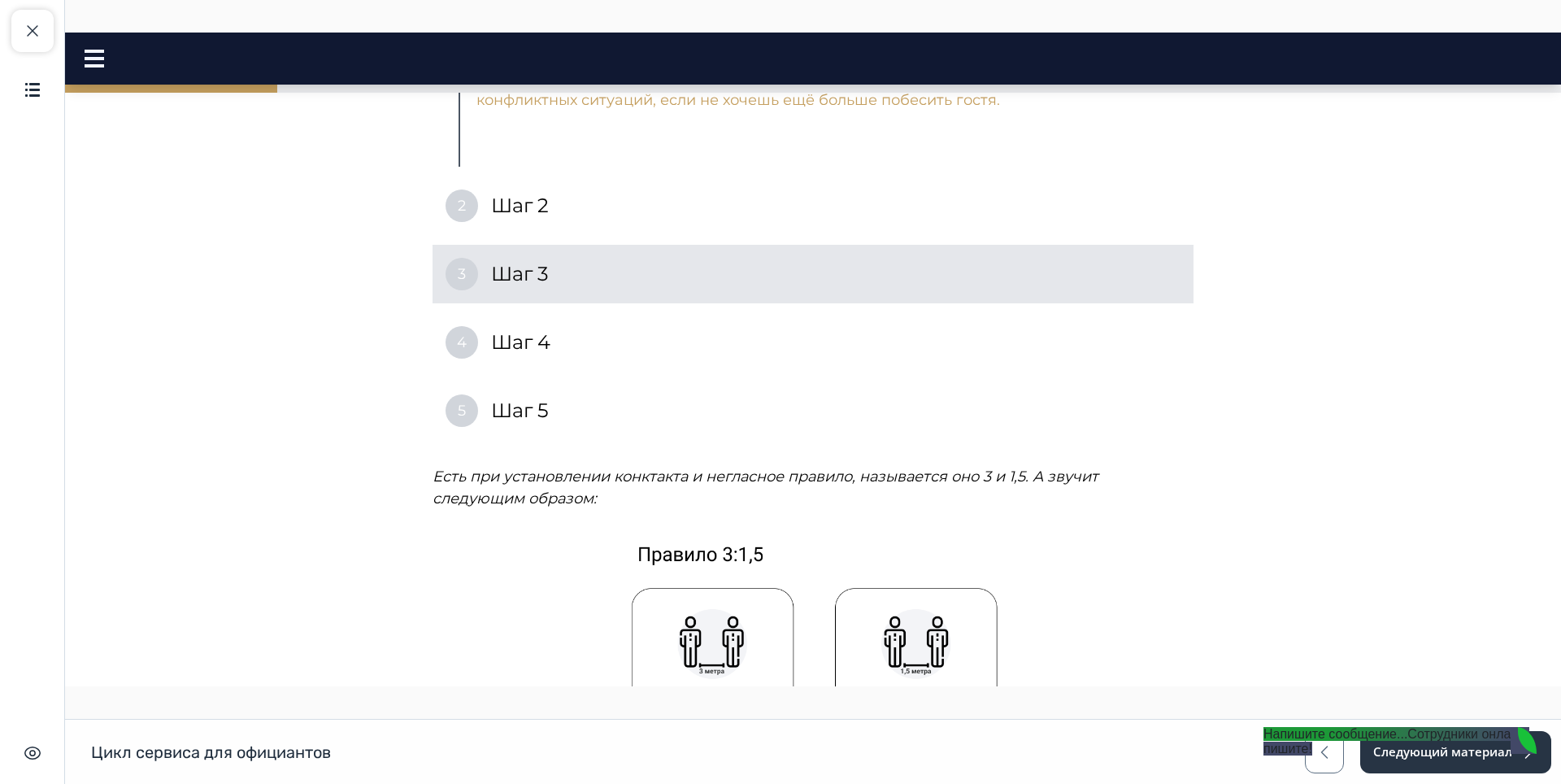
scroll to position [2932, 0]
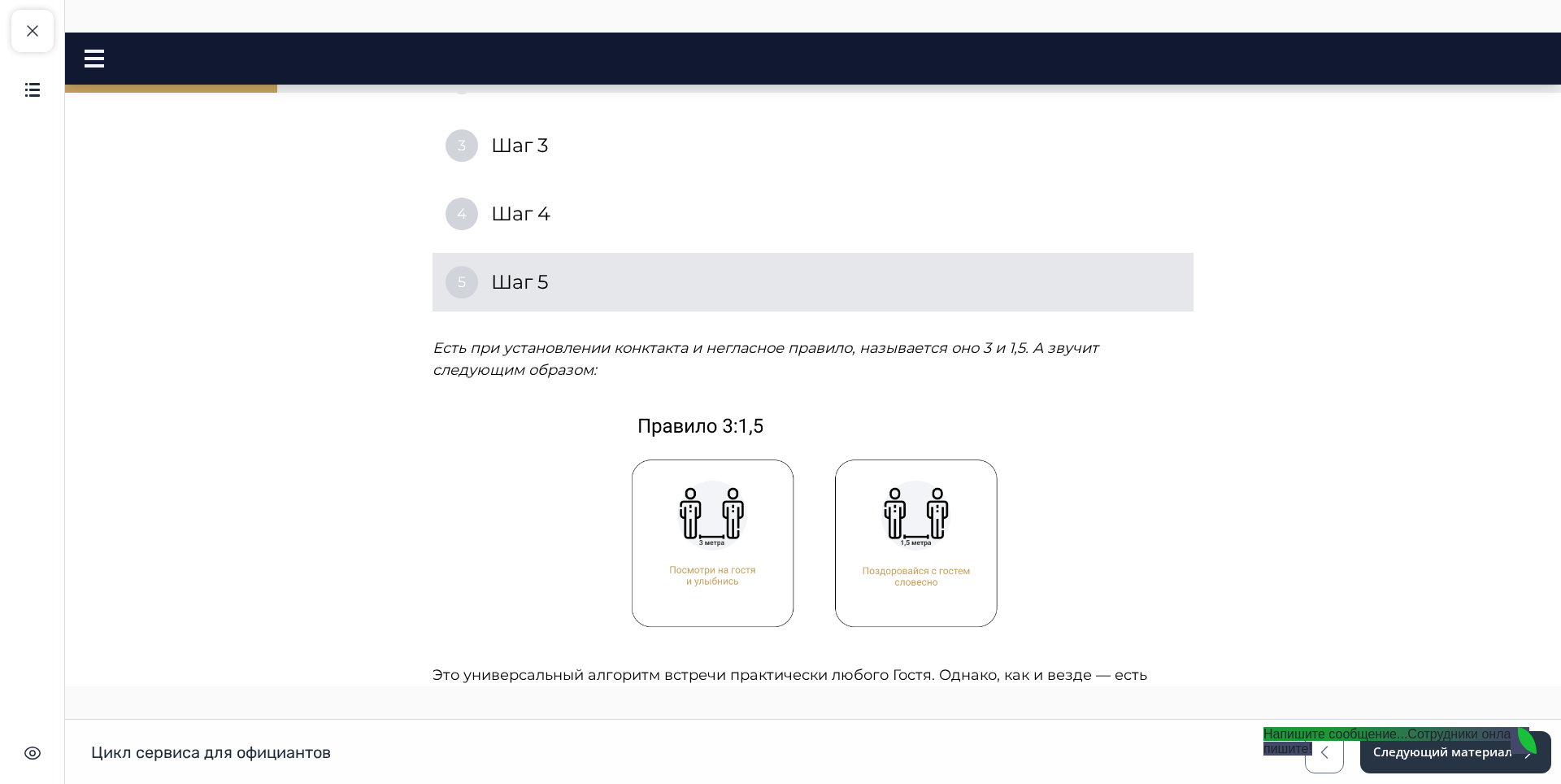
click at [477, 255] on div "5 Шаг 5" at bounding box center [813, 282] width 761 height 58
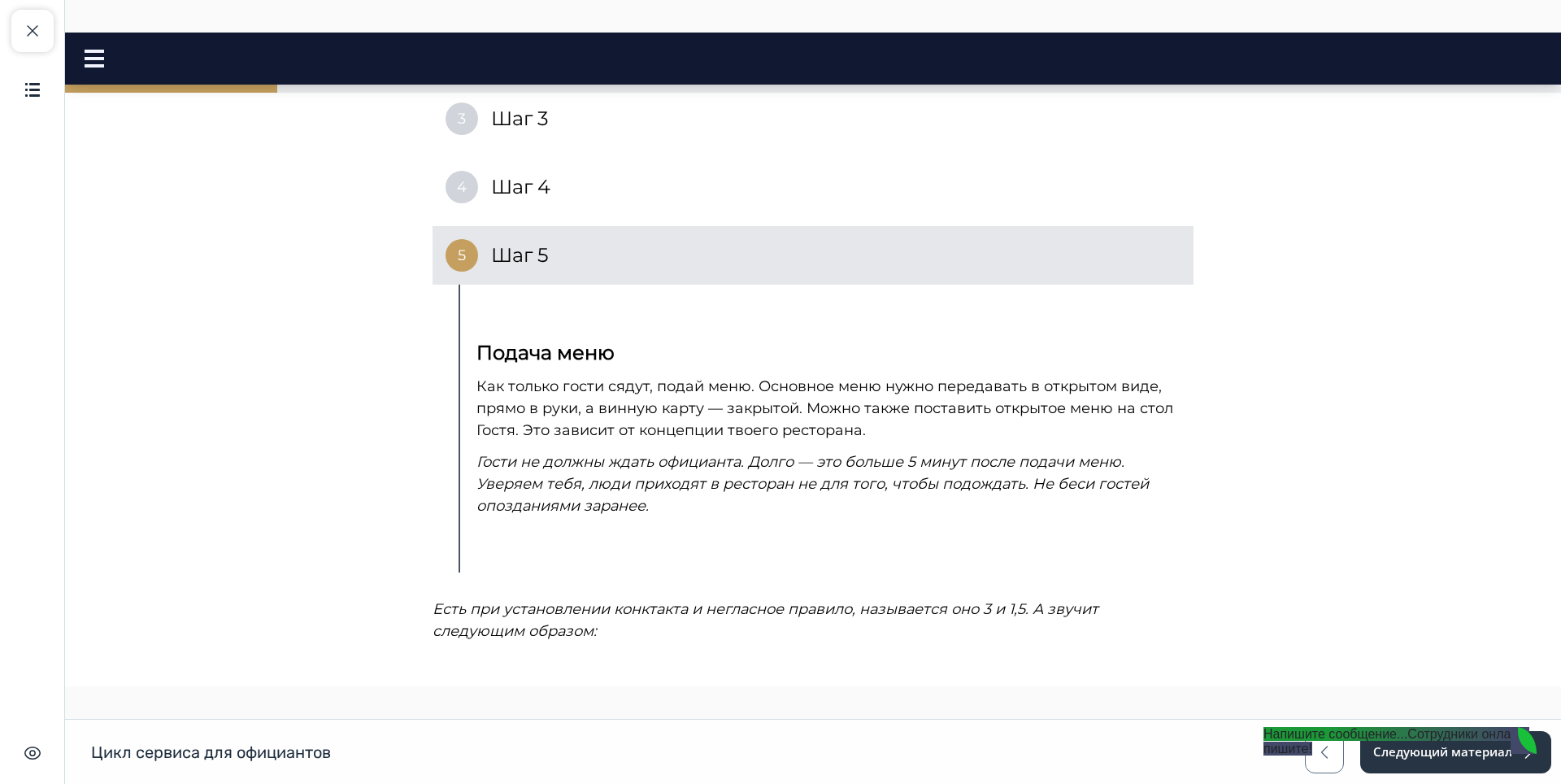
scroll to position [2558, 0]
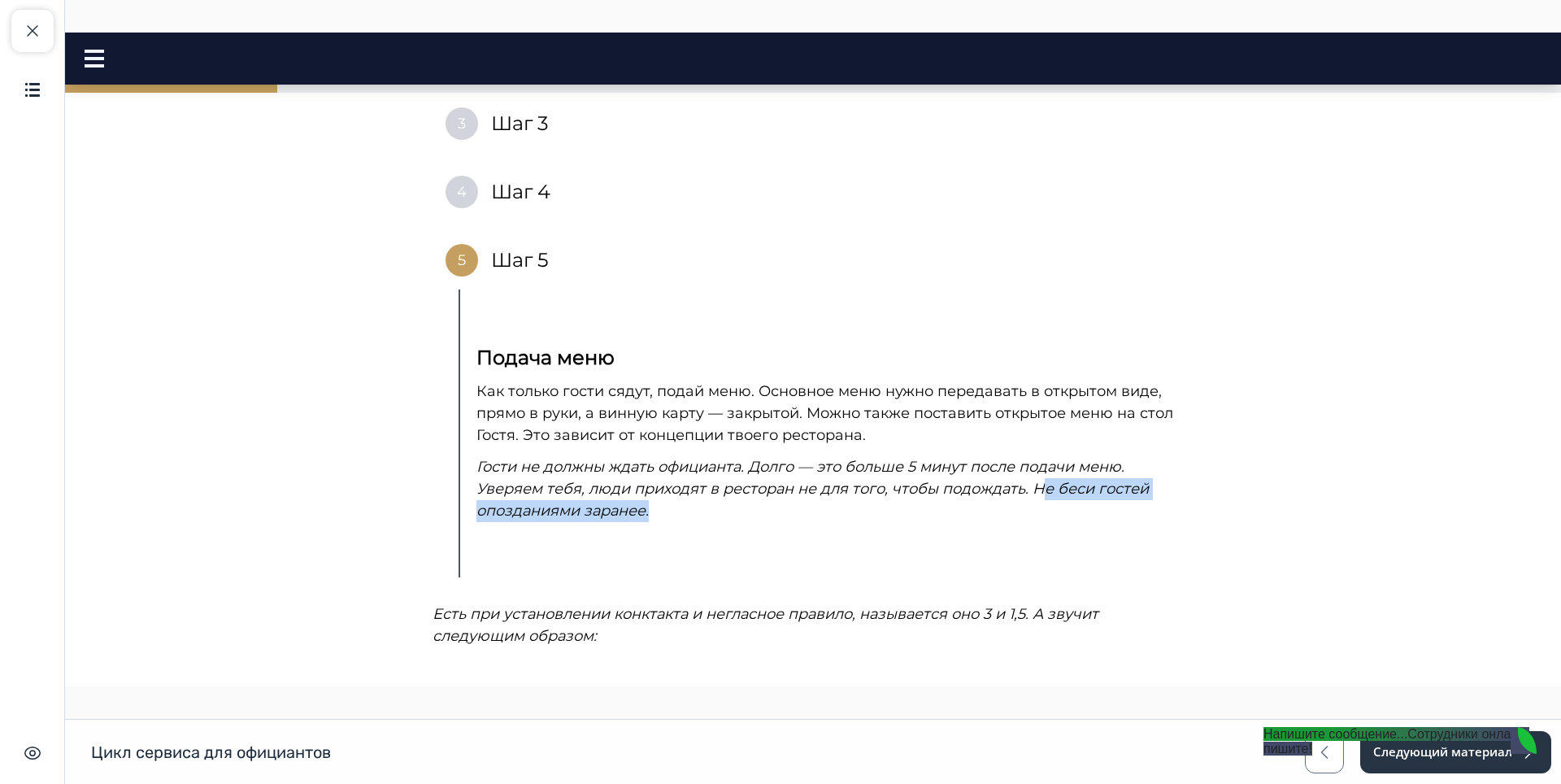
drag, startPoint x: 1030, startPoint y: 469, endPoint x: 1166, endPoint y: 483, distance: 136.7
click at [1166, 483] on p "Гости не должны ждать официанта. Долго — это больше 5 минут после подачи меню. …" at bounding box center [827, 489] width 701 height 66
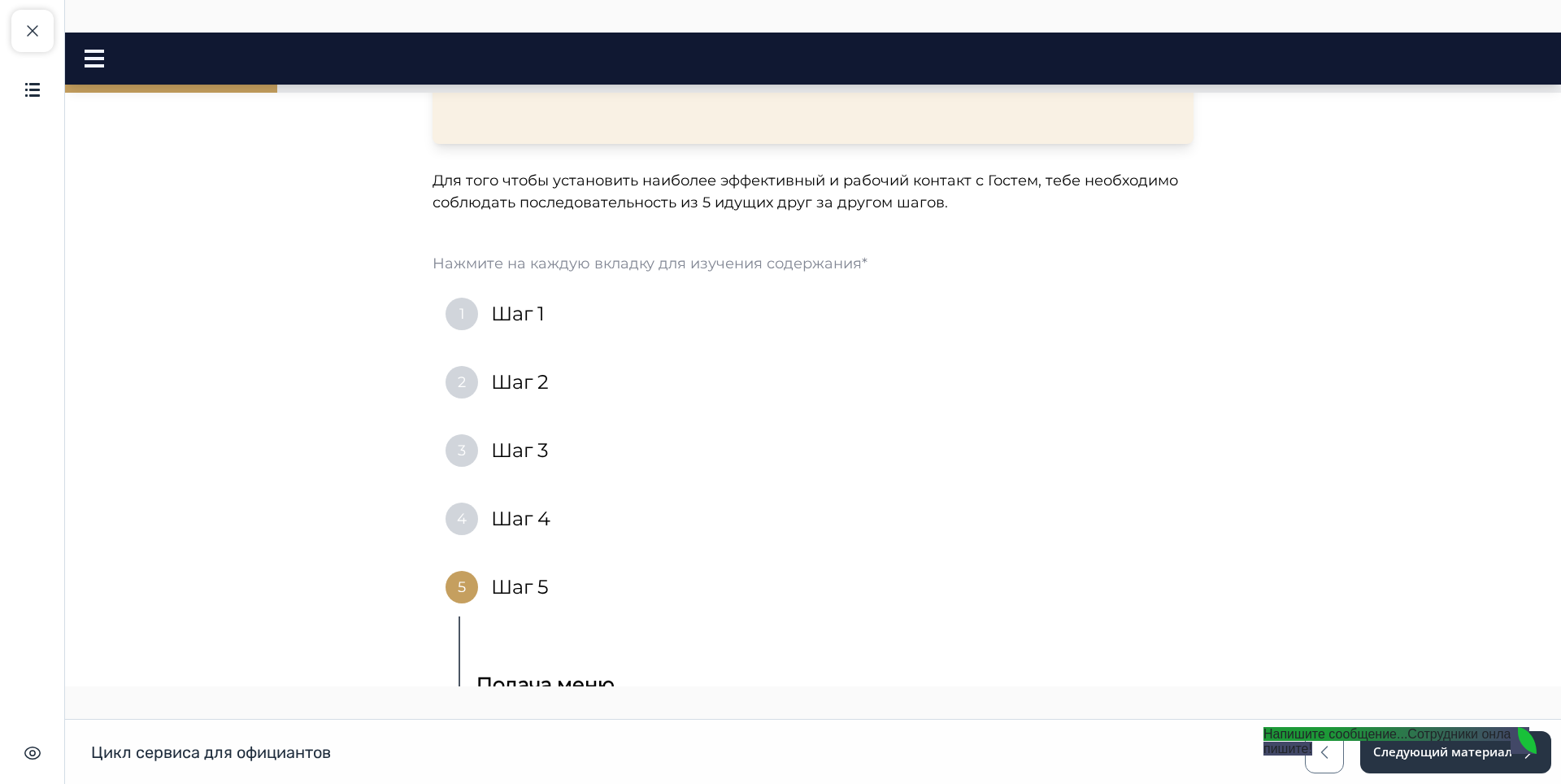
scroll to position [2233, 0]
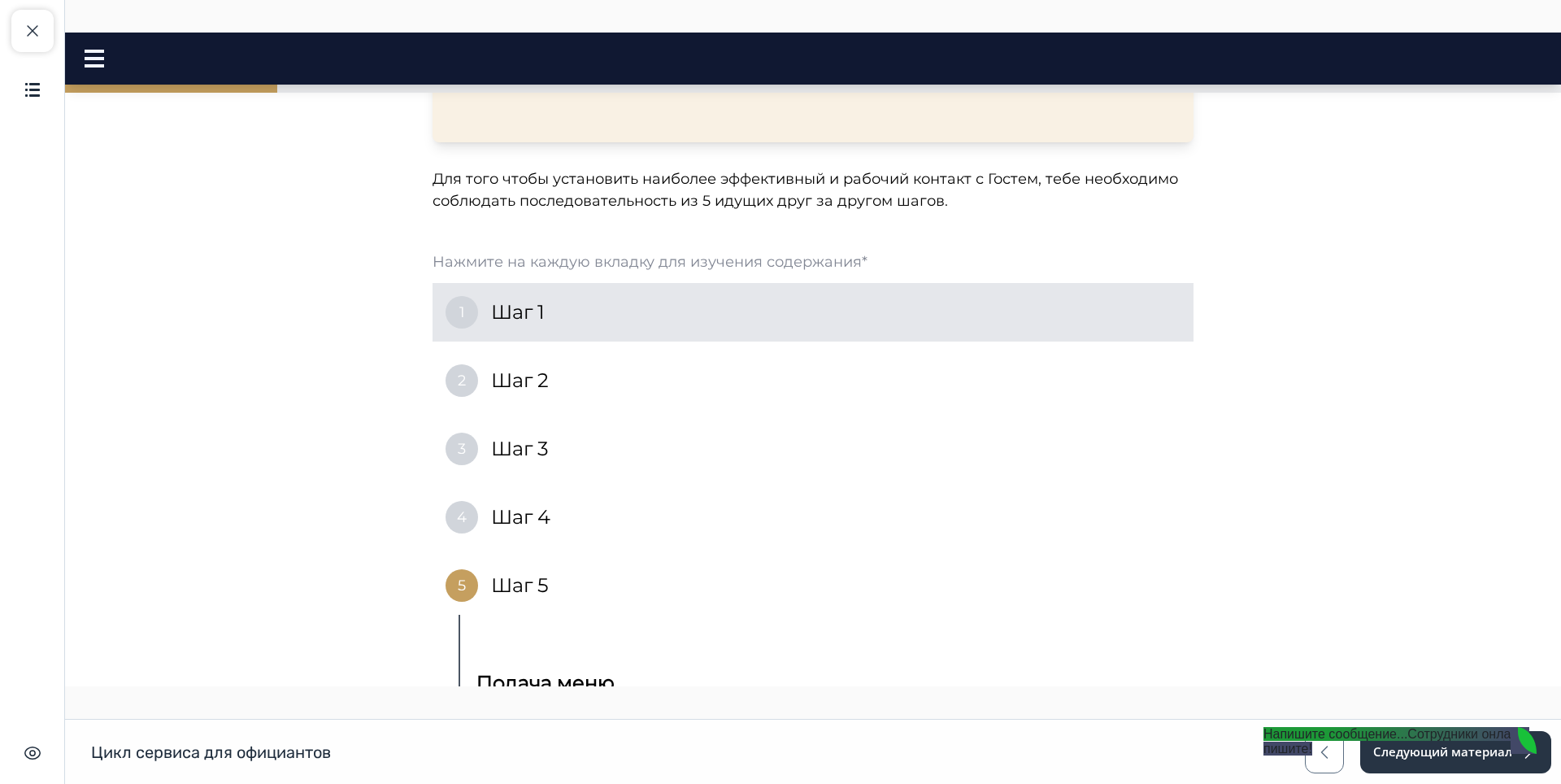
click at [474, 283] on div "1 Шаг 1" at bounding box center [813, 312] width 761 height 58
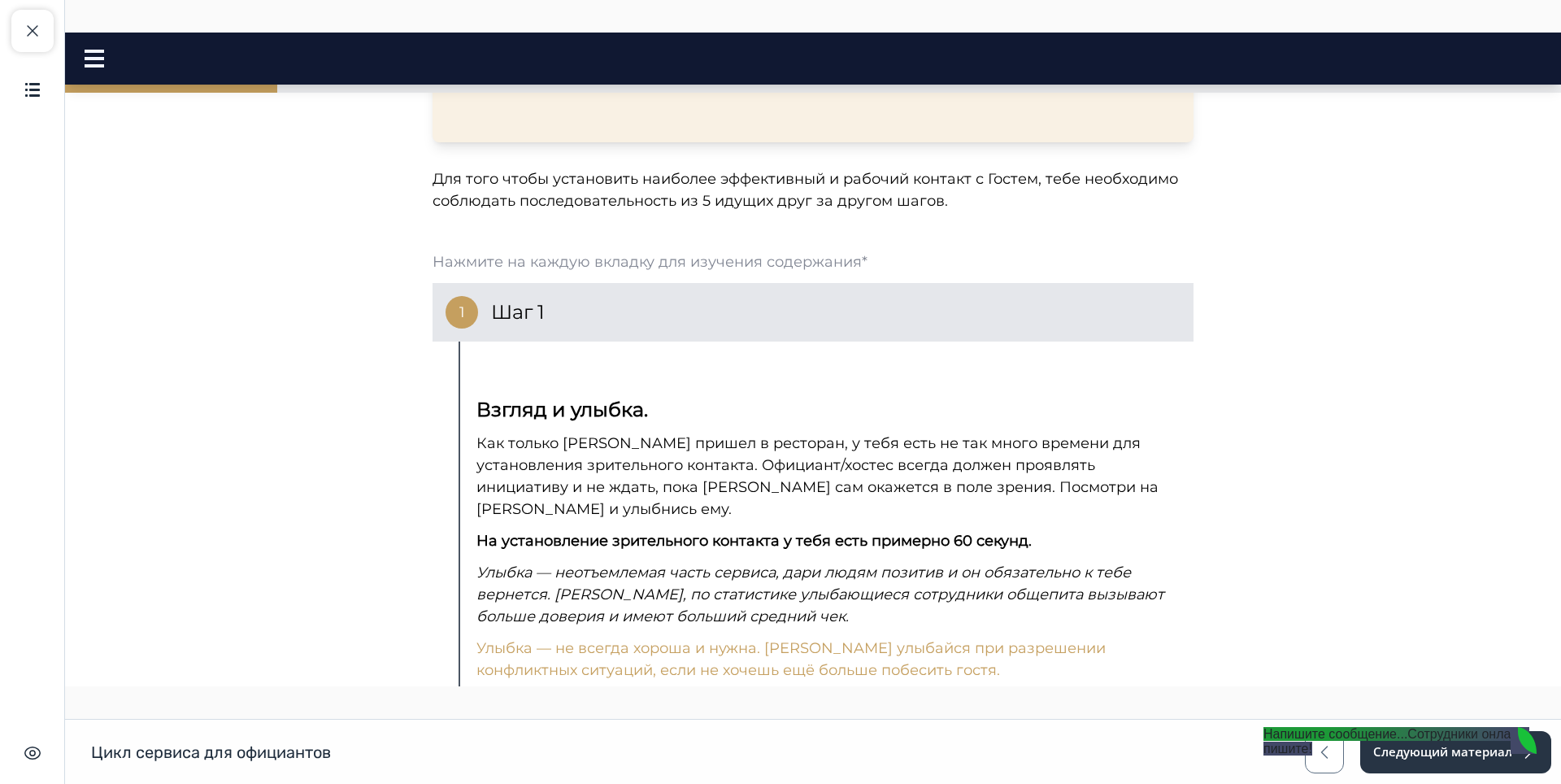
click at [459, 302] on span "1" at bounding box center [462, 312] width 6 height 22
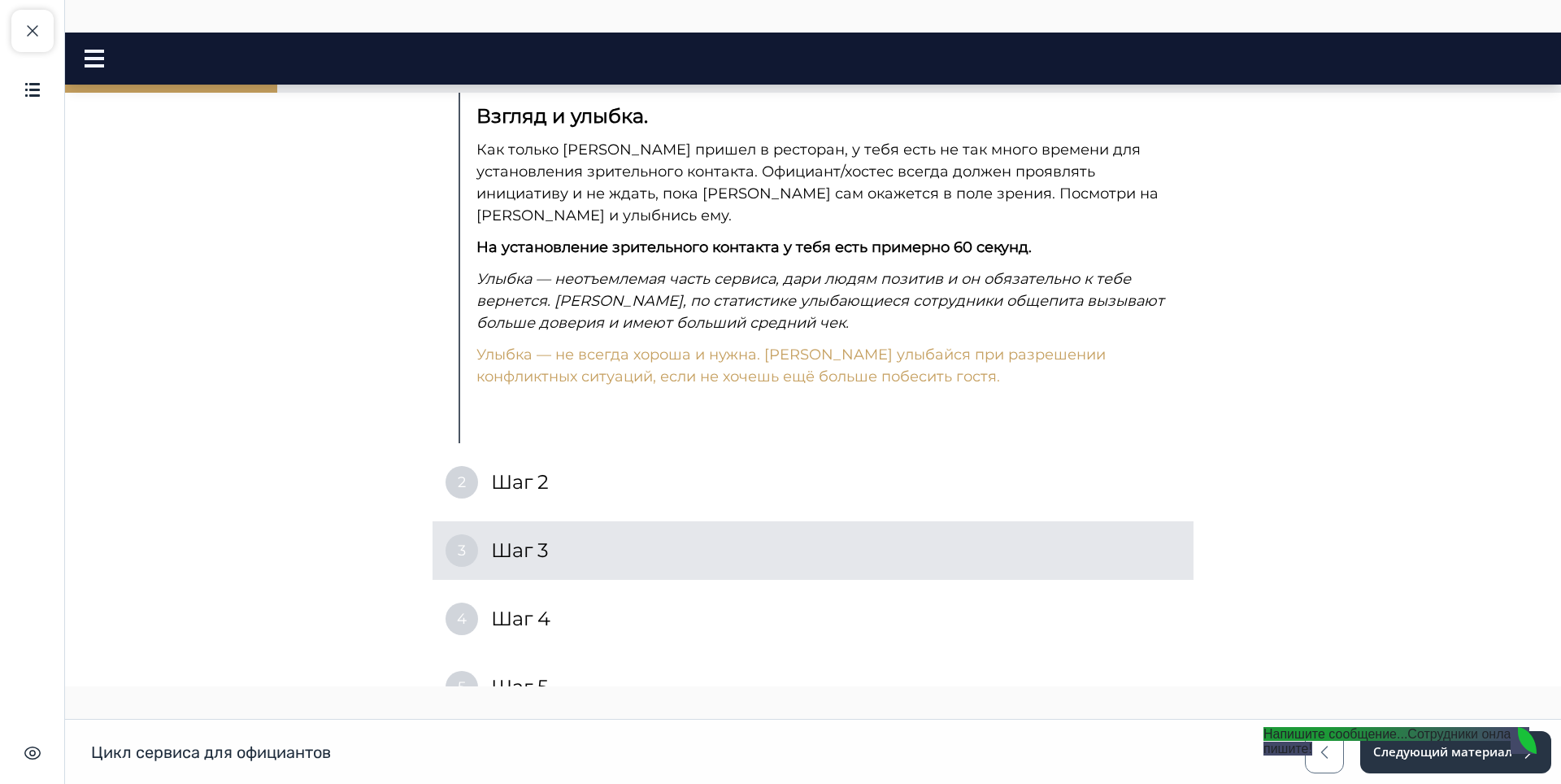
scroll to position [2640, 0]
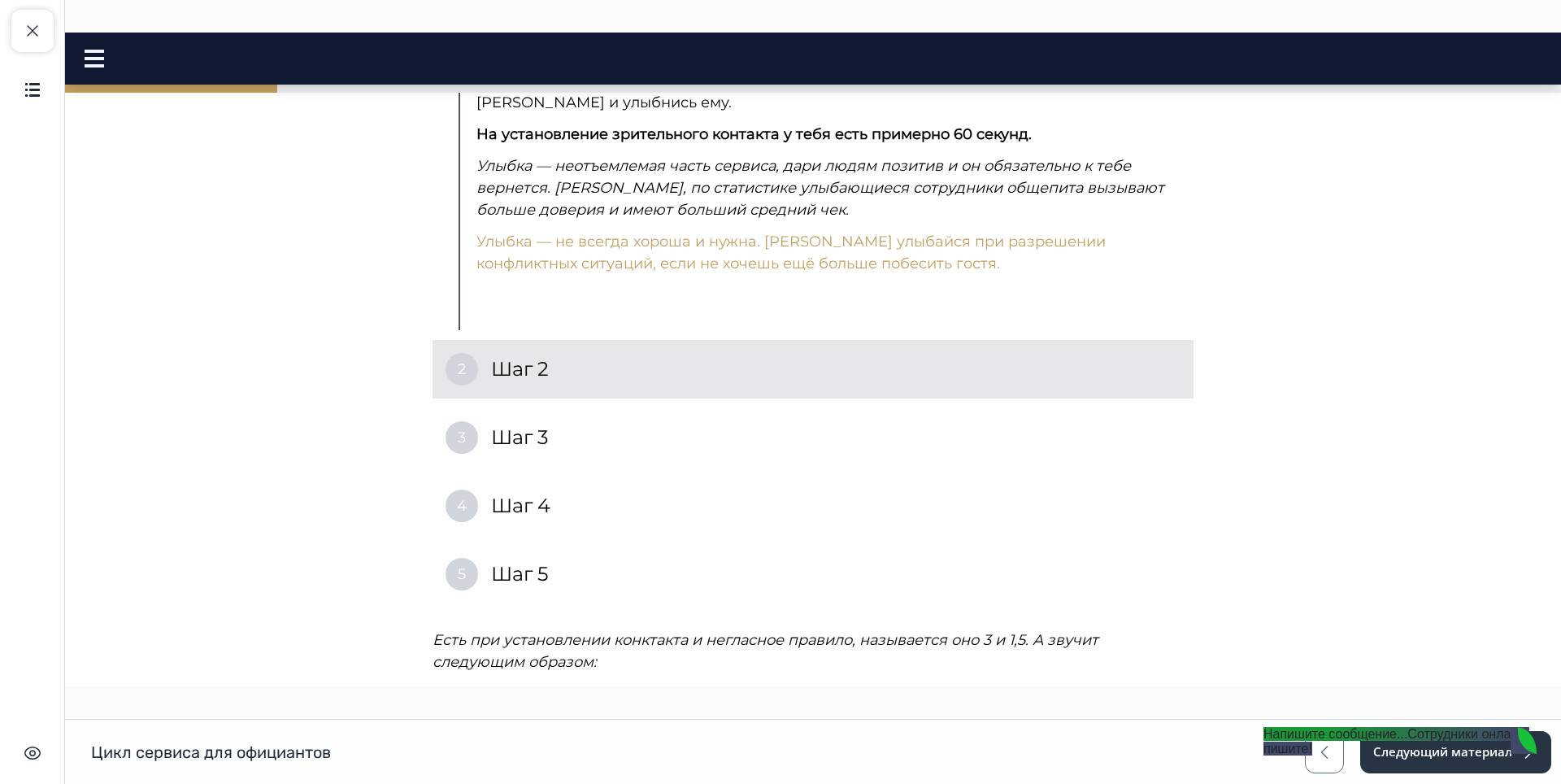
click at [476, 340] on div "2 Шаг 2" at bounding box center [813, 369] width 761 height 58
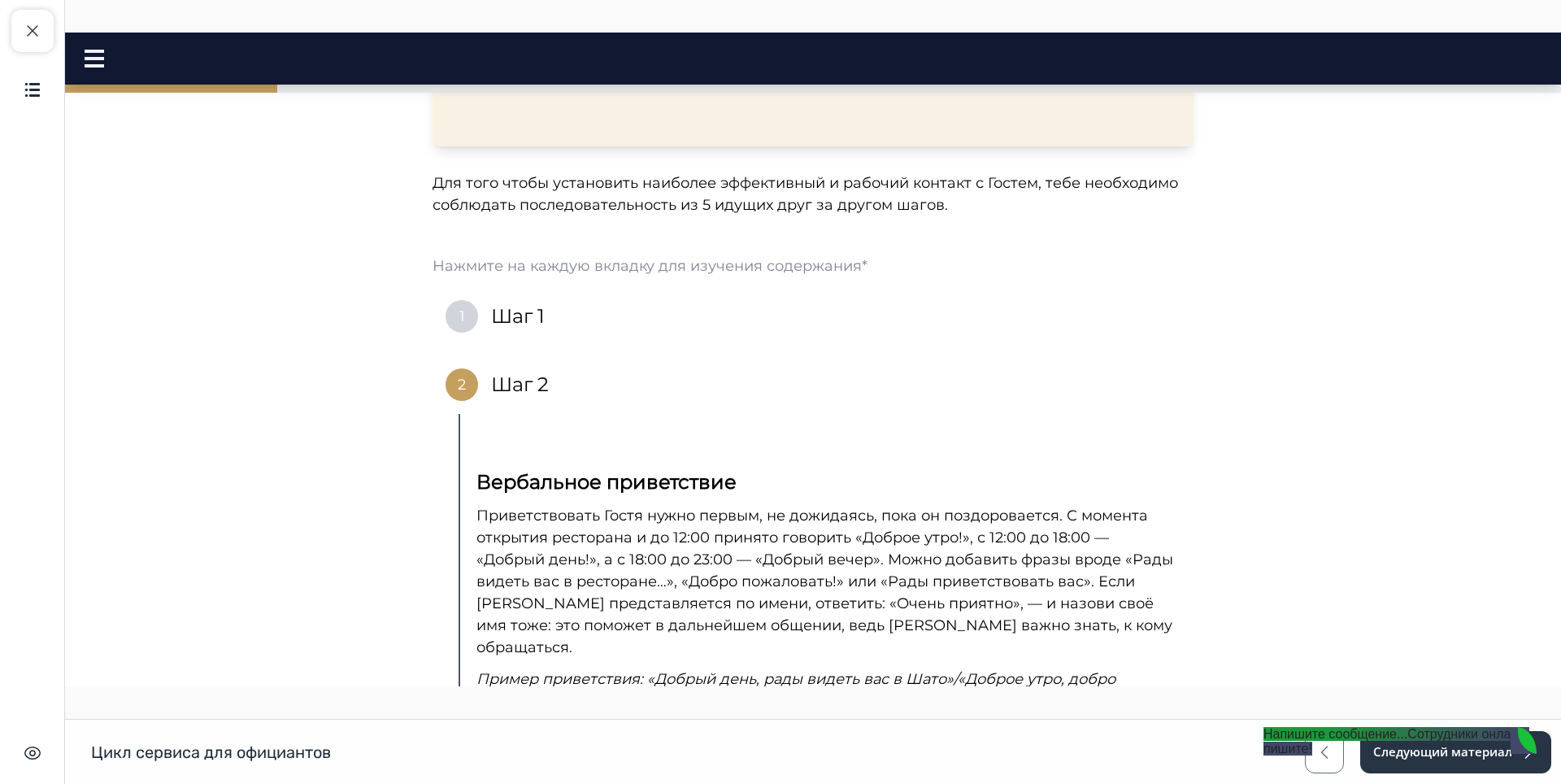
scroll to position [2396, 0]
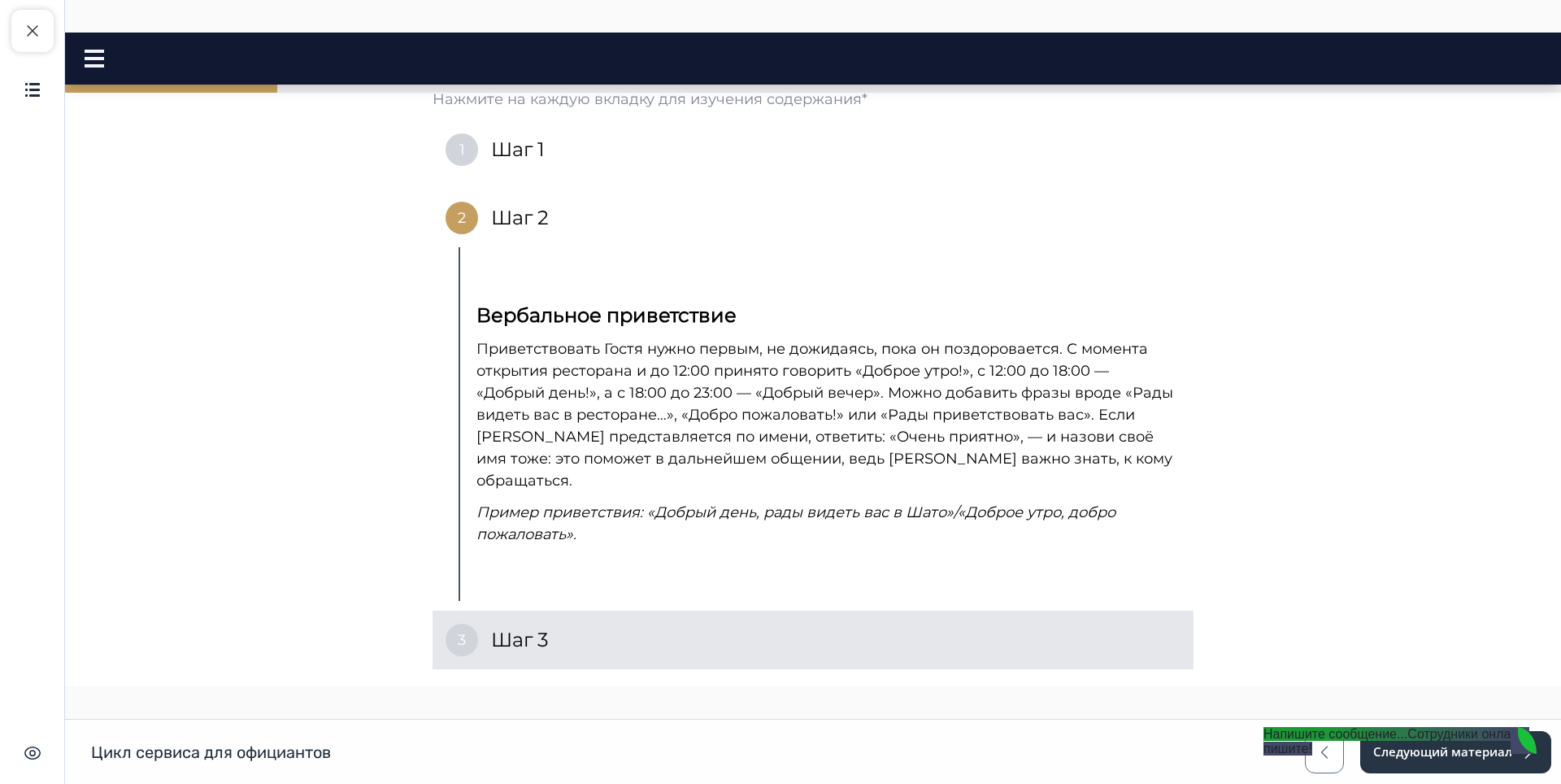
click at [483, 611] on div "3 Шаг 3" at bounding box center [813, 640] width 761 height 58
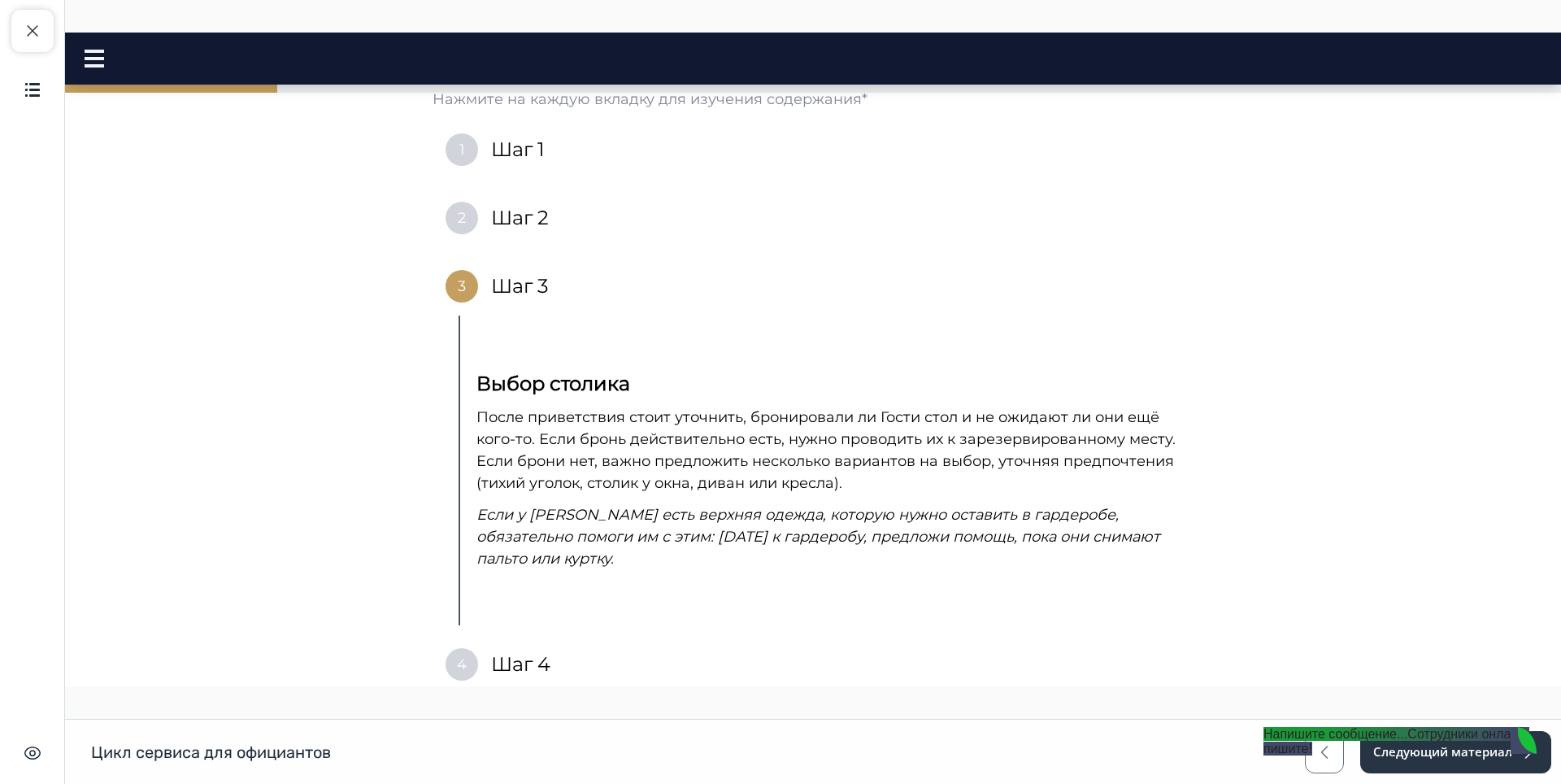
drag, startPoint x: 500, startPoint y: 637, endPoint x: 502, endPoint y: 618, distance: 19.1
click at [499, 651] on h4 "Шаг 4" at bounding box center [520, 664] width 59 height 26
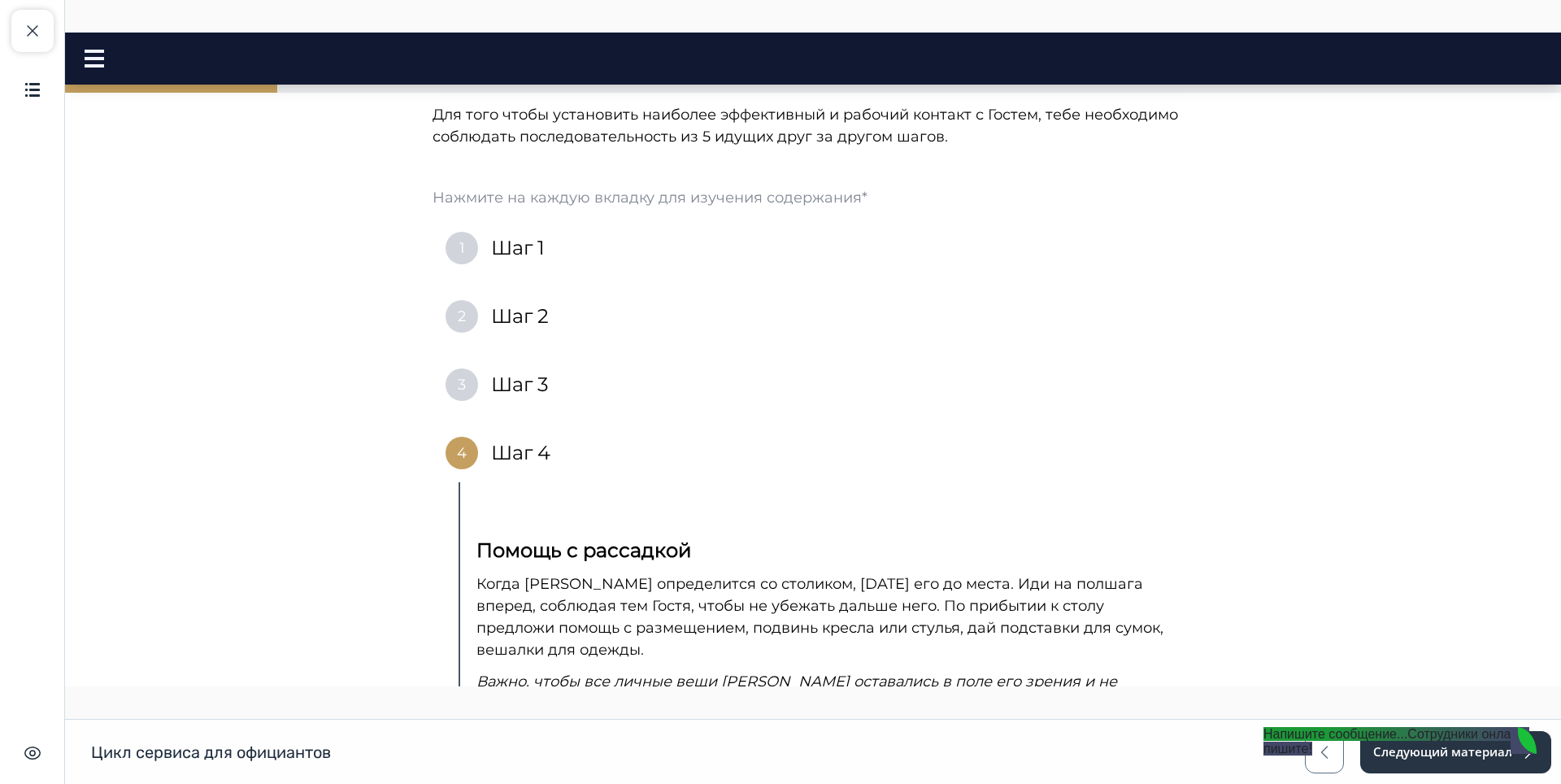
scroll to position [2553, 0]
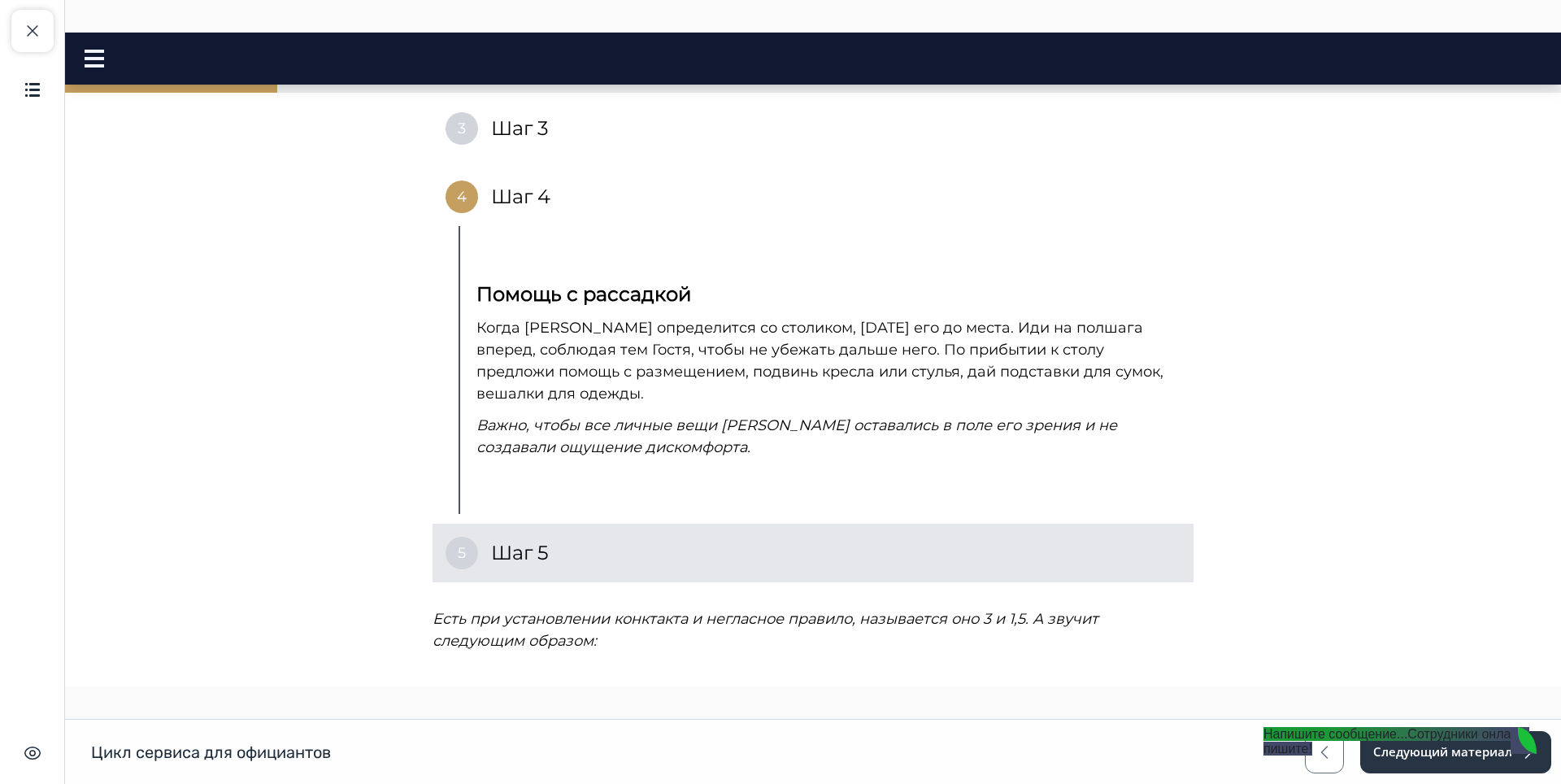
click at [458, 542] on span "5" at bounding box center [462, 553] width 8 height 22
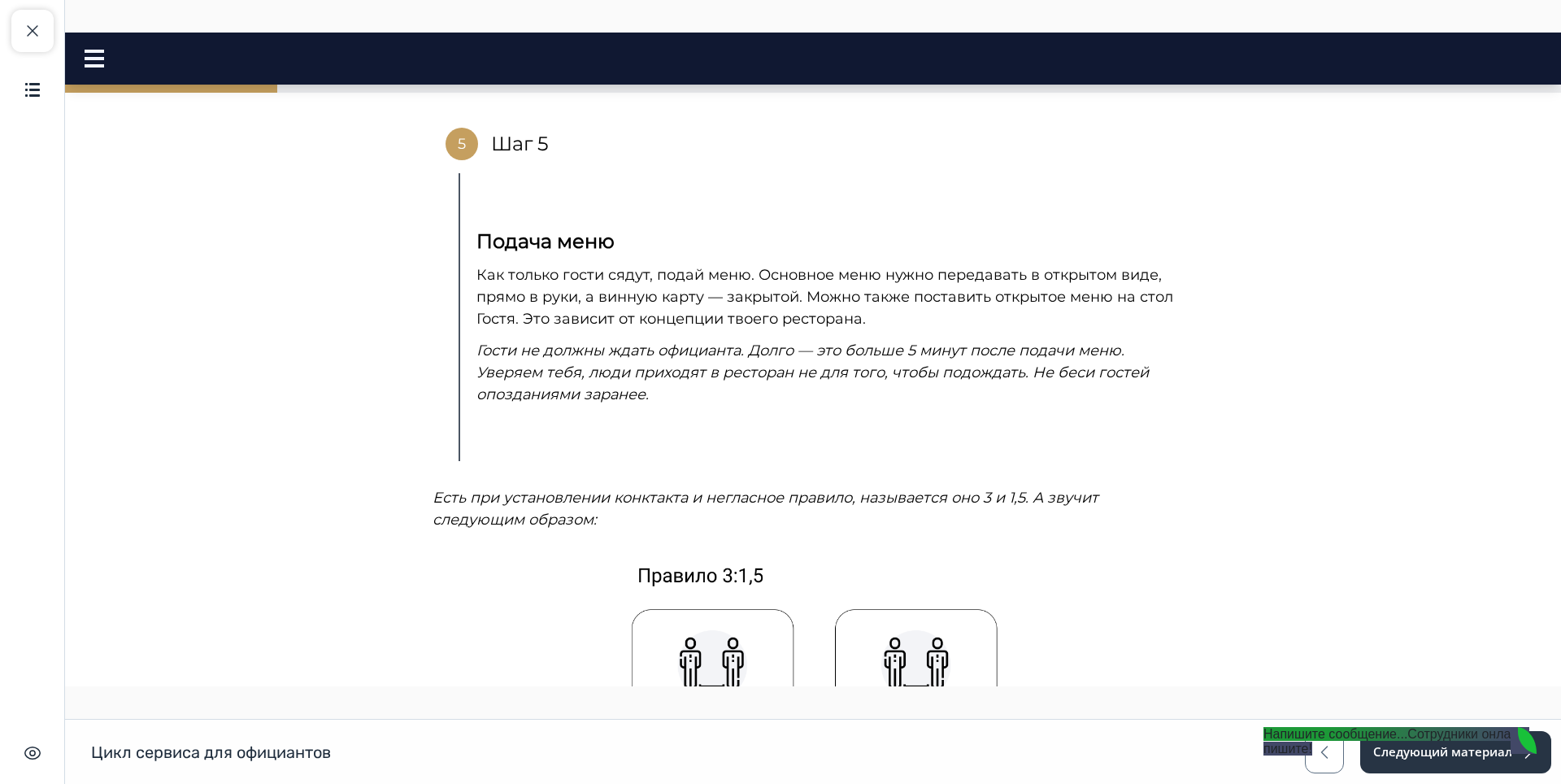
scroll to position [2635, 0]
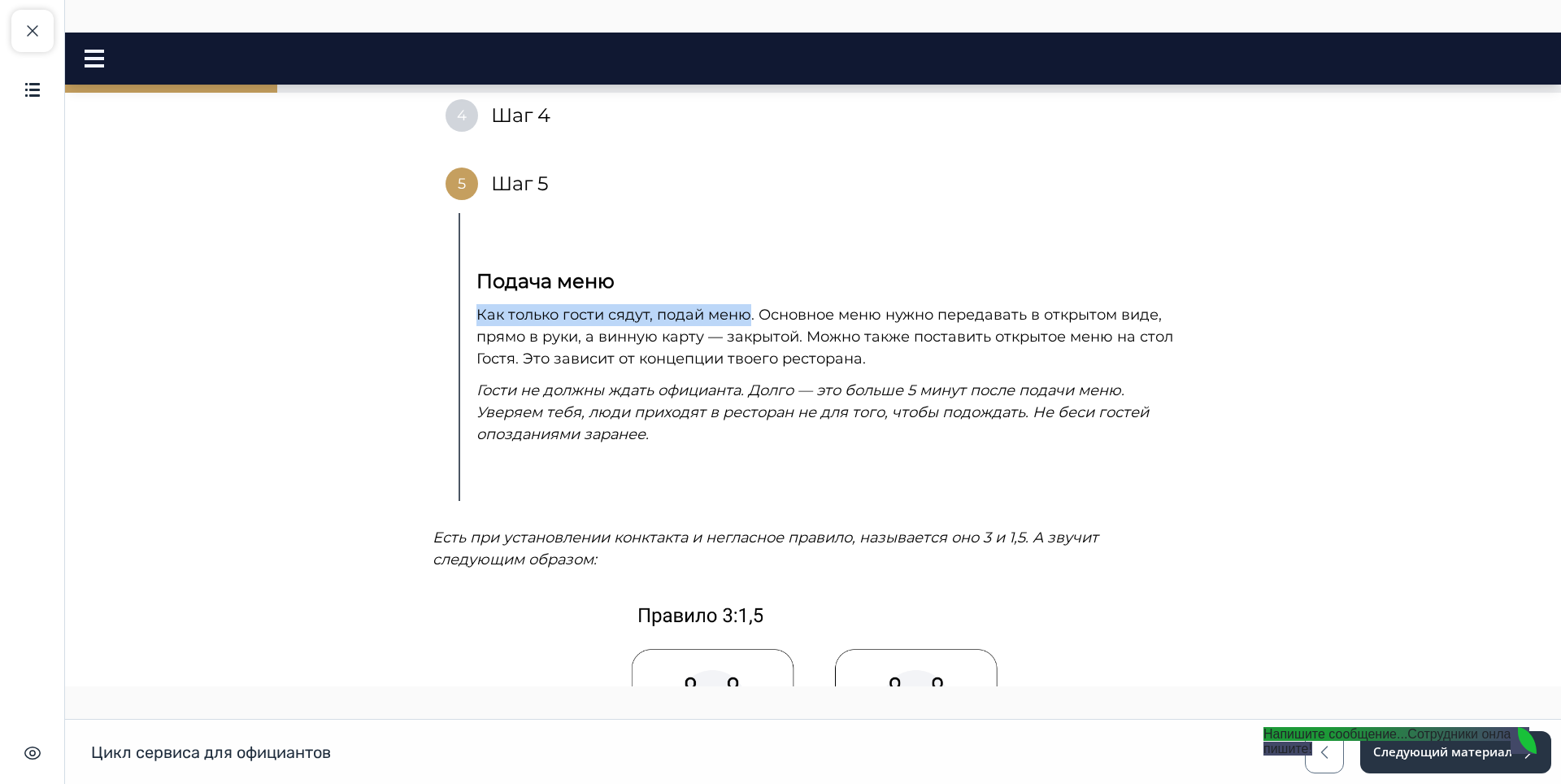
drag, startPoint x: 475, startPoint y: 292, endPoint x: 742, endPoint y: 293, distance: 267.0
click at [742, 304] on p "Как только гости сядут, подай меню. Основное меню нужно передавать в открытом в…" at bounding box center [827, 337] width 701 height 66
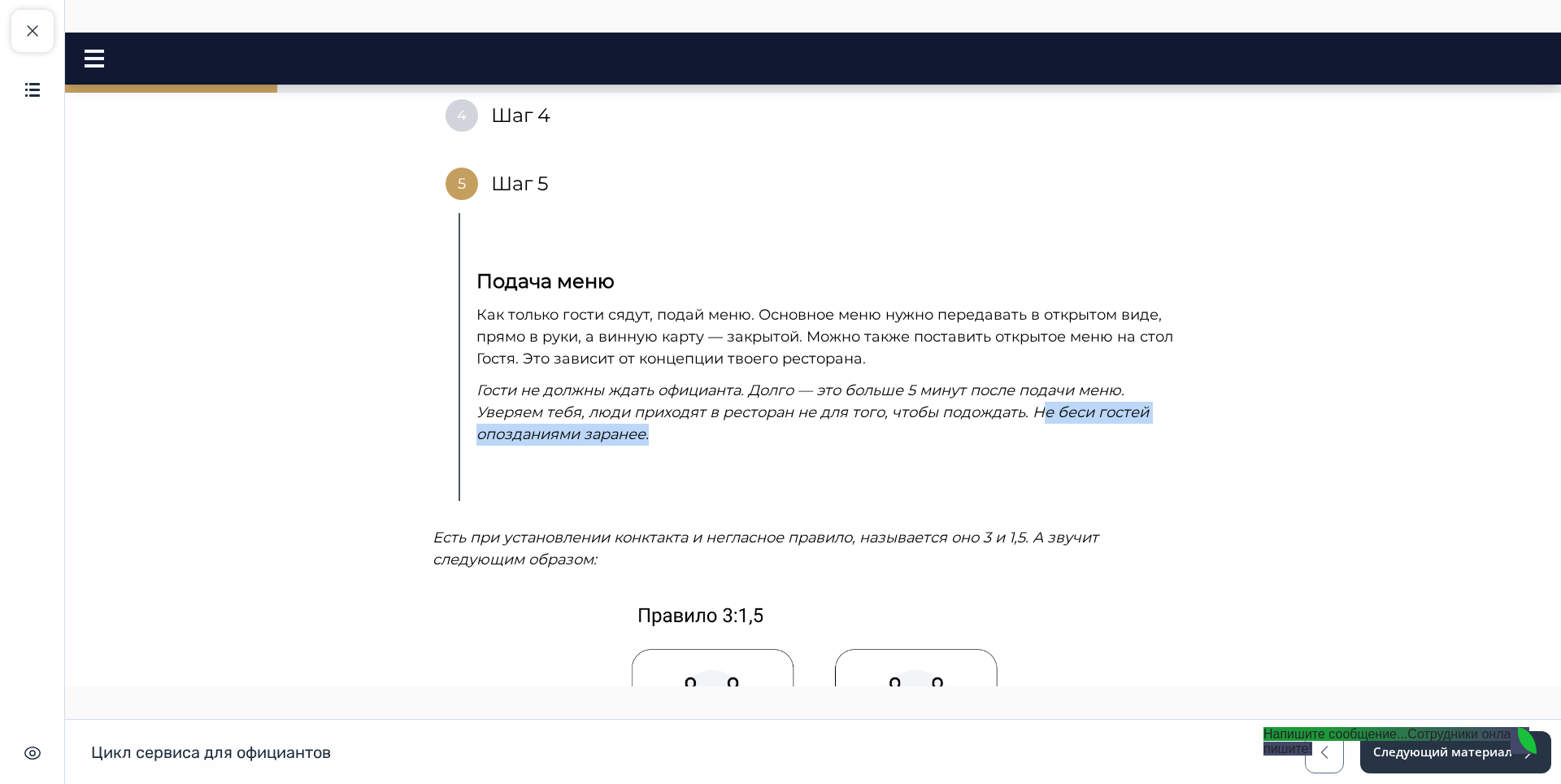
drag, startPoint x: 1031, startPoint y: 392, endPoint x: 1082, endPoint y: 419, distance: 57.7
click at [1082, 419] on p "Гости не должны ждать официанта. Долго — это больше 5 минут после подачи меню. …" at bounding box center [827, 412] width 701 height 66
drag, startPoint x: 1029, startPoint y: 391, endPoint x: 1068, endPoint y: 415, distance: 45.8
click at [1068, 415] on p "Гости не должны ждать официанта. Долго — это больше 5 минут после подачи меню. …" at bounding box center [827, 412] width 701 height 66
copy em "Не беси гостей опозданиями заранее."
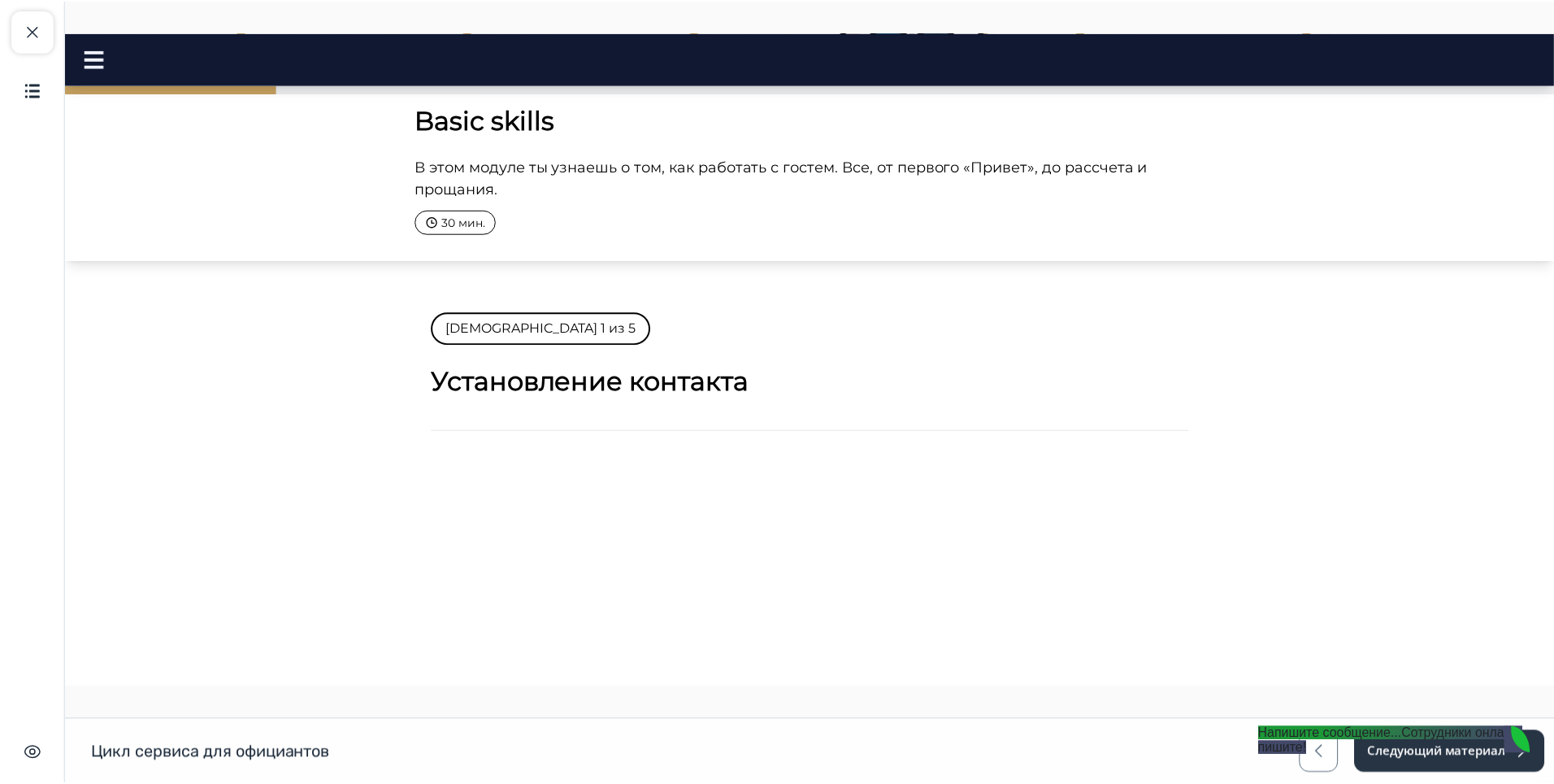
scroll to position [0, 0]
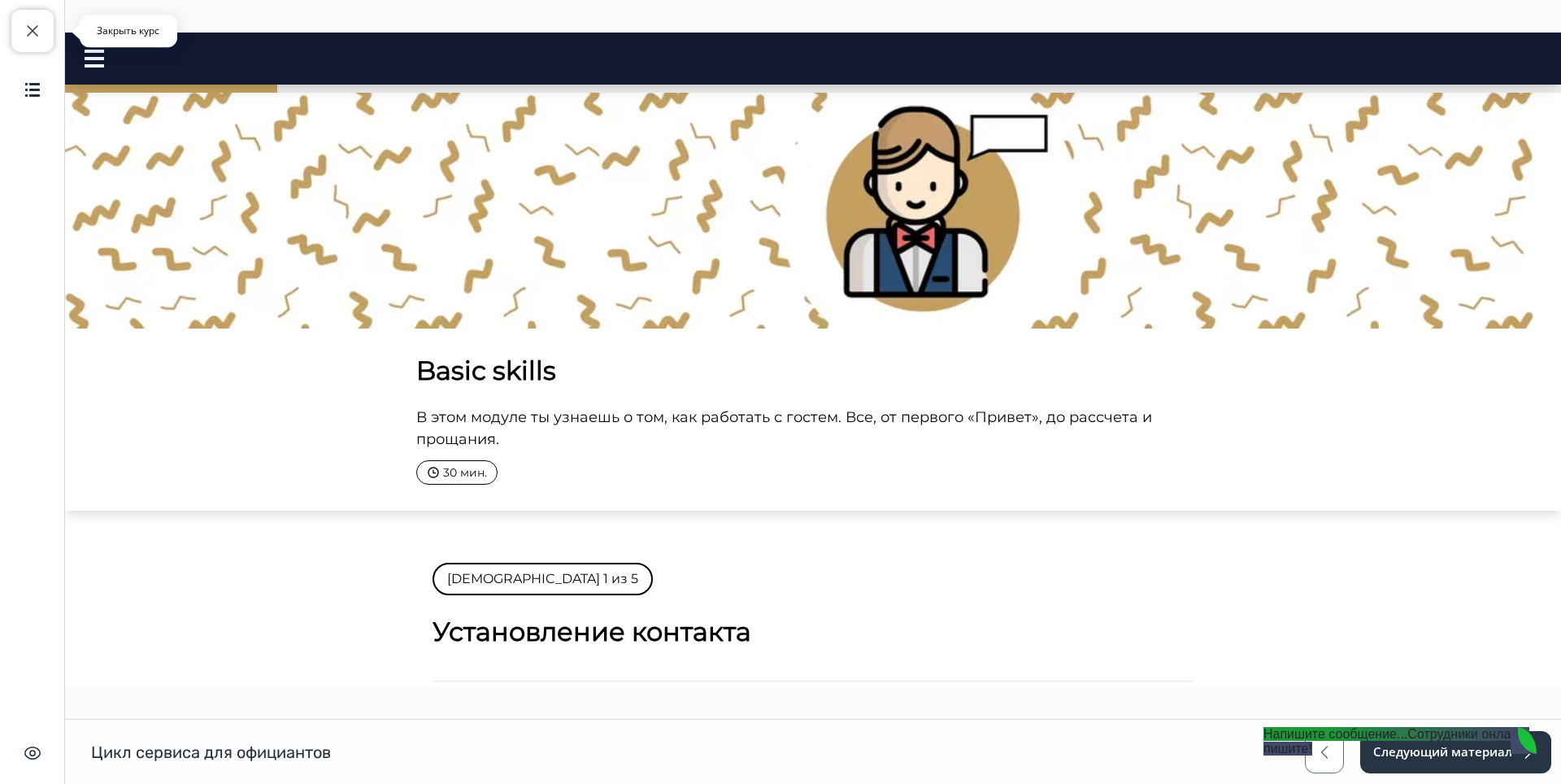
click at [22, 42] on button "Закрыть курс" at bounding box center [32, 30] width 42 height 42
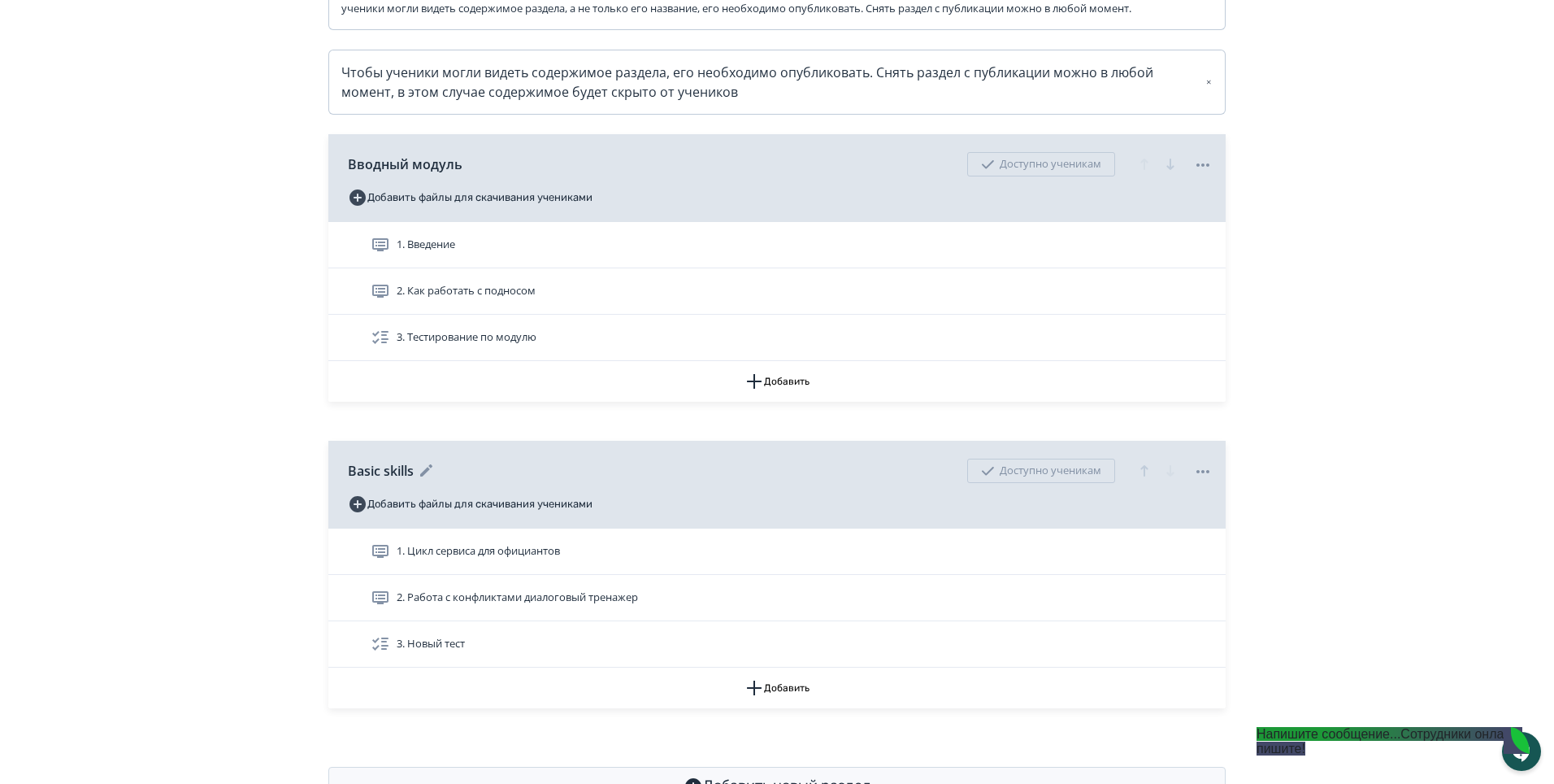
scroll to position [402, 0]
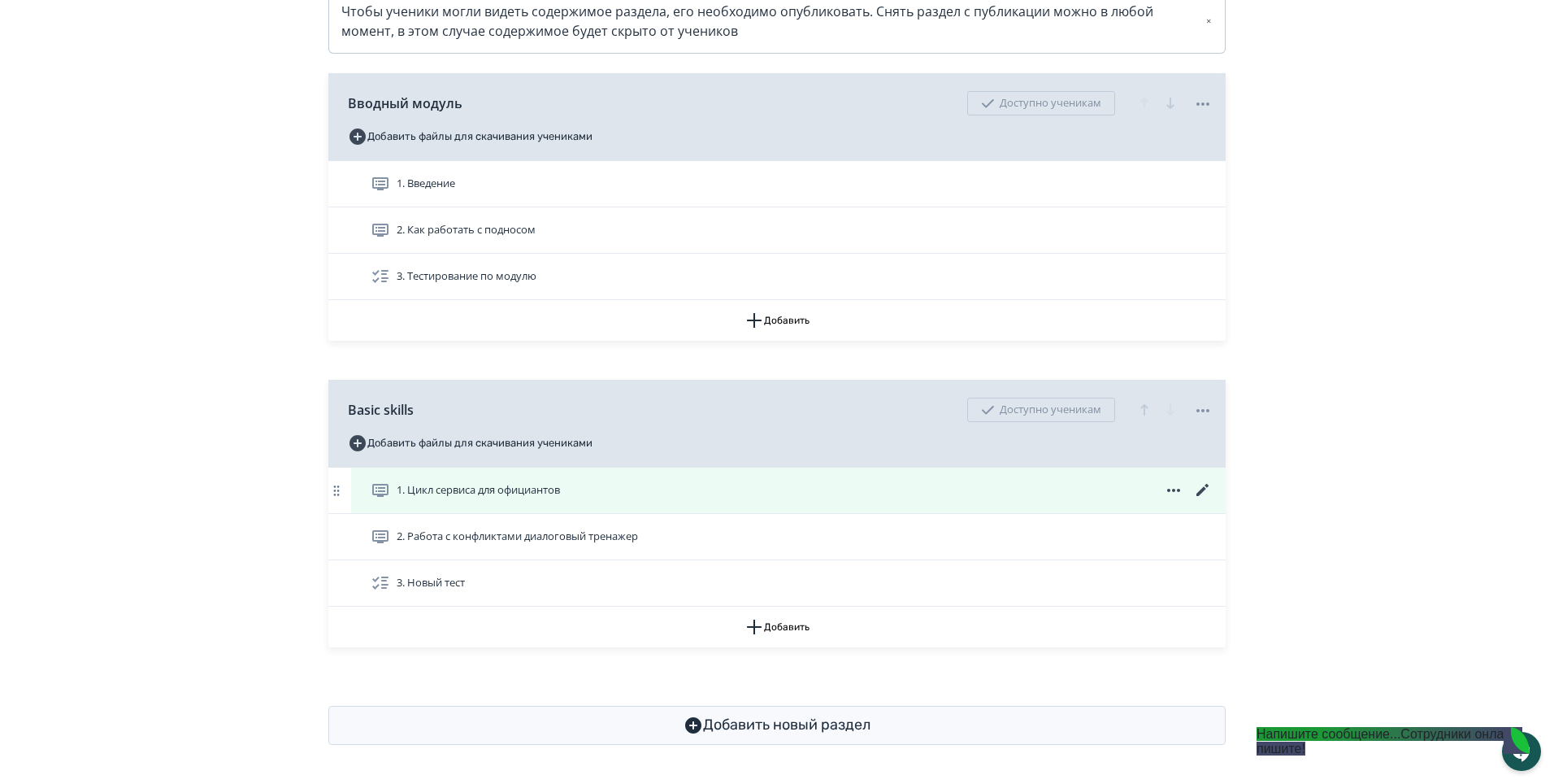
click at [1203, 495] on icon at bounding box center [1203, 490] width 20 height 20
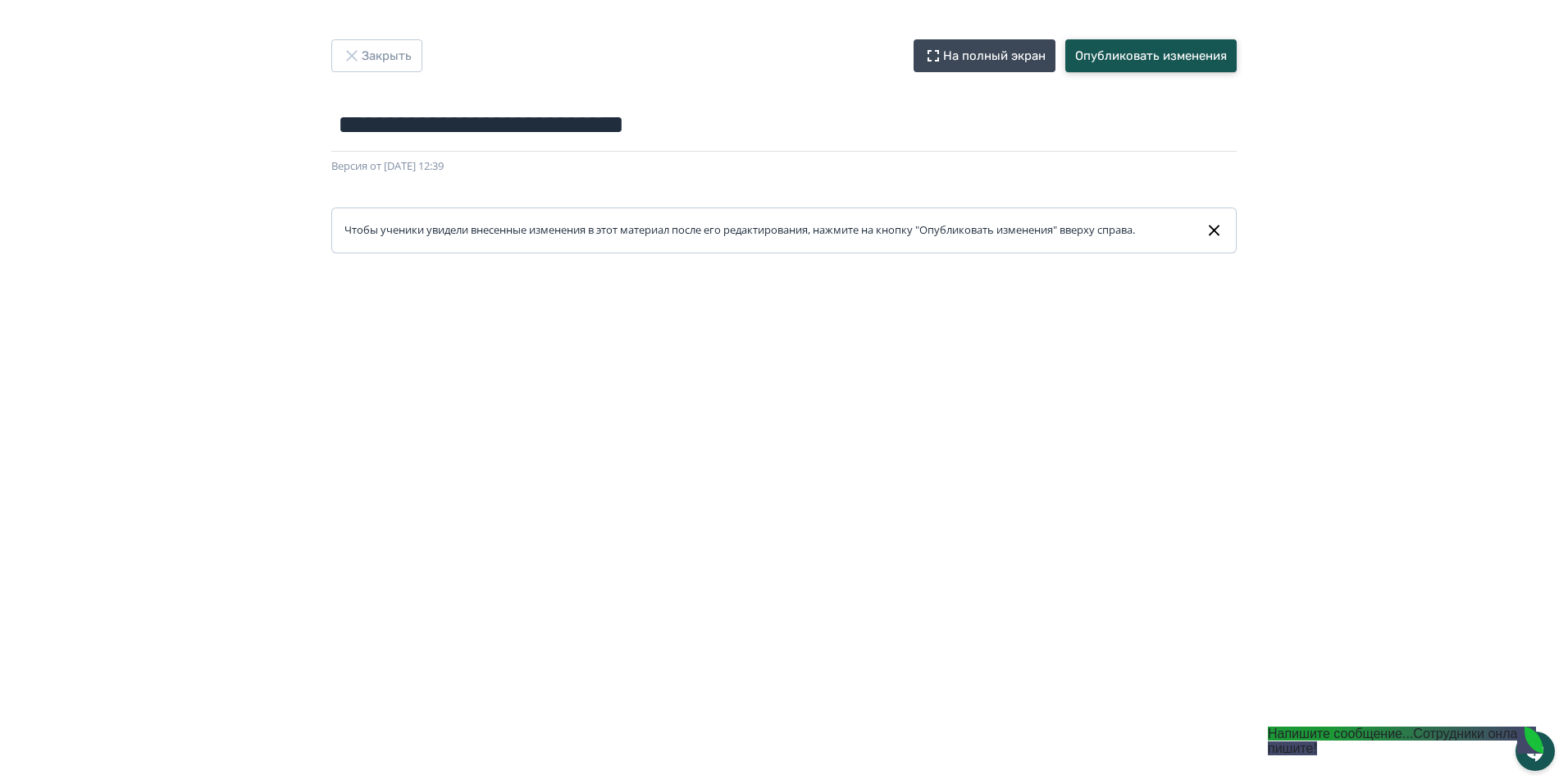
click at [1102, 65] on button "Опубликовать изменения" at bounding box center [1150, 56] width 171 height 33
